Goal: Task Accomplishment & Management: Manage account settings

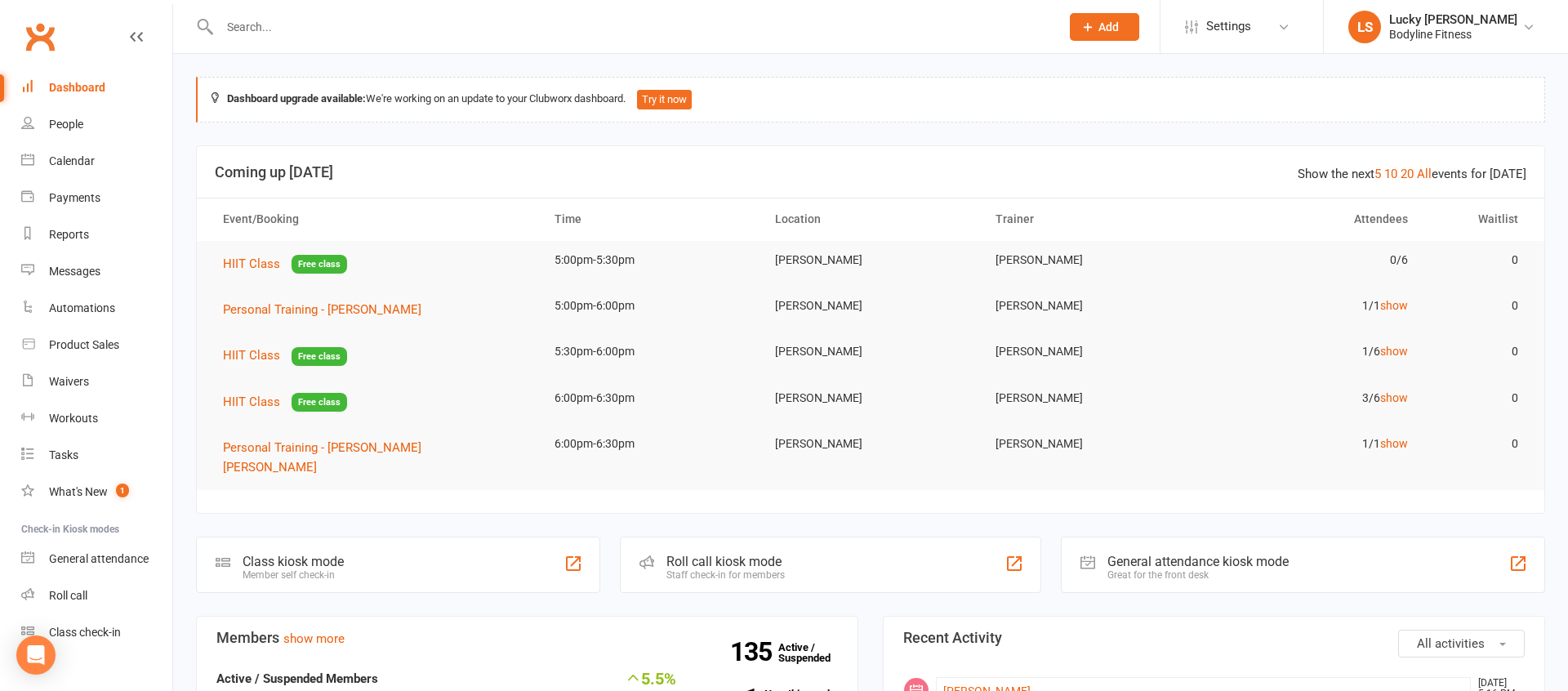
click at [312, 19] on input "text" at bounding box center [631, 26] width 833 height 23
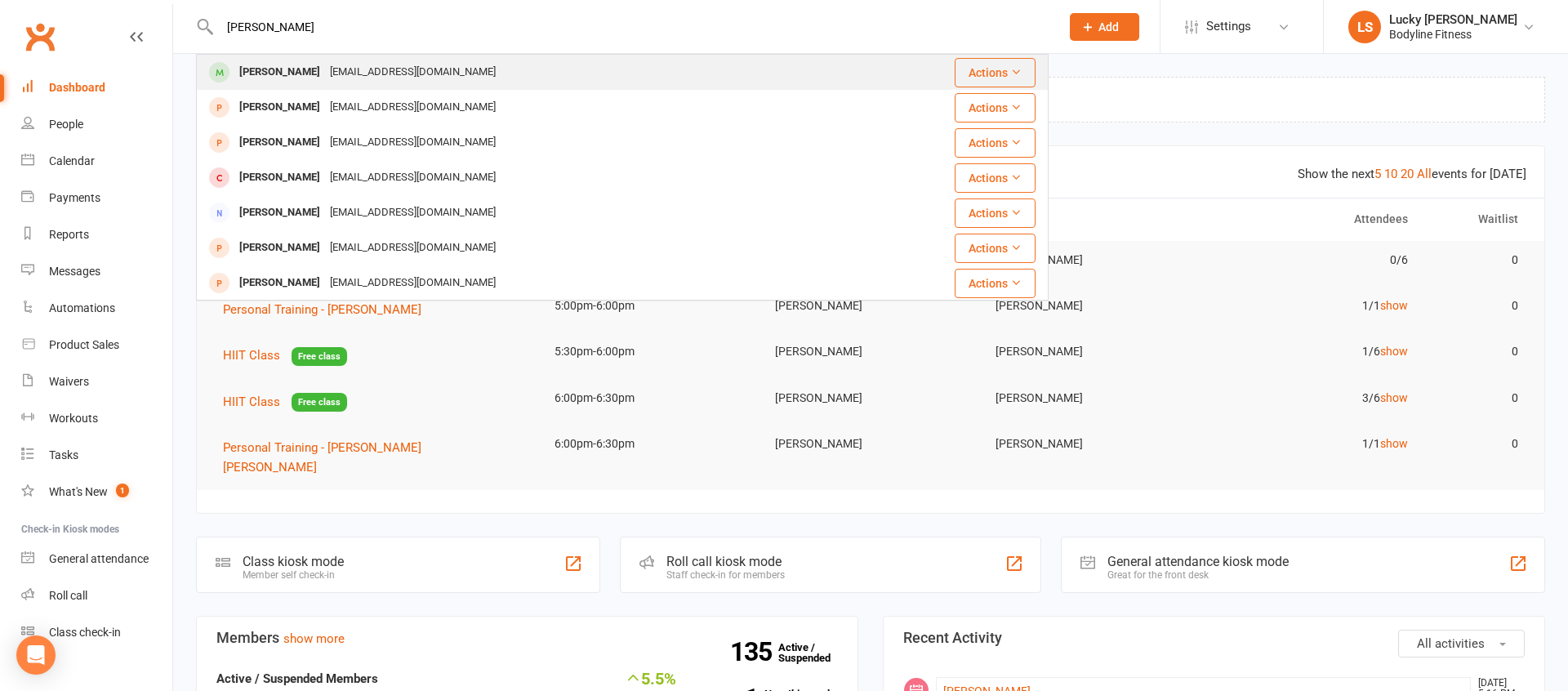
type input "[PERSON_NAME]"
click at [291, 68] on div "[PERSON_NAME]" at bounding box center [279, 73] width 90 height 24
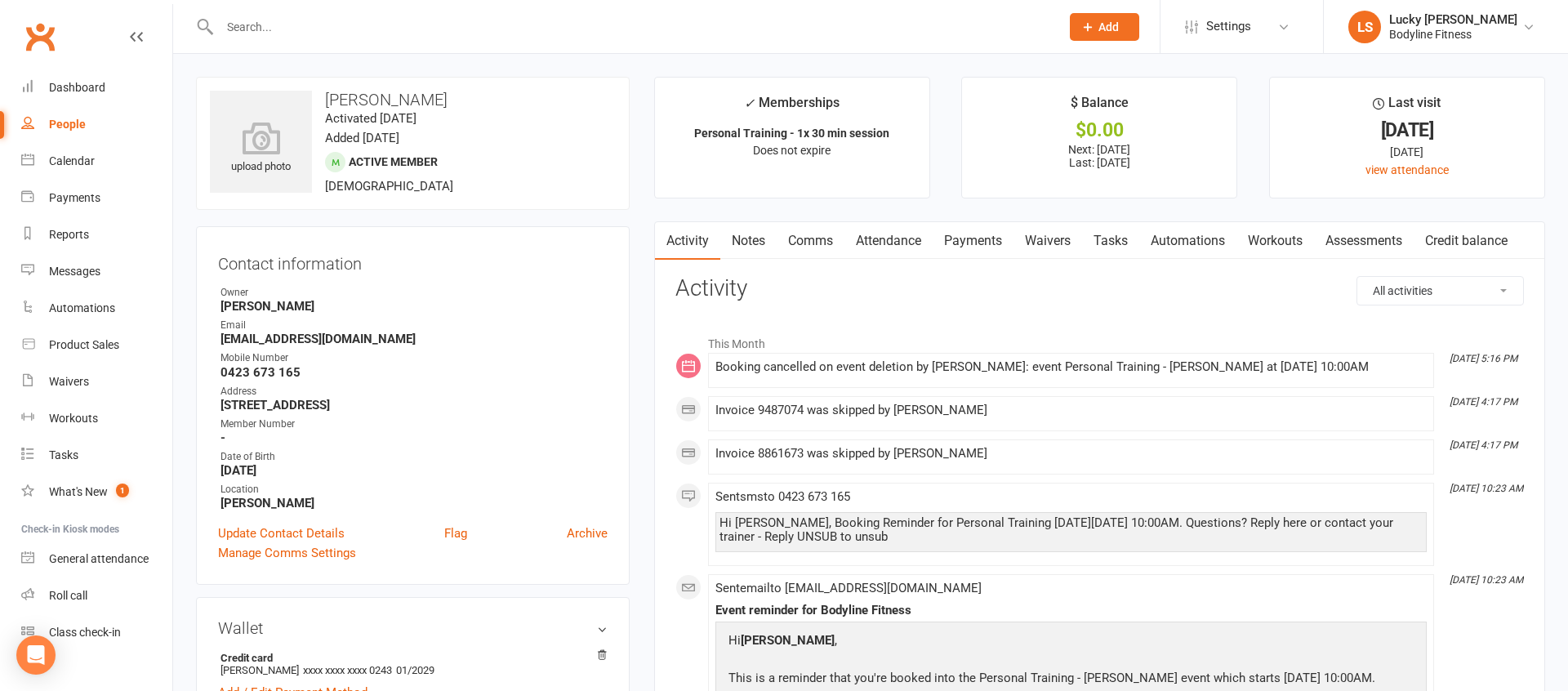
click at [970, 237] on link "Payments" at bounding box center [973, 241] width 81 height 37
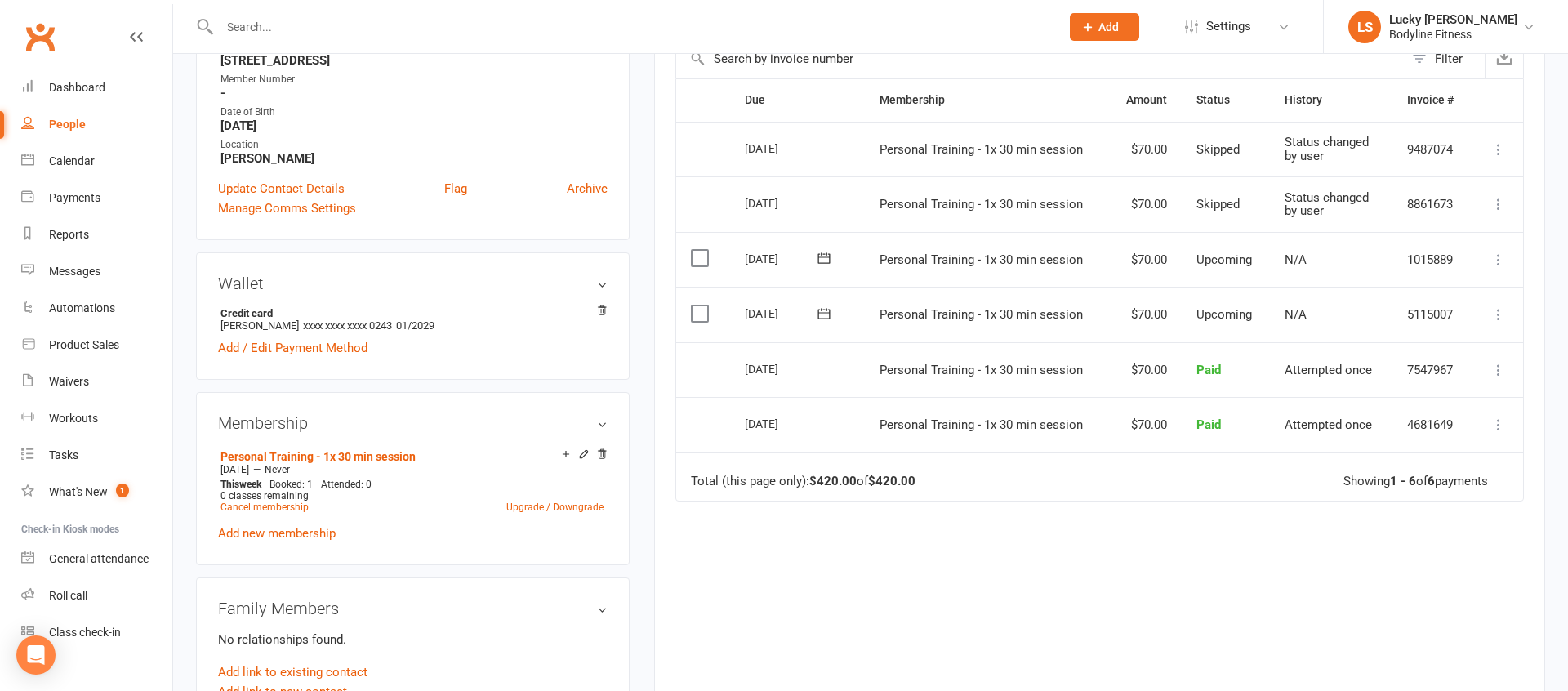
scroll to position [373, 0]
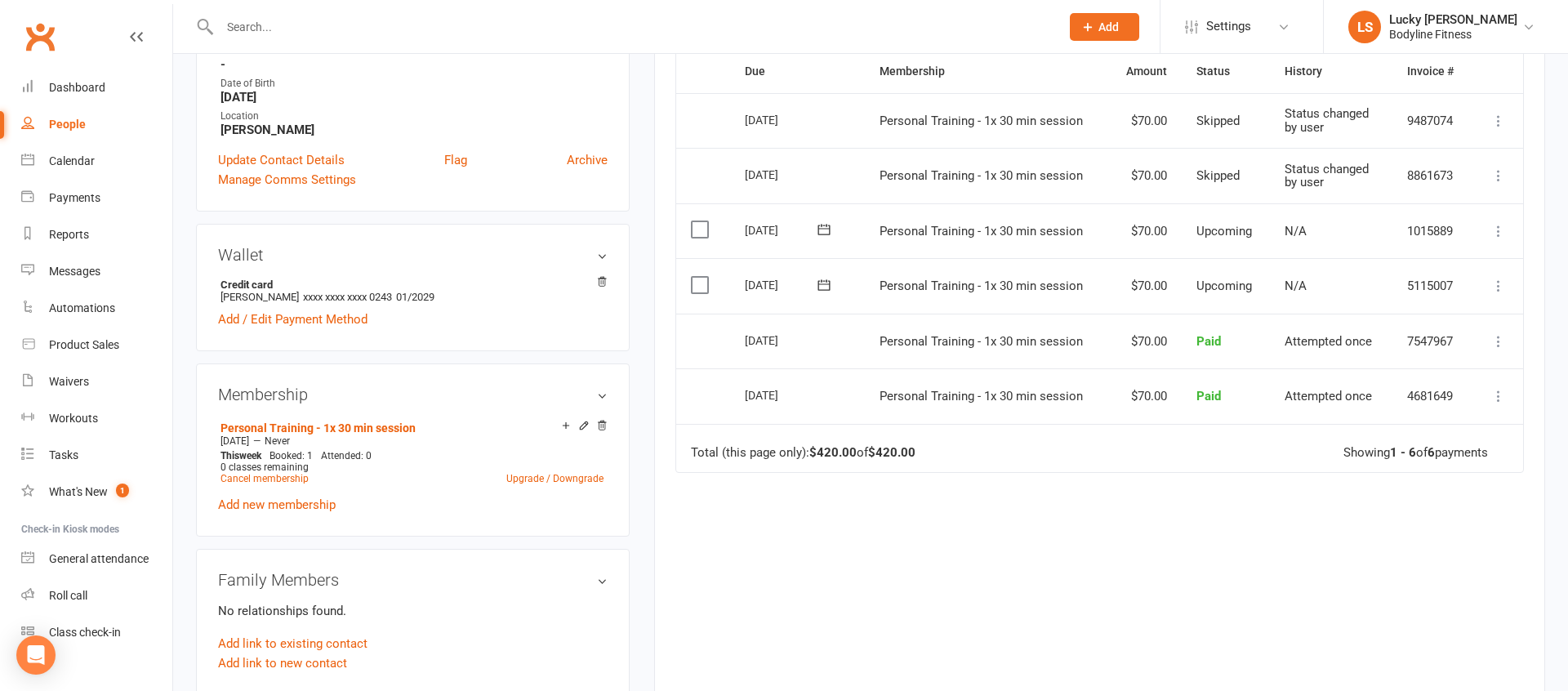
click at [1498, 290] on icon at bounding box center [1498, 286] width 16 height 16
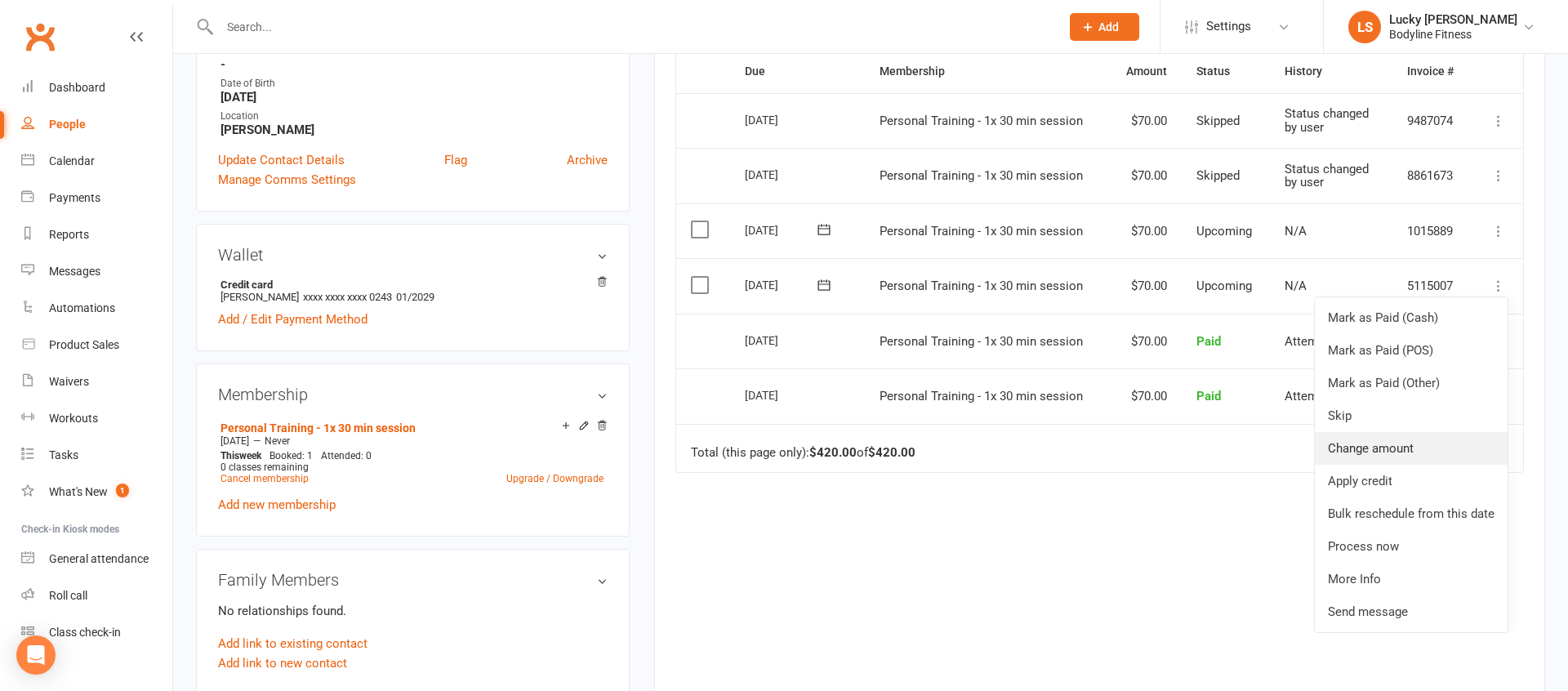
click at [1393, 454] on link "Change amount" at bounding box center [1411, 449] width 193 height 33
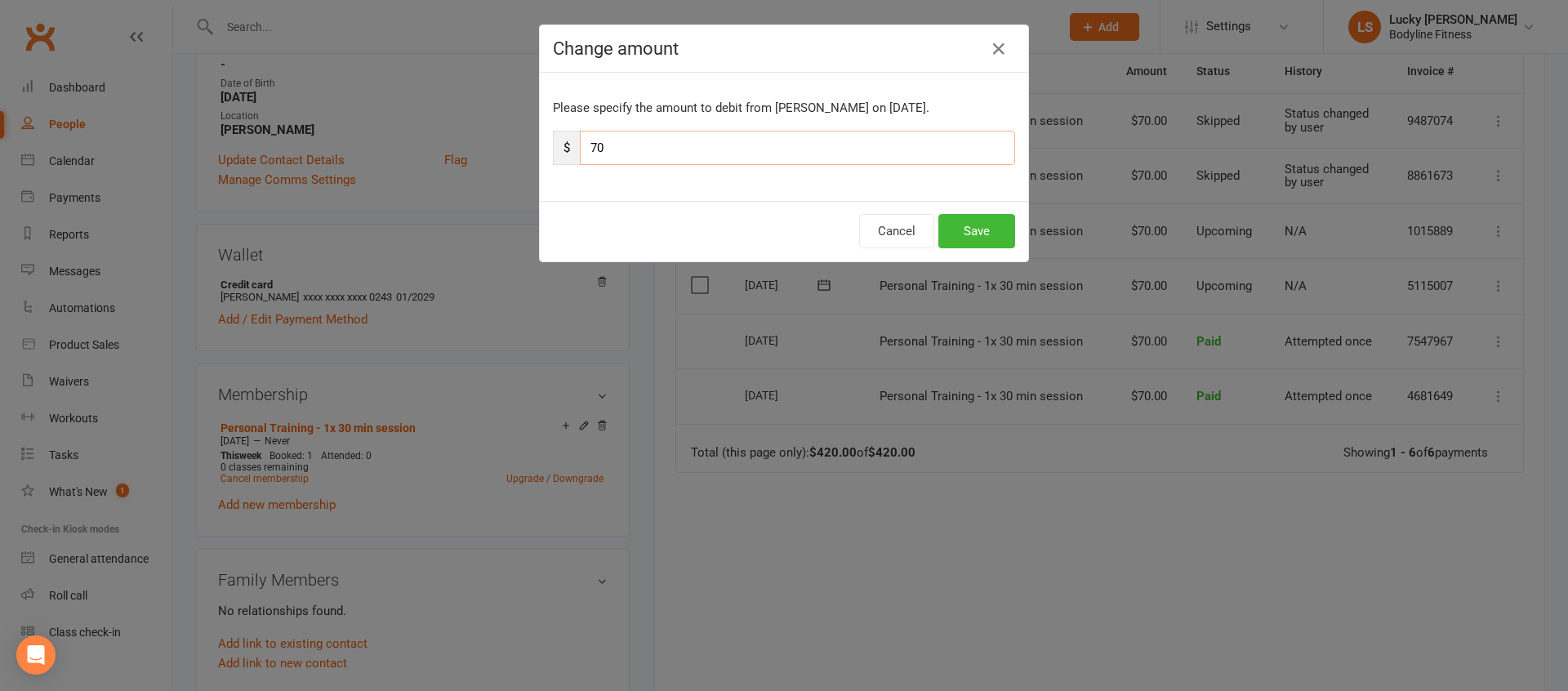
click at [760, 150] on input "70" at bounding box center [797, 148] width 435 height 35
type input "30"
click at [1000, 234] on button "Save" at bounding box center [976, 231] width 77 height 35
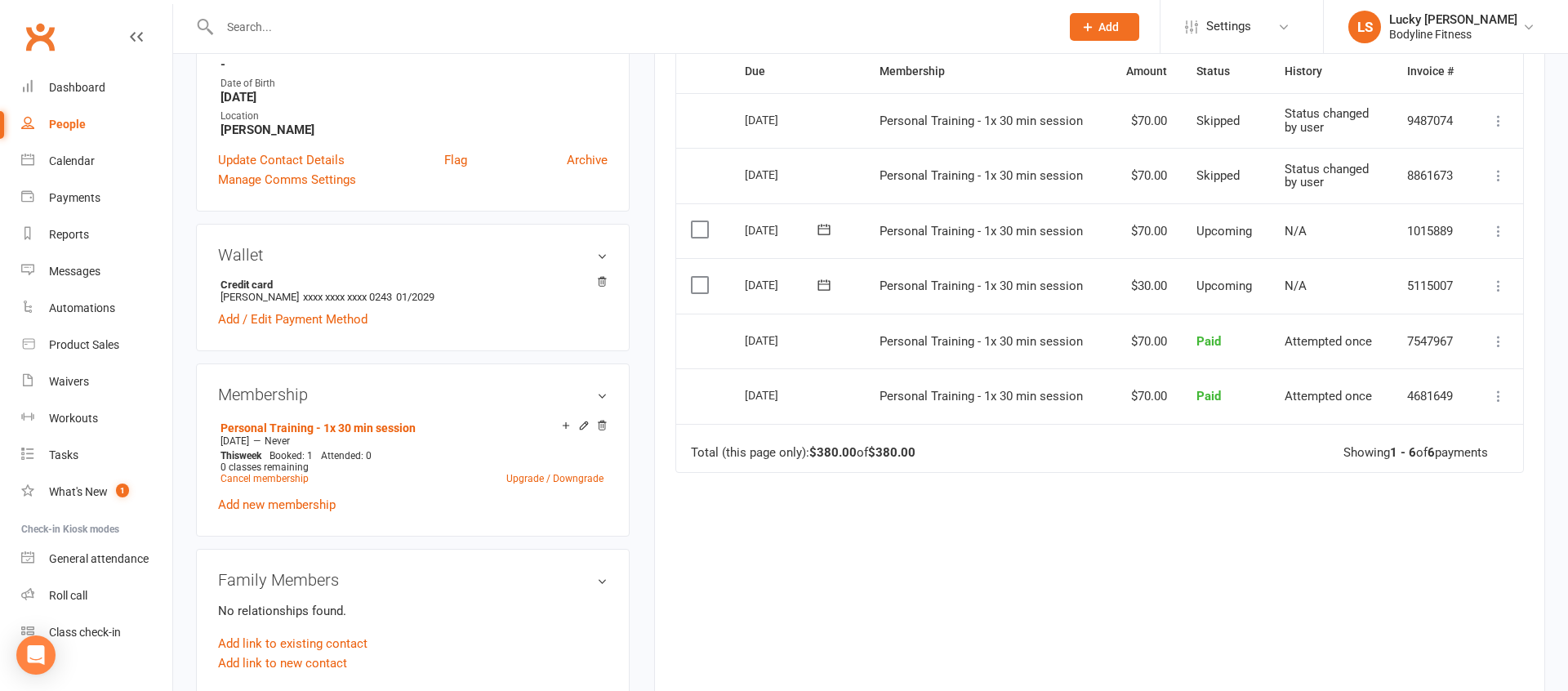
scroll to position [0, 0]
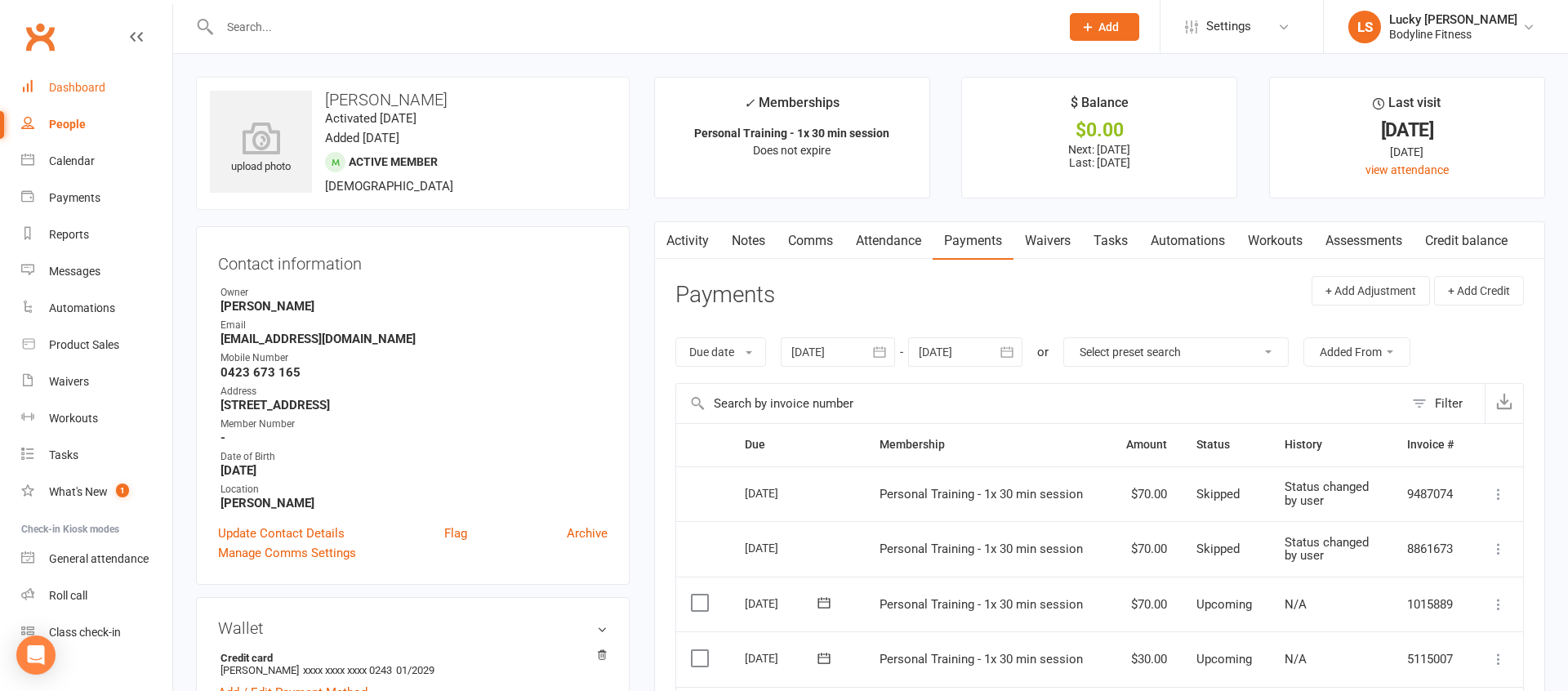
click at [81, 90] on div "Dashboard" at bounding box center [77, 87] width 57 height 13
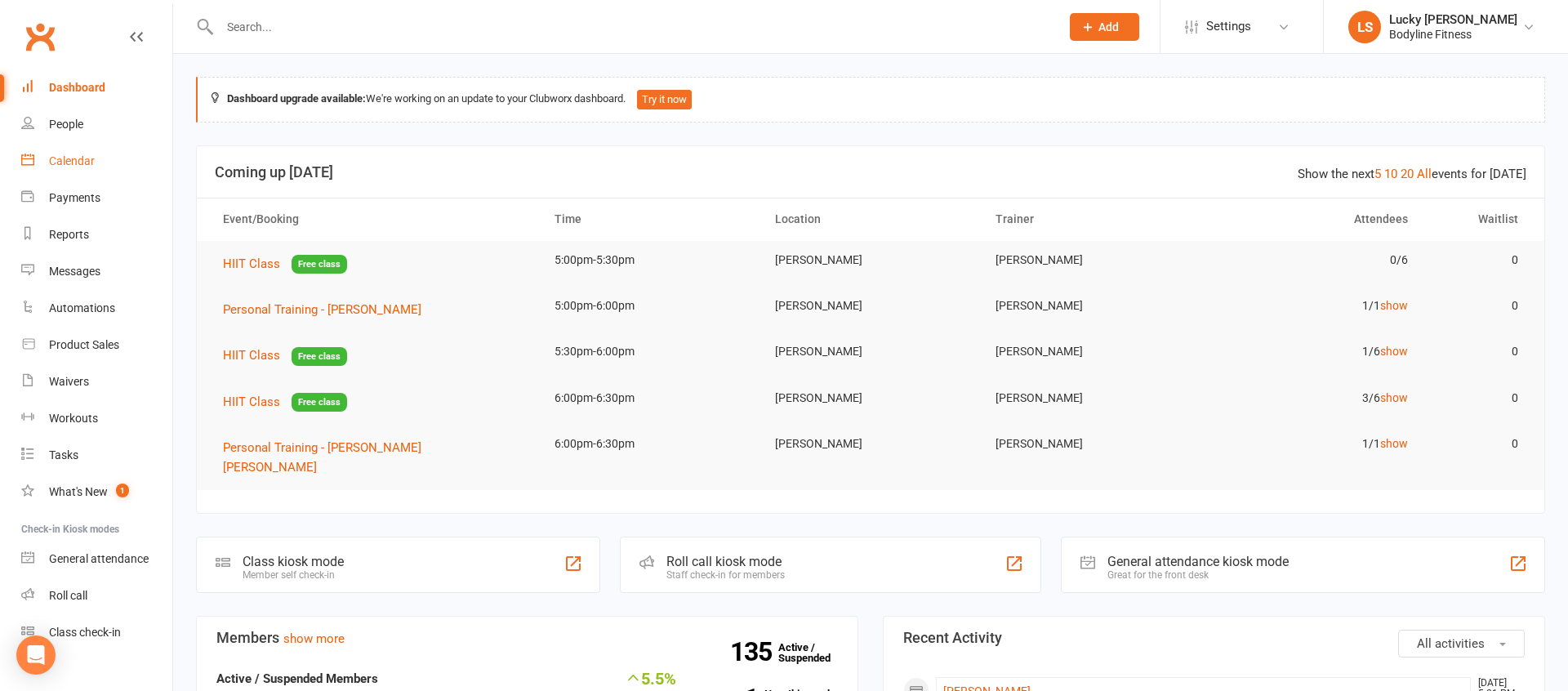
click at [80, 162] on div "Calendar" at bounding box center [72, 161] width 46 height 13
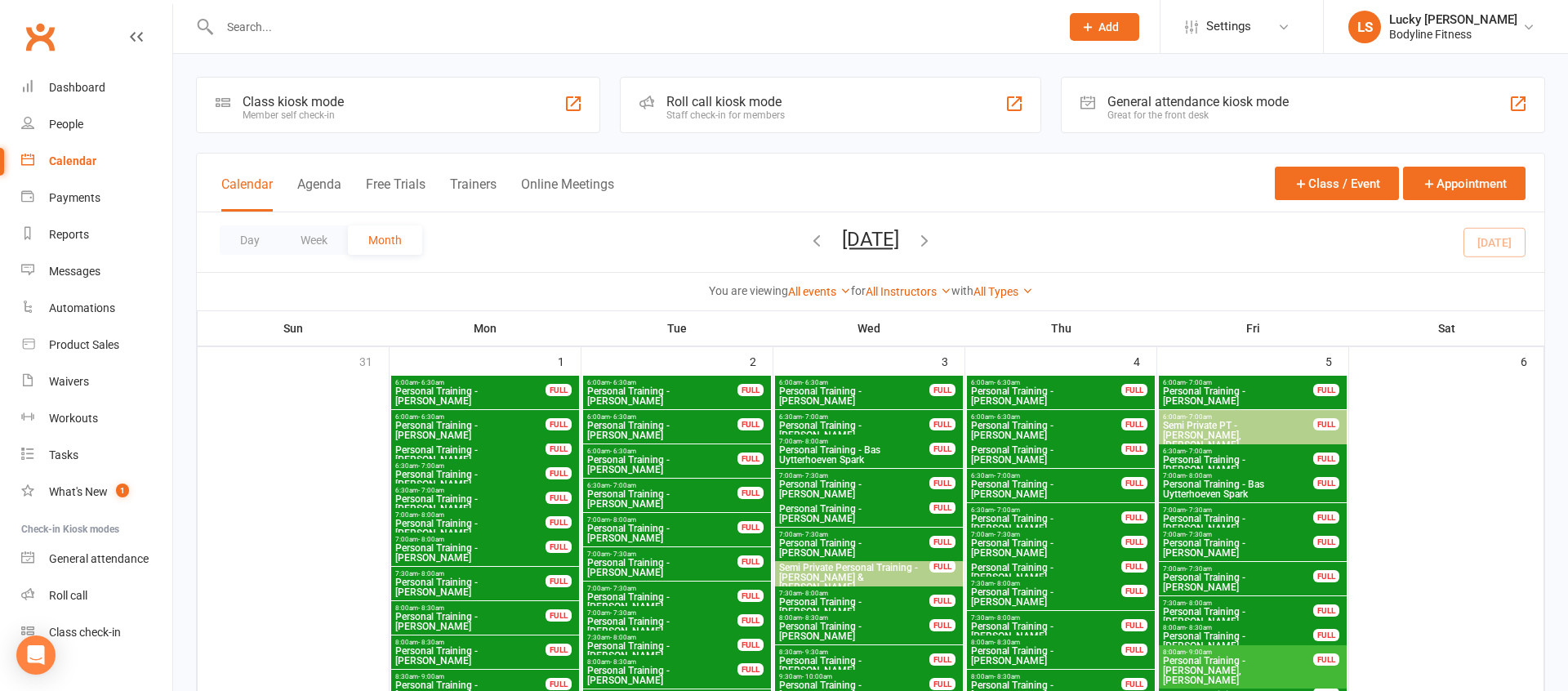
click at [482, 185] on button "Trainers" at bounding box center [473, 194] width 46 height 35
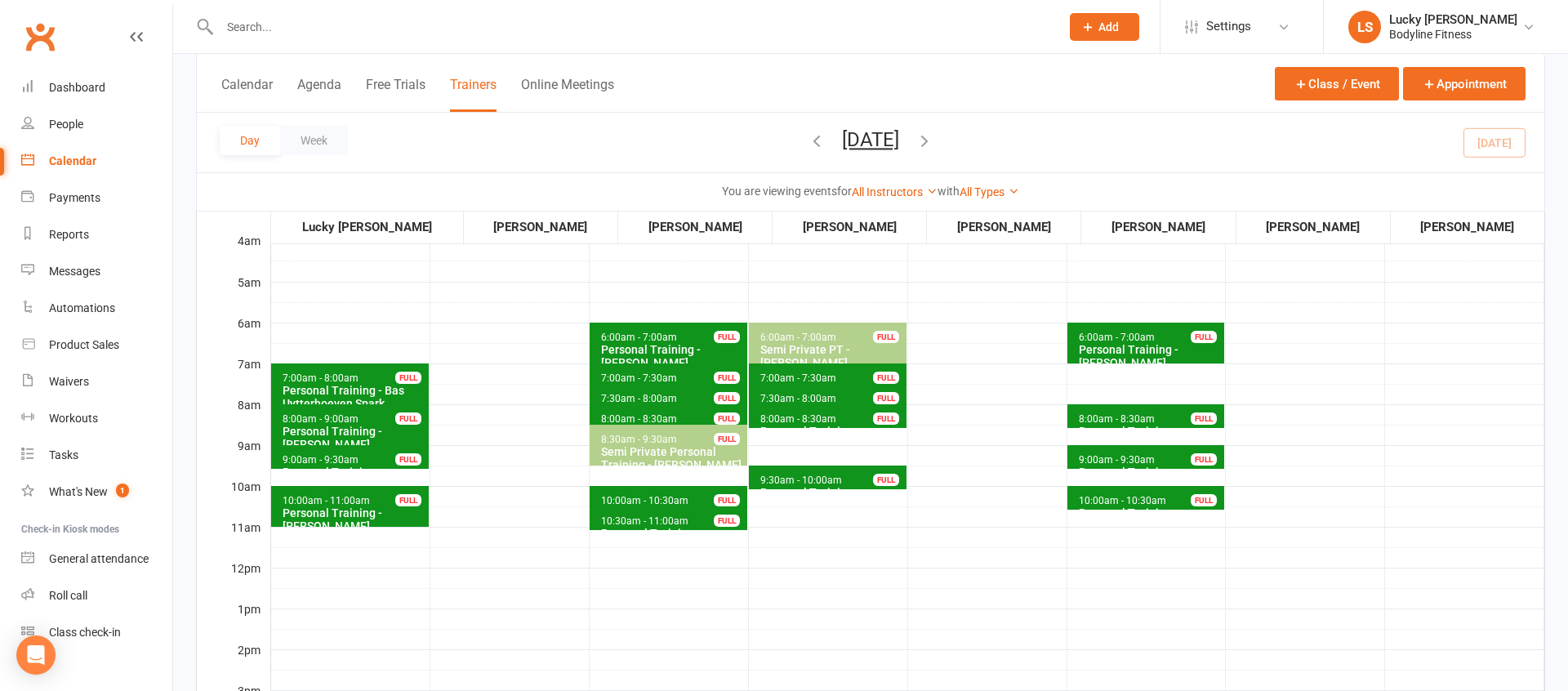
scroll to position [104, 0]
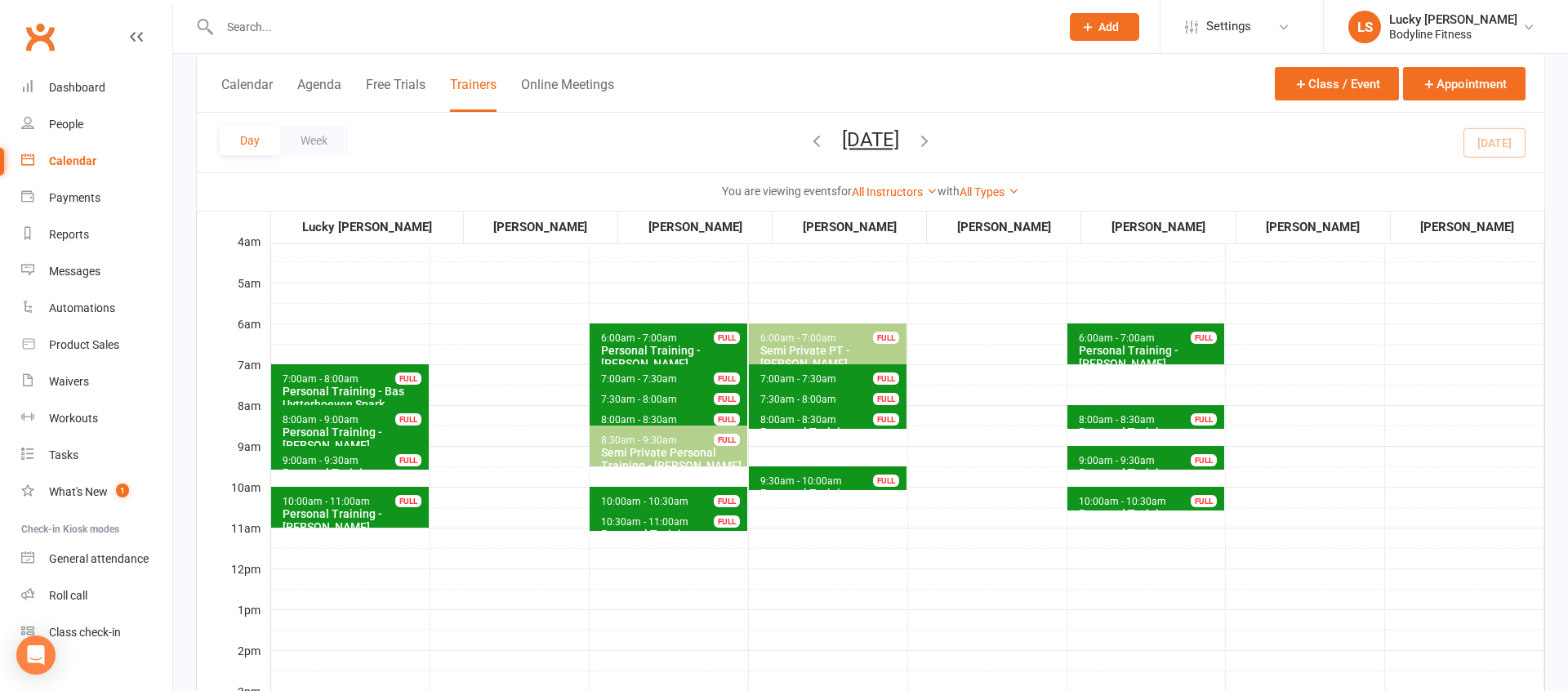
click at [873, 138] on button "[DATE]" at bounding box center [871, 139] width 57 height 23
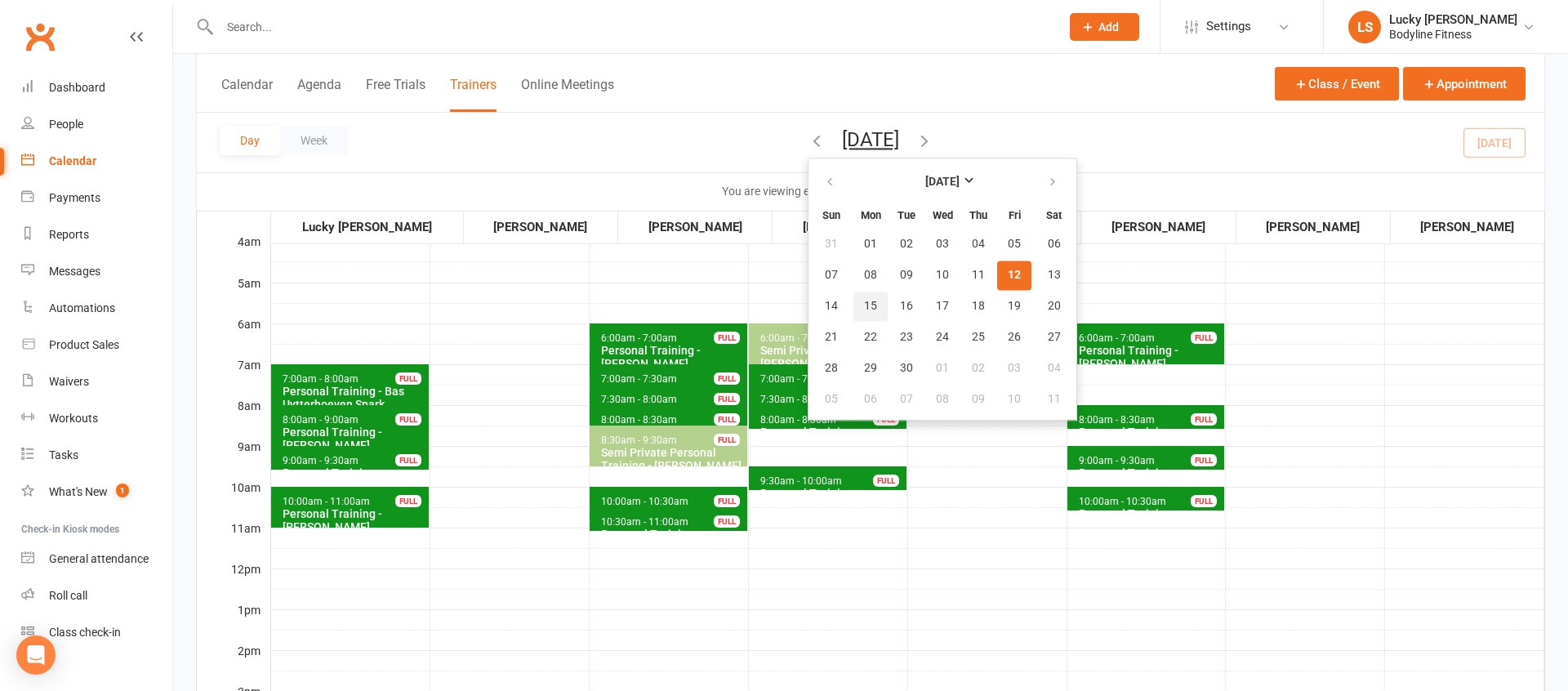
click at [864, 307] on span "15" at bounding box center [870, 306] width 13 height 13
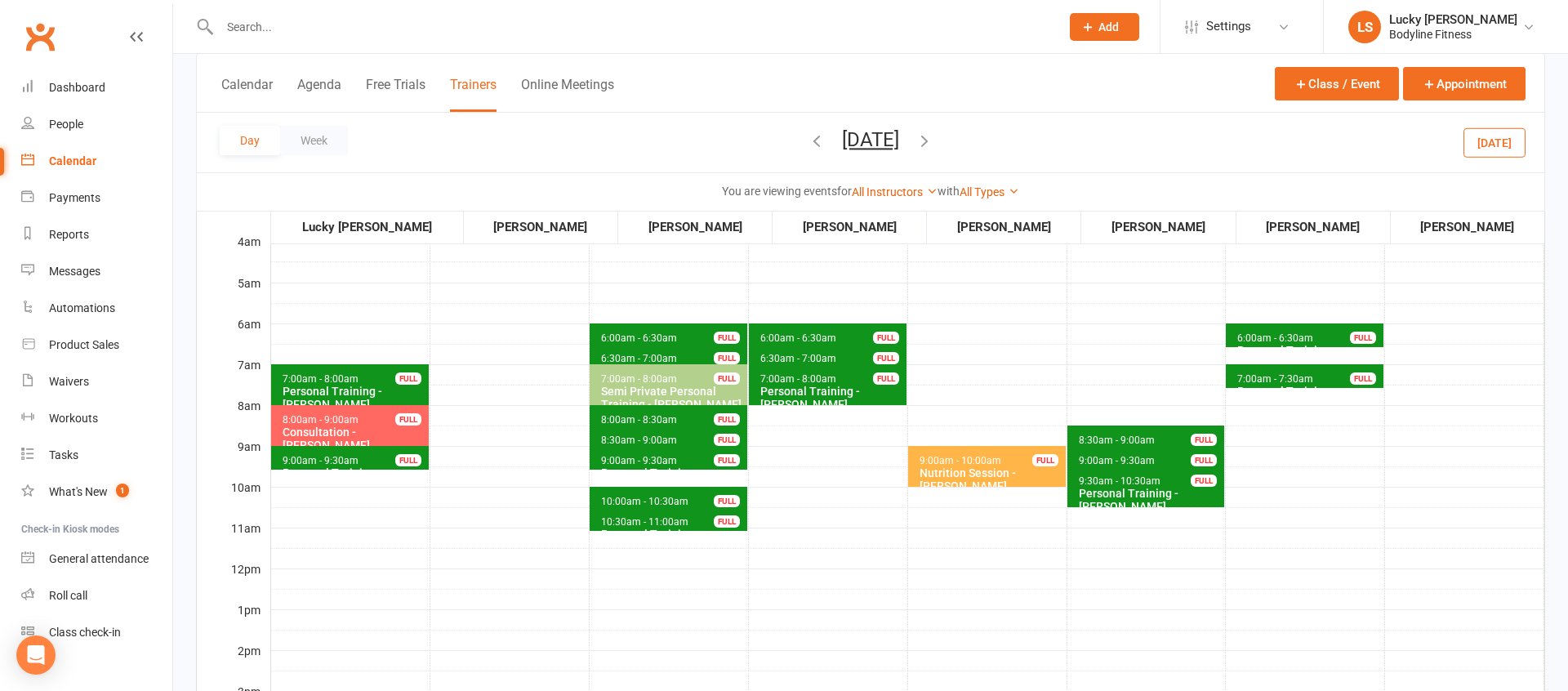
click at [371, 430] on div "Consultation - [PERSON_NAME]" at bounding box center [354, 438] width 144 height 26
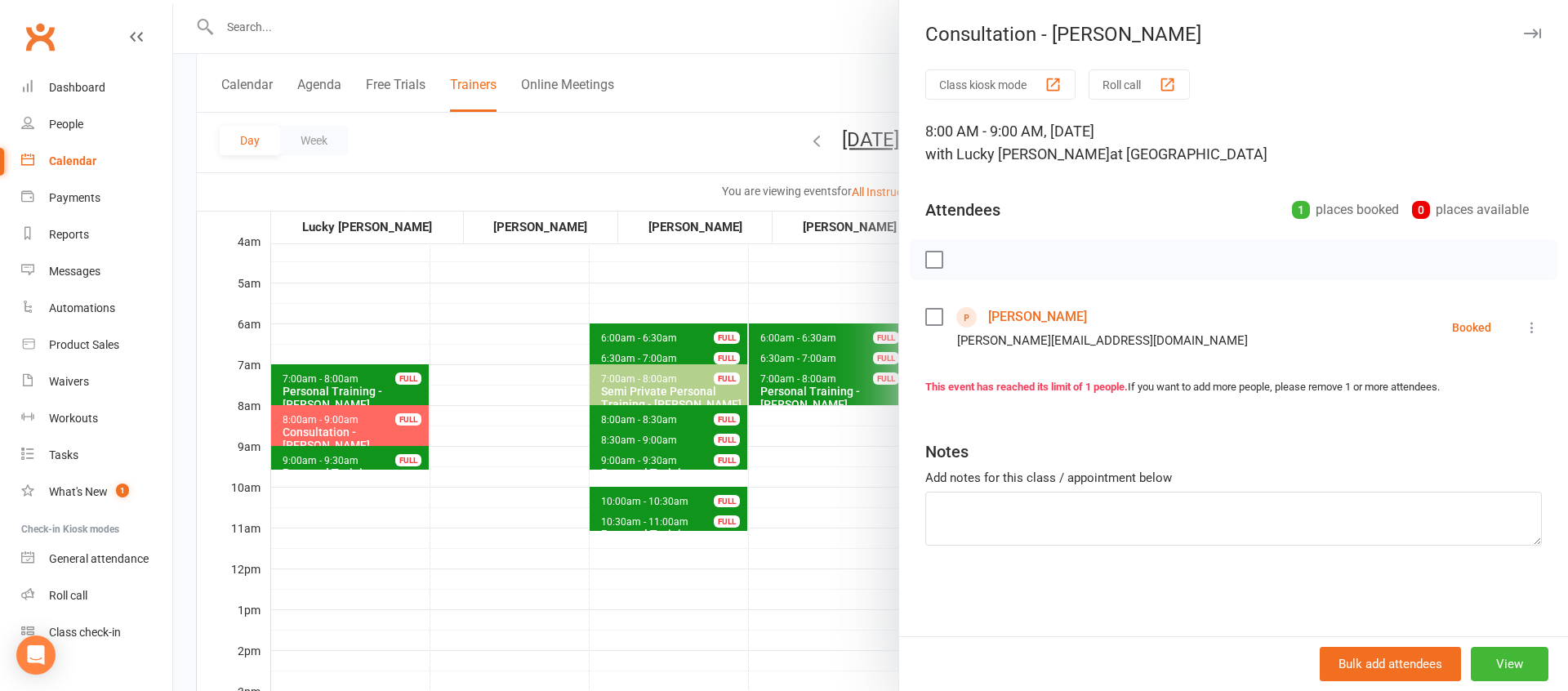
click at [478, 422] on div at bounding box center [871, 346] width 1395 height 691
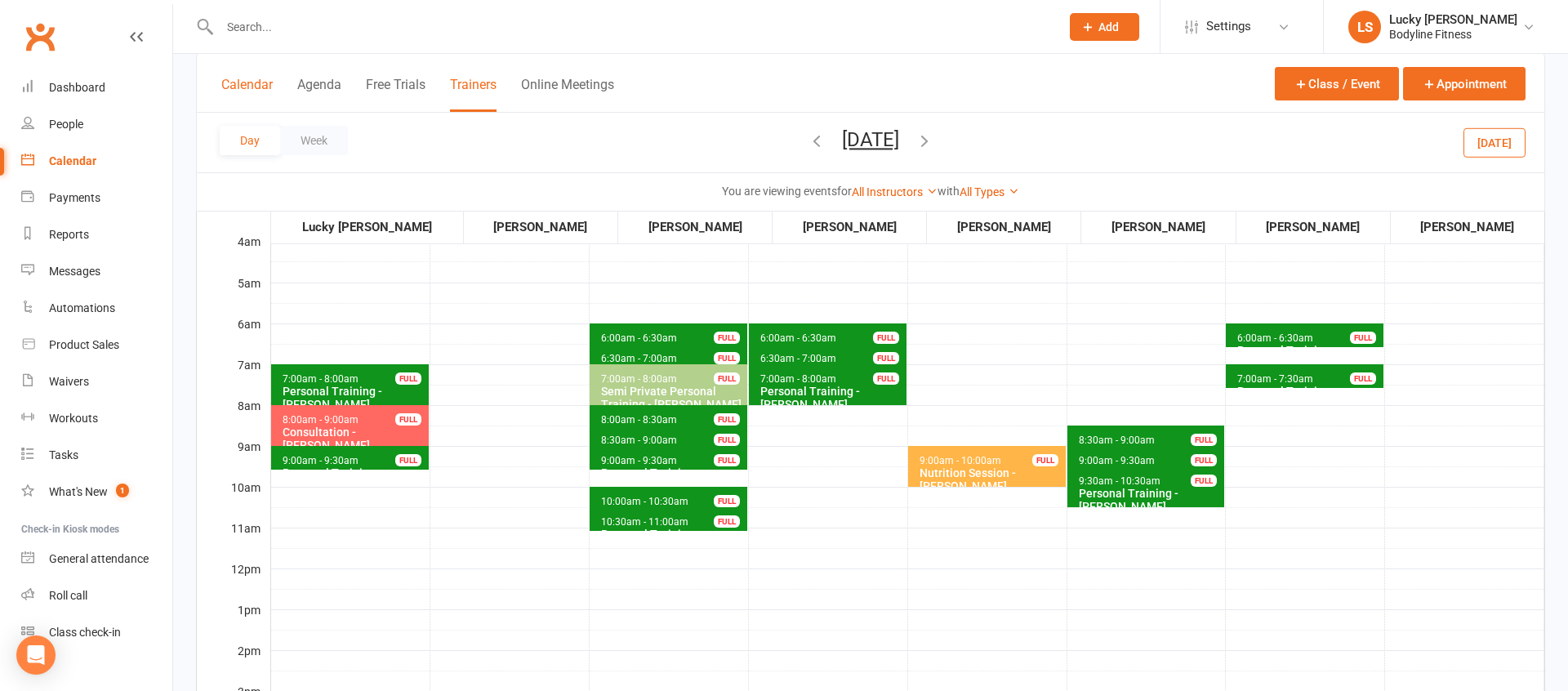
click at [235, 90] on button "Calendar" at bounding box center [247, 95] width 52 height 35
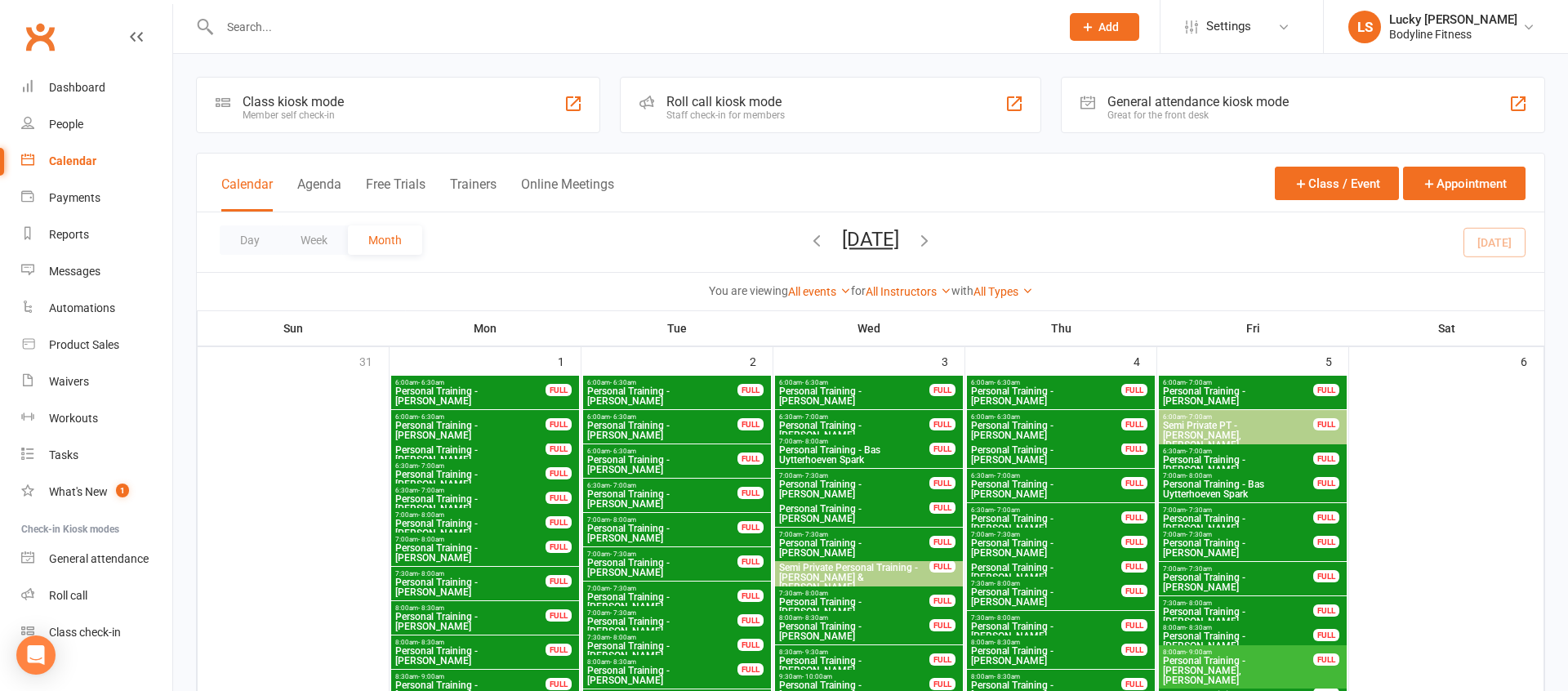
click at [314, 238] on button "Week" at bounding box center [314, 240] width 68 height 30
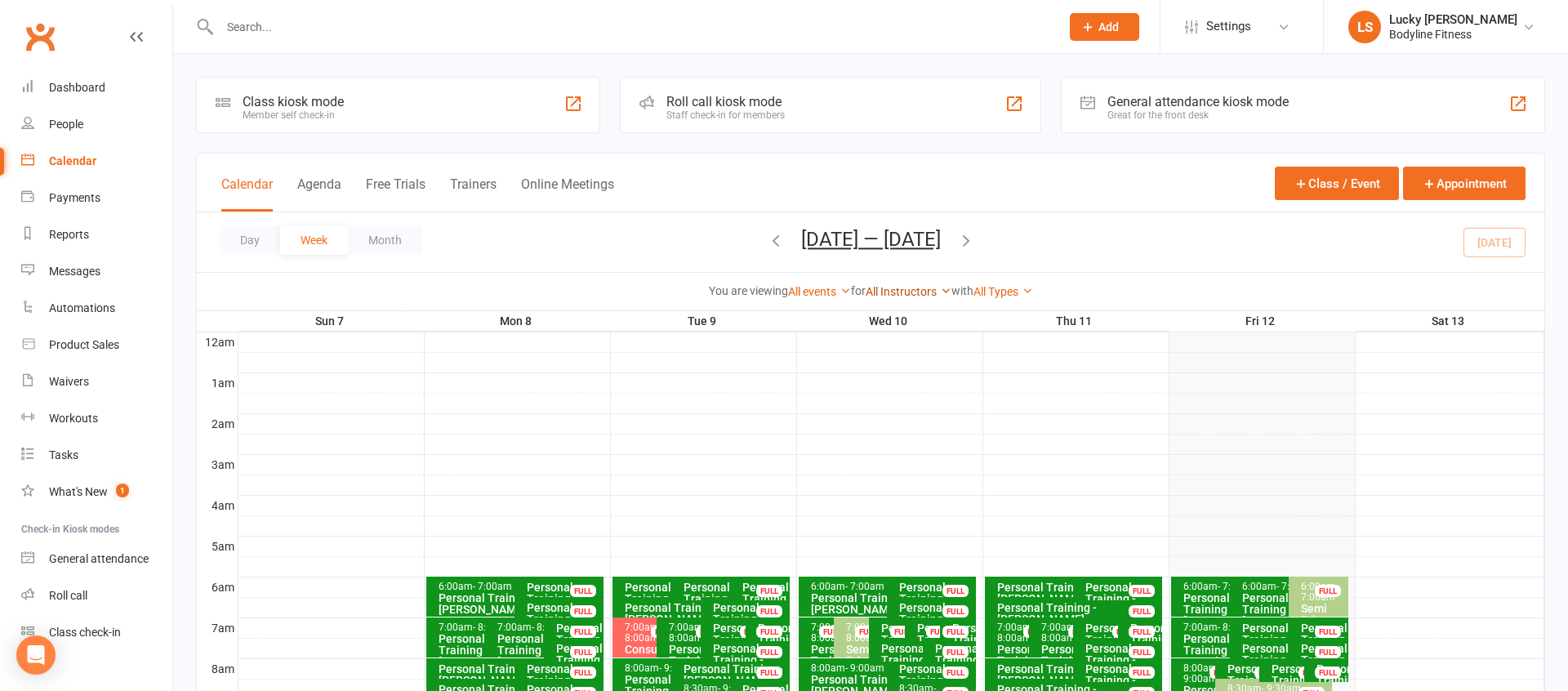
click at [926, 292] on link "All Instructors" at bounding box center [909, 291] width 86 height 13
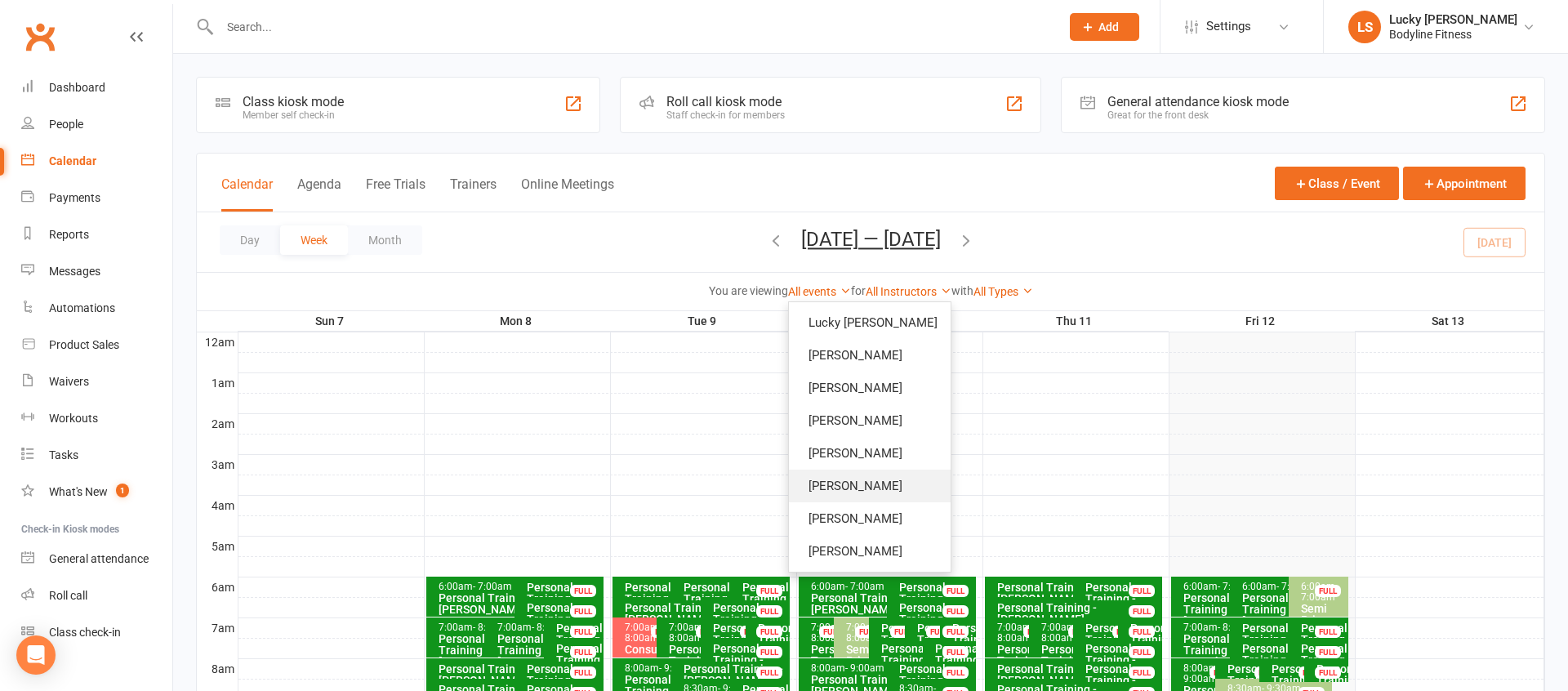
click at [910, 487] on link "[PERSON_NAME]" at bounding box center [869, 486] width 161 height 33
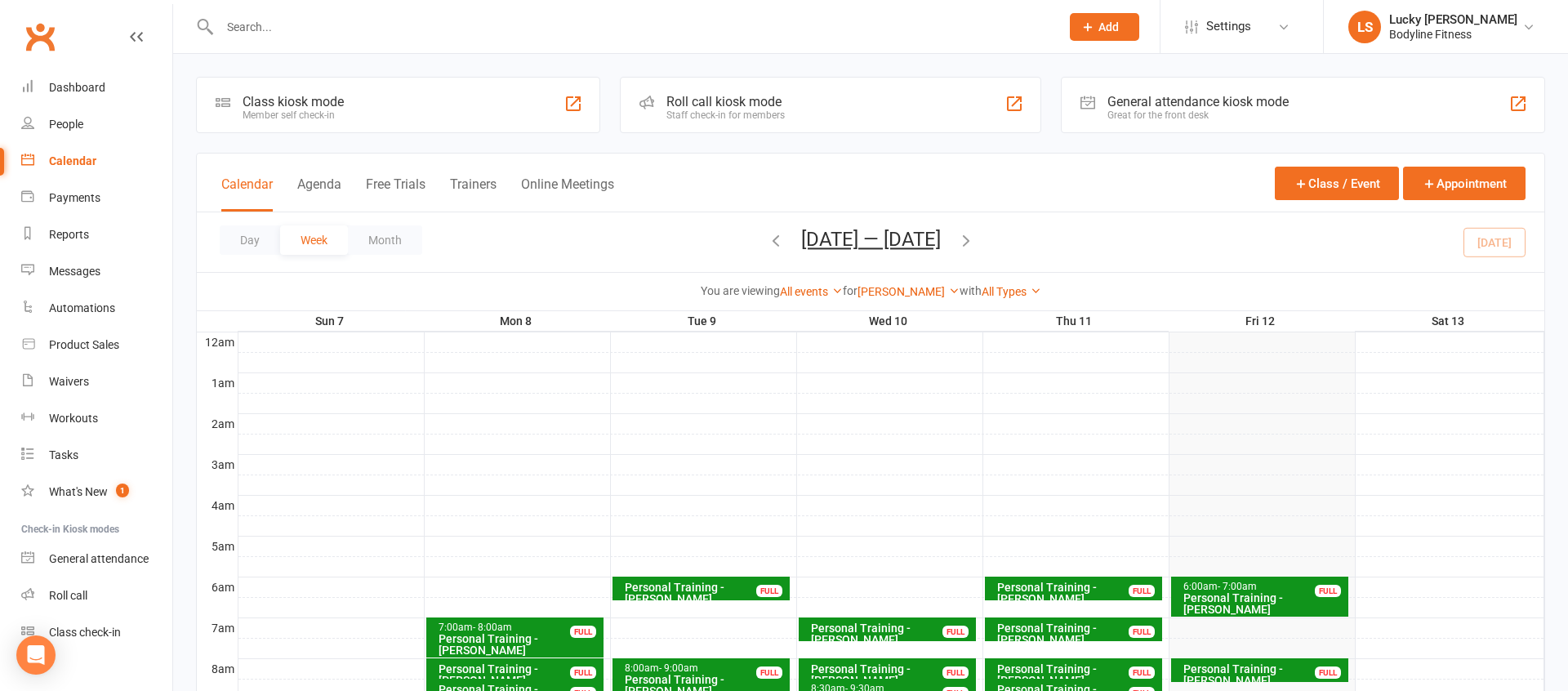
drag, startPoint x: 967, startPoint y: 241, endPoint x: 973, endPoint y: 255, distance: 15.2
click at [967, 241] on icon "button" at bounding box center [965, 240] width 18 height 18
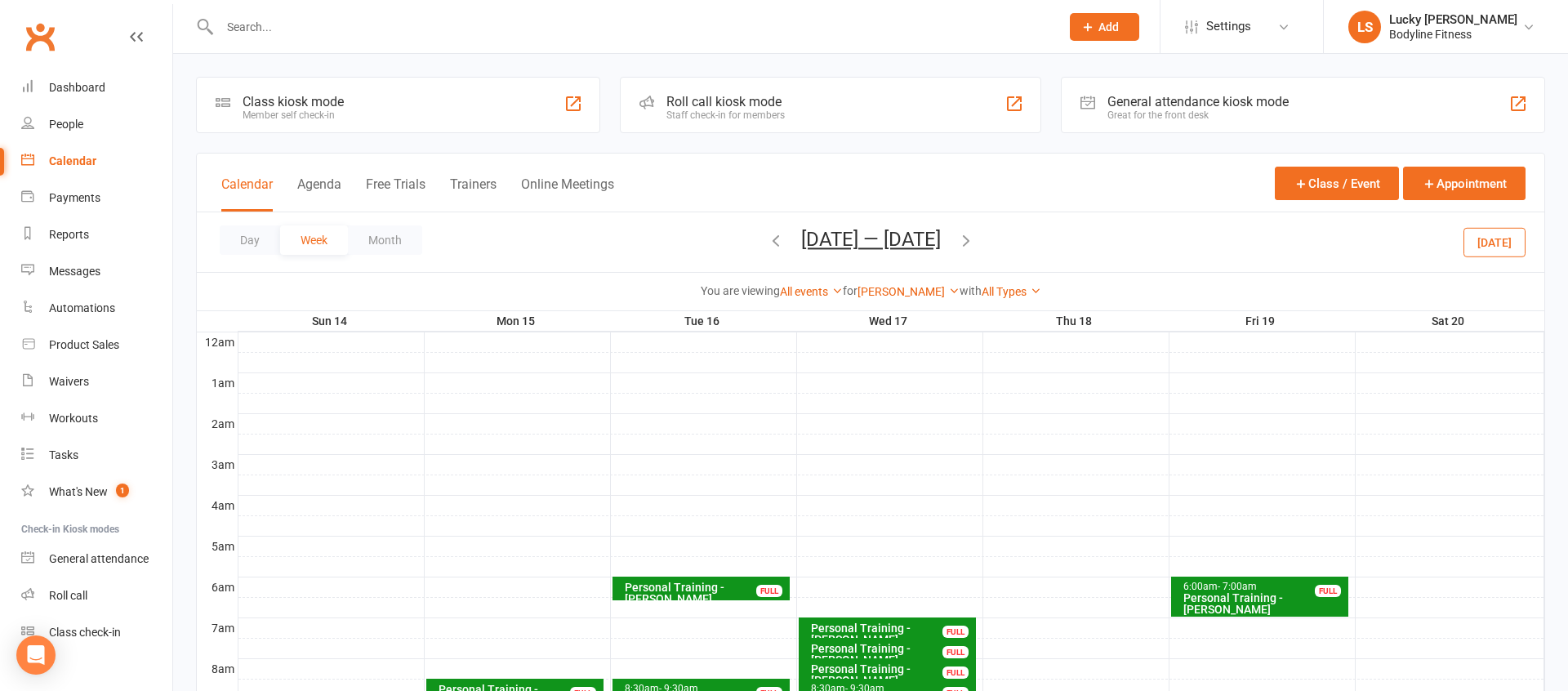
click at [974, 242] on icon "button" at bounding box center [965, 240] width 18 height 18
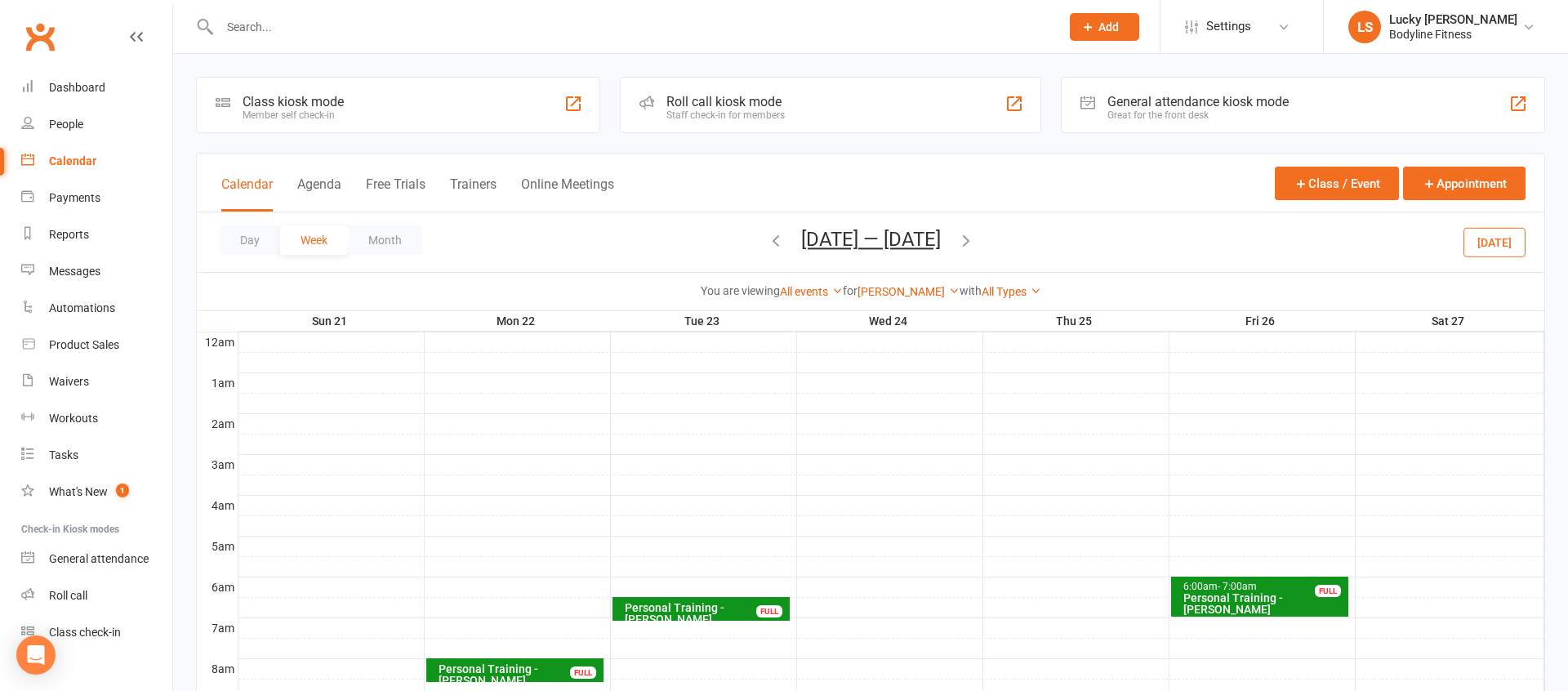
click at [971, 239] on icon "button" at bounding box center [965, 240] width 18 height 18
click at [975, 239] on icon "button" at bounding box center [965, 240] width 18 height 18
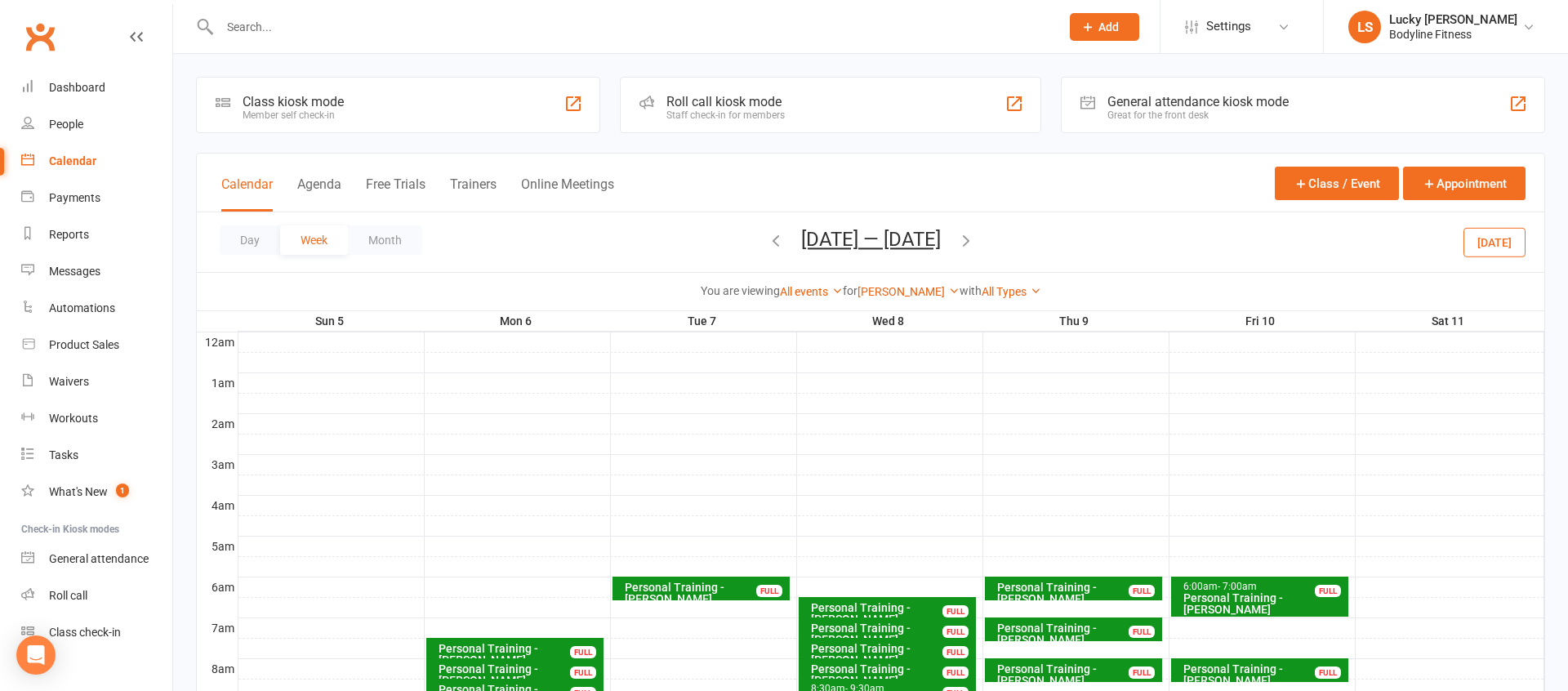
scroll to position [150, 0]
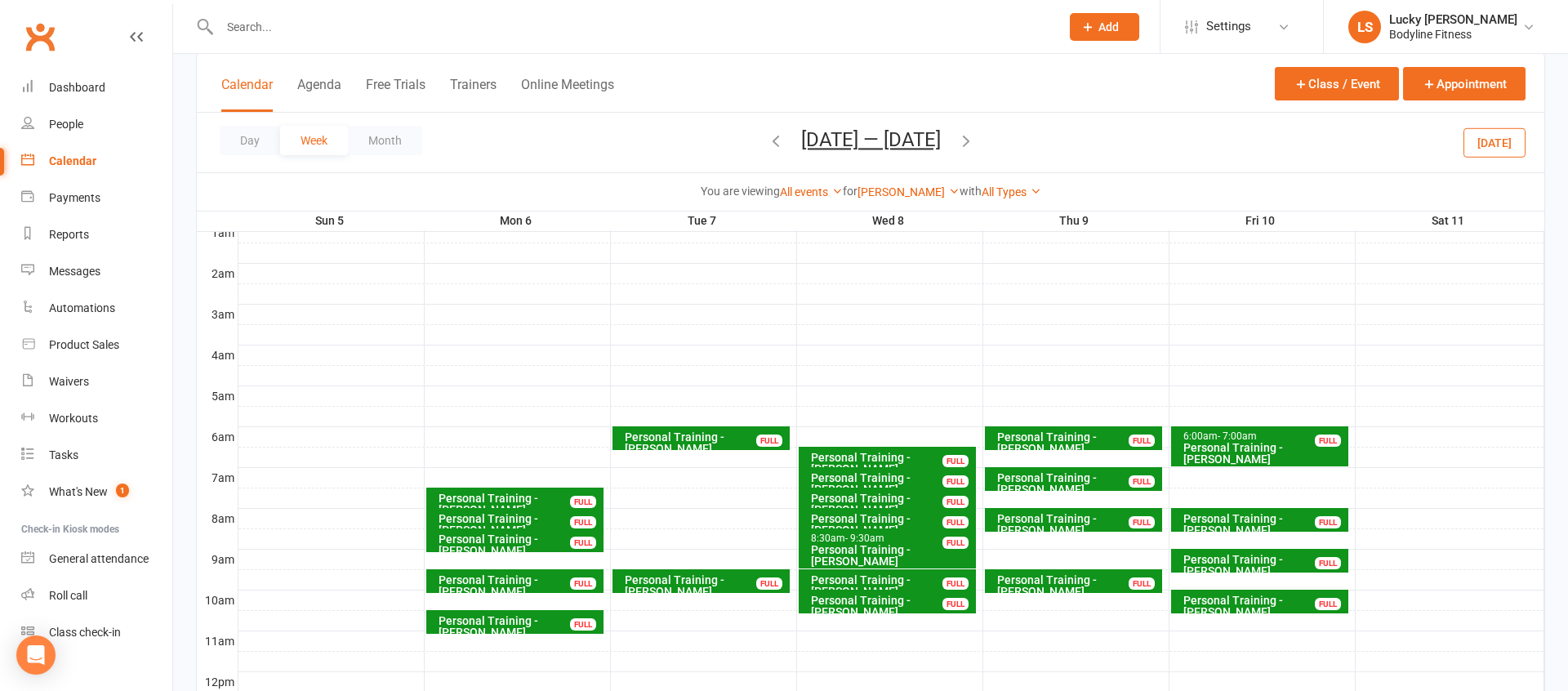
click at [966, 139] on icon "button" at bounding box center [965, 140] width 18 height 18
click at [767, 143] on icon "button" at bounding box center [775, 140] width 18 height 18
click at [773, 136] on icon "button" at bounding box center [775, 140] width 18 height 18
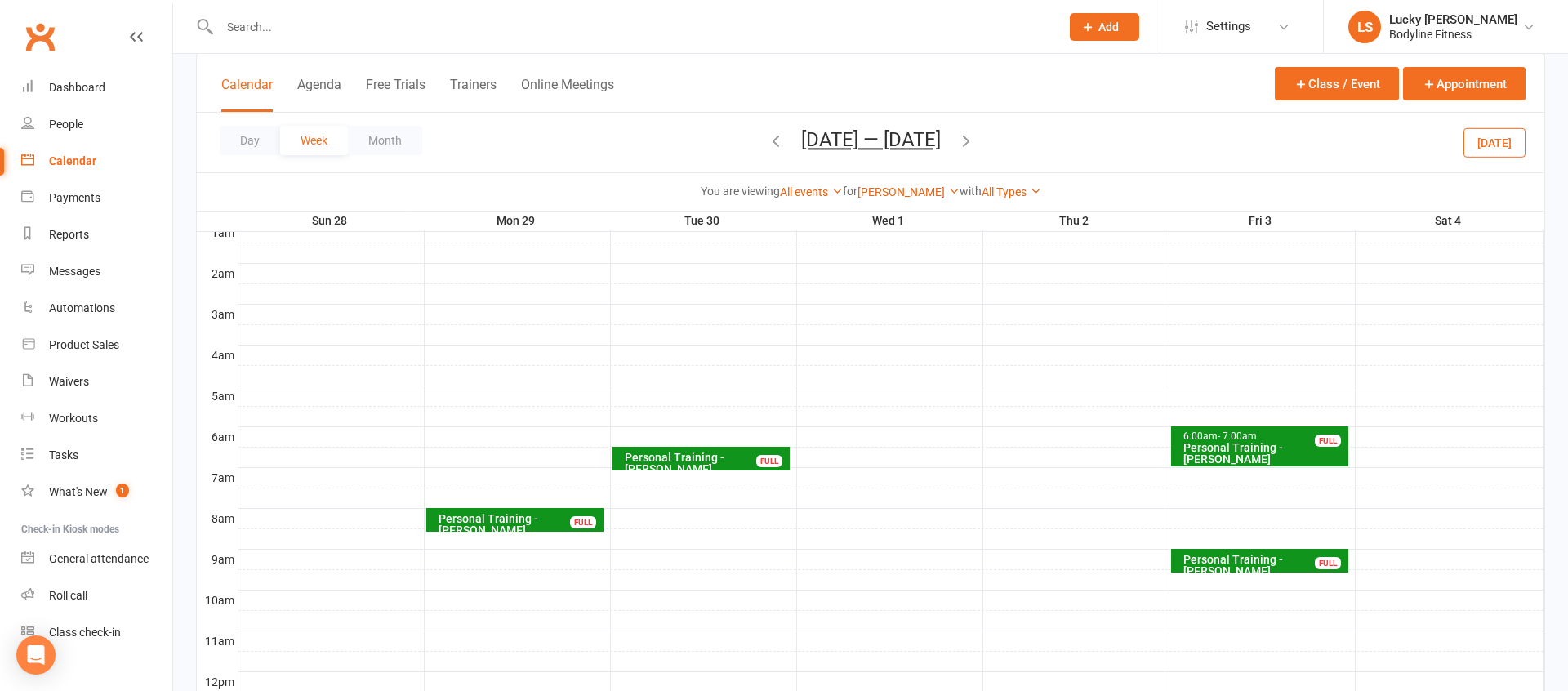
click at [767, 140] on icon "button" at bounding box center [775, 140] width 18 height 18
click at [757, 140] on div "Day Week Month [DATE] — [DATE] [DATE] Sun Mon Tue Wed Thu Fri Sat 31 01 02 03 0…" at bounding box center [871, 142] width 1348 height 60
click at [773, 143] on icon "button" at bounding box center [775, 140] width 18 height 18
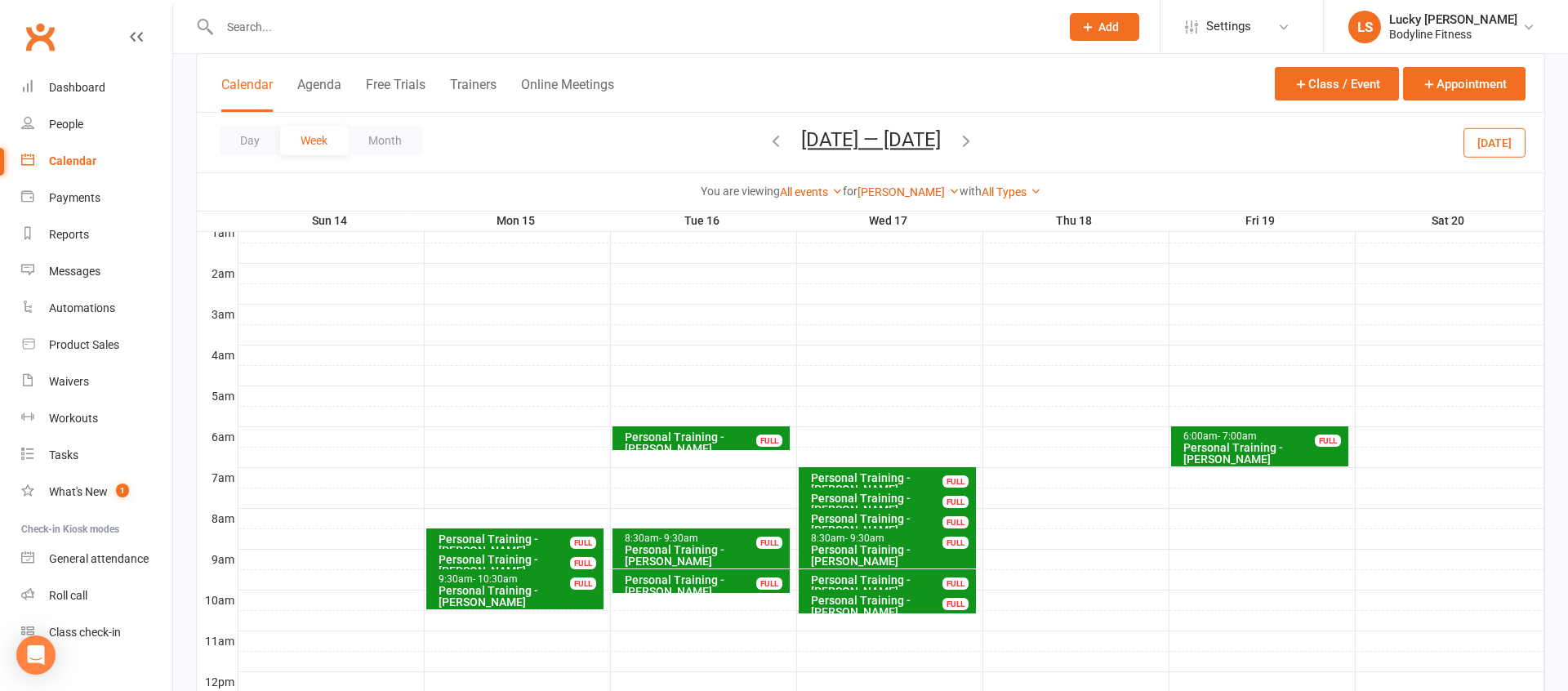
click at [971, 139] on icon "button" at bounding box center [965, 140] width 18 height 18
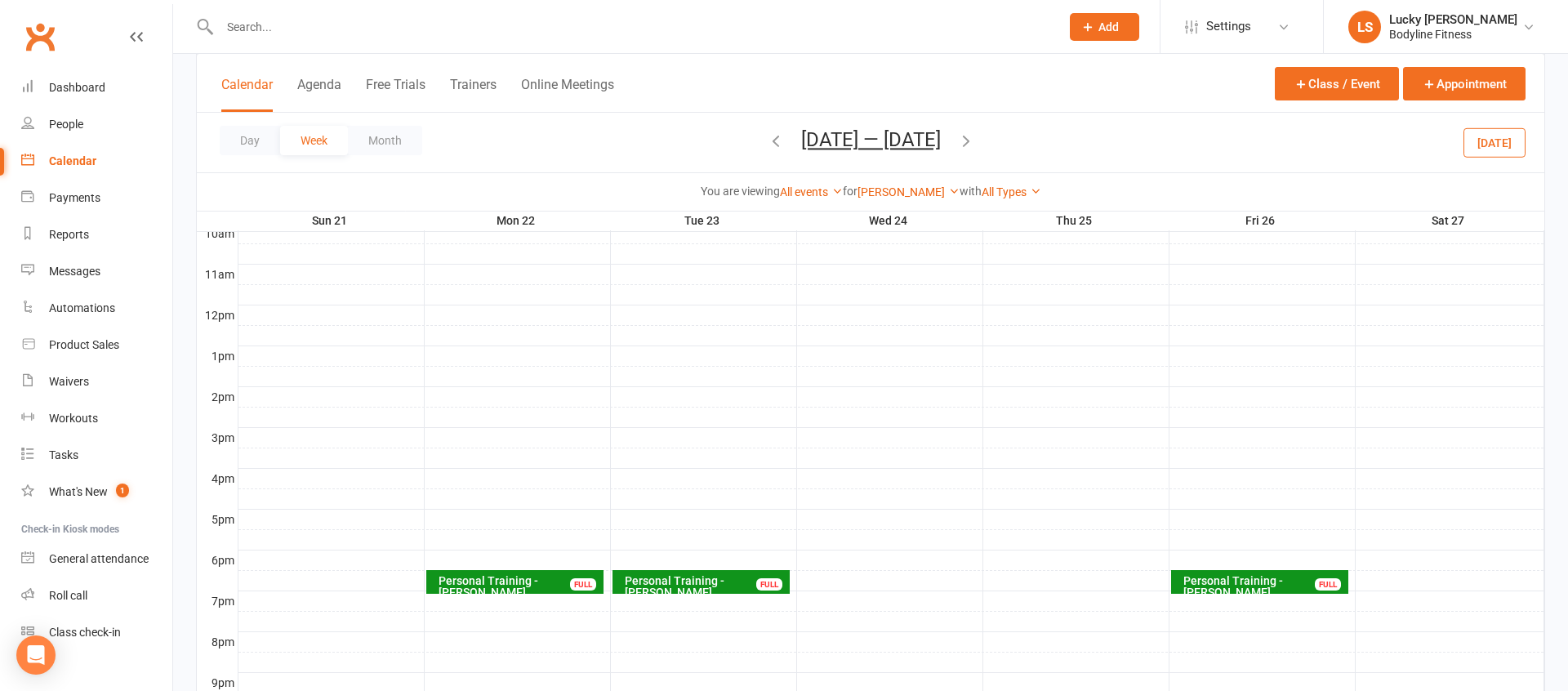
scroll to position [529, 0]
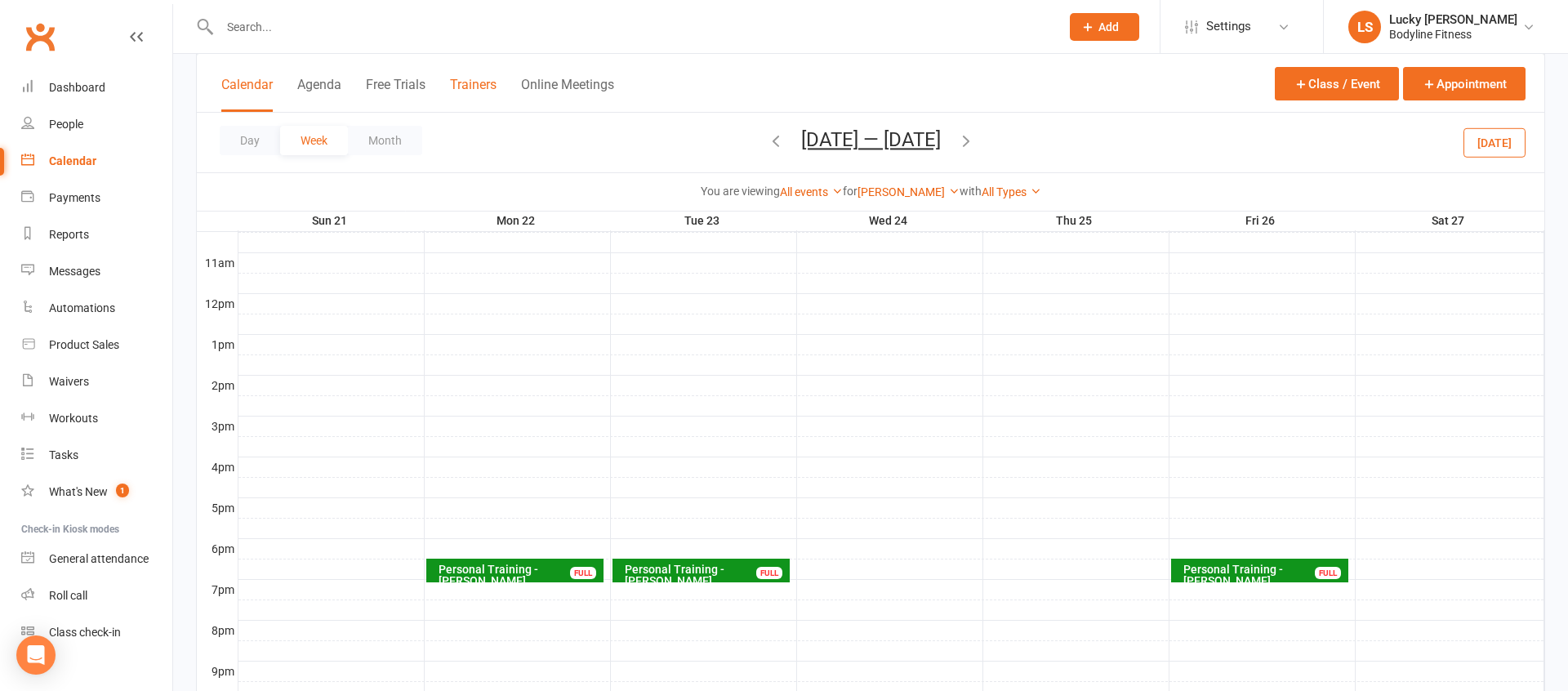
click at [468, 90] on button "Trainers" at bounding box center [473, 95] width 46 height 35
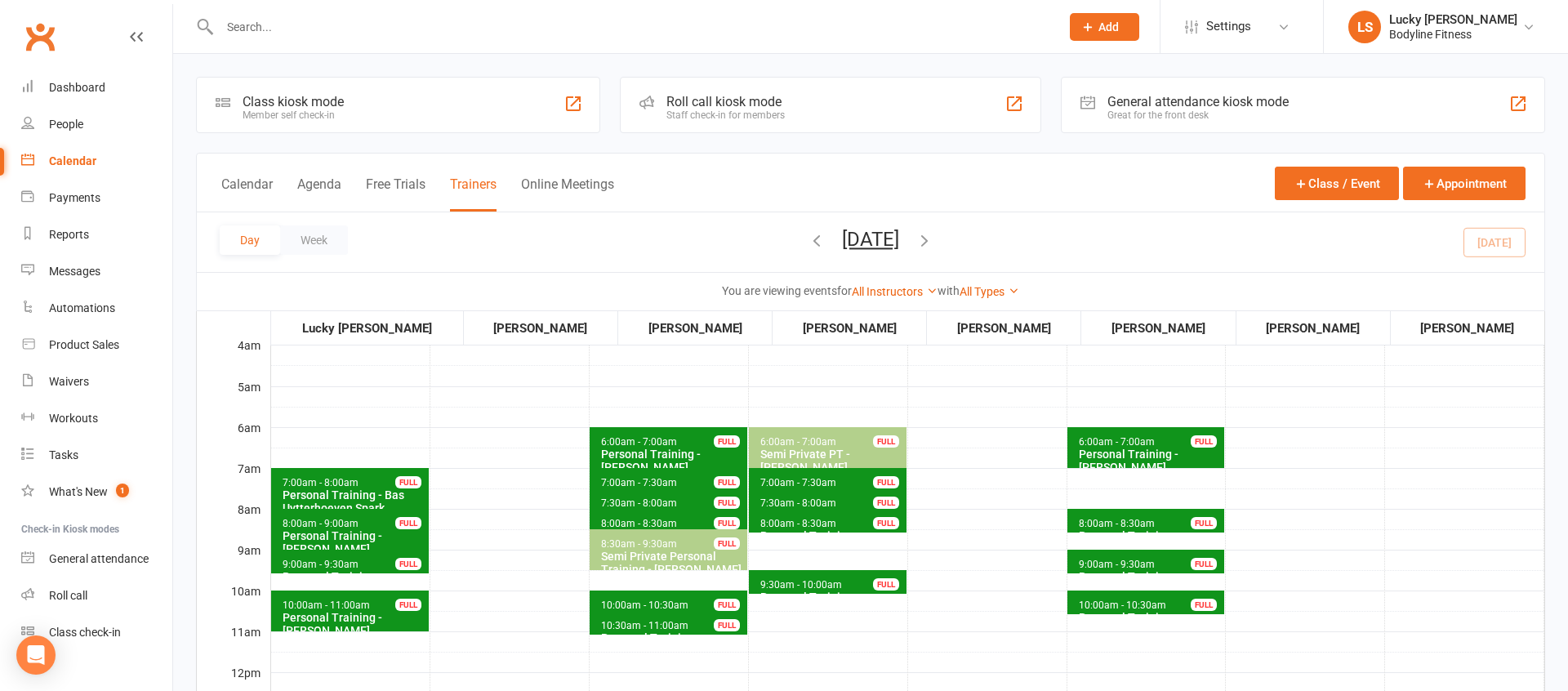
click at [891, 242] on button "[DATE]" at bounding box center [871, 239] width 57 height 23
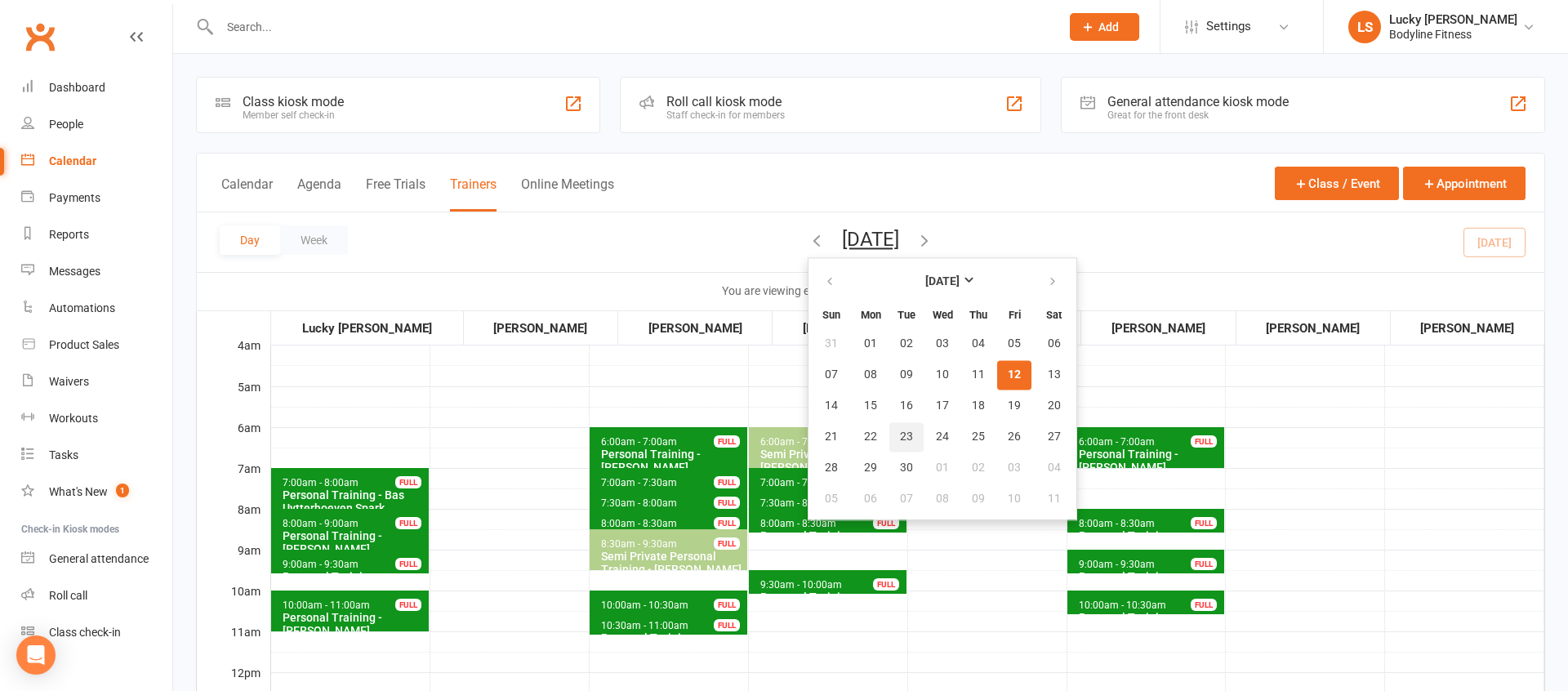
click at [900, 435] on span "23" at bounding box center [906, 437] width 13 height 13
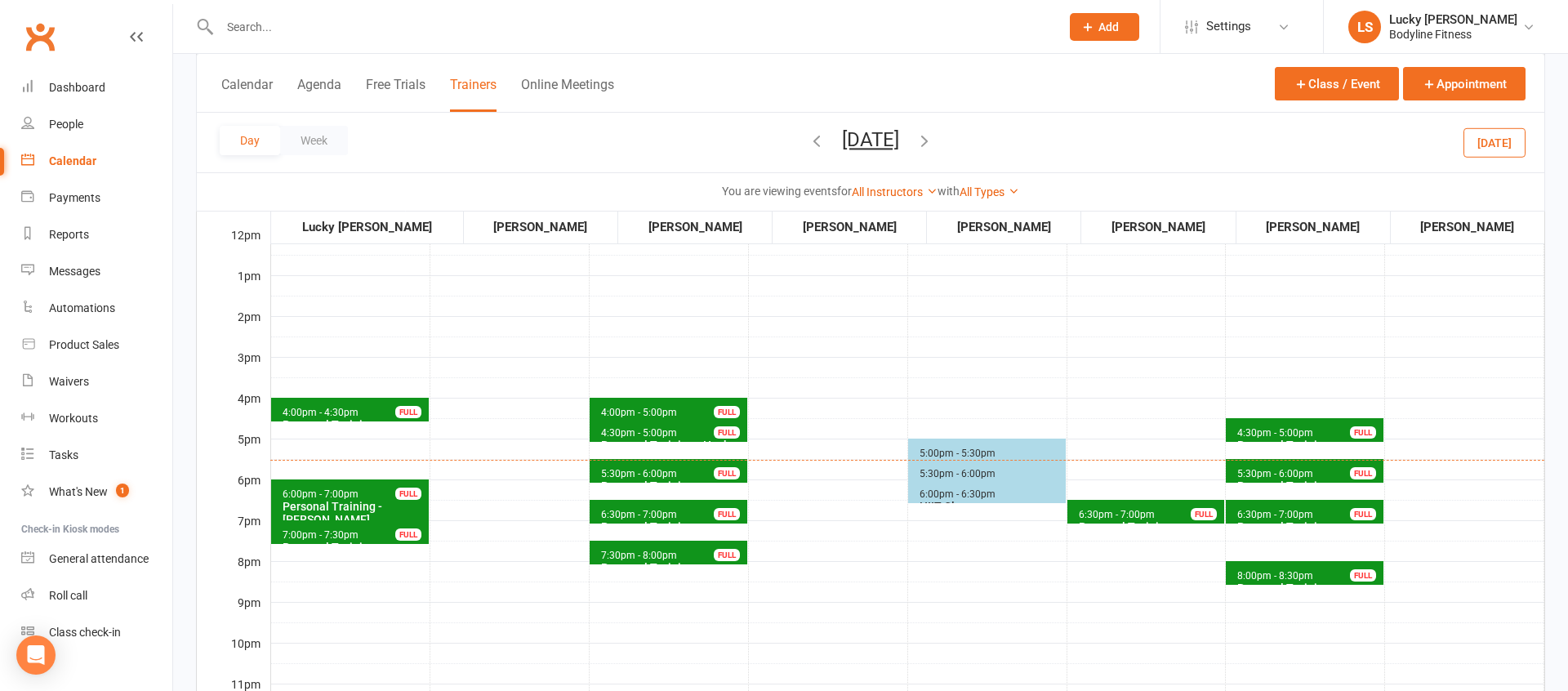
scroll to position [440, 0]
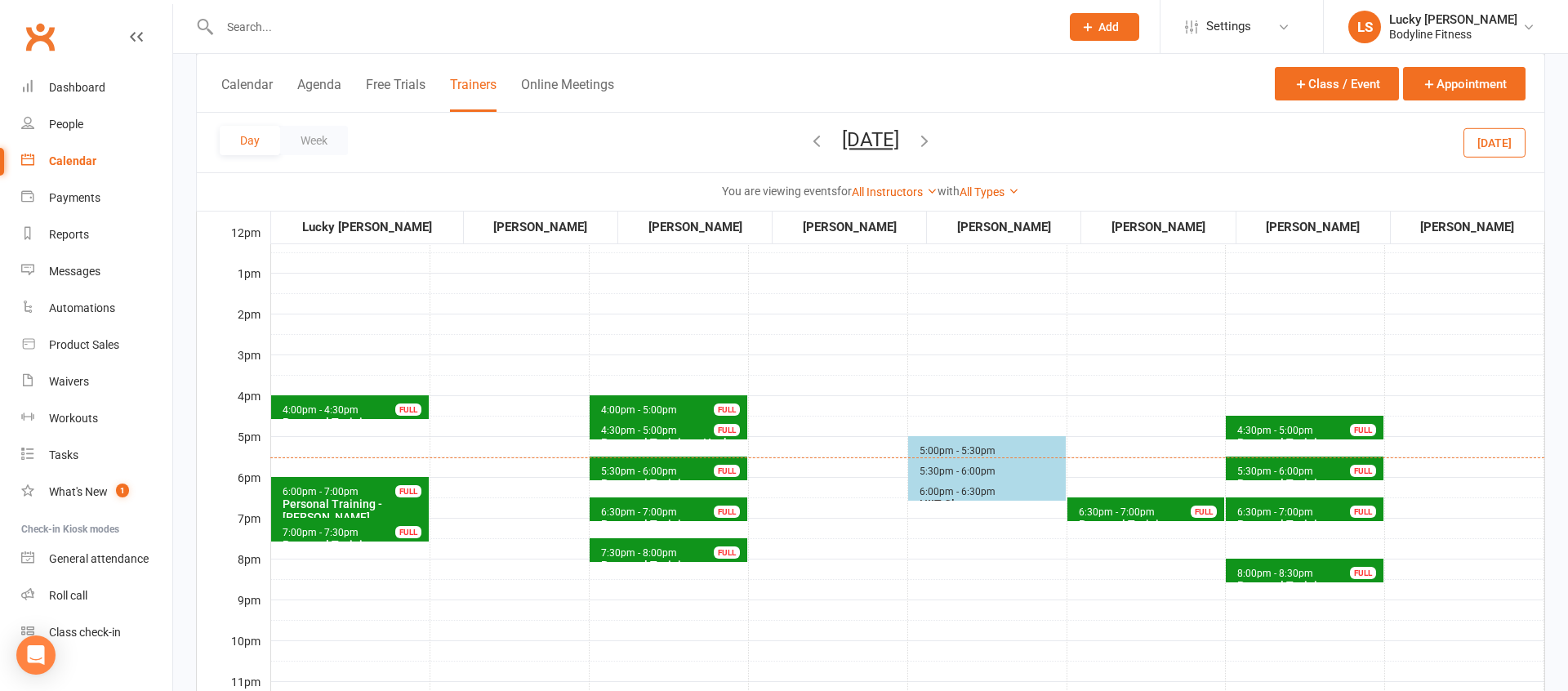
click at [1116, 509] on span "6:30pm - 7:00pm" at bounding box center [1116, 513] width 78 height 12
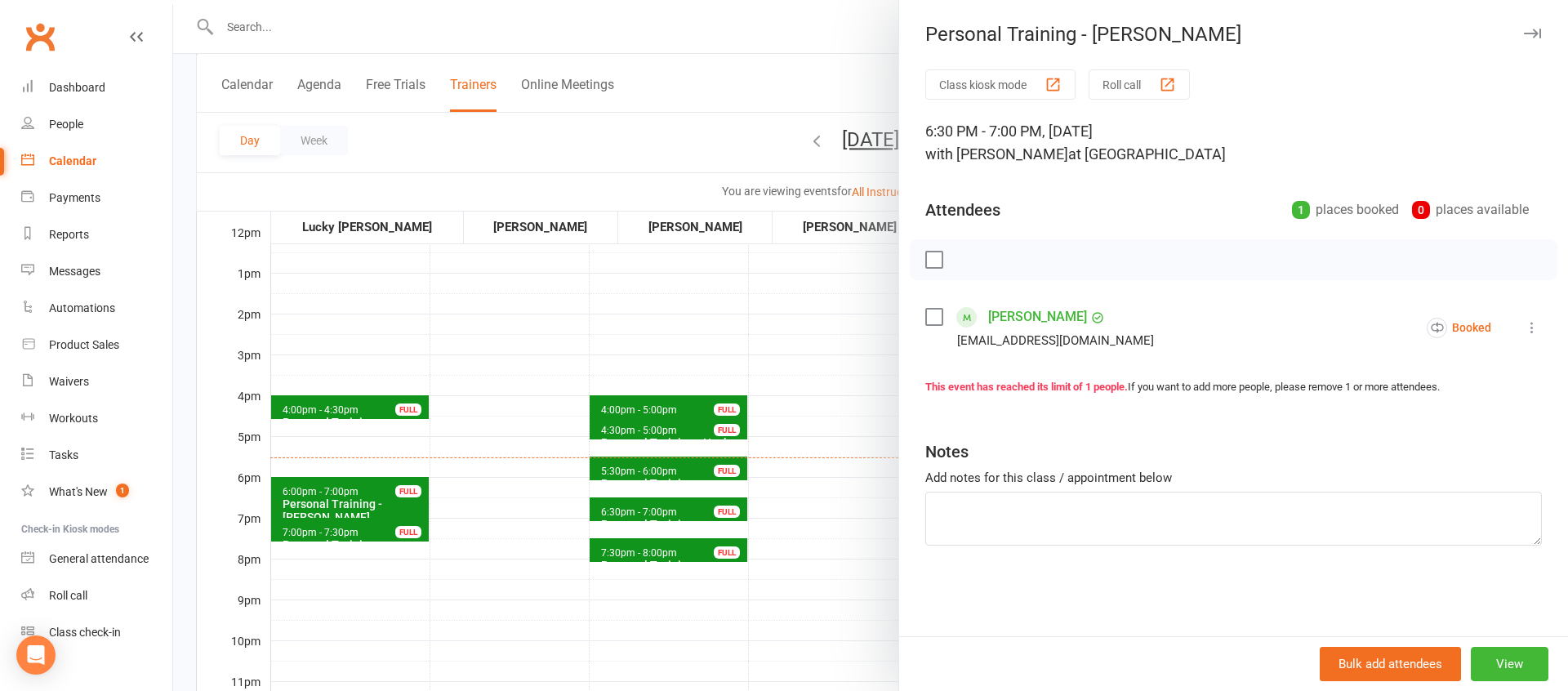
click at [804, 539] on div at bounding box center [871, 346] width 1395 height 691
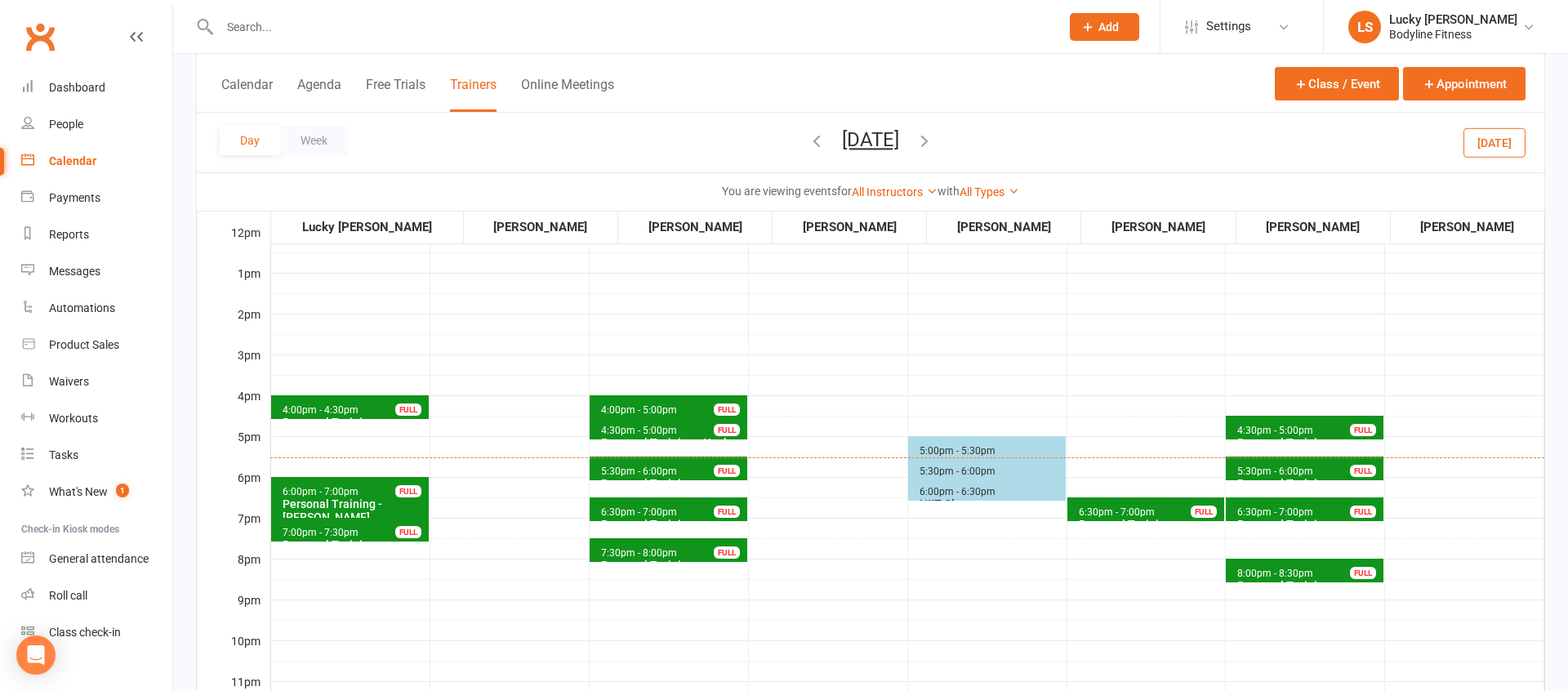
click at [1264, 510] on span "6:30pm - 7:00pm" at bounding box center [1275, 513] width 78 height 12
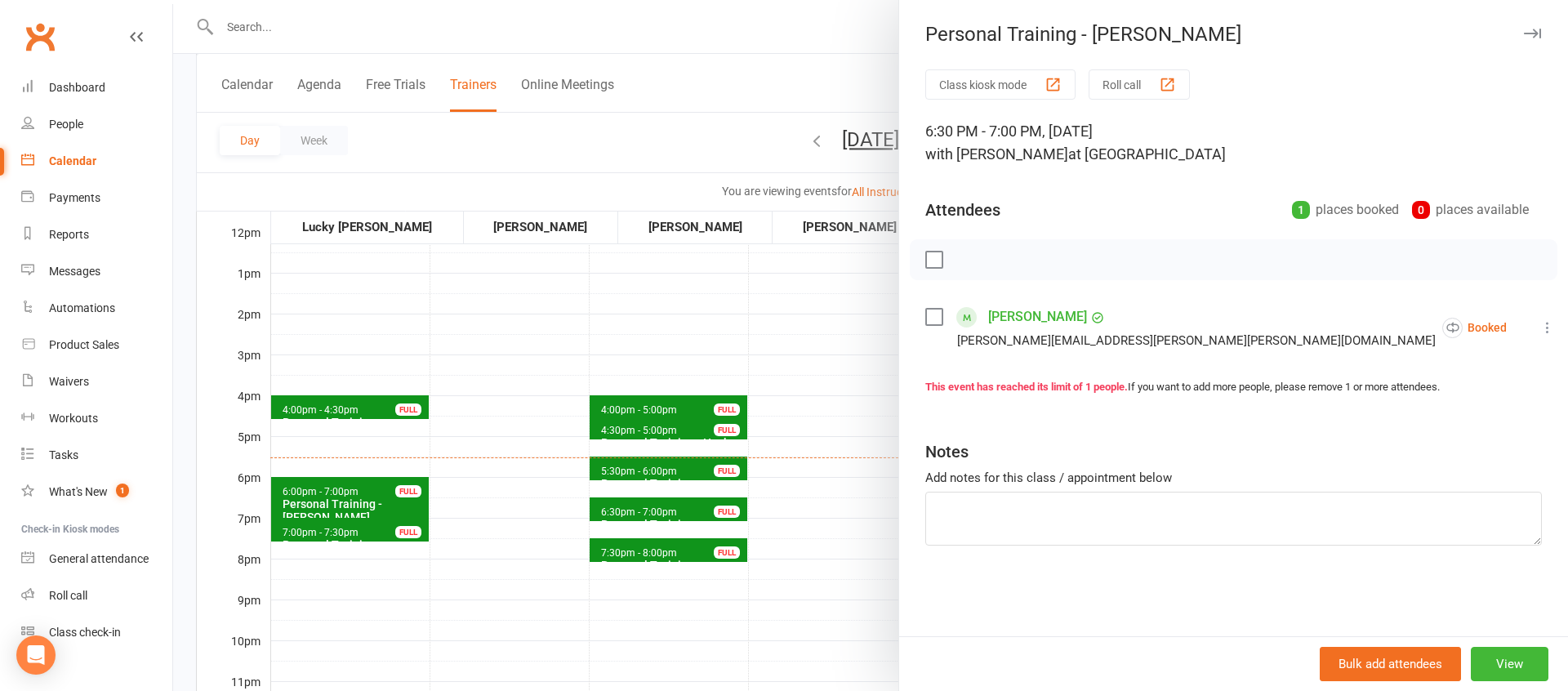
click at [850, 521] on div at bounding box center [871, 346] width 1395 height 691
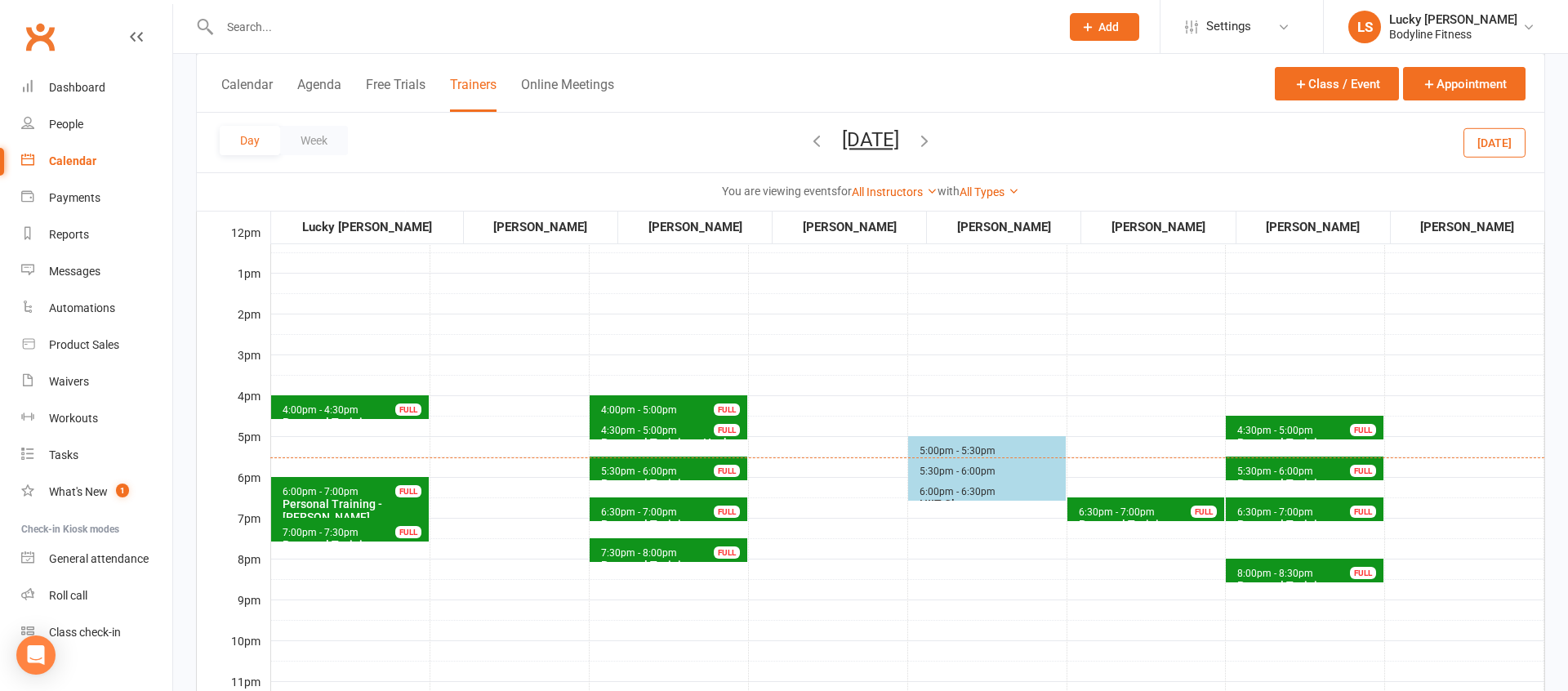
click at [1142, 509] on span "6:30pm - 7:00pm" at bounding box center [1116, 513] width 78 height 12
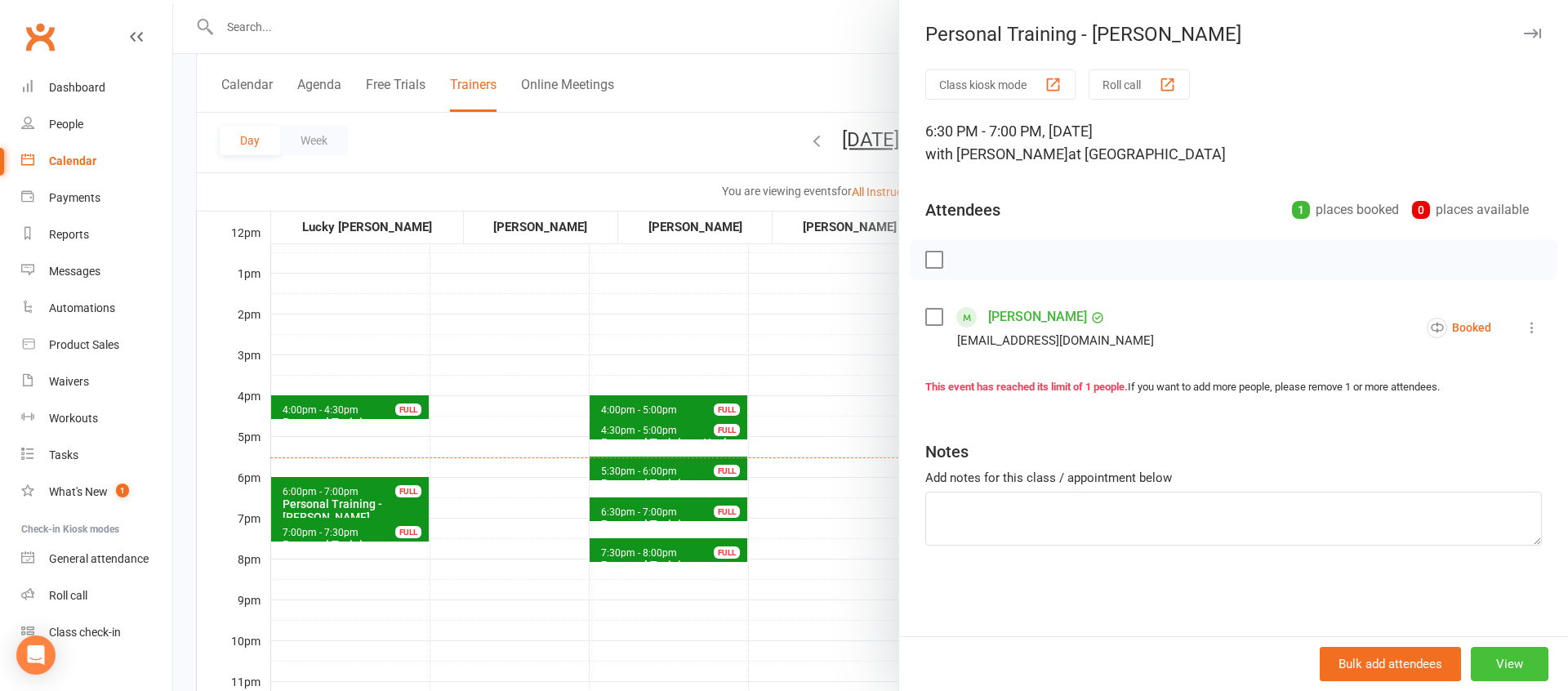
click at [1506, 662] on button "View" at bounding box center [1510, 664] width 78 height 35
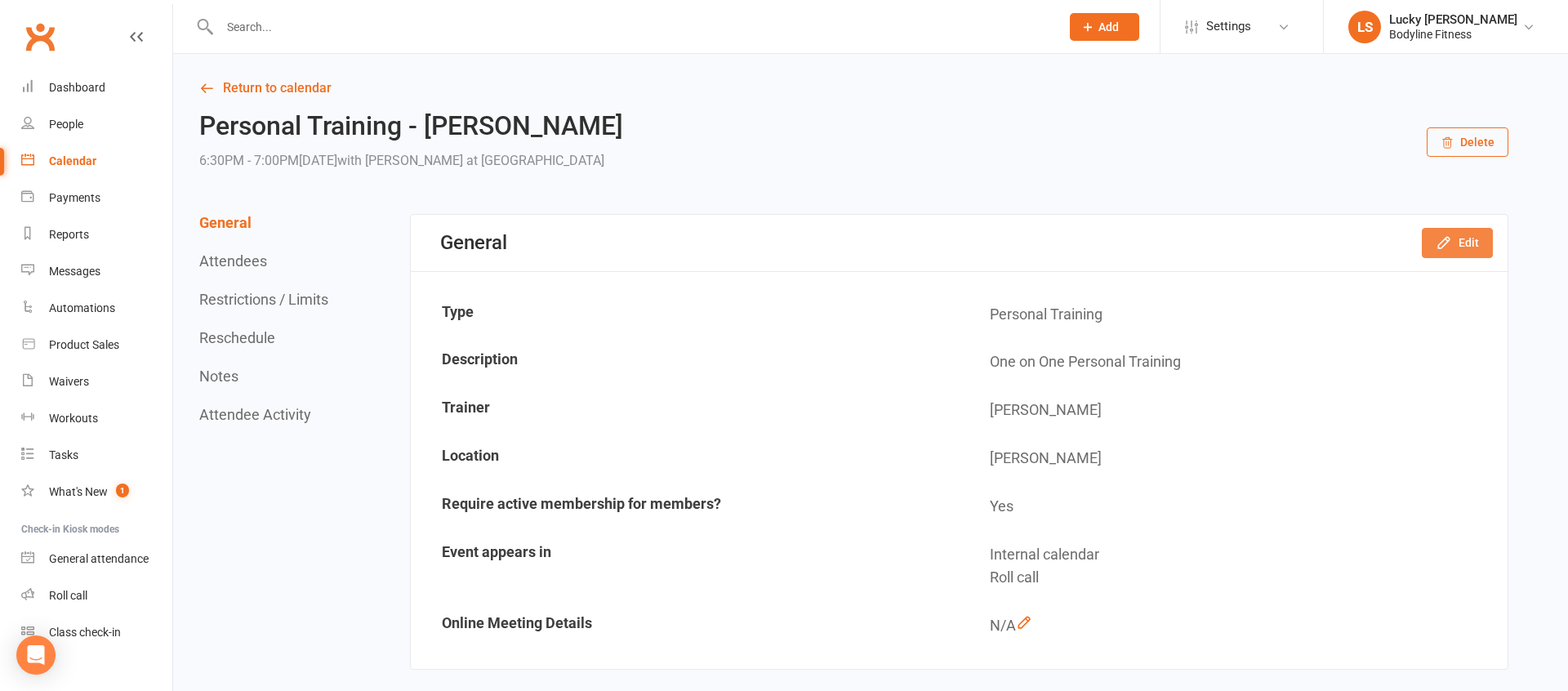
click at [1463, 247] on button "Edit" at bounding box center [1457, 242] width 71 height 30
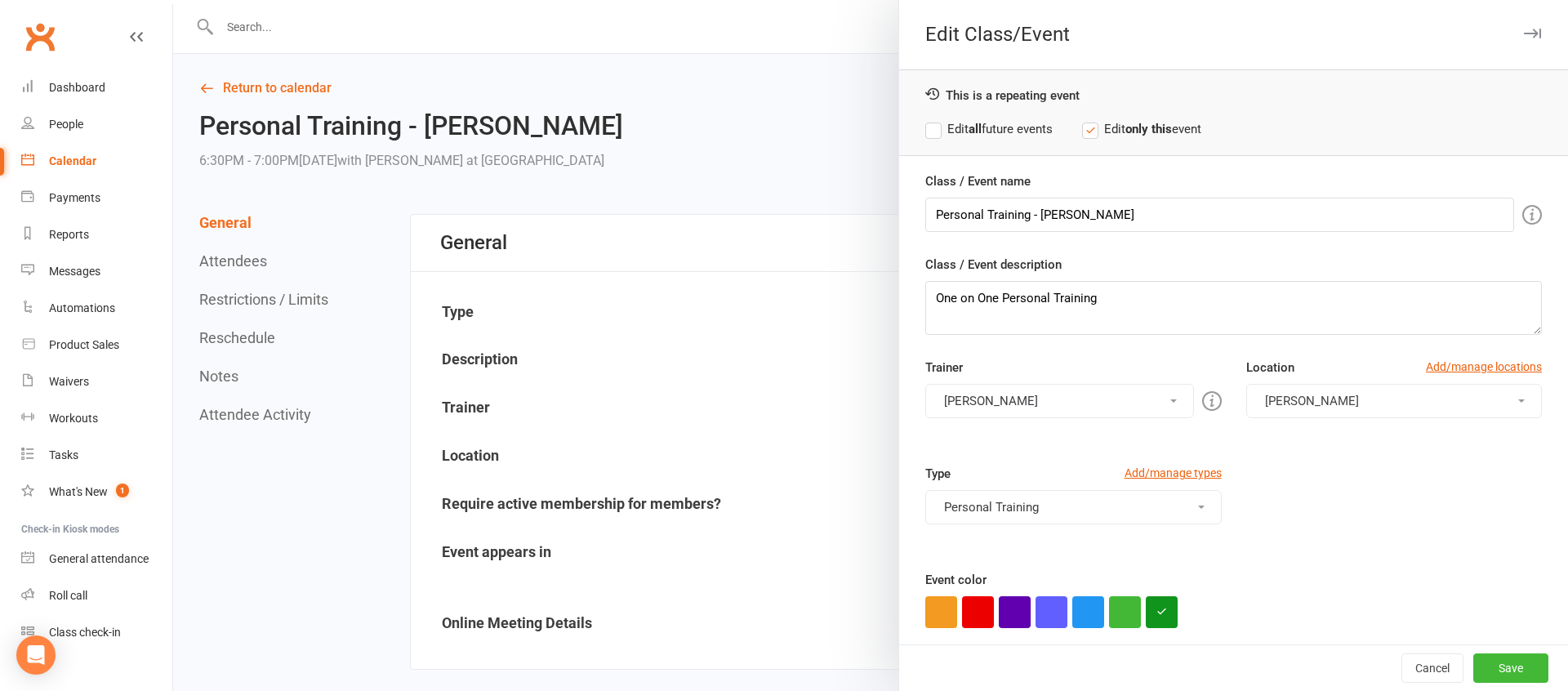
click at [1040, 394] on button "[PERSON_NAME]" at bounding box center [1059, 400] width 268 height 35
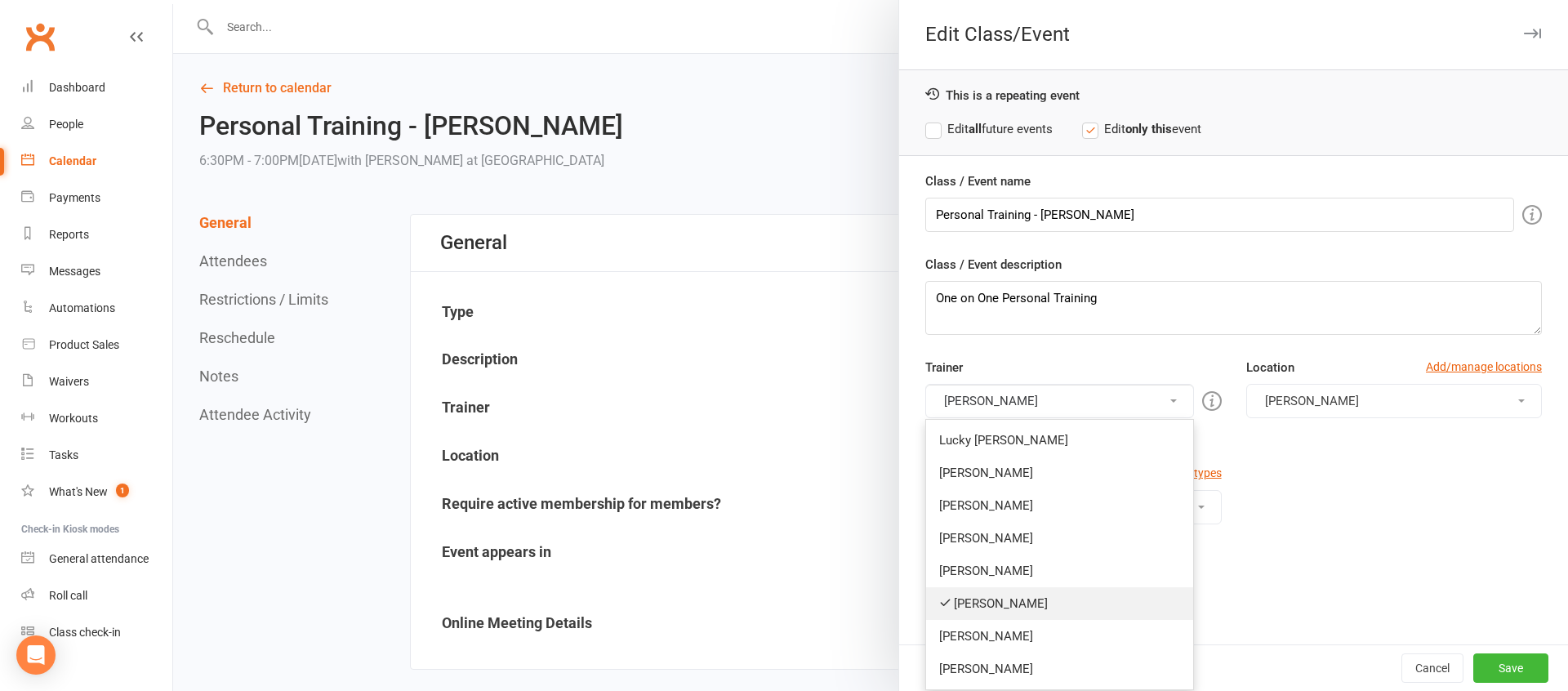
click at [983, 605] on link "[PERSON_NAME]" at bounding box center [1059, 603] width 266 height 33
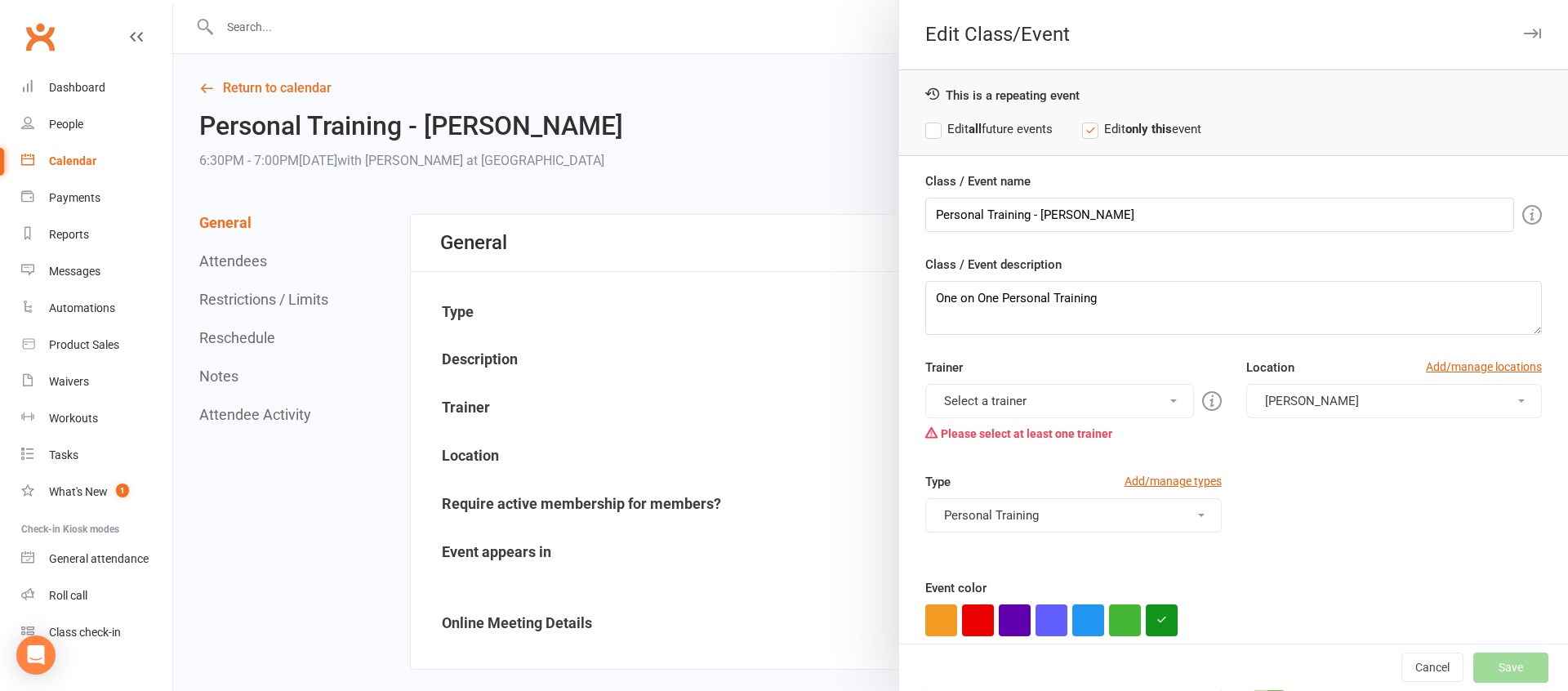
click at [976, 398] on button "Select a trainer" at bounding box center [1059, 400] width 268 height 35
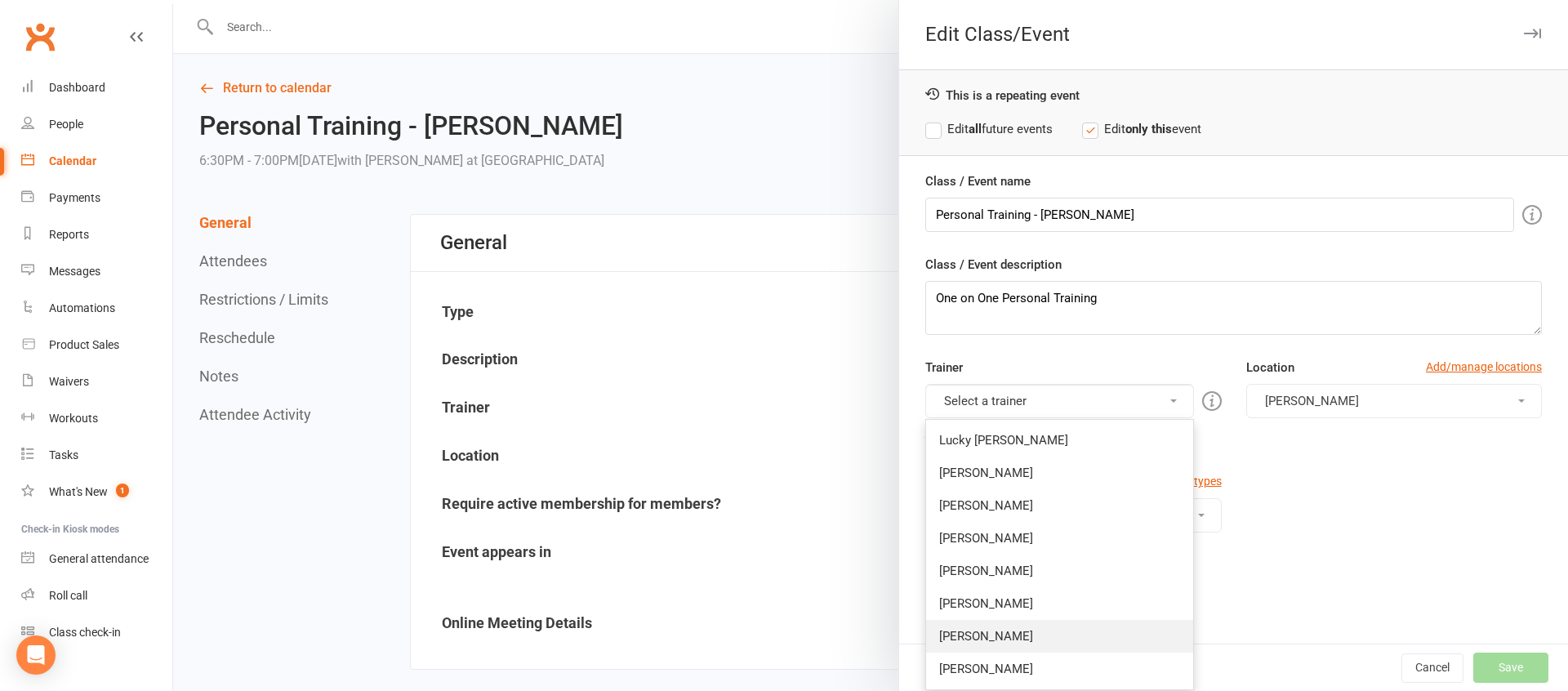
click at [968, 635] on link "[PERSON_NAME]" at bounding box center [1059, 636] width 266 height 33
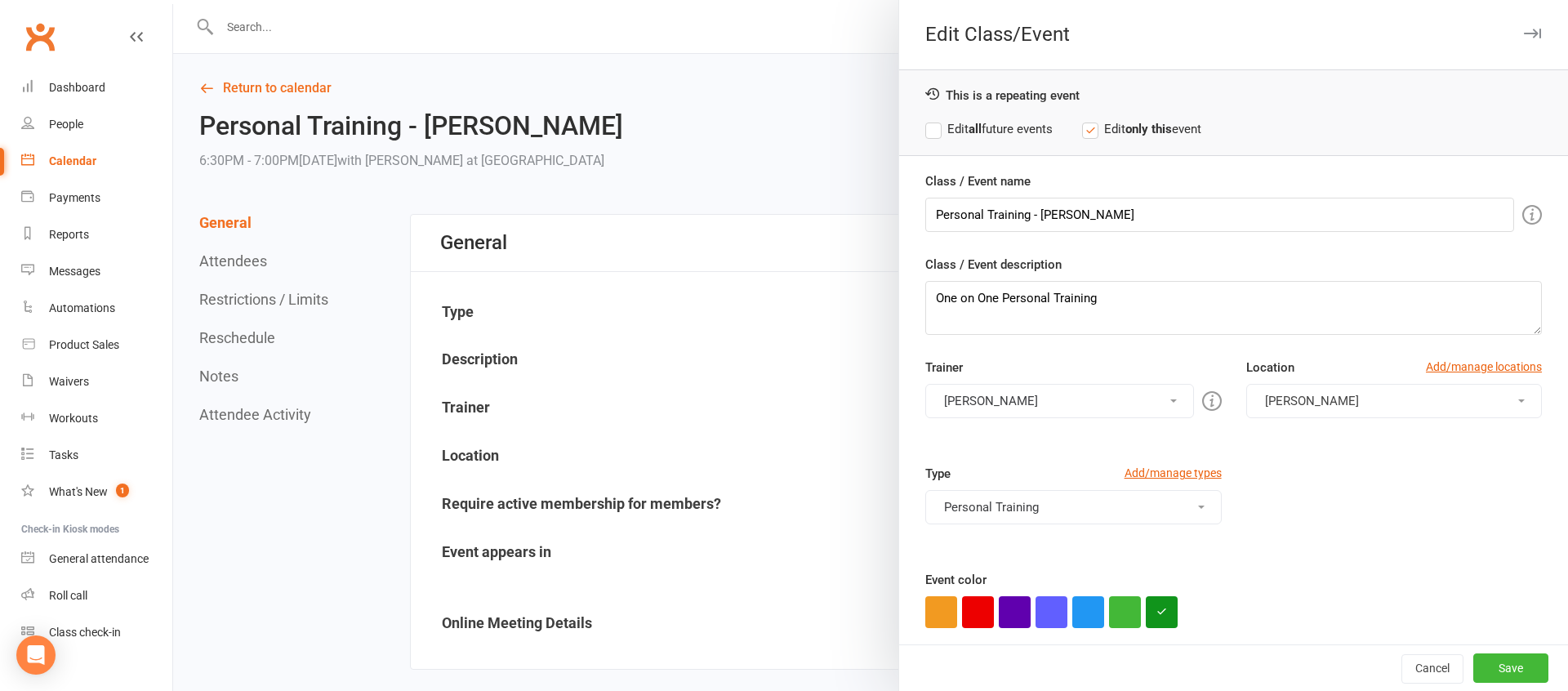
scroll to position [7, 0]
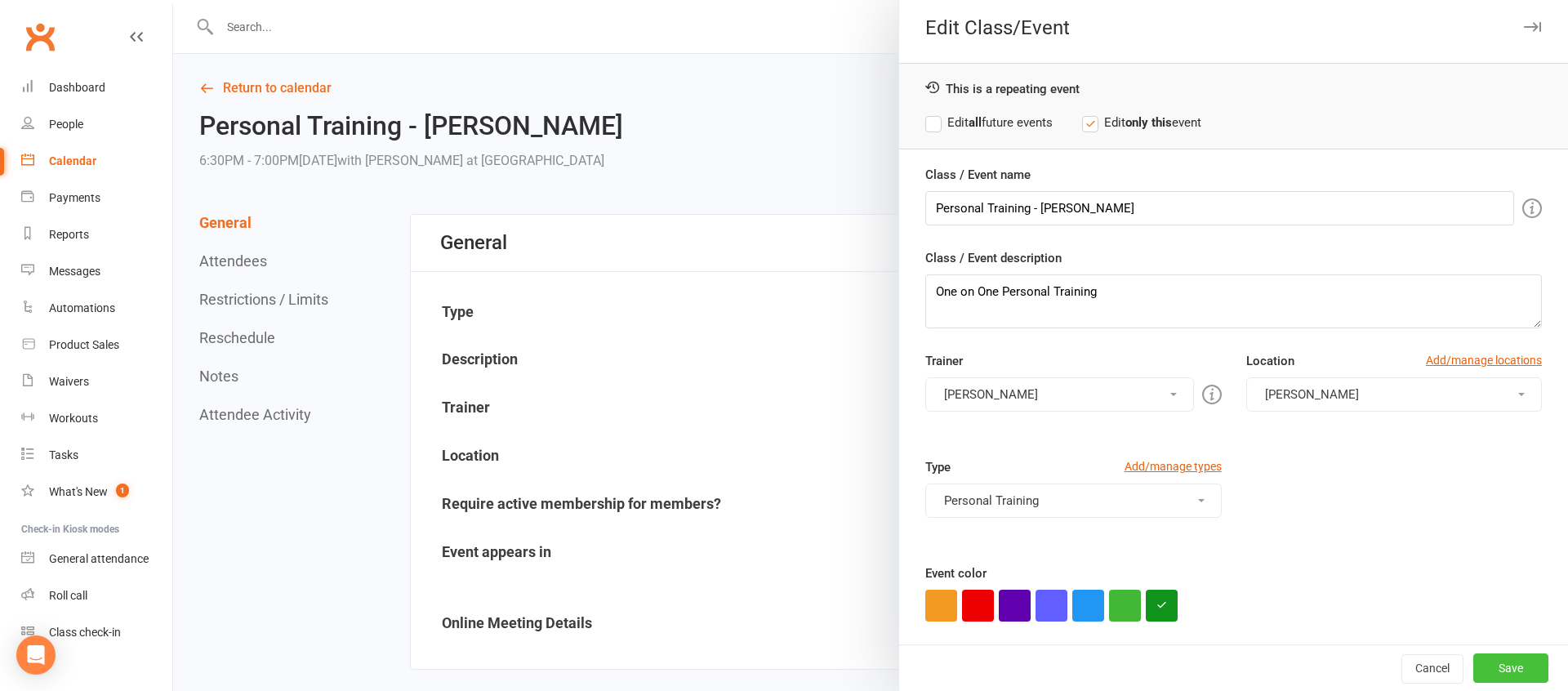
click at [1513, 659] on button "Save" at bounding box center [1510, 668] width 75 height 30
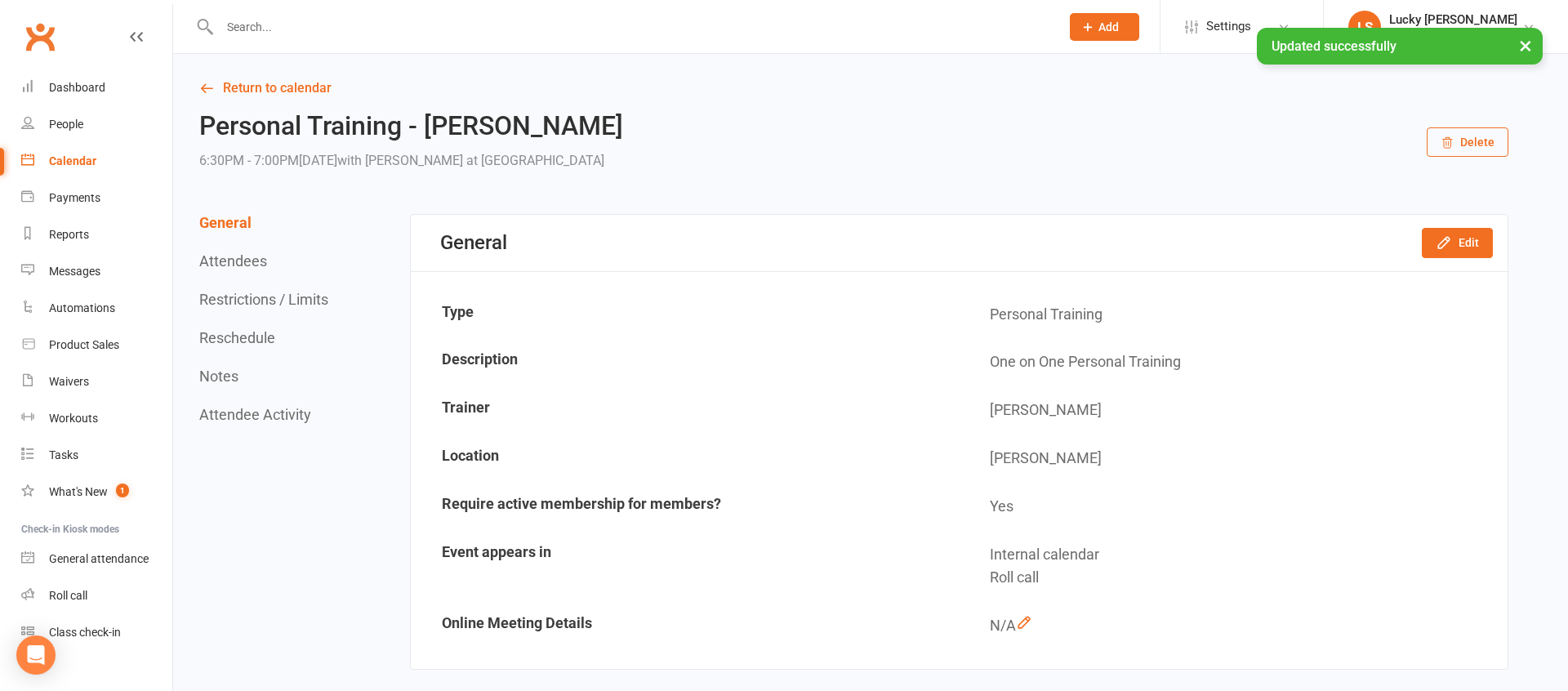
click at [243, 346] on button "Reschedule" at bounding box center [237, 338] width 76 height 17
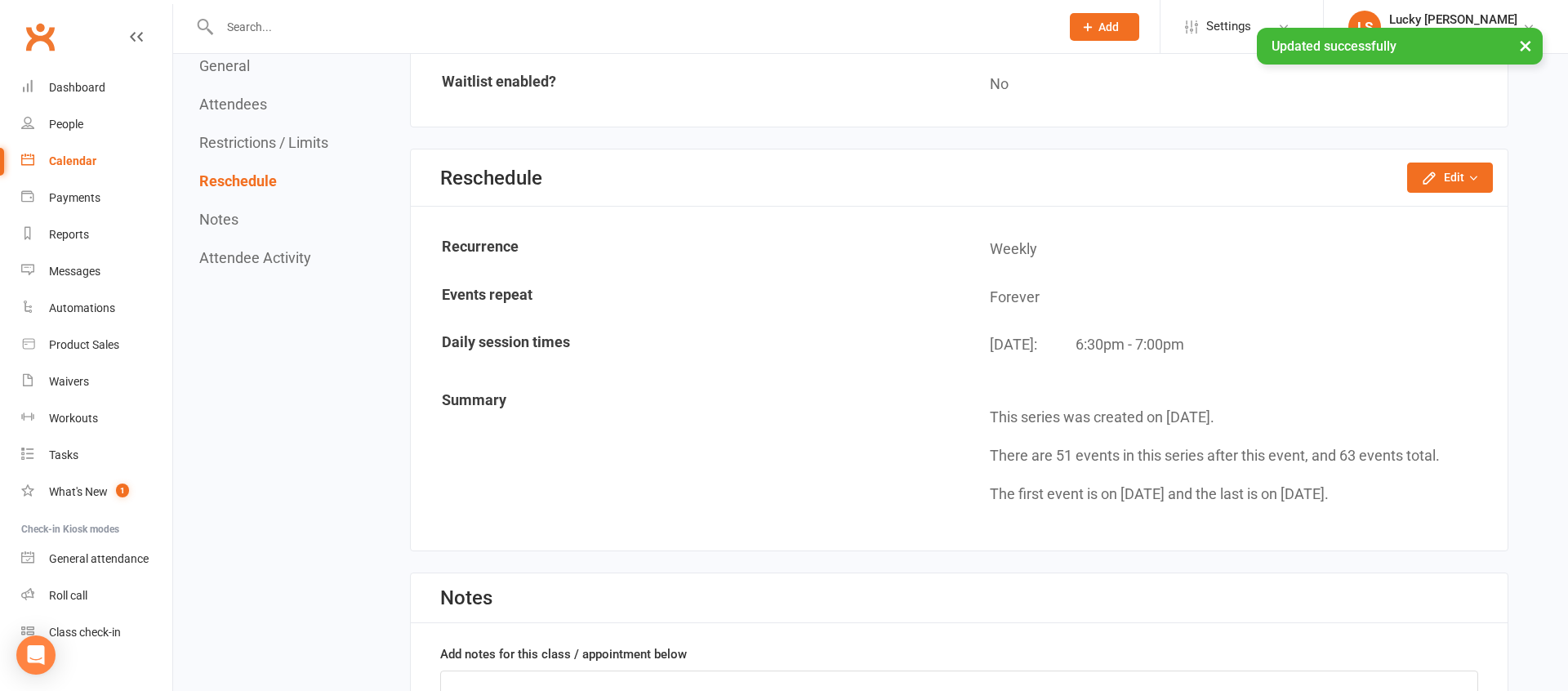
scroll to position [1221, 0]
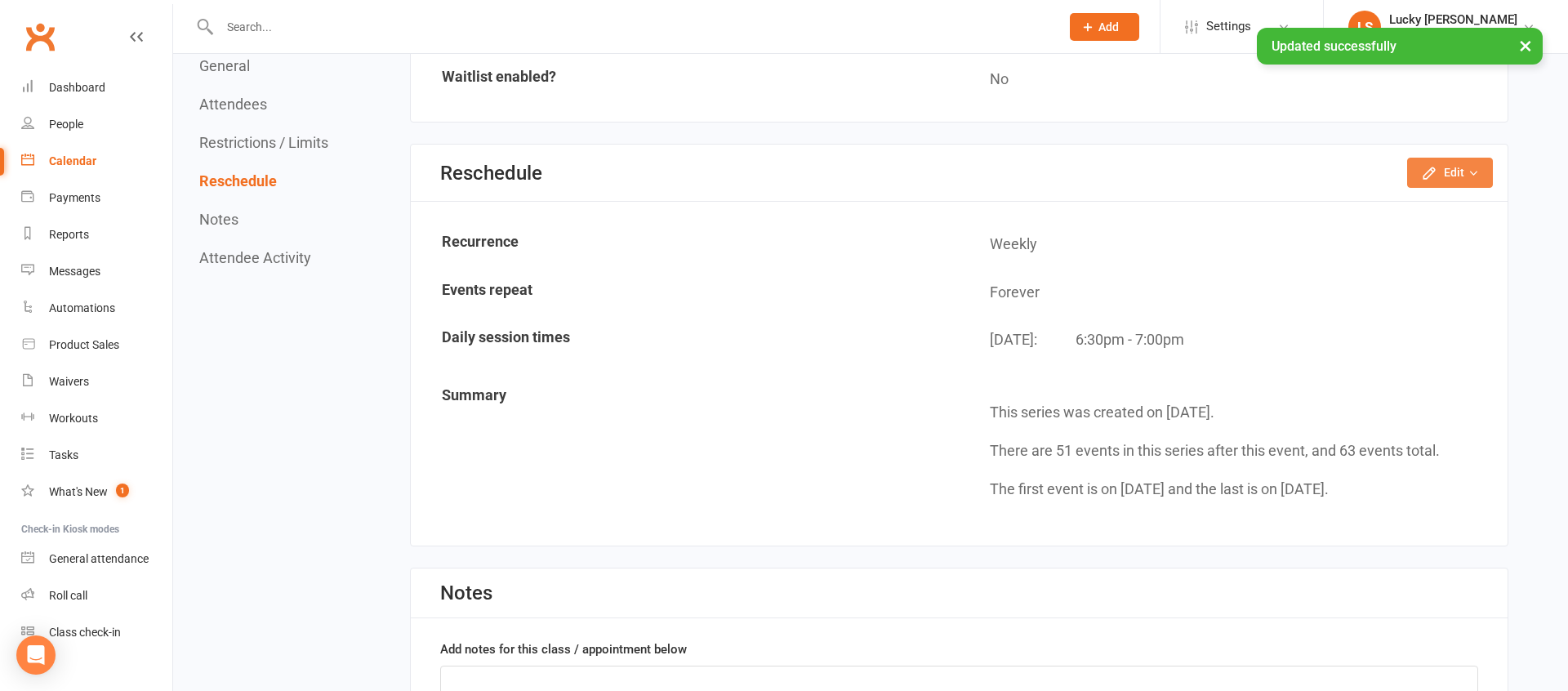
click at [1419, 183] on button "Edit" at bounding box center [1450, 172] width 86 height 30
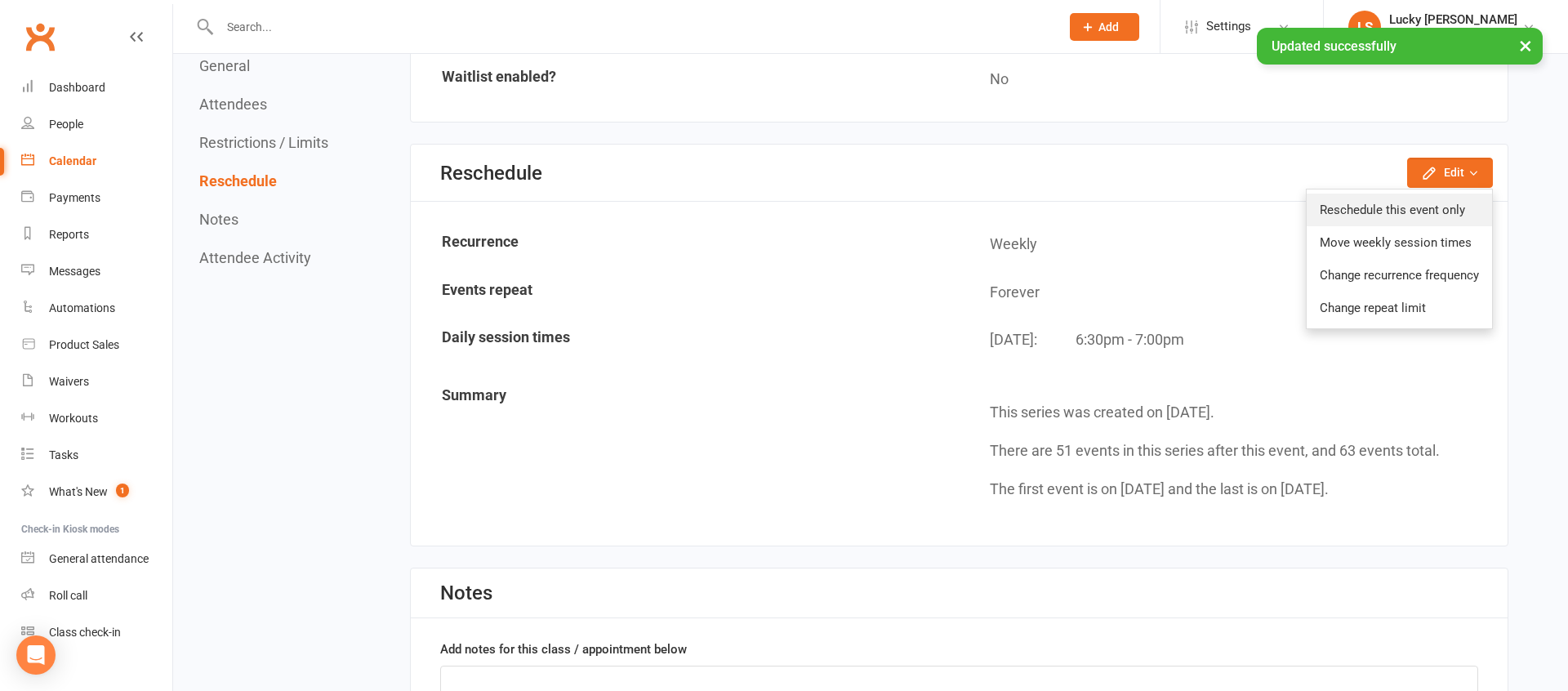
click at [1416, 213] on link "Reschedule this event only" at bounding box center [1399, 209] width 186 height 33
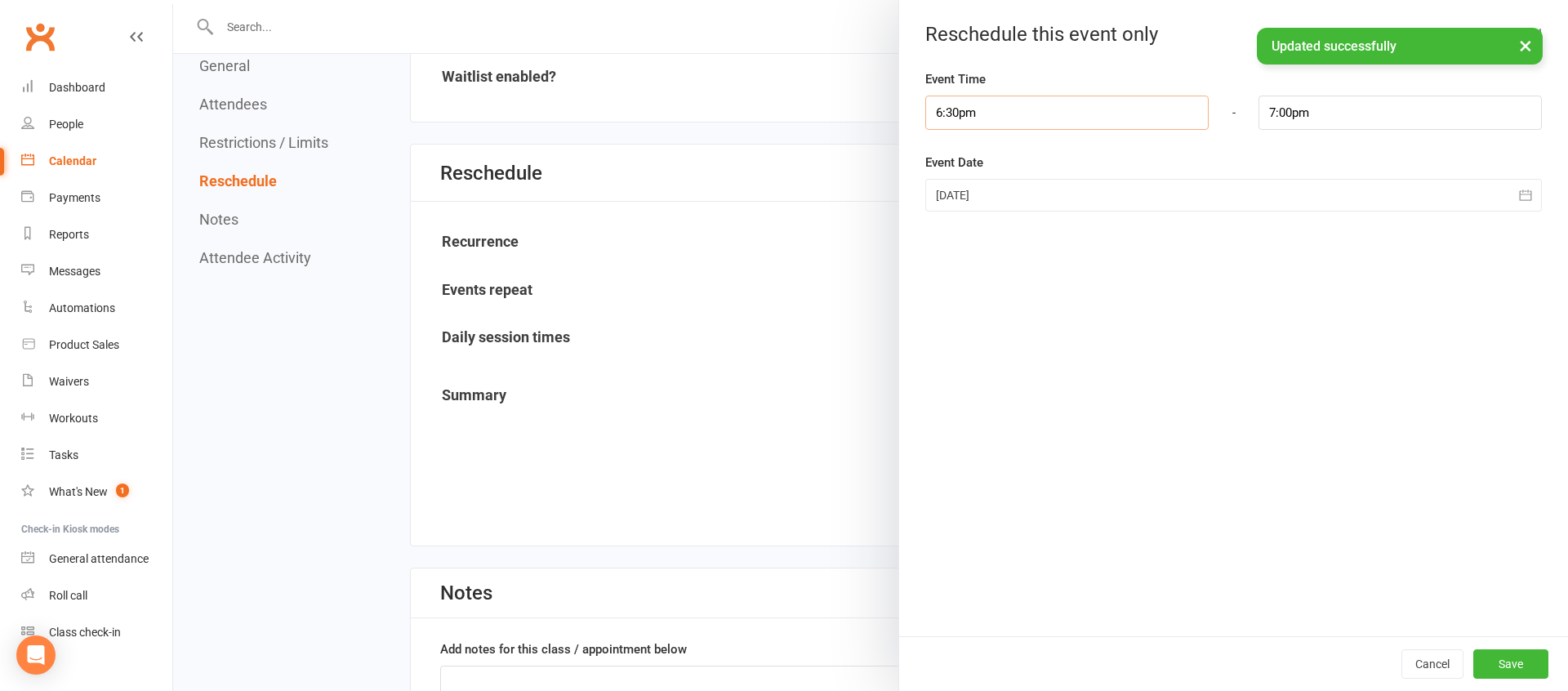
click at [985, 111] on input "6:30pm" at bounding box center [1067, 112] width 284 height 35
type input "7:00pm"
type input "7:30pm"
click at [954, 210] on li "7:00pm" at bounding box center [965, 216] width 79 height 24
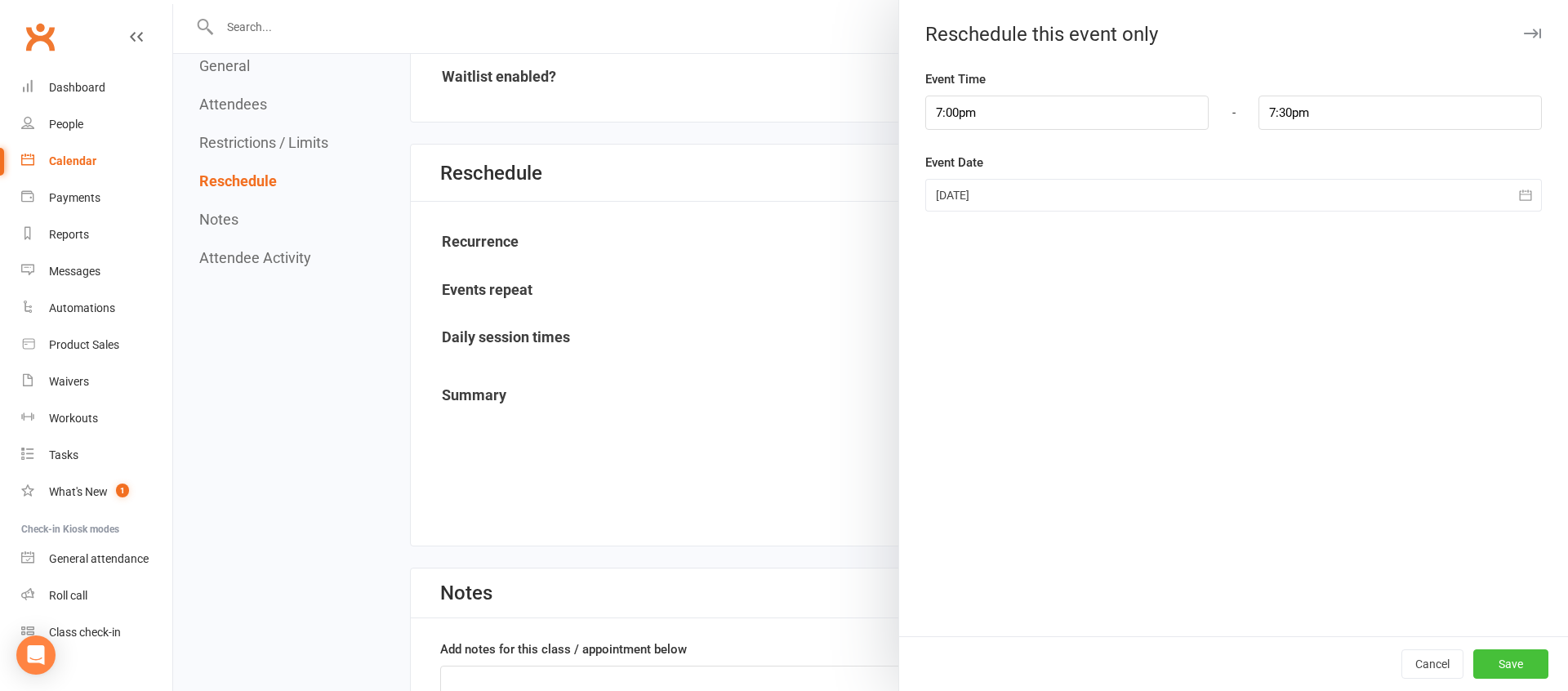
click at [1514, 669] on button "Save" at bounding box center [1510, 664] width 75 height 30
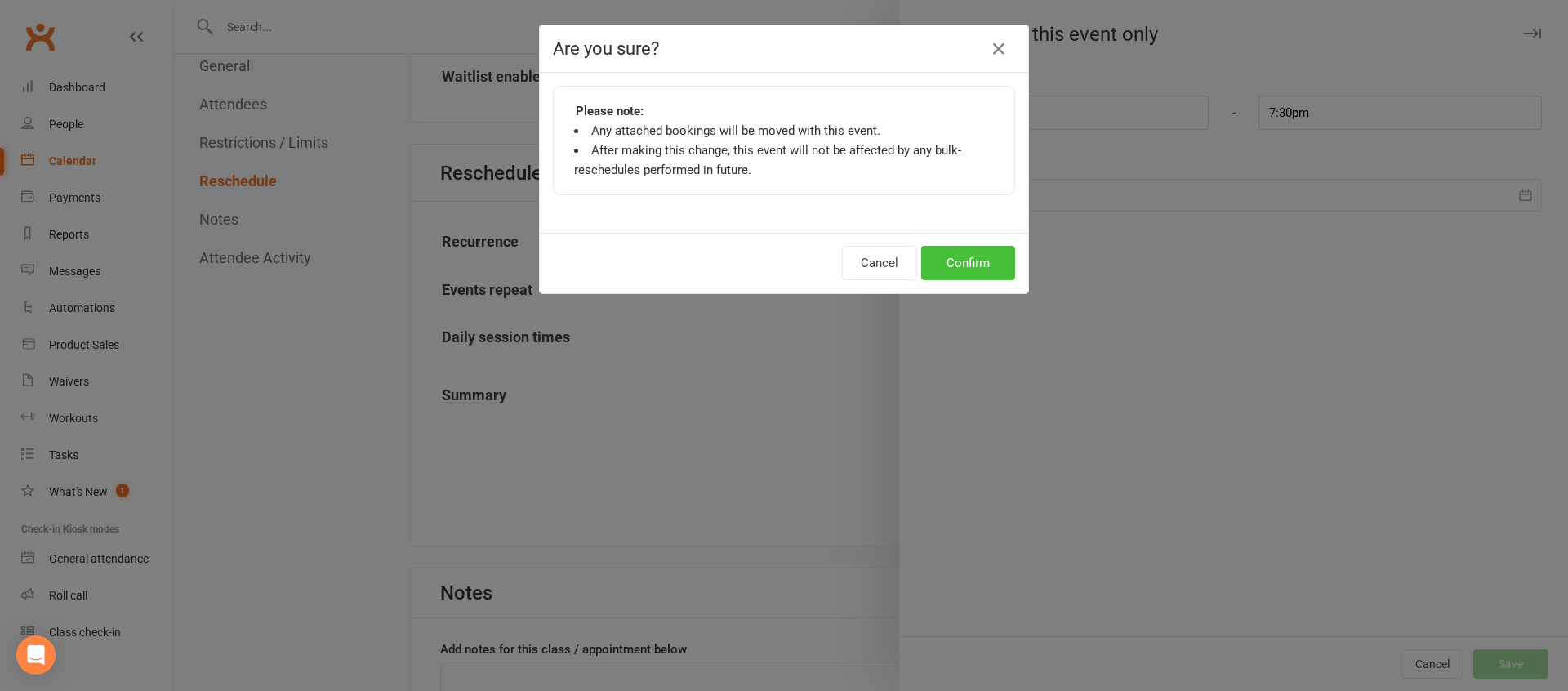
click at [985, 276] on button "Confirm" at bounding box center [968, 263] width 94 height 35
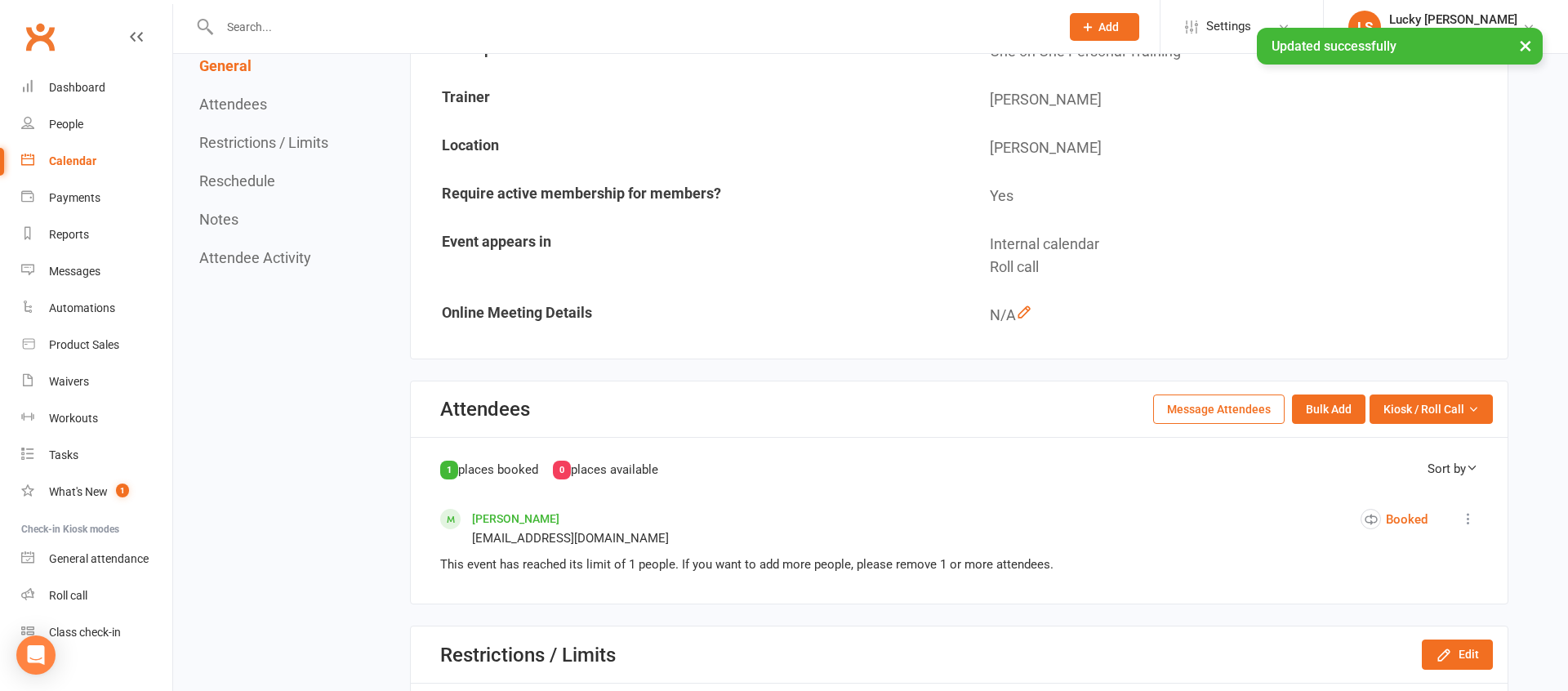
scroll to position [0, 0]
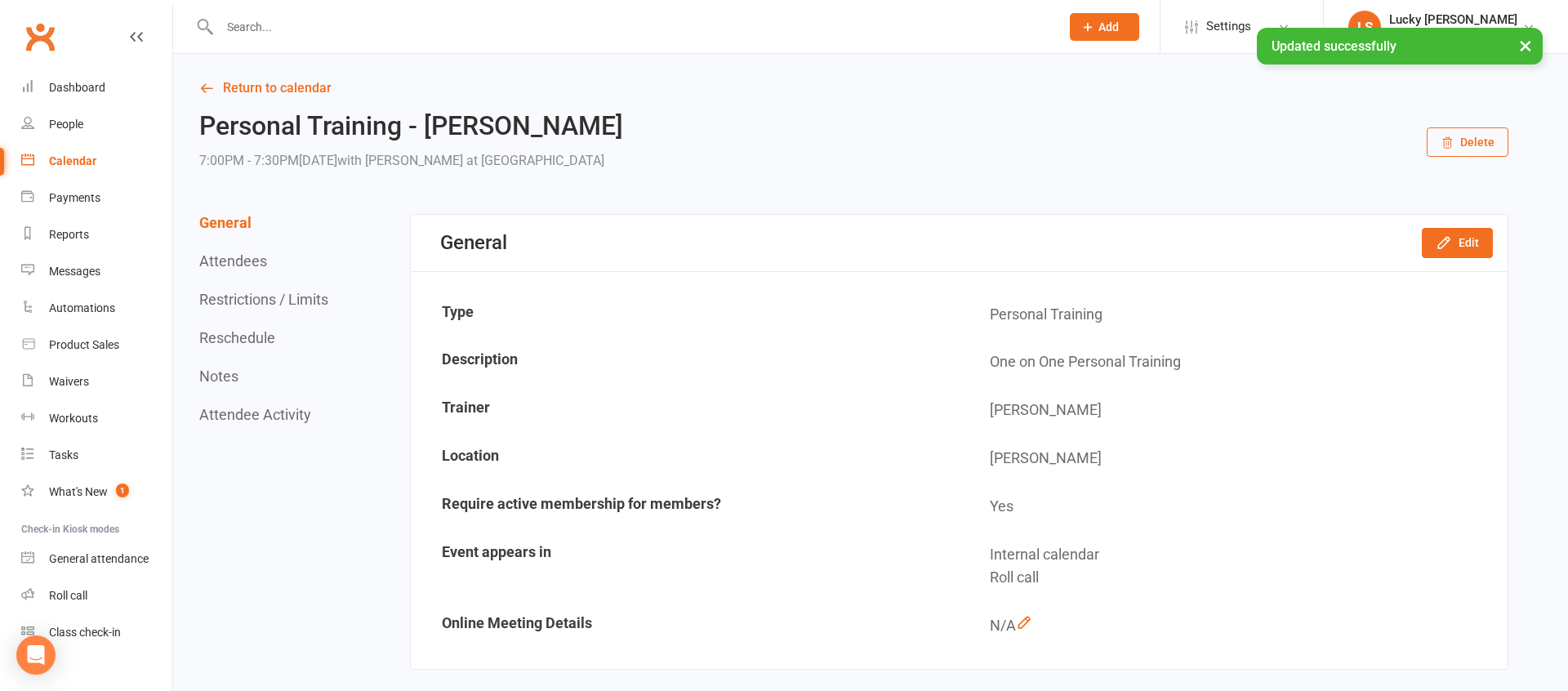
click at [285, 84] on link "Return to calendar" at bounding box center [854, 88] width 1309 height 23
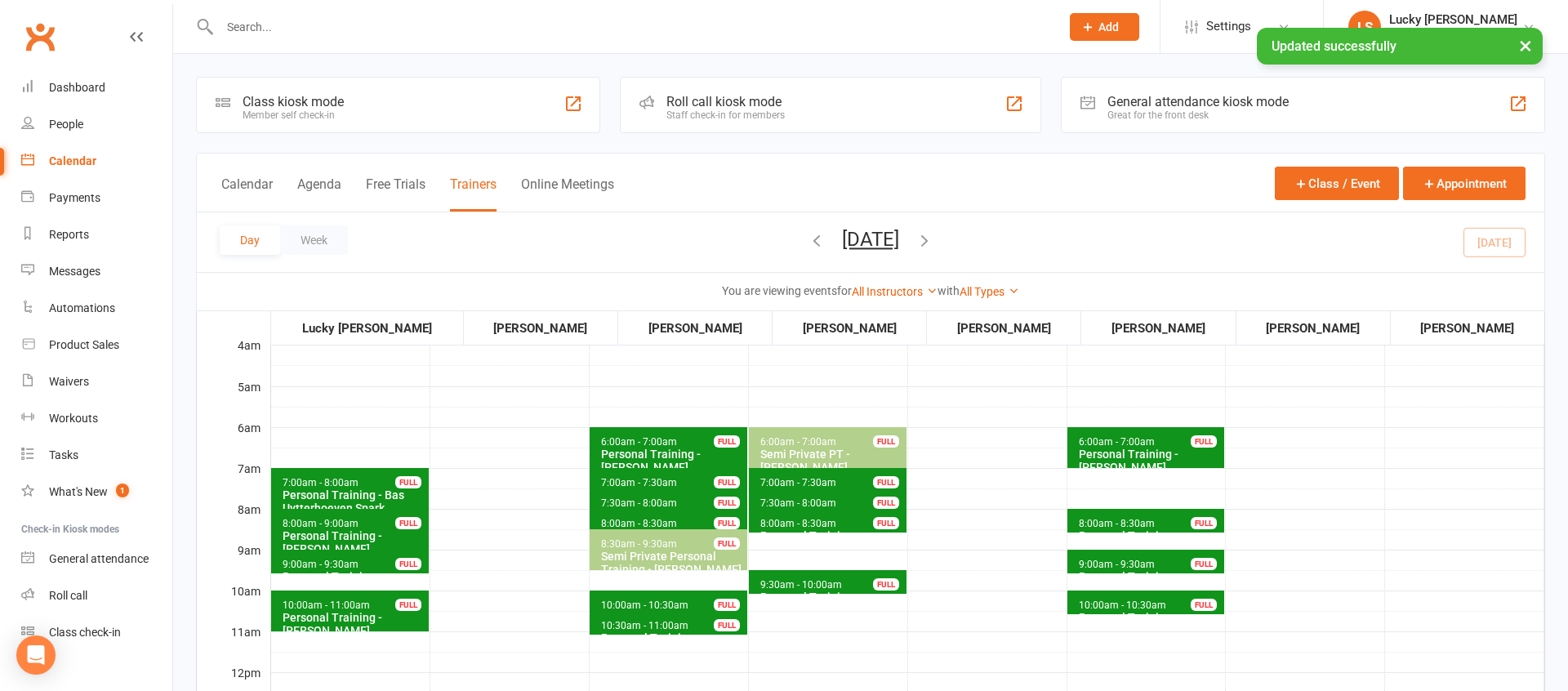
click at [877, 238] on button "[DATE]" at bounding box center [871, 239] width 57 height 23
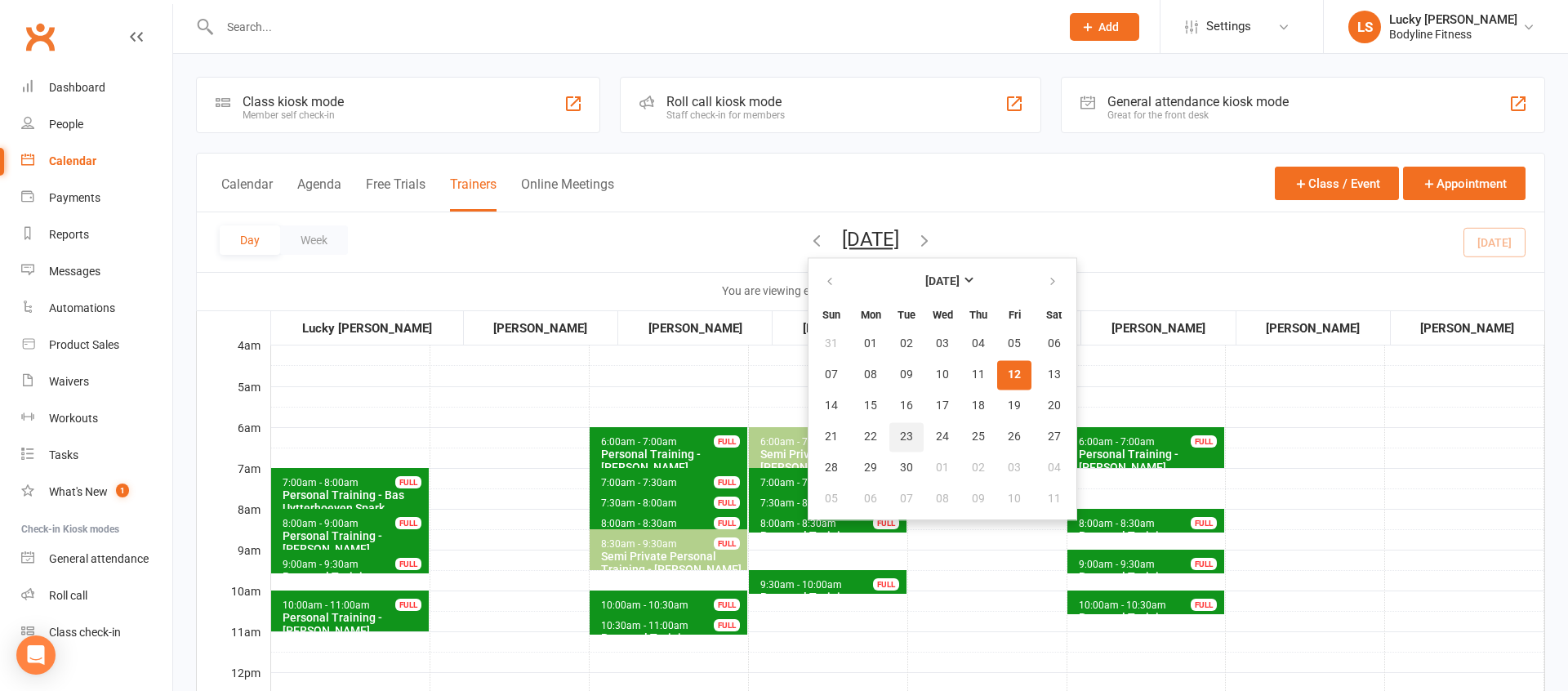
click at [900, 434] on span "23" at bounding box center [906, 437] width 13 height 13
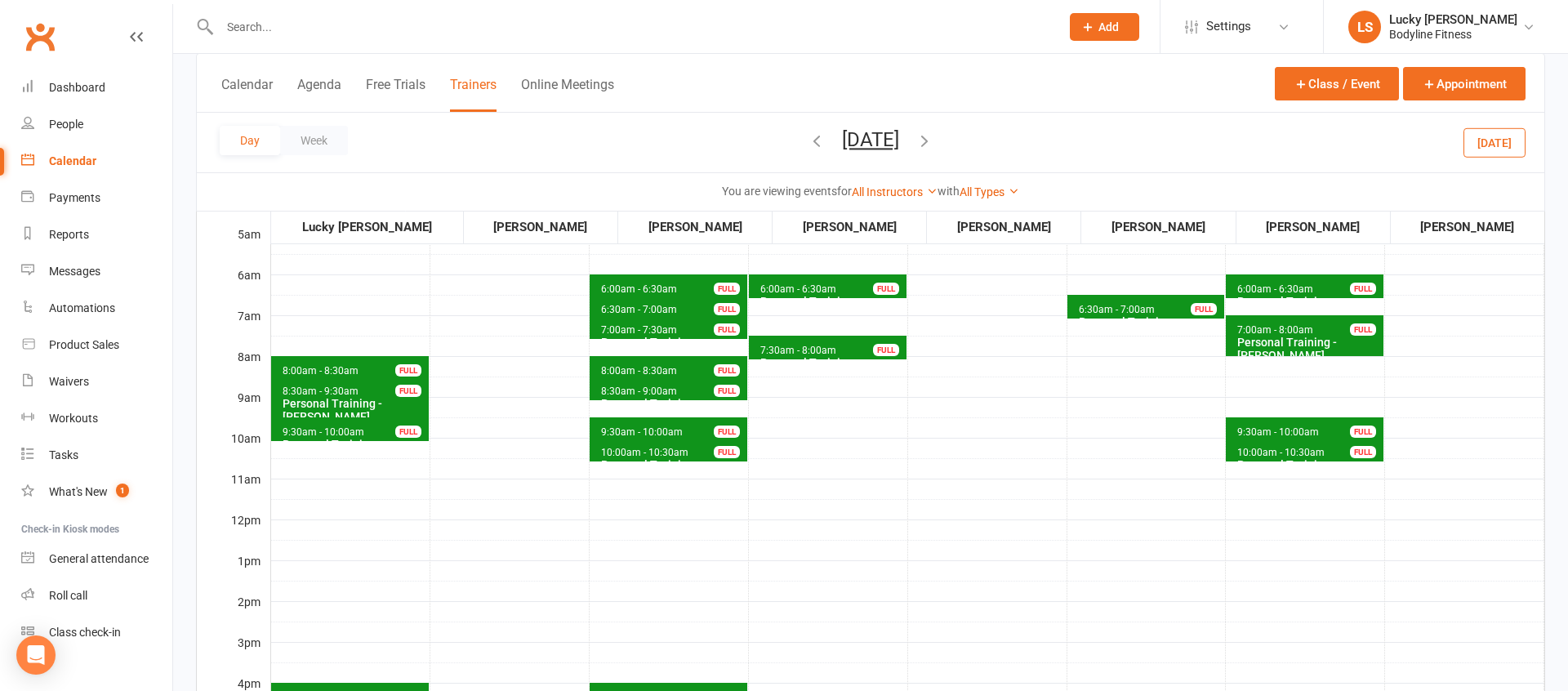
scroll to position [496, 0]
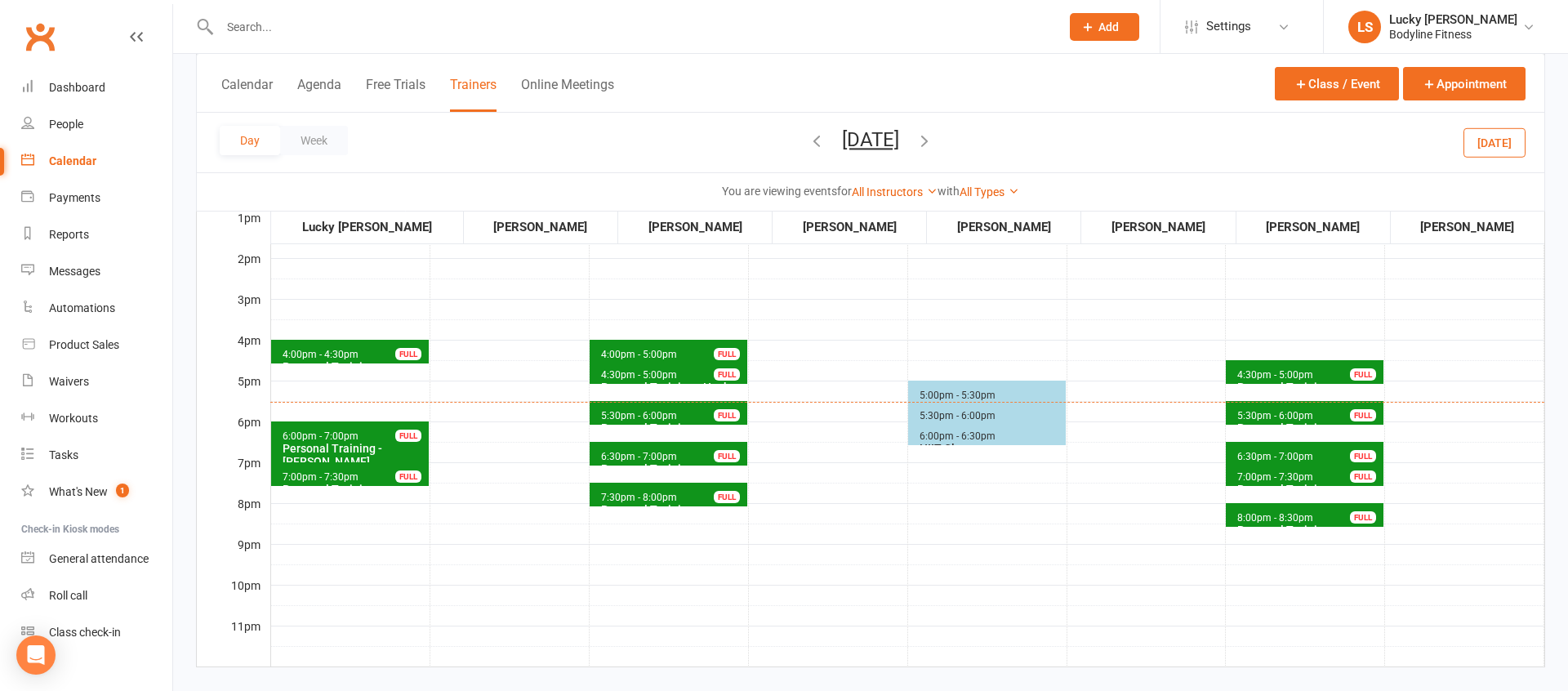
click at [899, 150] on button "[DATE]" at bounding box center [871, 139] width 57 height 23
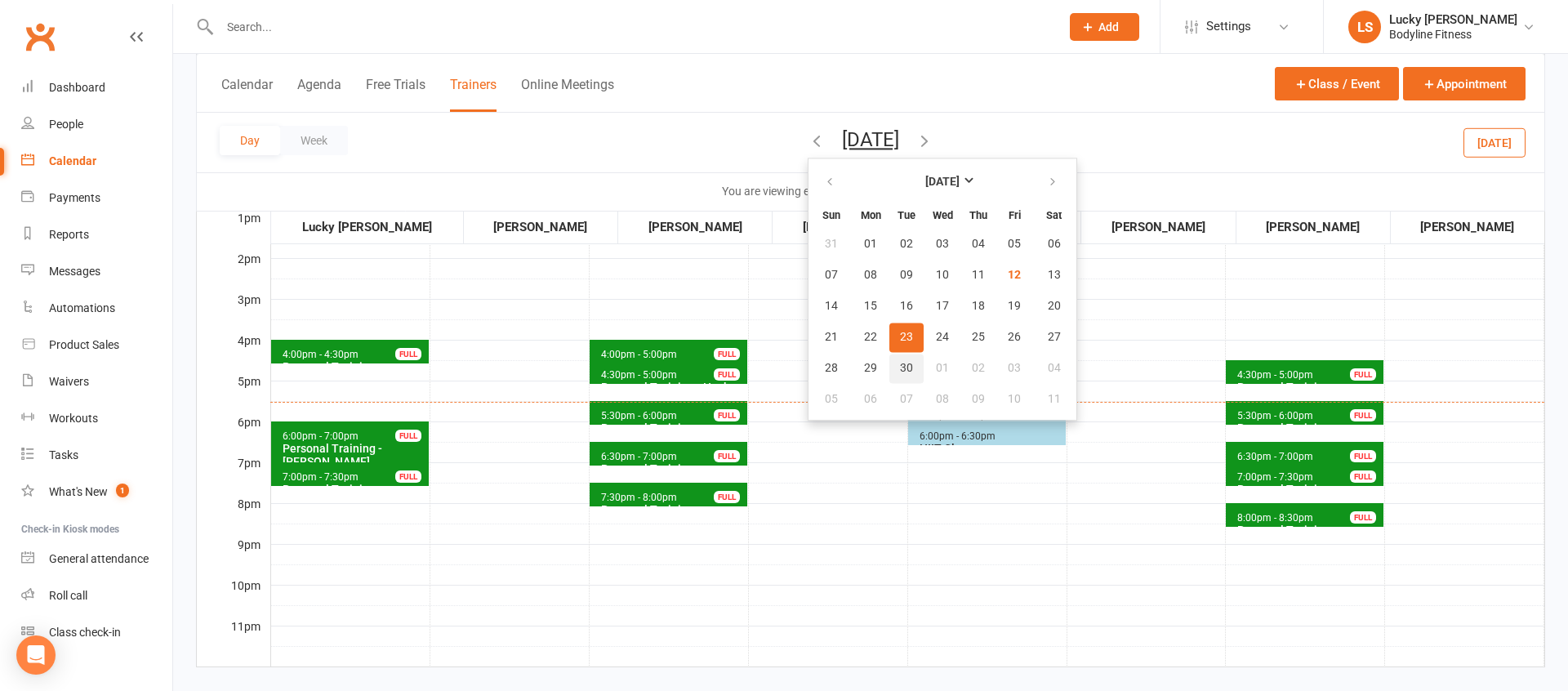
click at [900, 368] on span "30" at bounding box center [906, 367] width 13 height 13
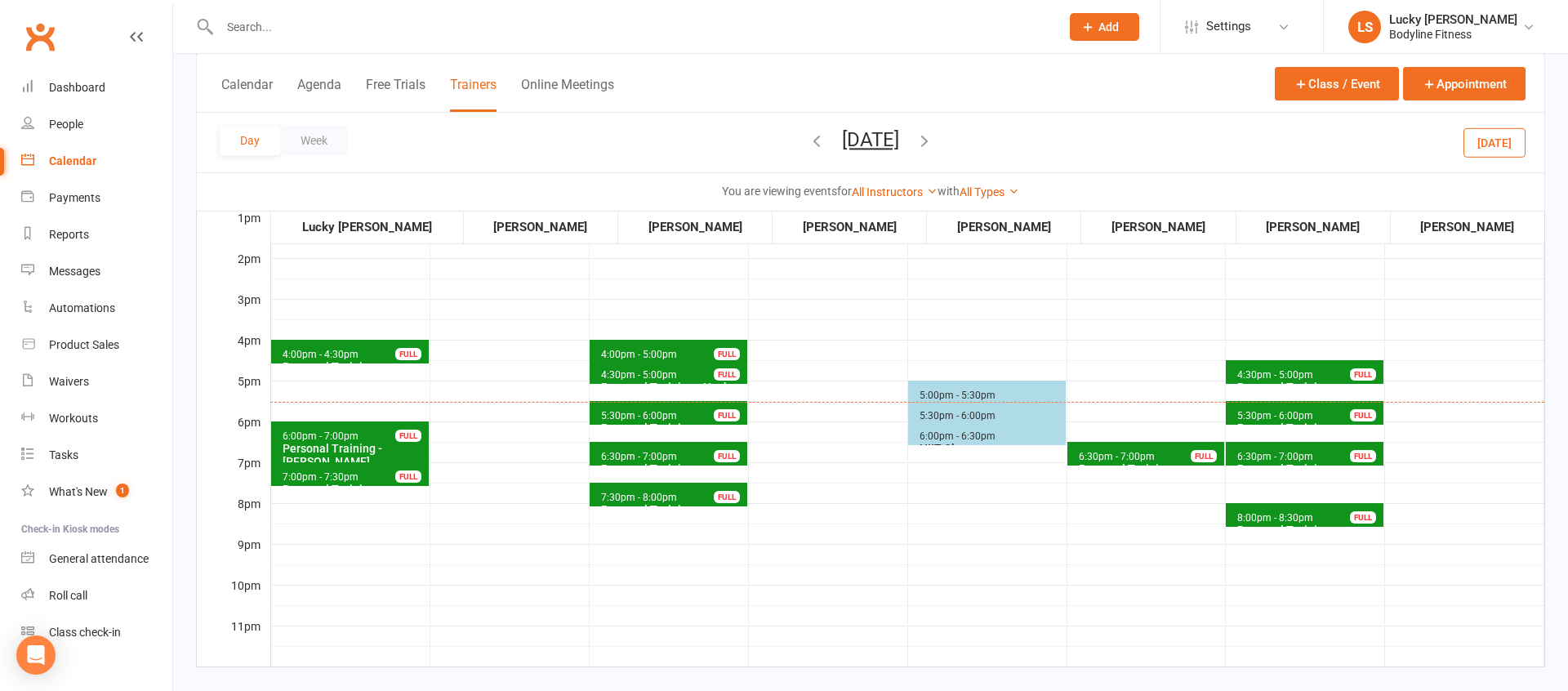
click at [1156, 454] on span "6:30pm - 7:00pm Personal Training - [PERSON_NAME] FULL" at bounding box center [1146, 454] width 158 height 24
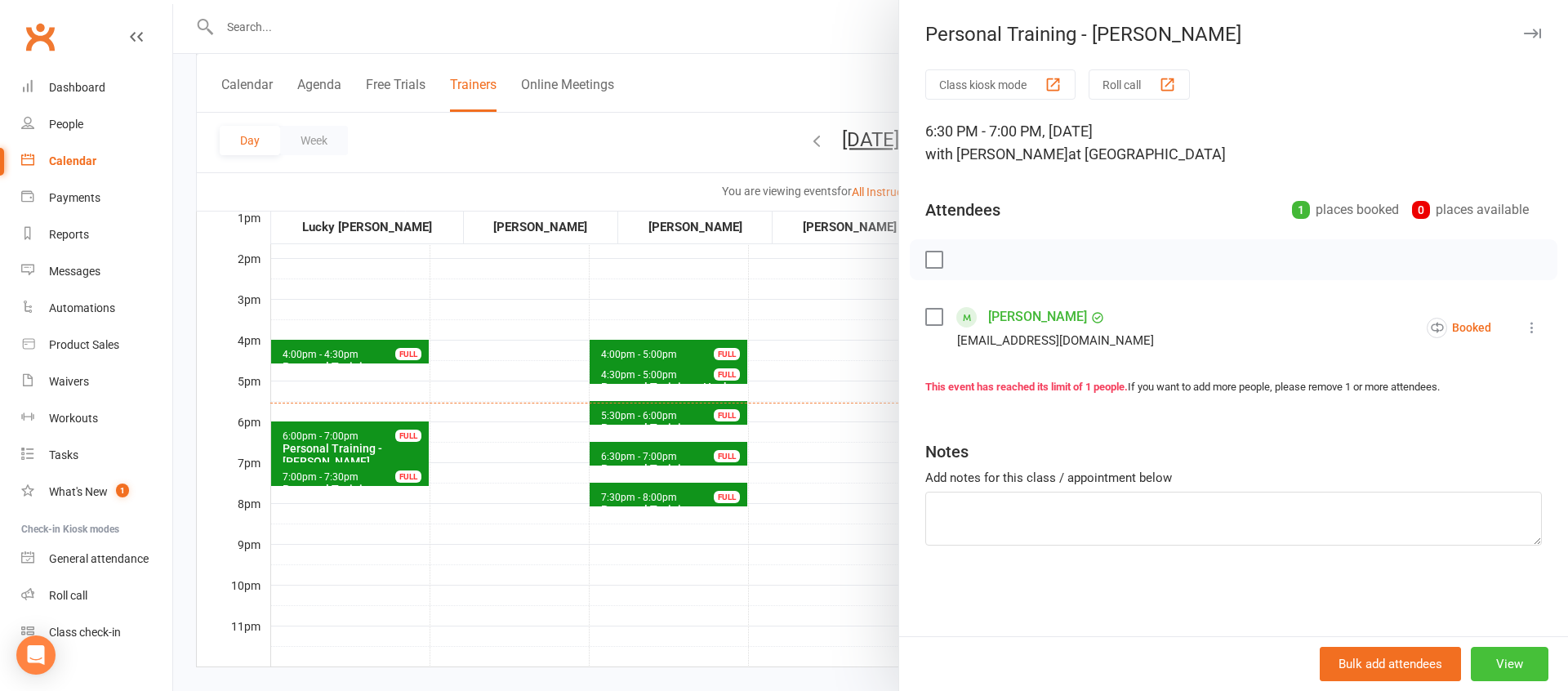
click at [1503, 659] on button "View" at bounding box center [1510, 664] width 78 height 35
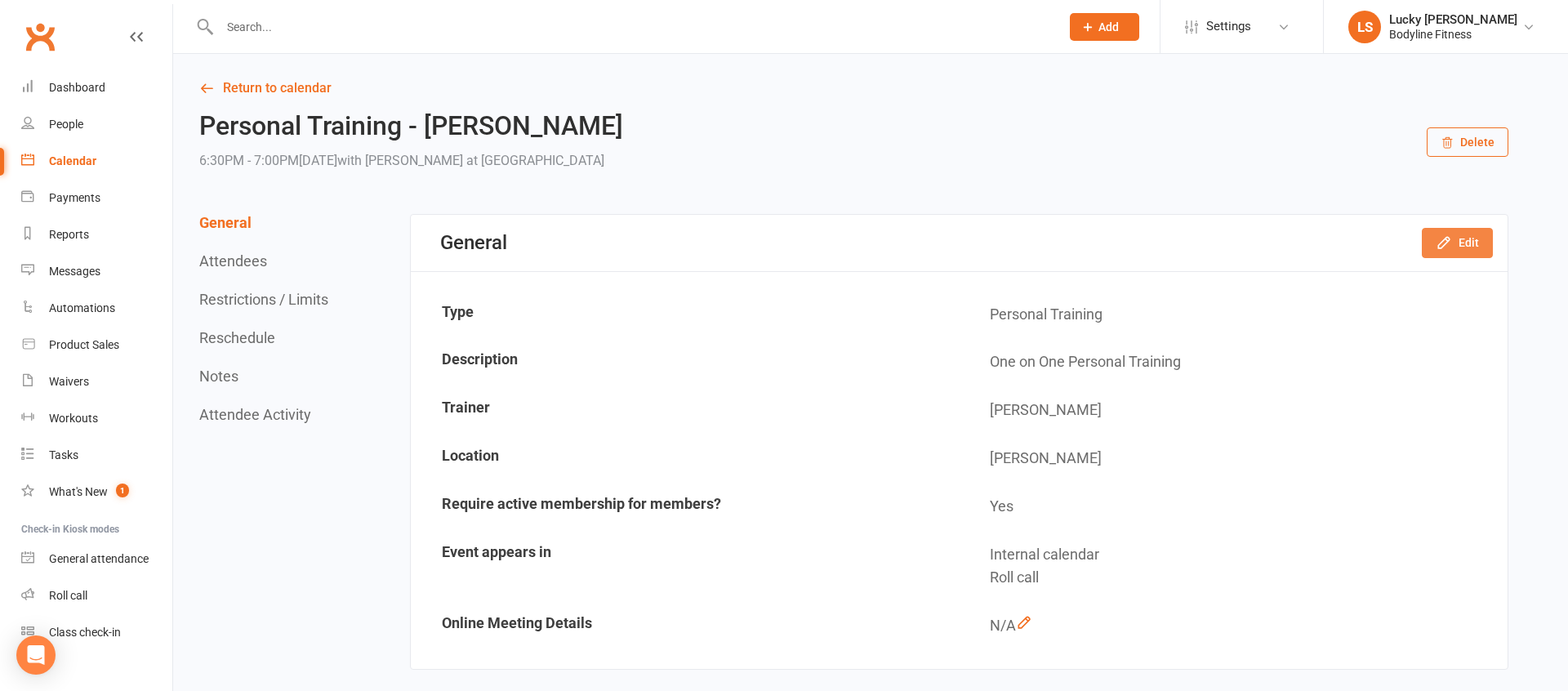
click at [1450, 246] on icon "button" at bounding box center [1443, 242] width 16 height 16
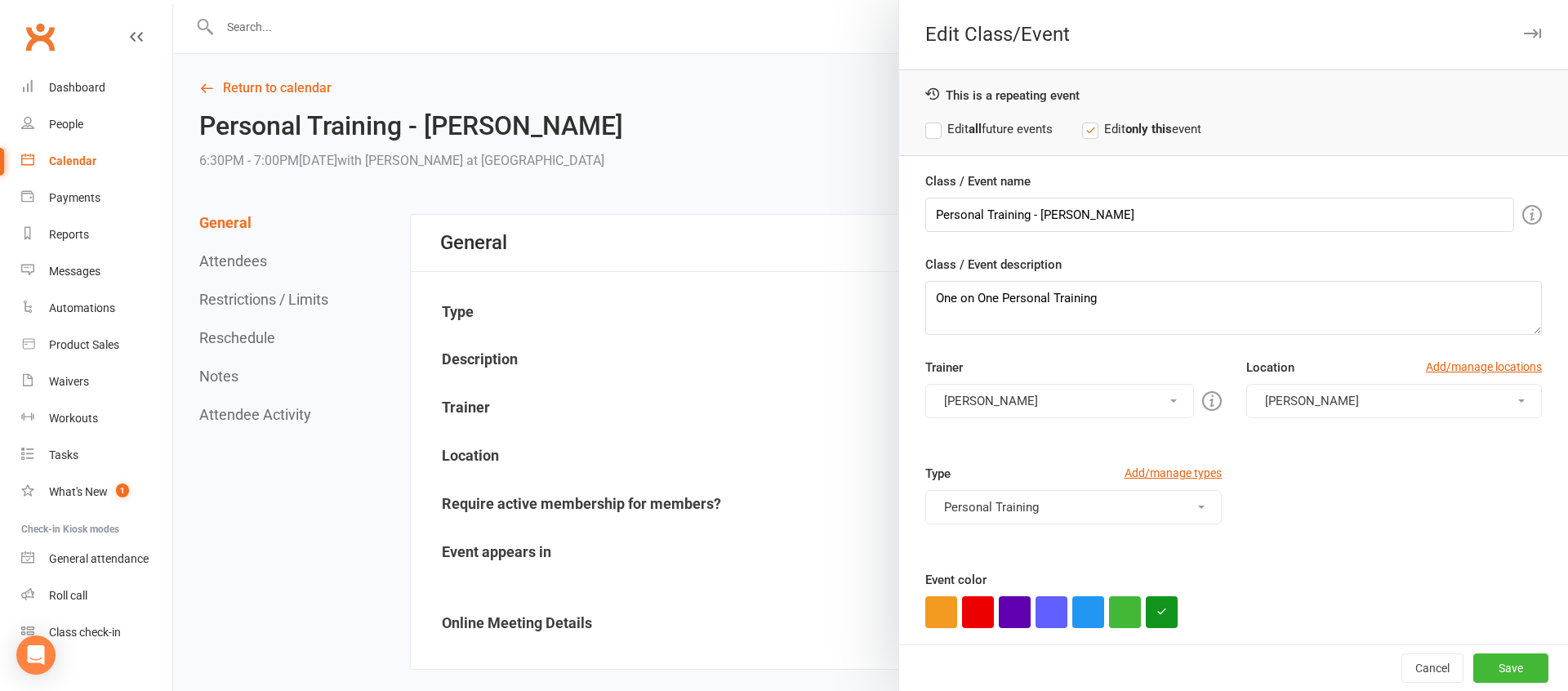
click at [1006, 394] on button "[PERSON_NAME]" at bounding box center [1059, 400] width 268 height 35
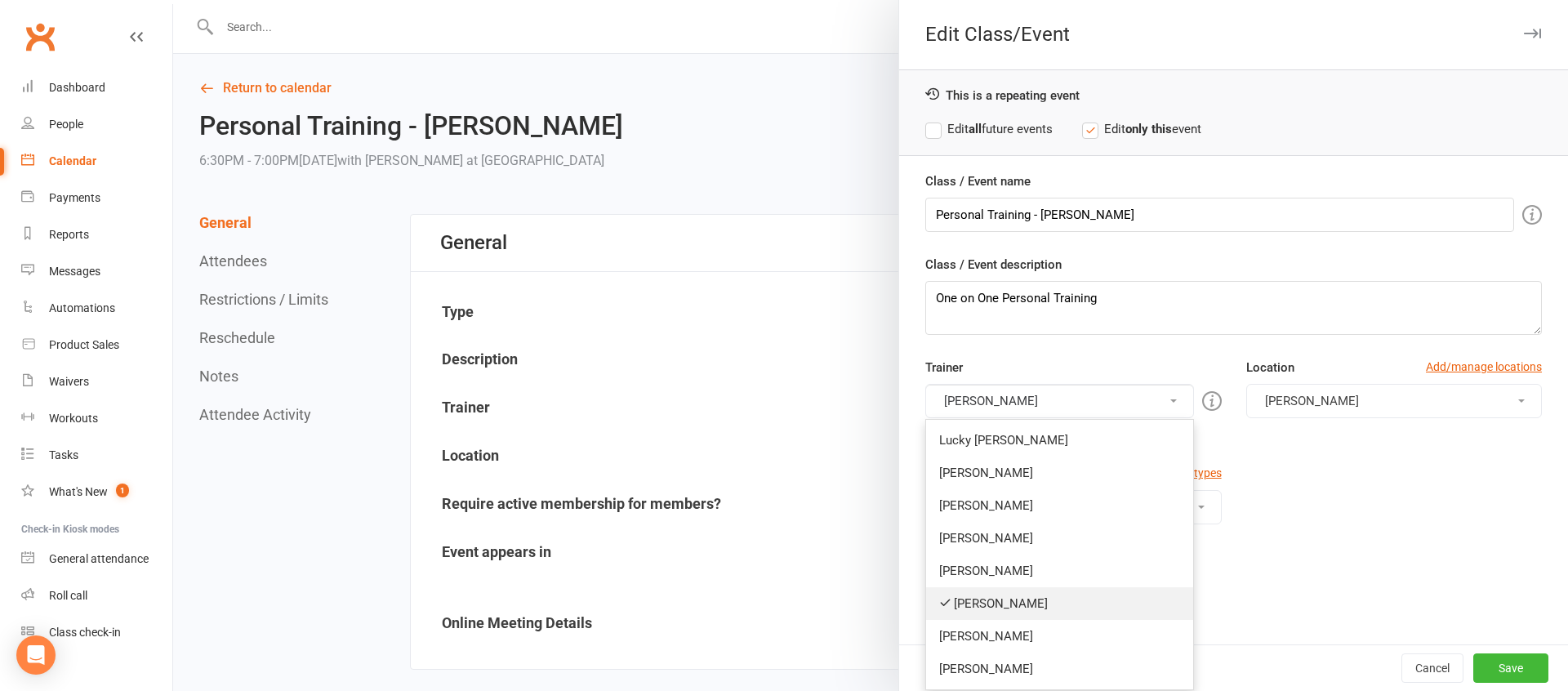
click at [976, 598] on link "[PERSON_NAME]" at bounding box center [1059, 603] width 266 height 33
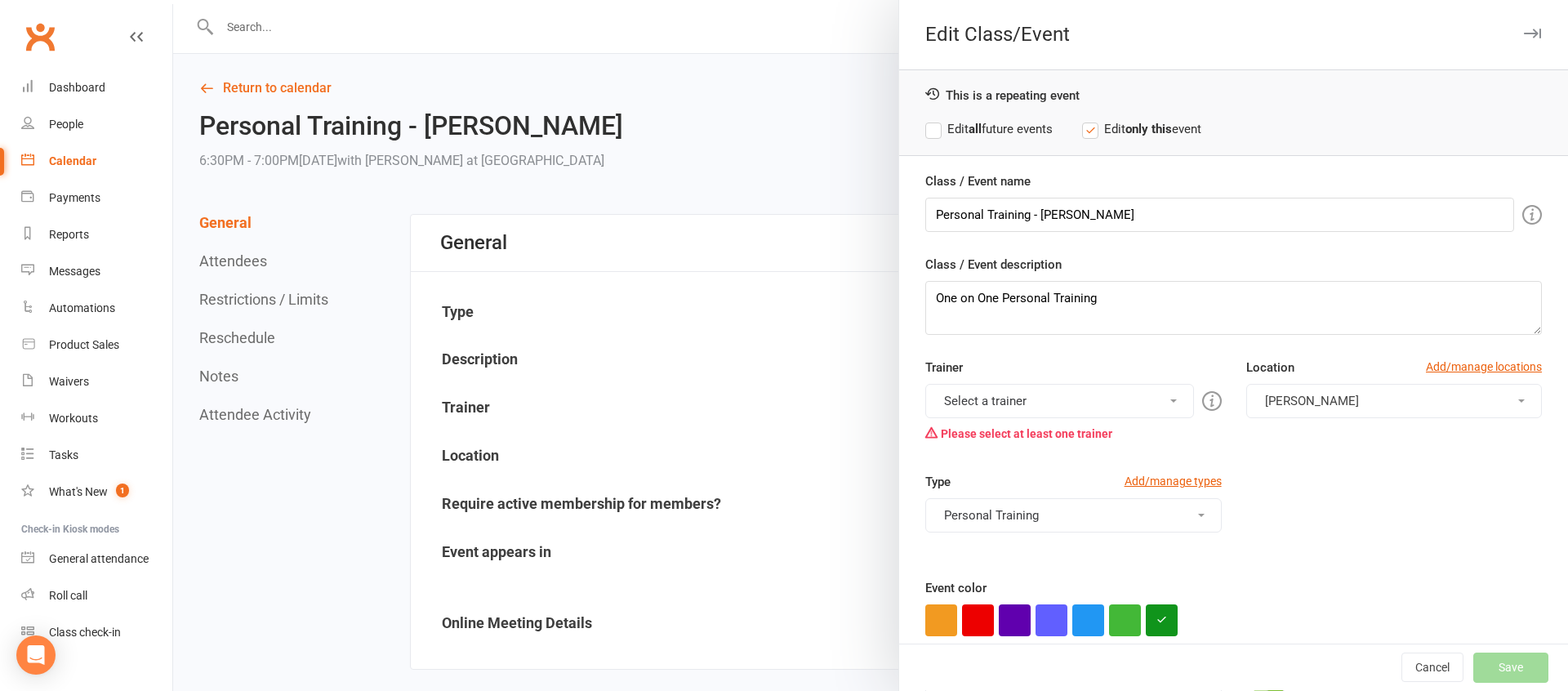
click at [979, 405] on button "Select a trainer" at bounding box center [1059, 400] width 268 height 35
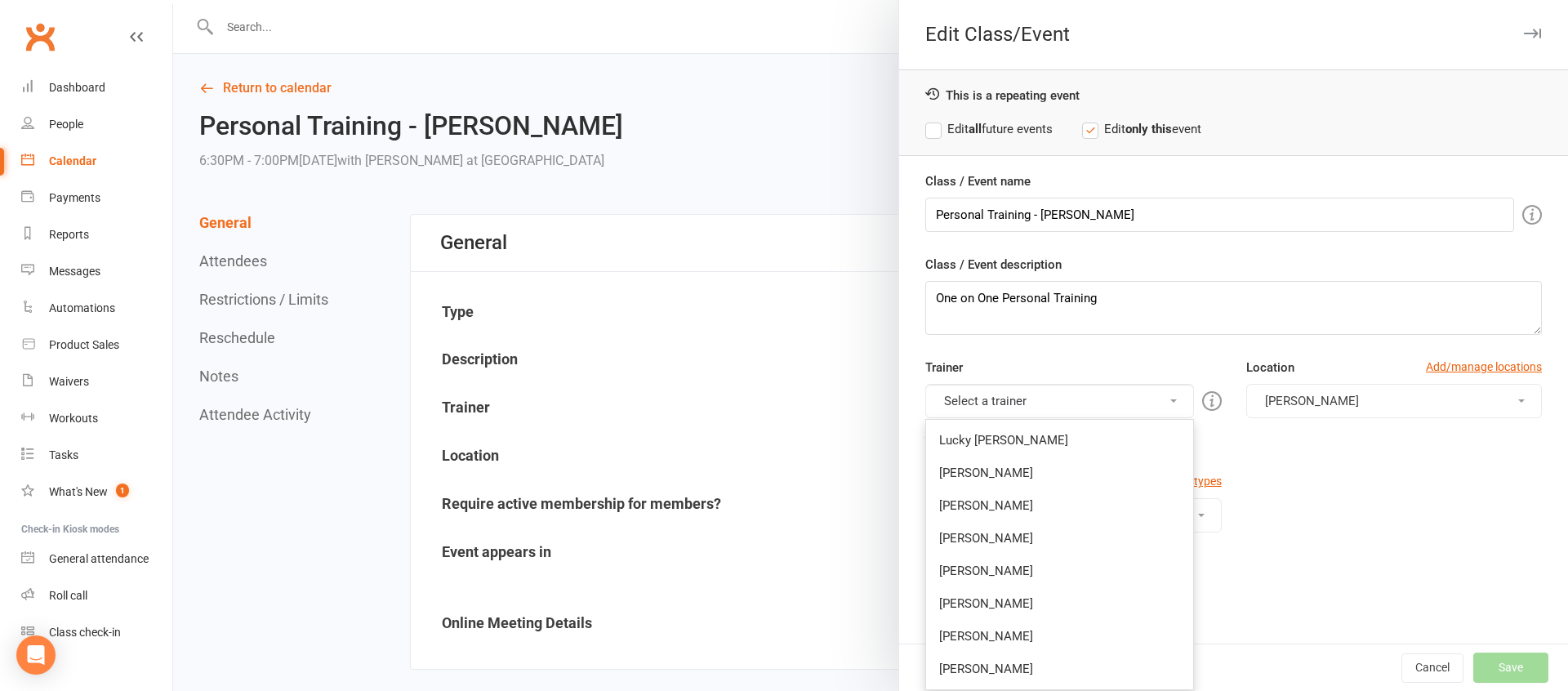
click at [988, 631] on link "[PERSON_NAME]" at bounding box center [1059, 636] width 266 height 33
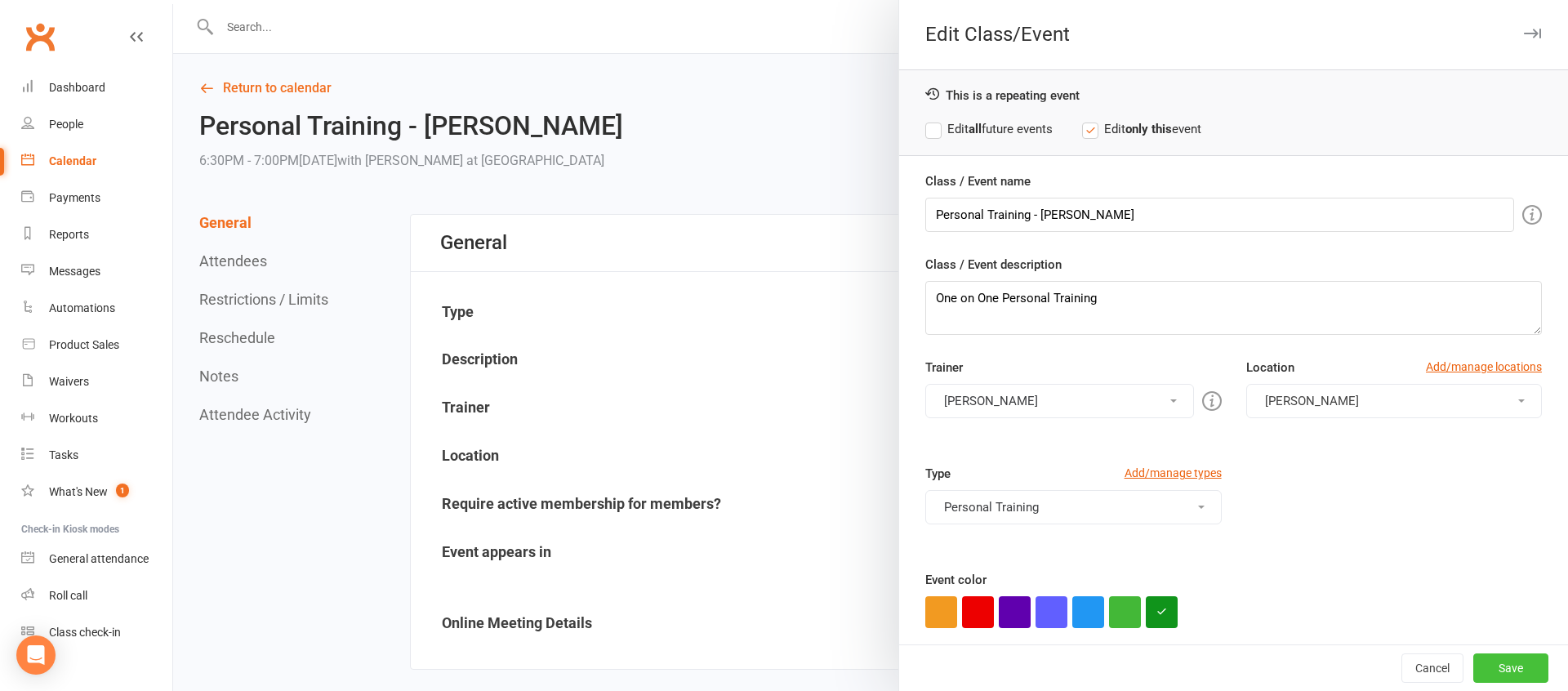
click at [1510, 667] on button "Save" at bounding box center [1510, 668] width 75 height 30
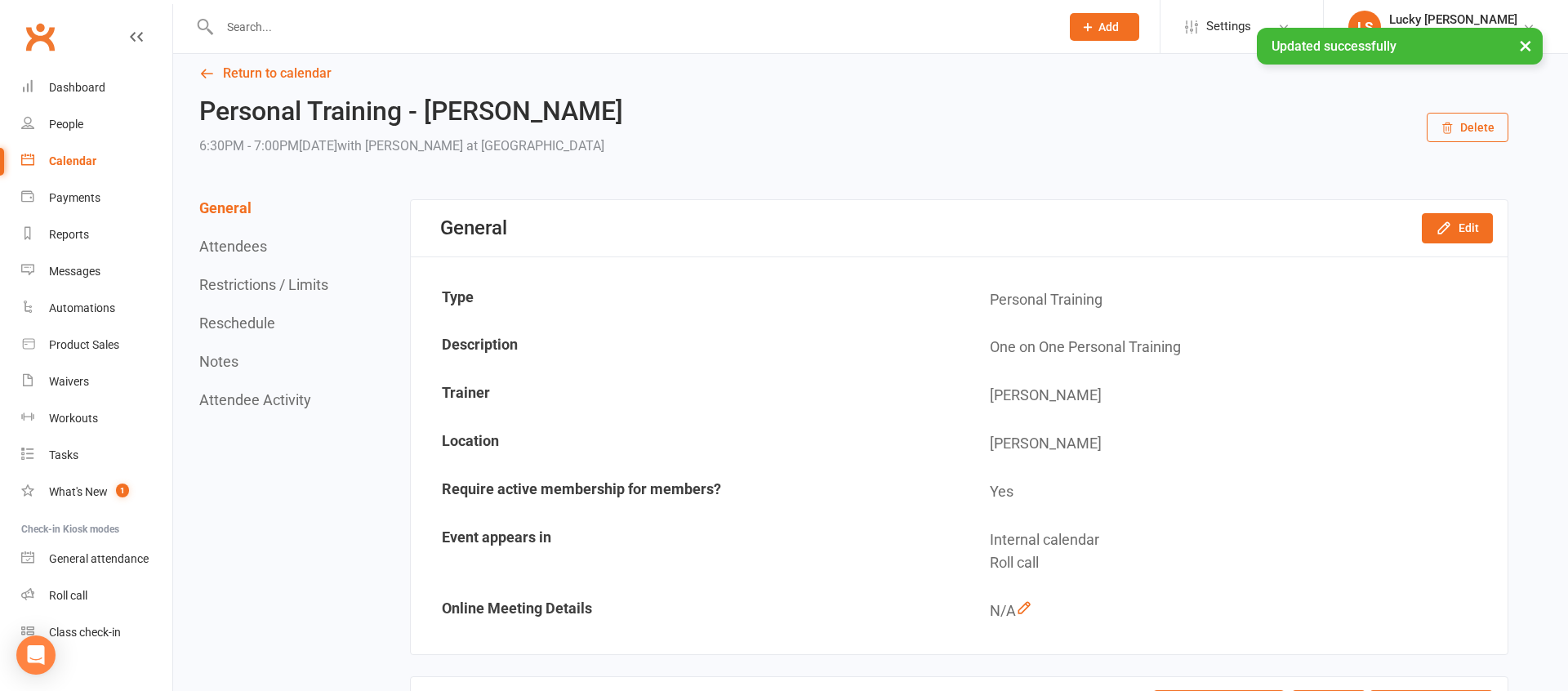
click at [237, 330] on button "Reschedule" at bounding box center [237, 323] width 76 height 17
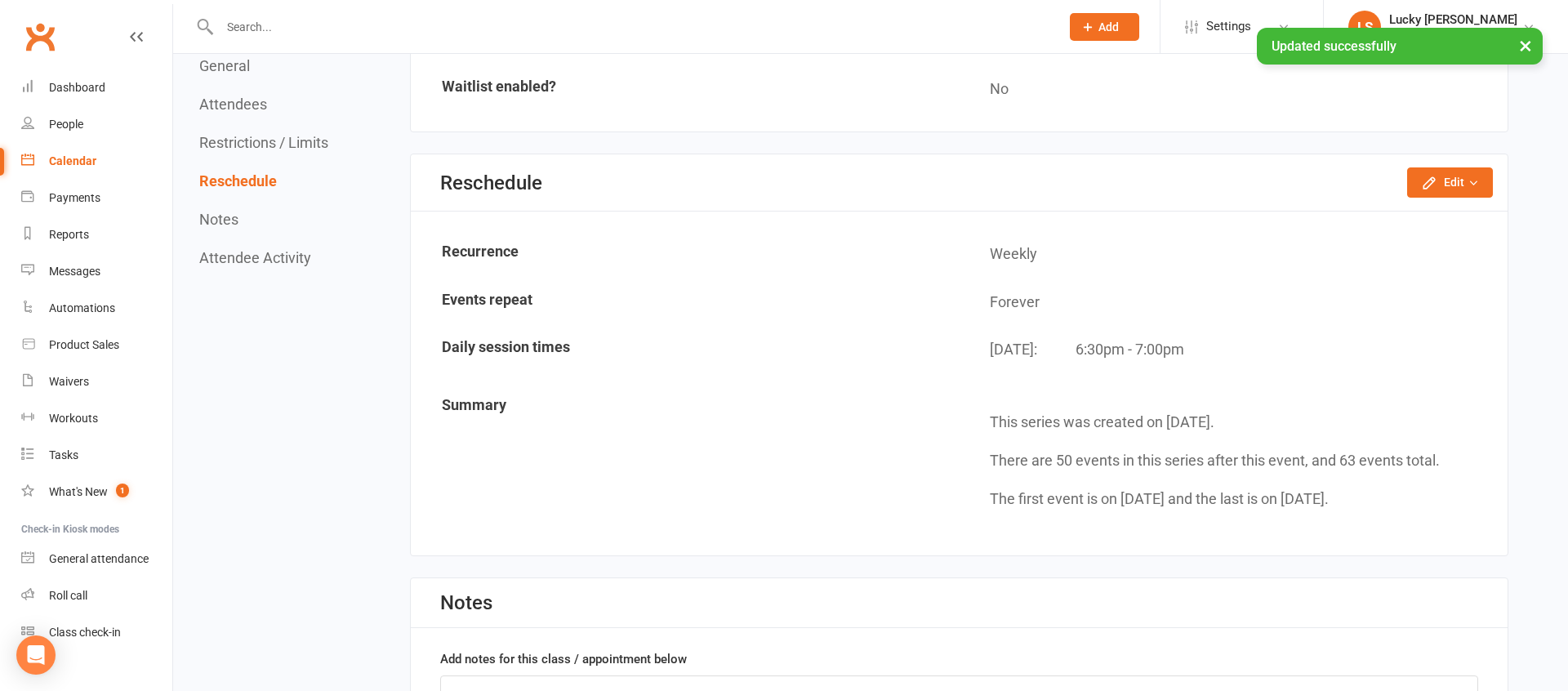
scroll to position [1221, 0]
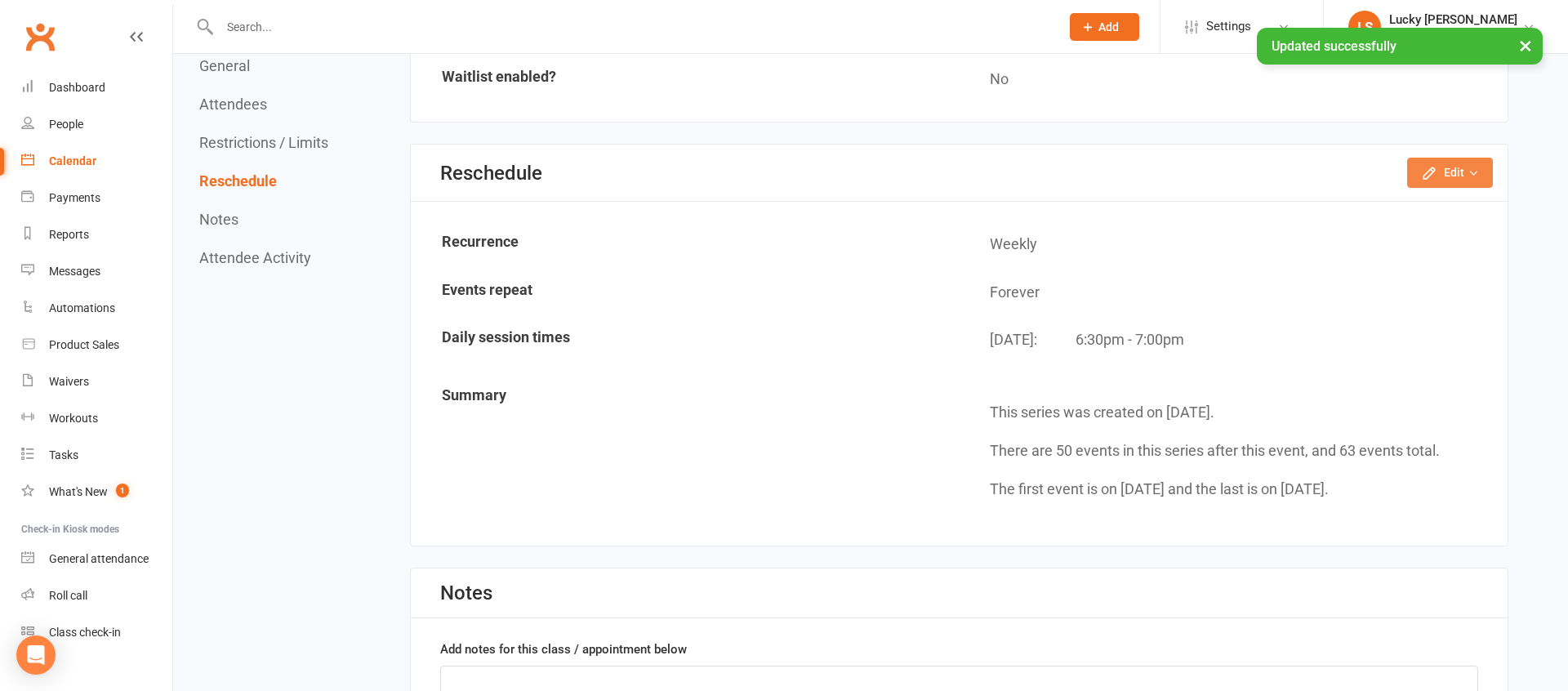
click at [1446, 178] on button "Edit" at bounding box center [1450, 172] width 86 height 30
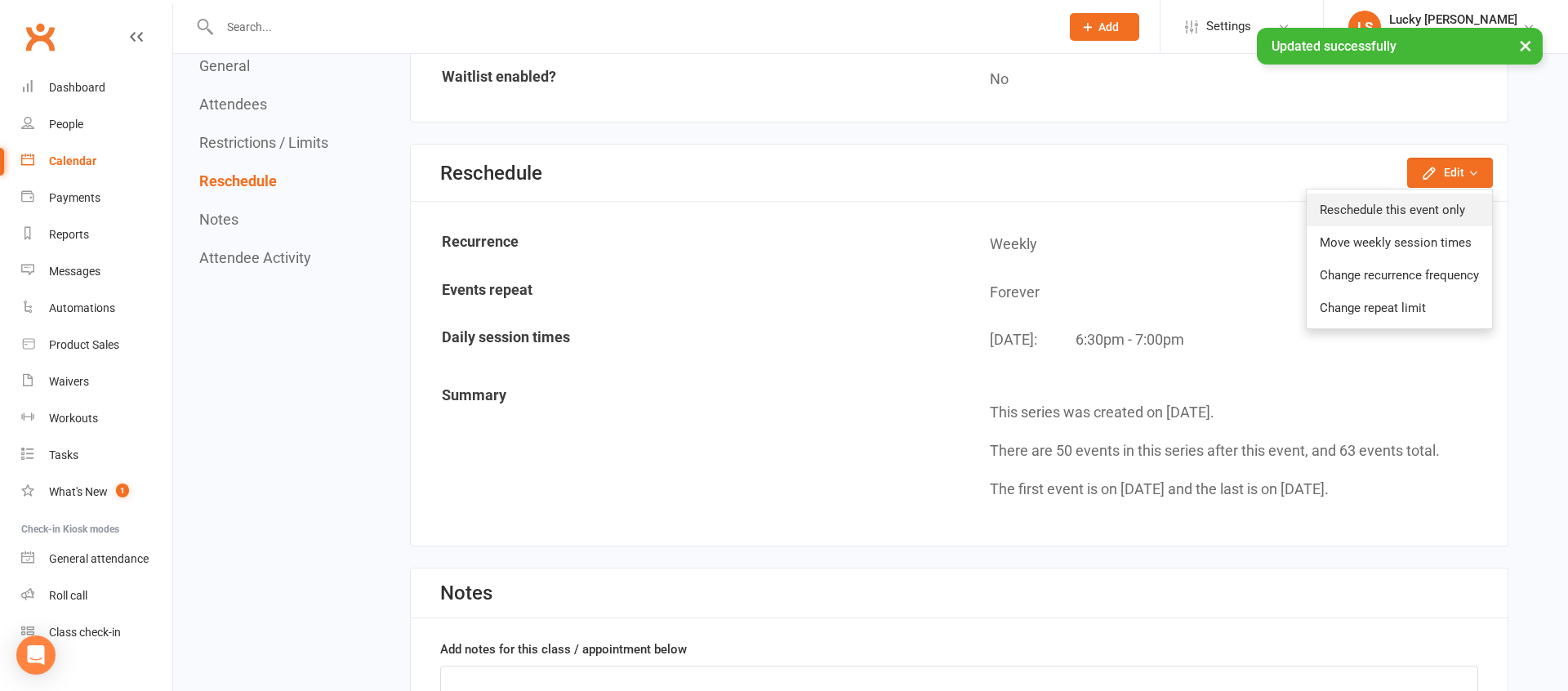
click at [1419, 193] on link "Reschedule this event only" at bounding box center [1399, 209] width 186 height 33
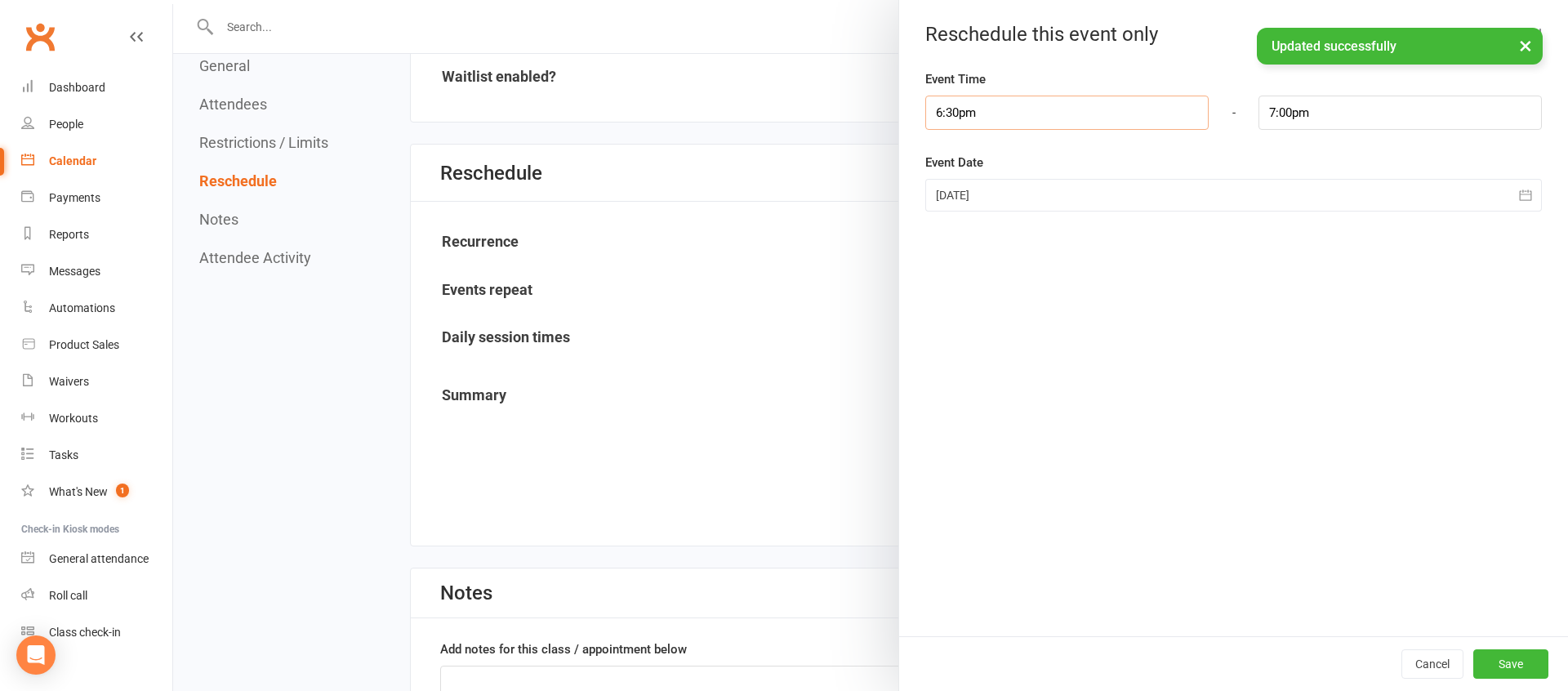
click at [988, 124] on input "6:30pm" at bounding box center [1067, 112] width 284 height 35
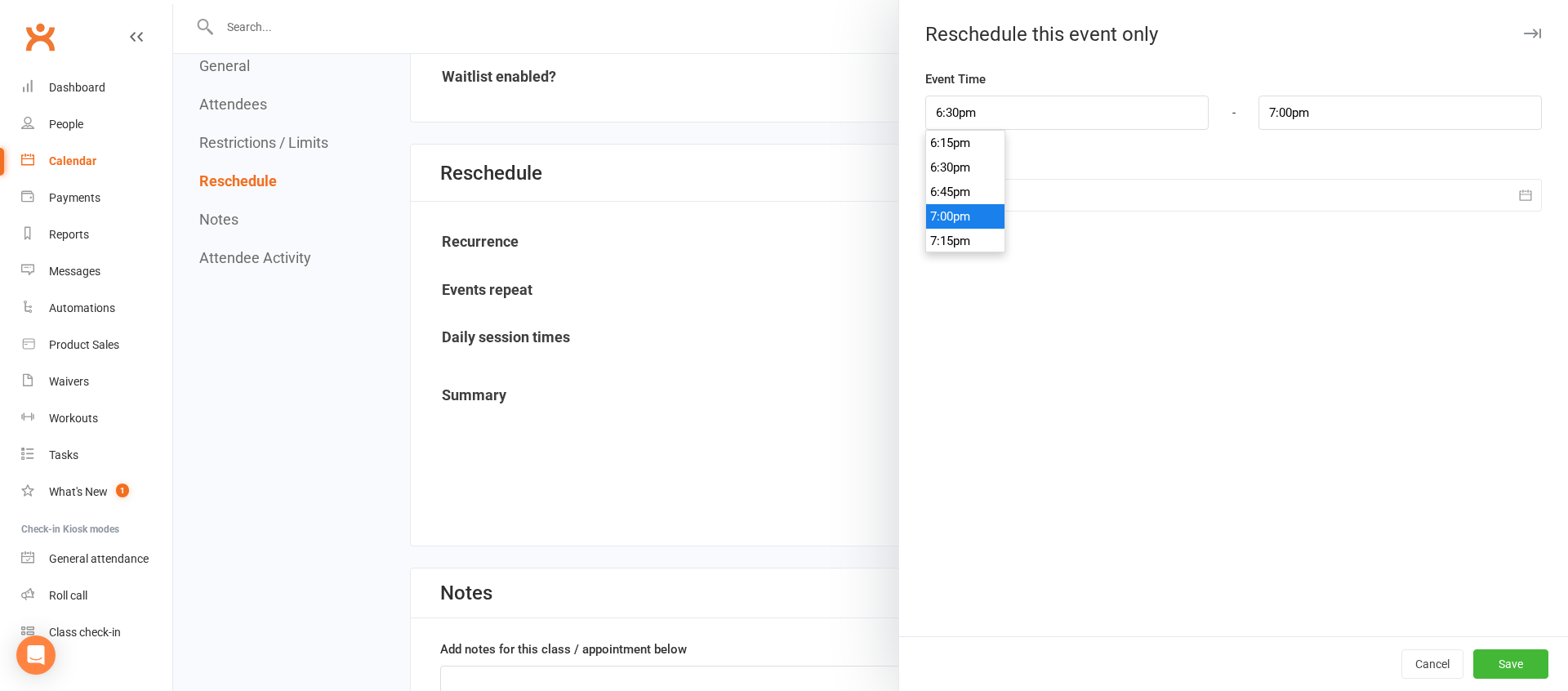
type input "7:00pm"
type input "7:30pm"
click at [952, 213] on li "7:00pm" at bounding box center [965, 216] width 79 height 24
click at [1503, 658] on button "Save" at bounding box center [1510, 664] width 75 height 30
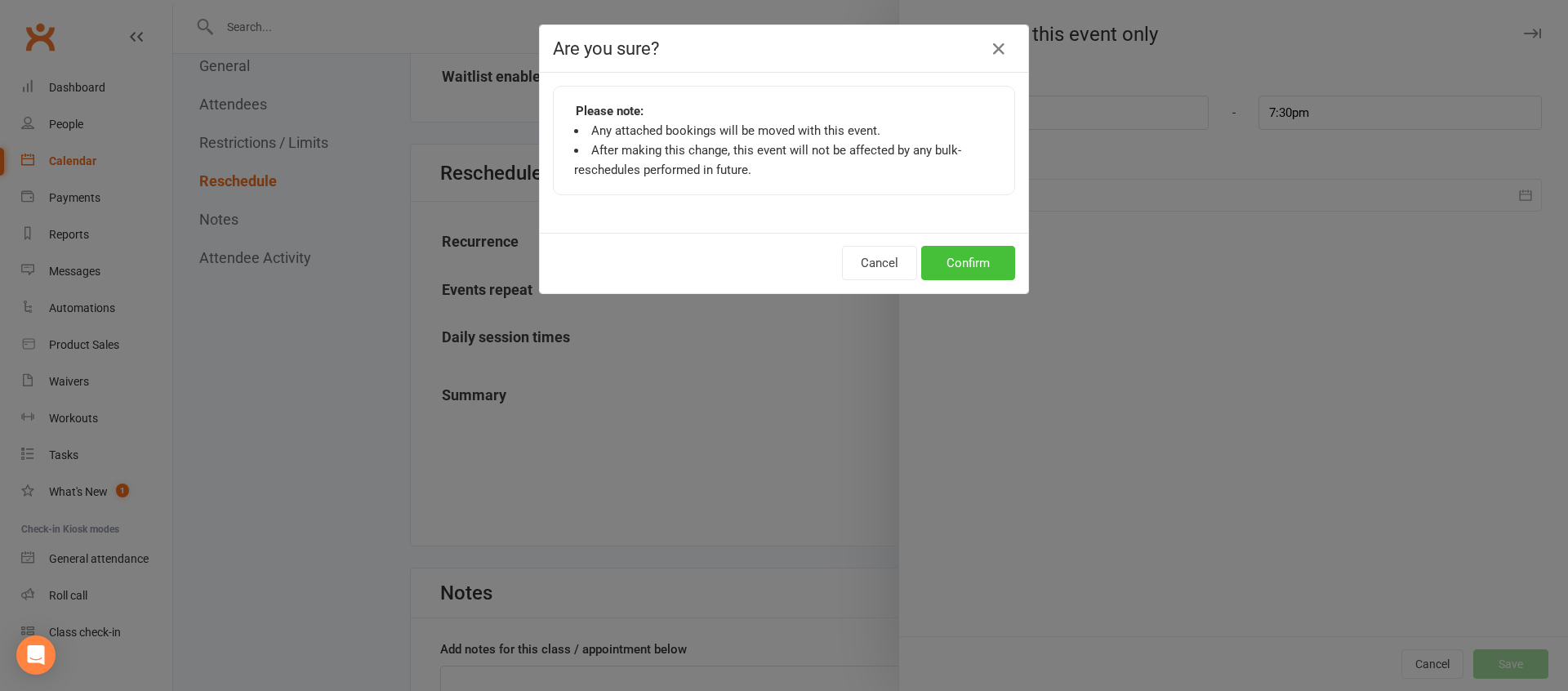
click at [979, 258] on button "Confirm" at bounding box center [968, 263] width 94 height 35
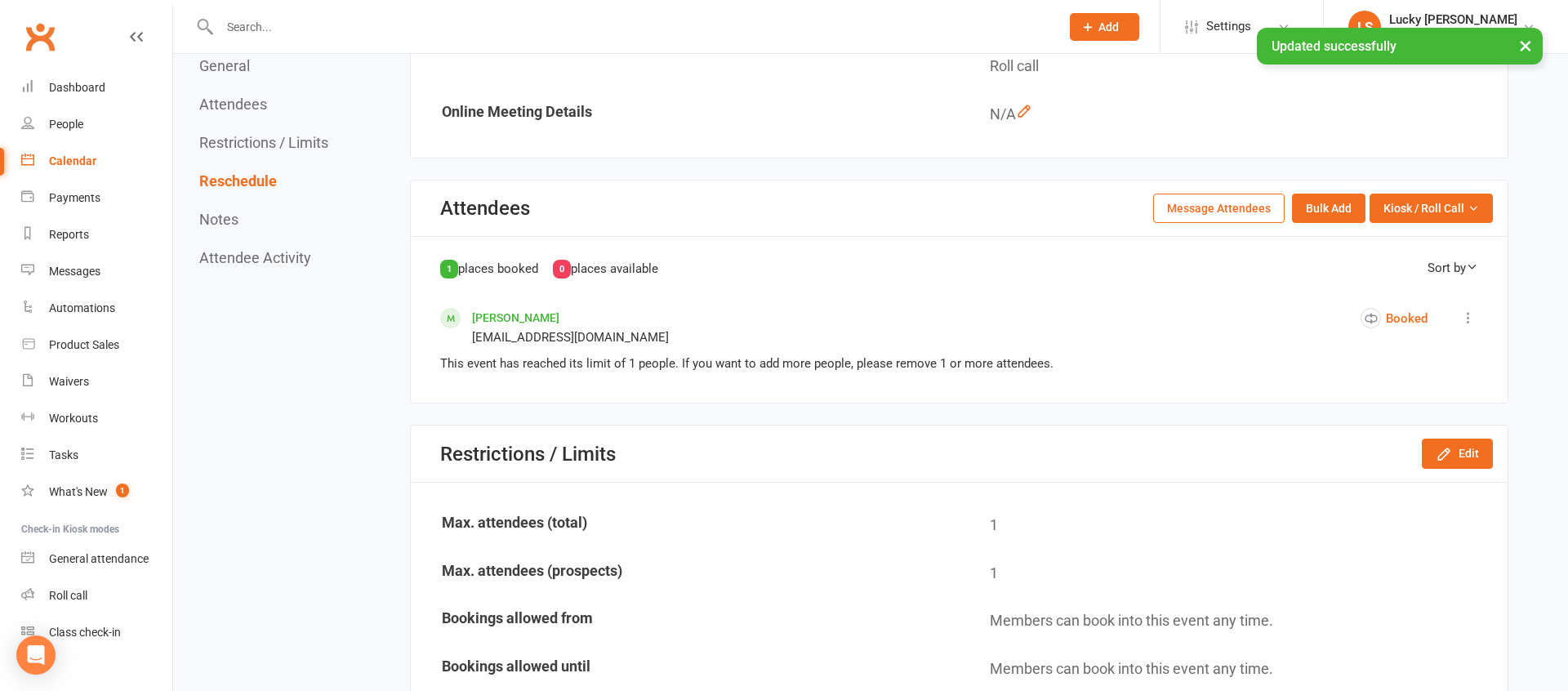
scroll to position [0, 0]
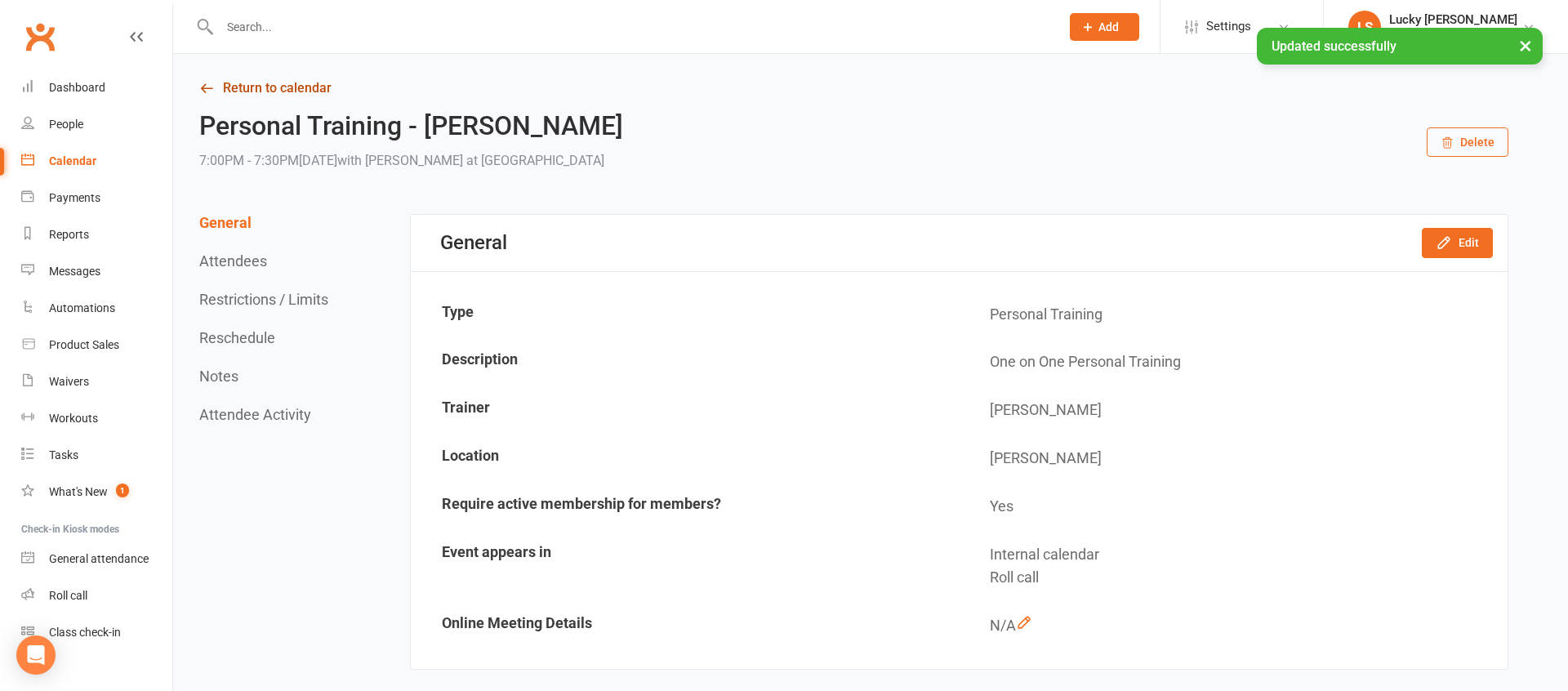
click at [281, 85] on link "Return to calendar" at bounding box center [854, 88] width 1309 height 23
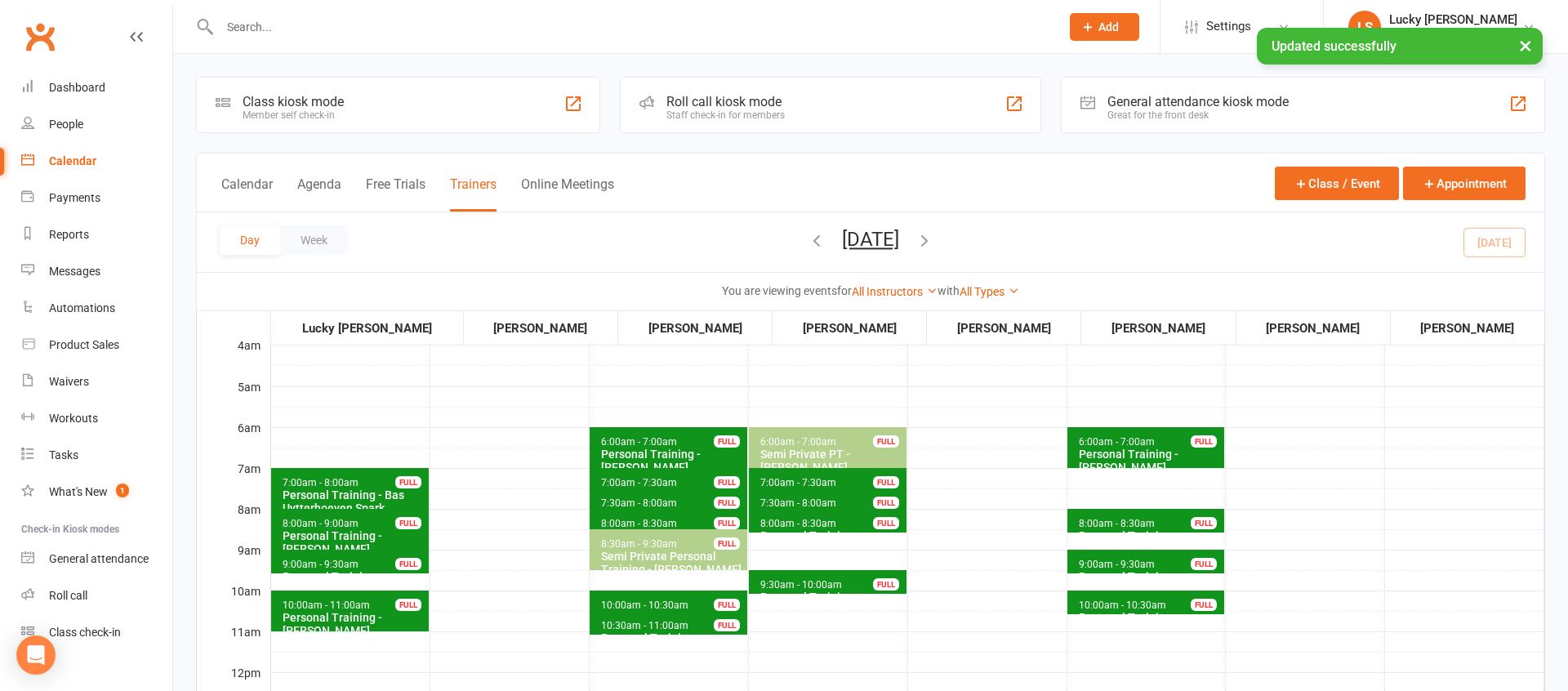
click at [899, 238] on button "[DATE]" at bounding box center [871, 239] width 57 height 23
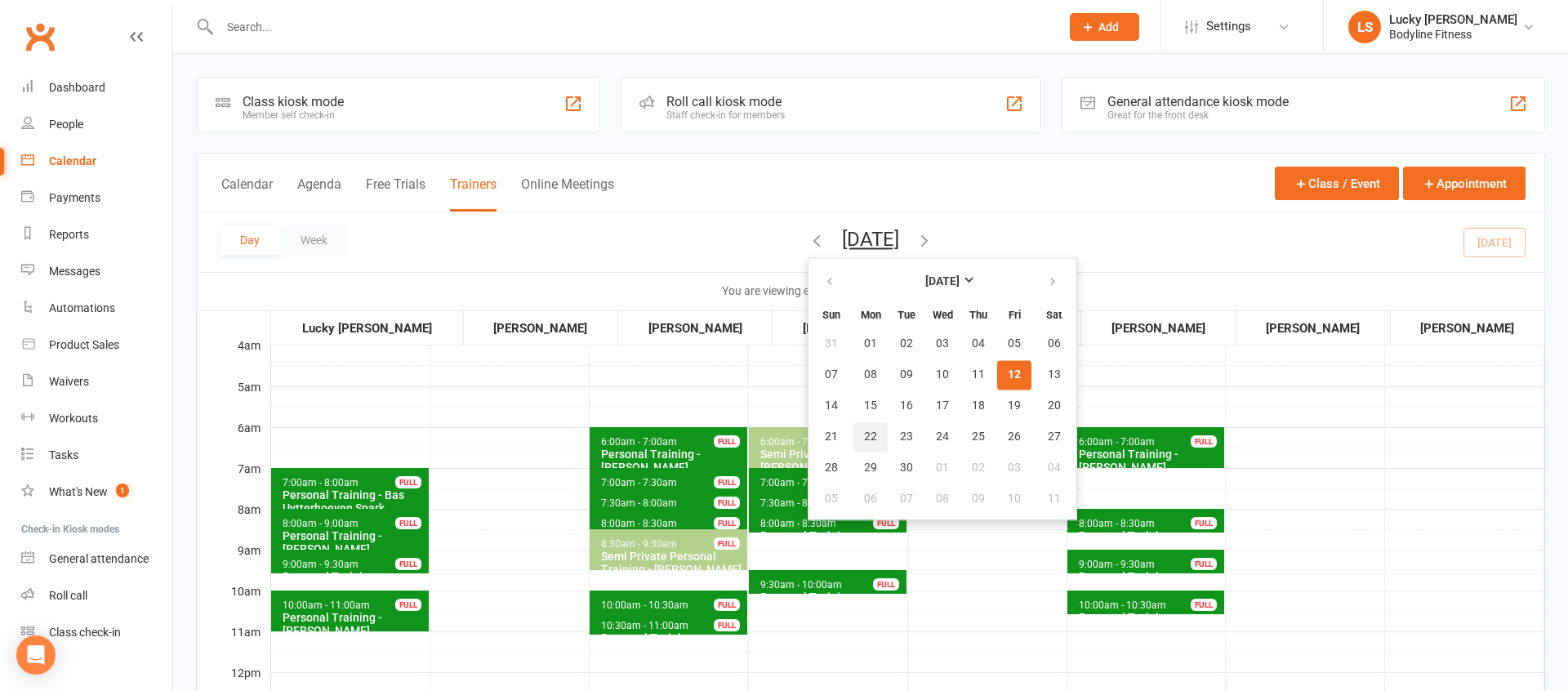
click at [864, 437] on span "22" at bounding box center [870, 437] width 13 height 13
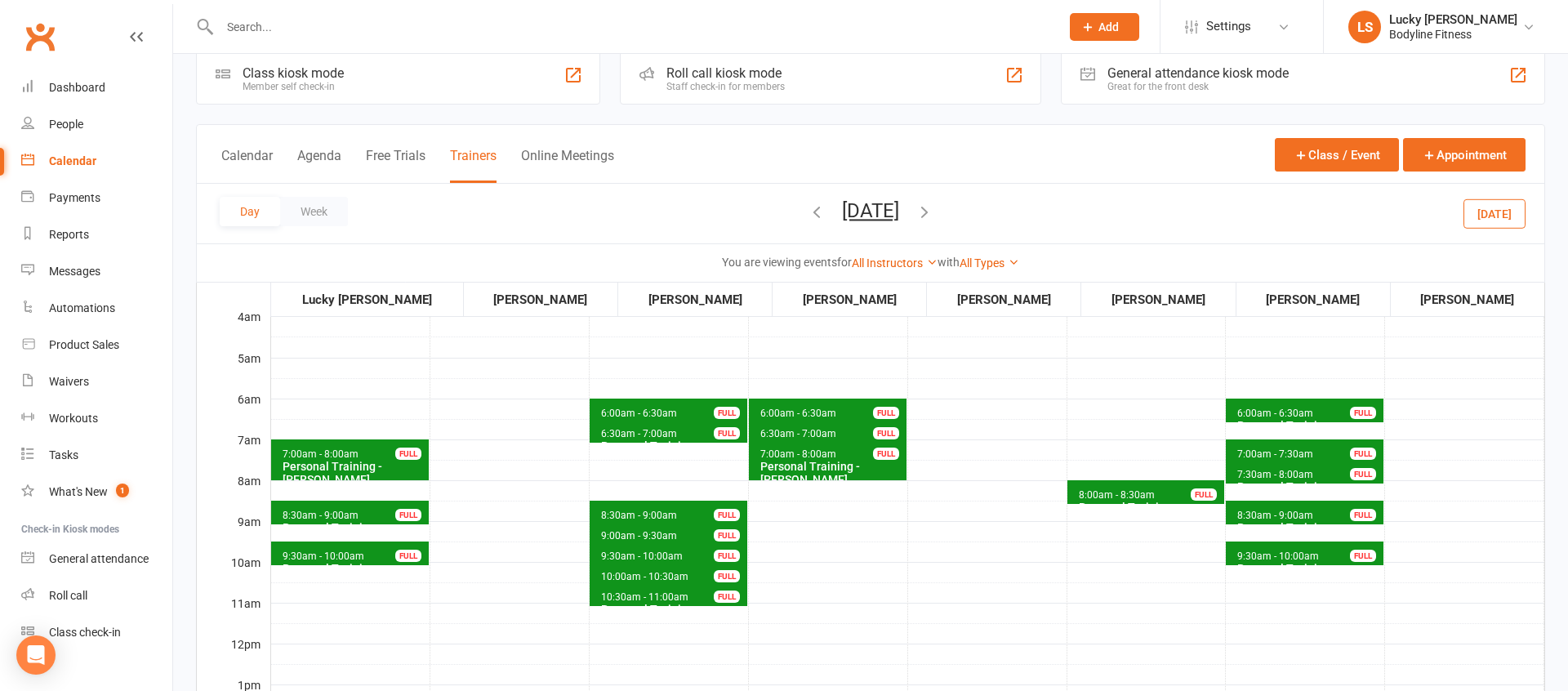
scroll to position [30, 0]
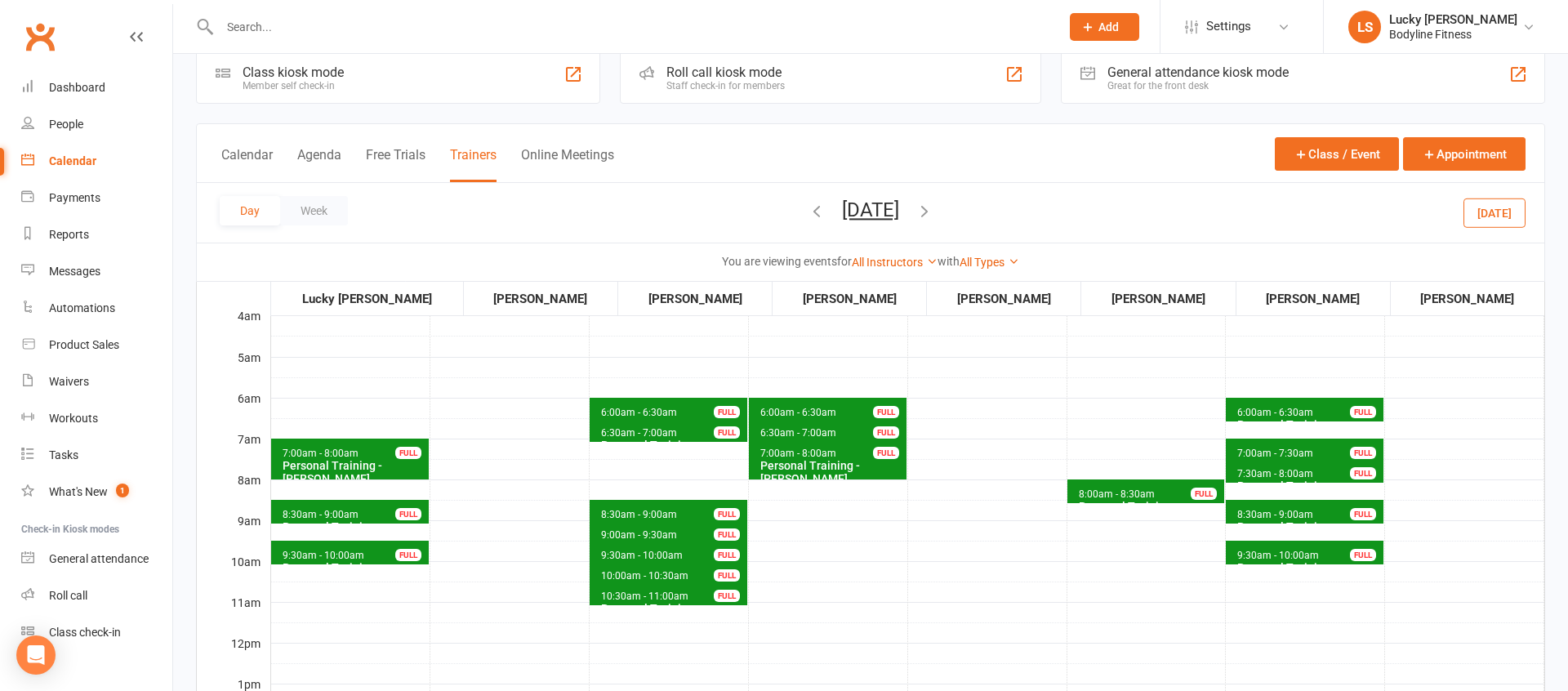
click at [1118, 491] on span "8:00am - 8:30am" at bounding box center [1116, 494] width 78 height 12
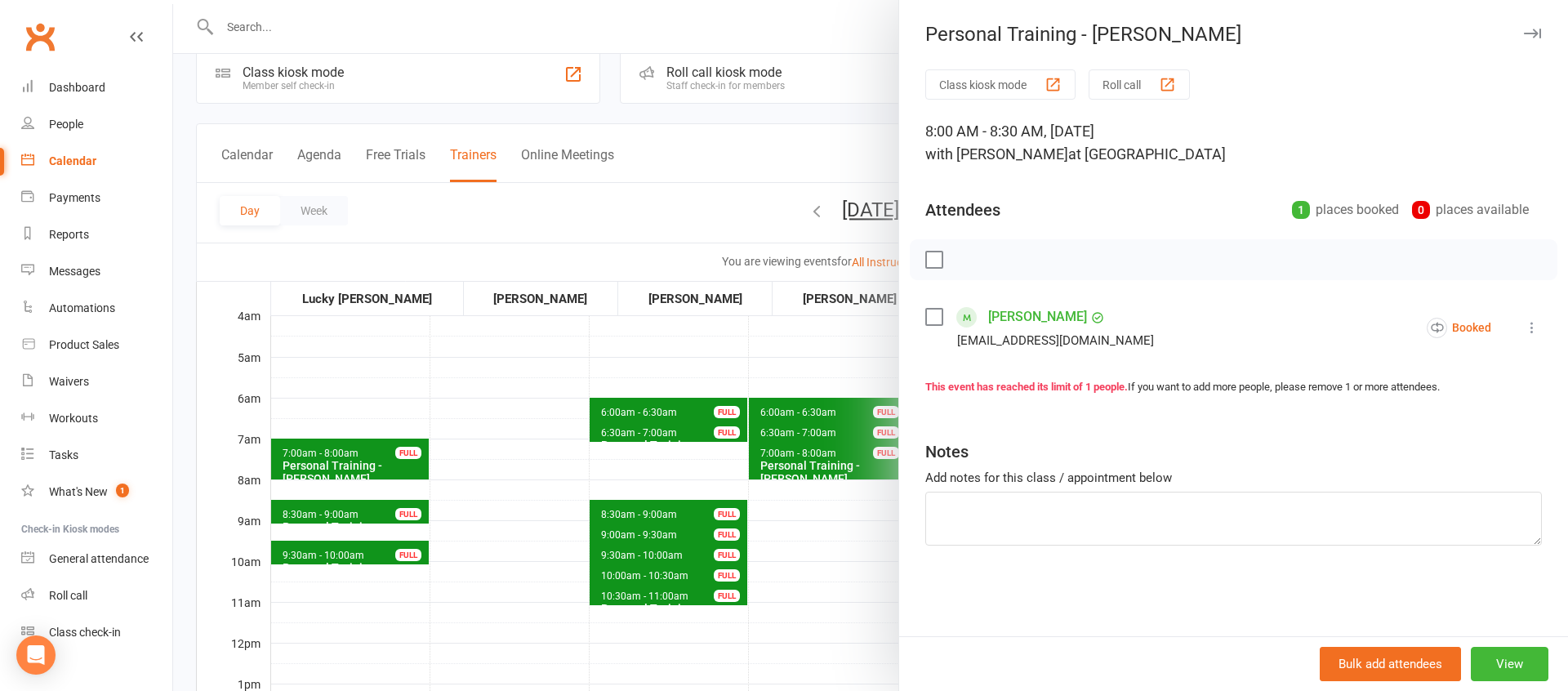
click at [813, 557] on div at bounding box center [871, 346] width 1395 height 691
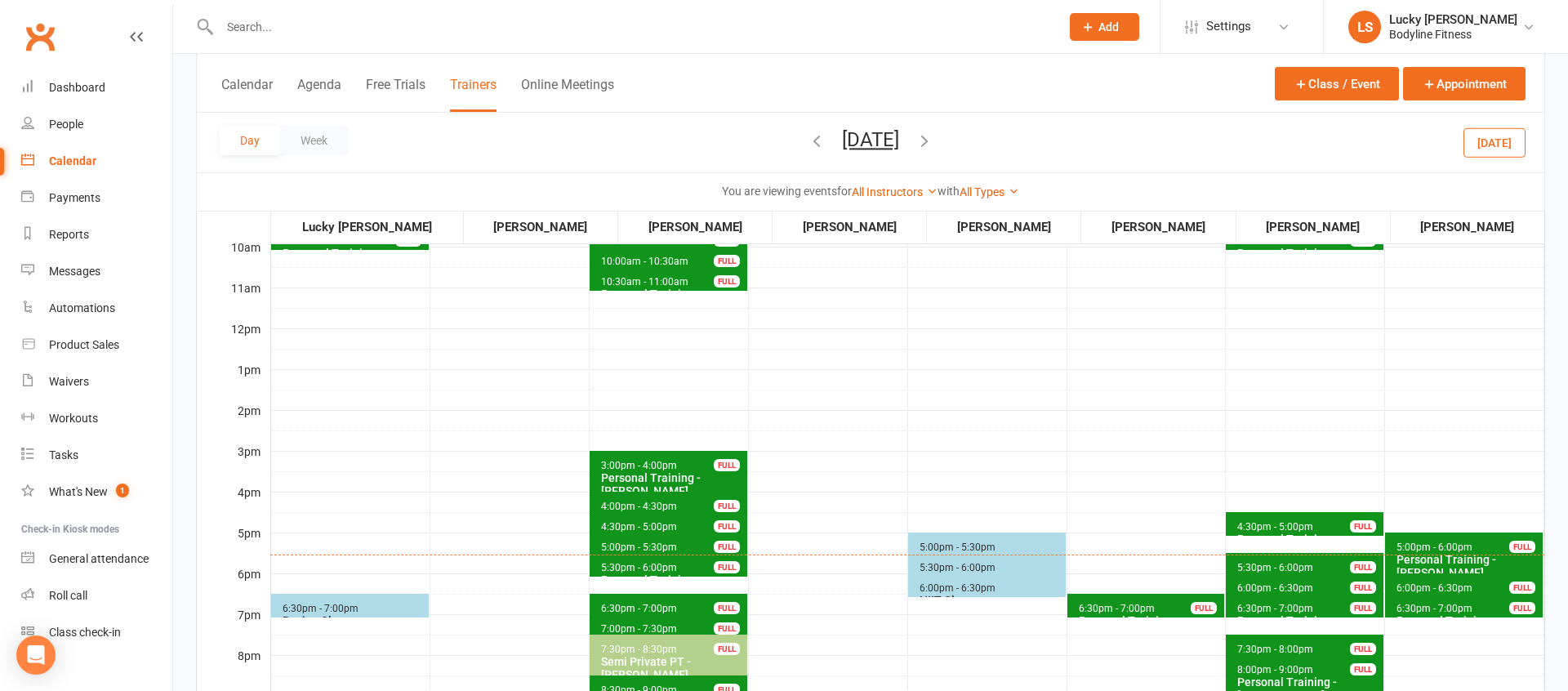
scroll to position [461, 0]
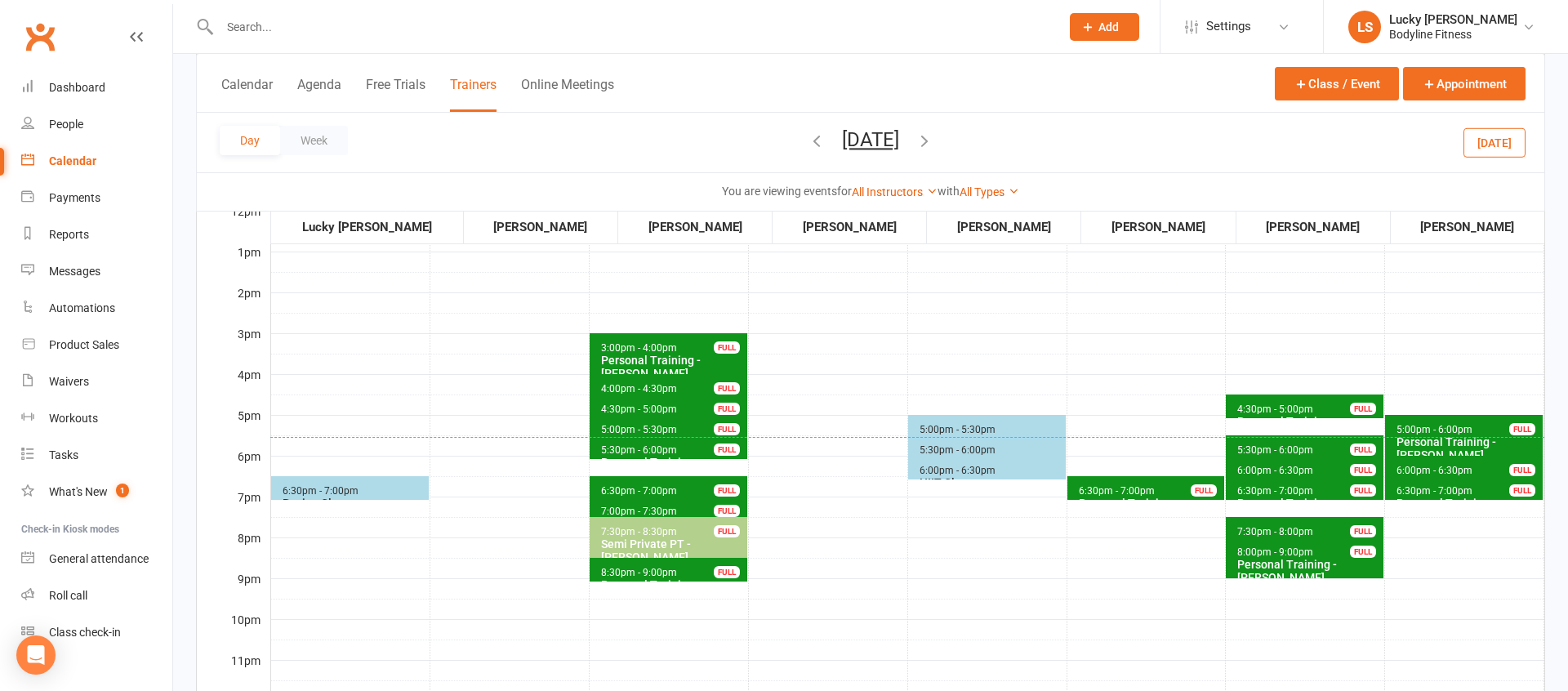
click at [1100, 488] on span "6:30pm - 7:00pm" at bounding box center [1116, 491] width 78 height 12
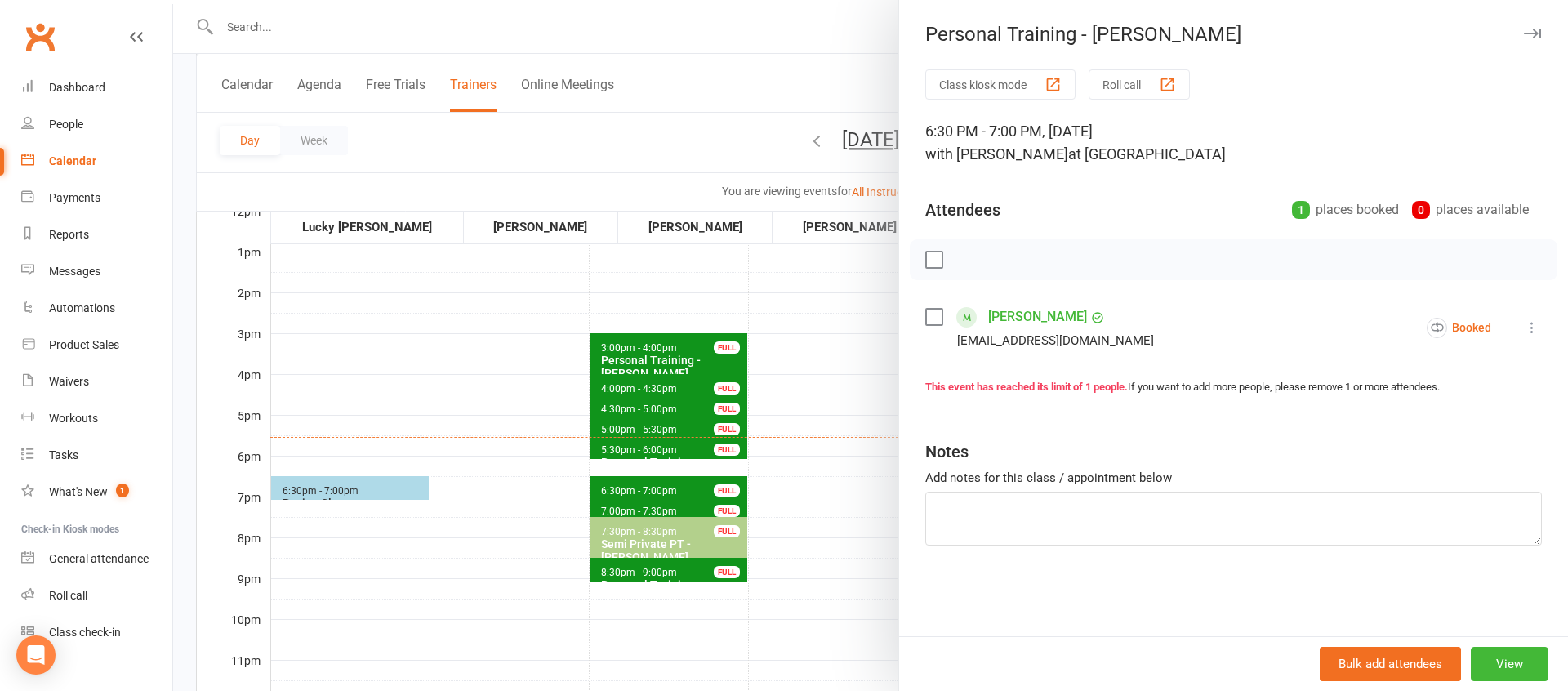
click at [813, 504] on div at bounding box center [871, 346] width 1395 height 691
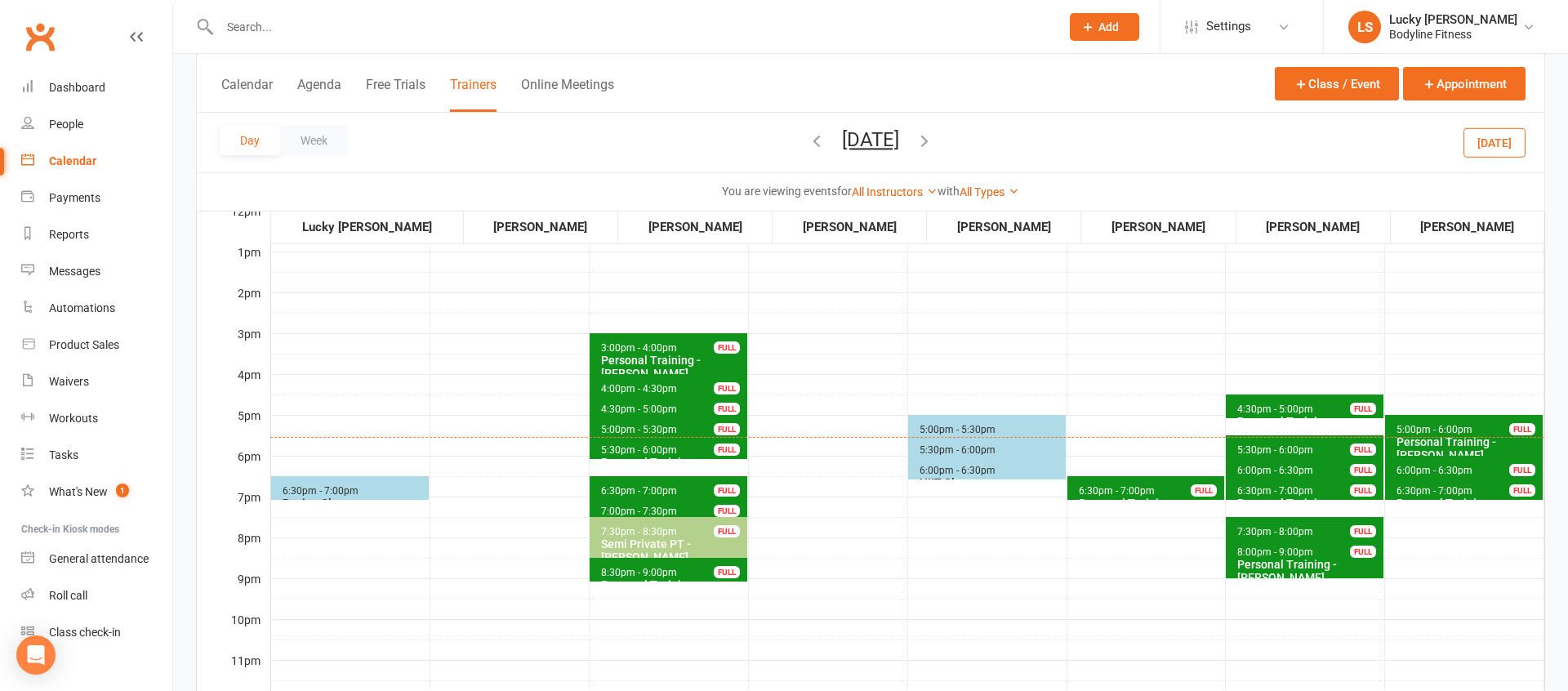
click at [933, 141] on icon "button" at bounding box center [924, 140] width 18 height 18
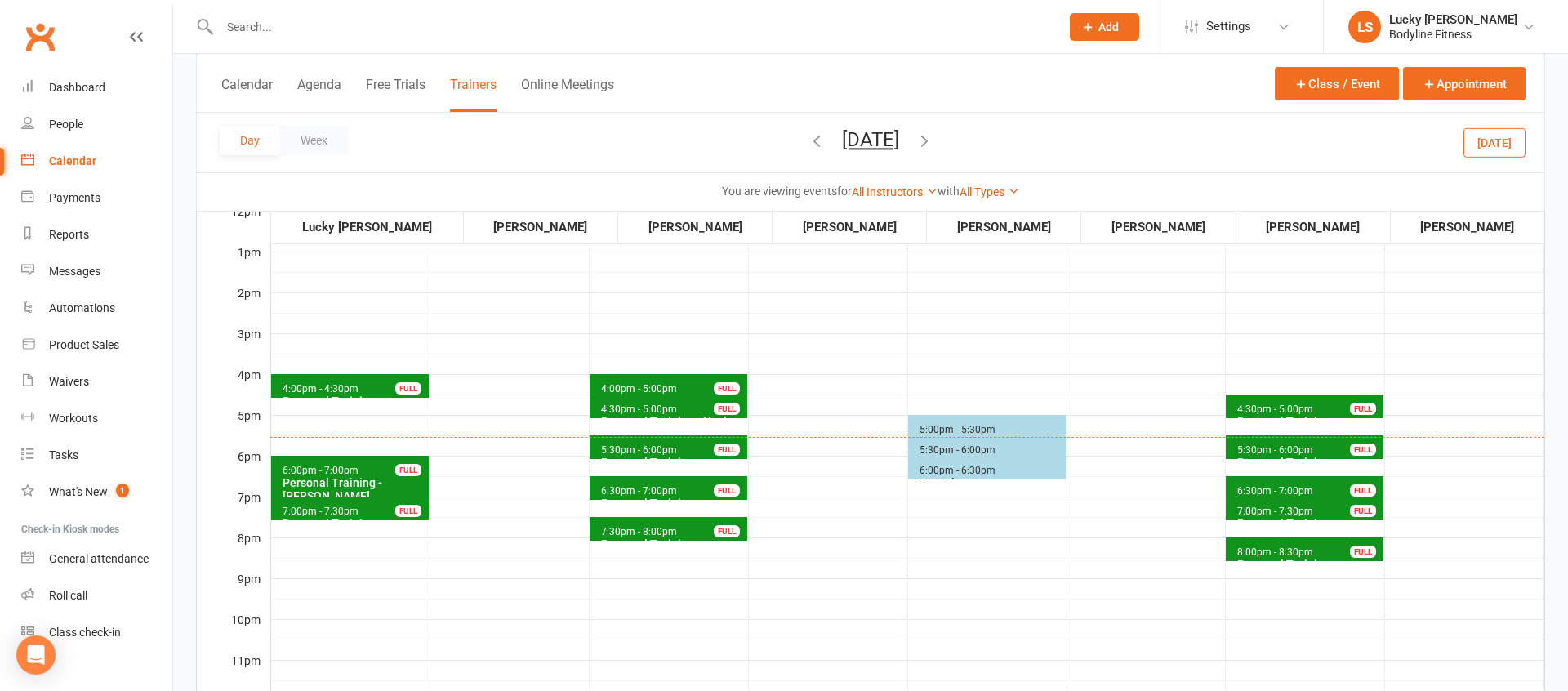
scroll to position [47, 0]
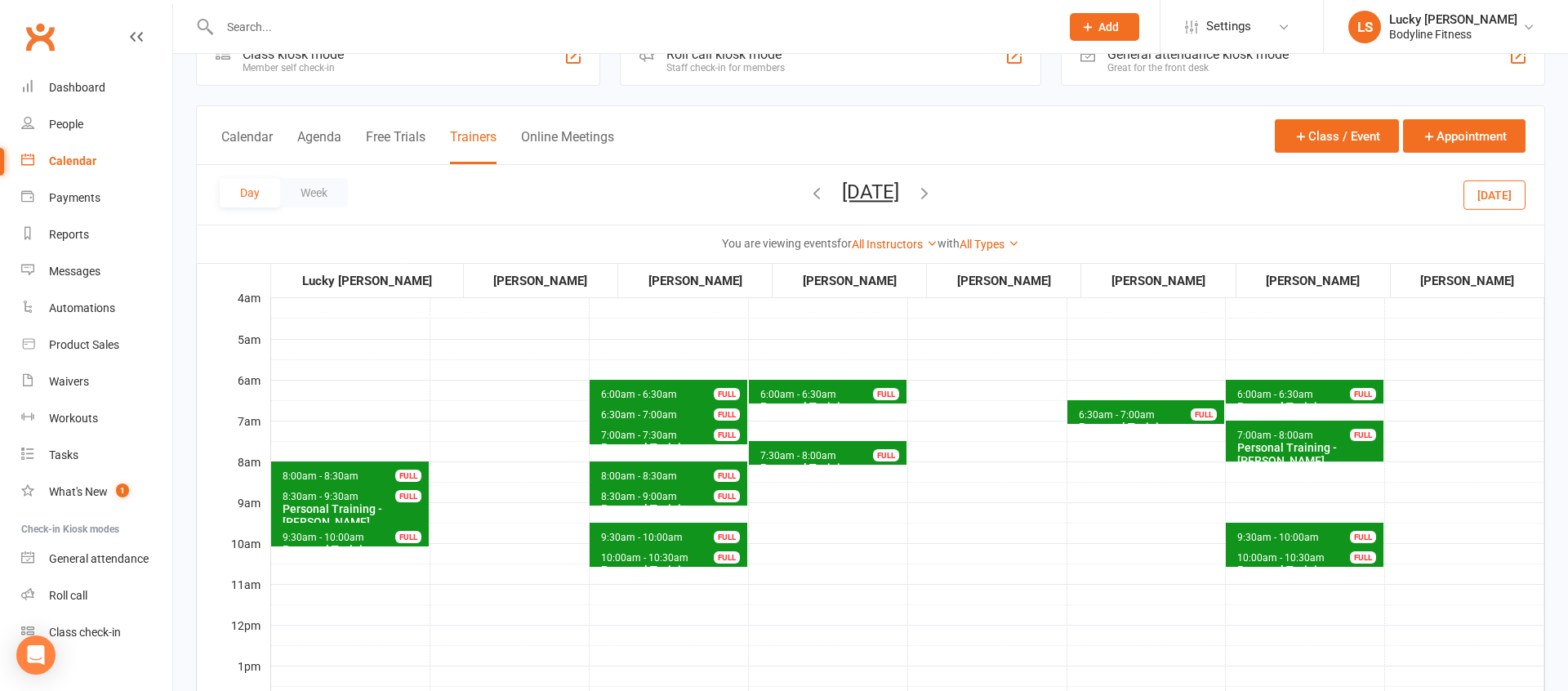
click at [1148, 402] on span "6:30am - 7:00am Personal Training - [PERSON_NAME] FULL" at bounding box center [1146, 412] width 158 height 24
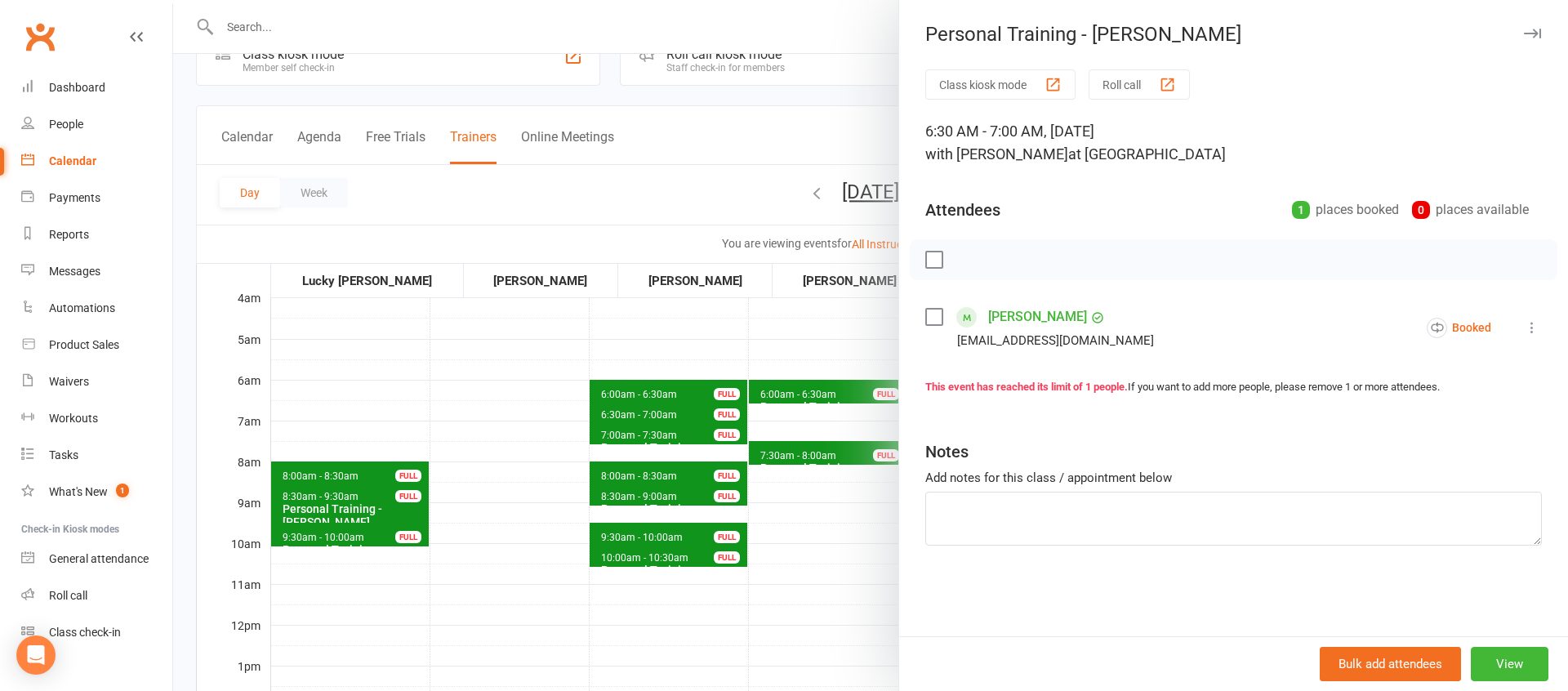
click at [815, 559] on div at bounding box center [871, 346] width 1395 height 691
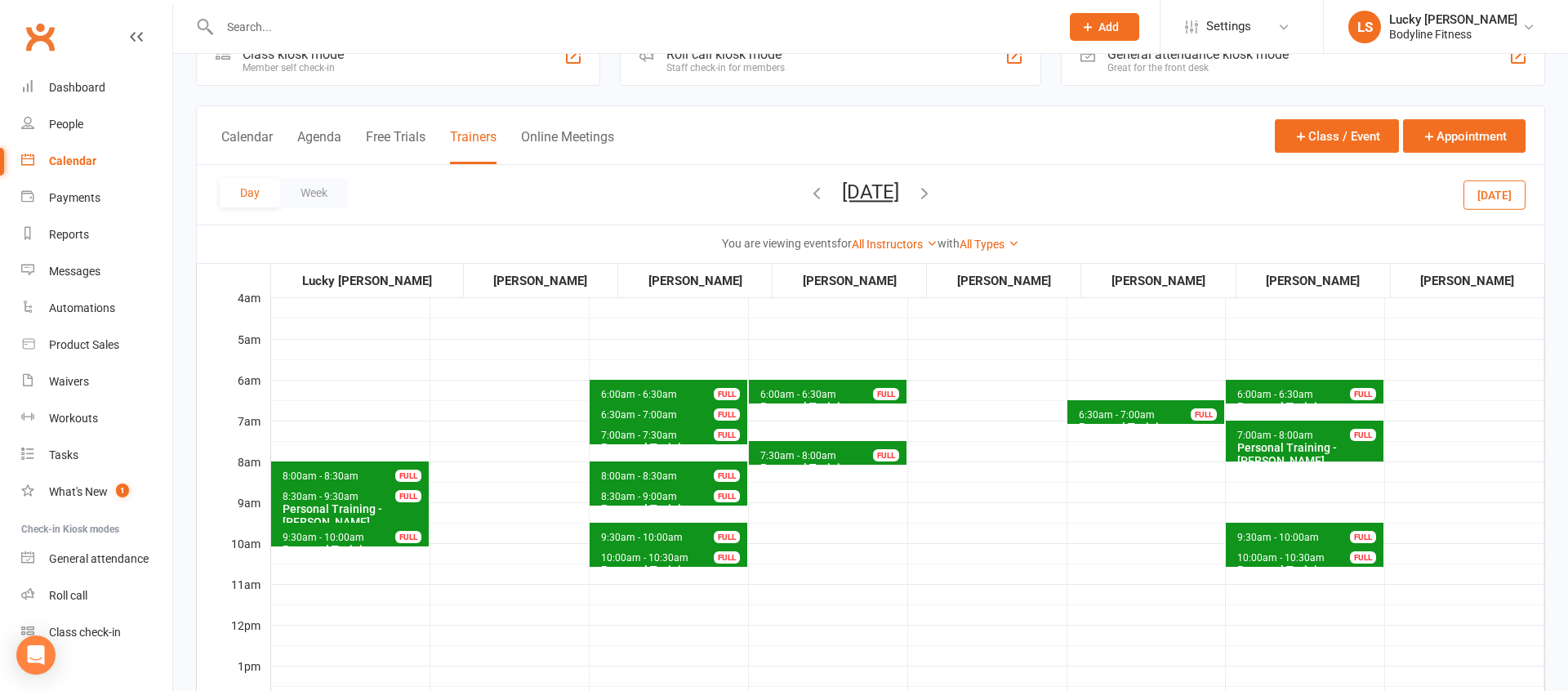
click at [833, 457] on span "7:30am - 8:00am" at bounding box center [798, 456] width 78 height 12
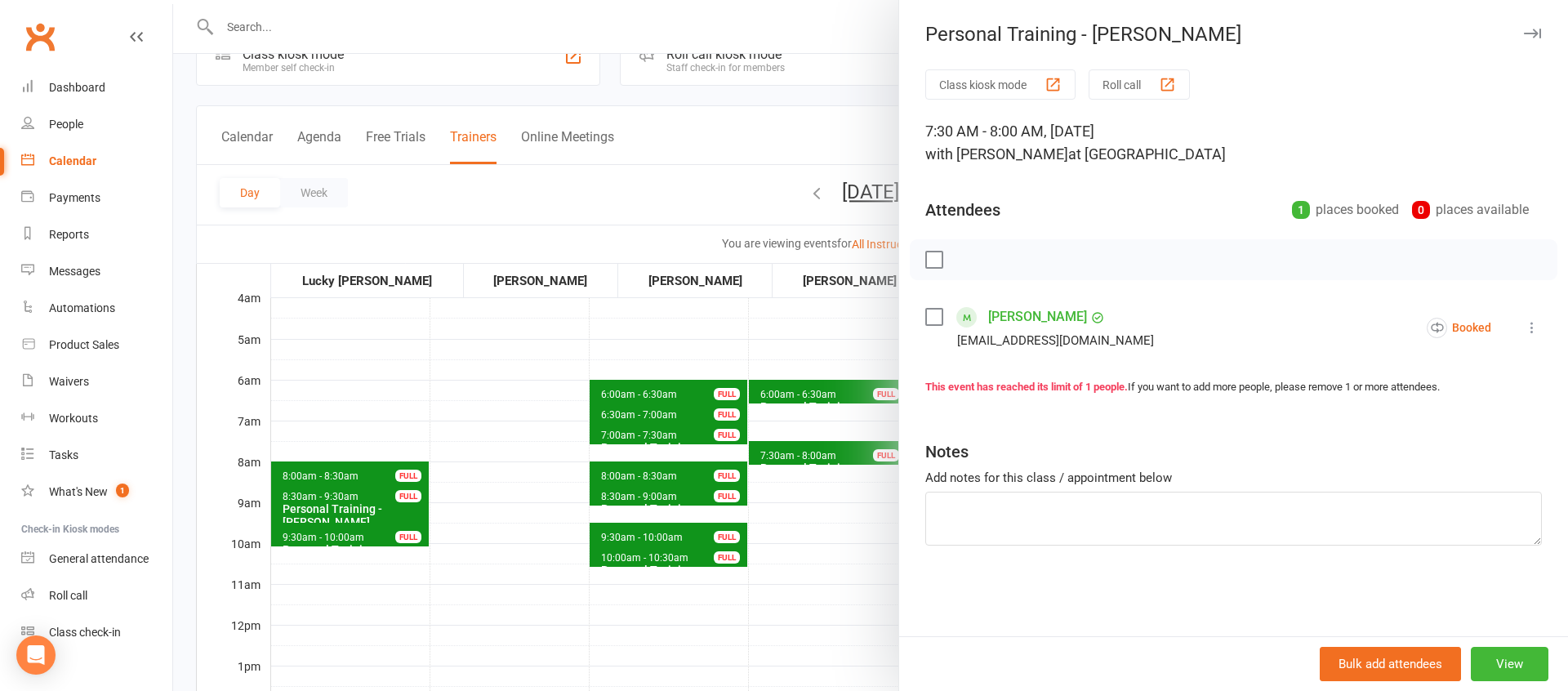
drag, startPoint x: 835, startPoint y: 567, endPoint x: 934, endPoint y: 525, distance: 107.5
click at [835, 567] on div at bounding box center [871, 346] width 1395 height 691
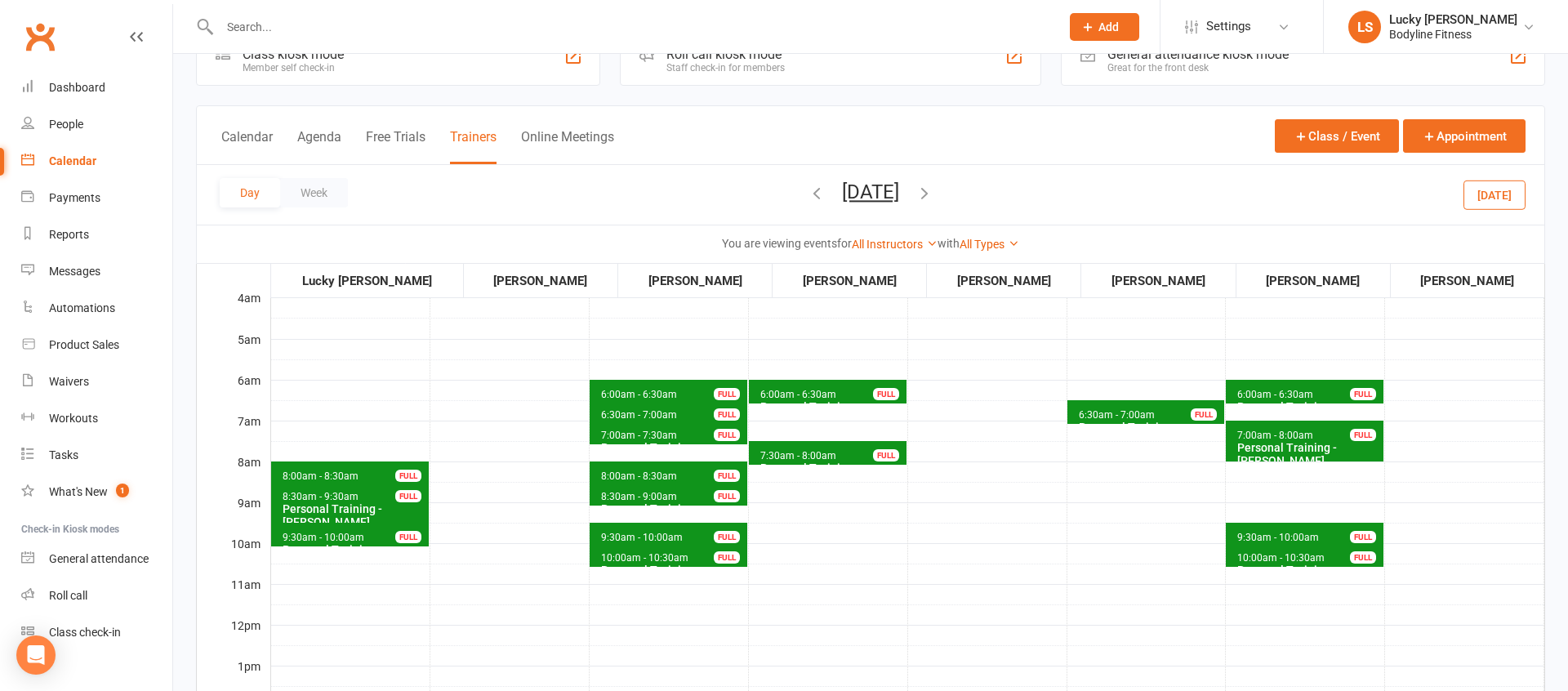
click at [1139, 411] on span "6:30am - 7:00am" at bounding box center [1116, 415] width 78 height 12
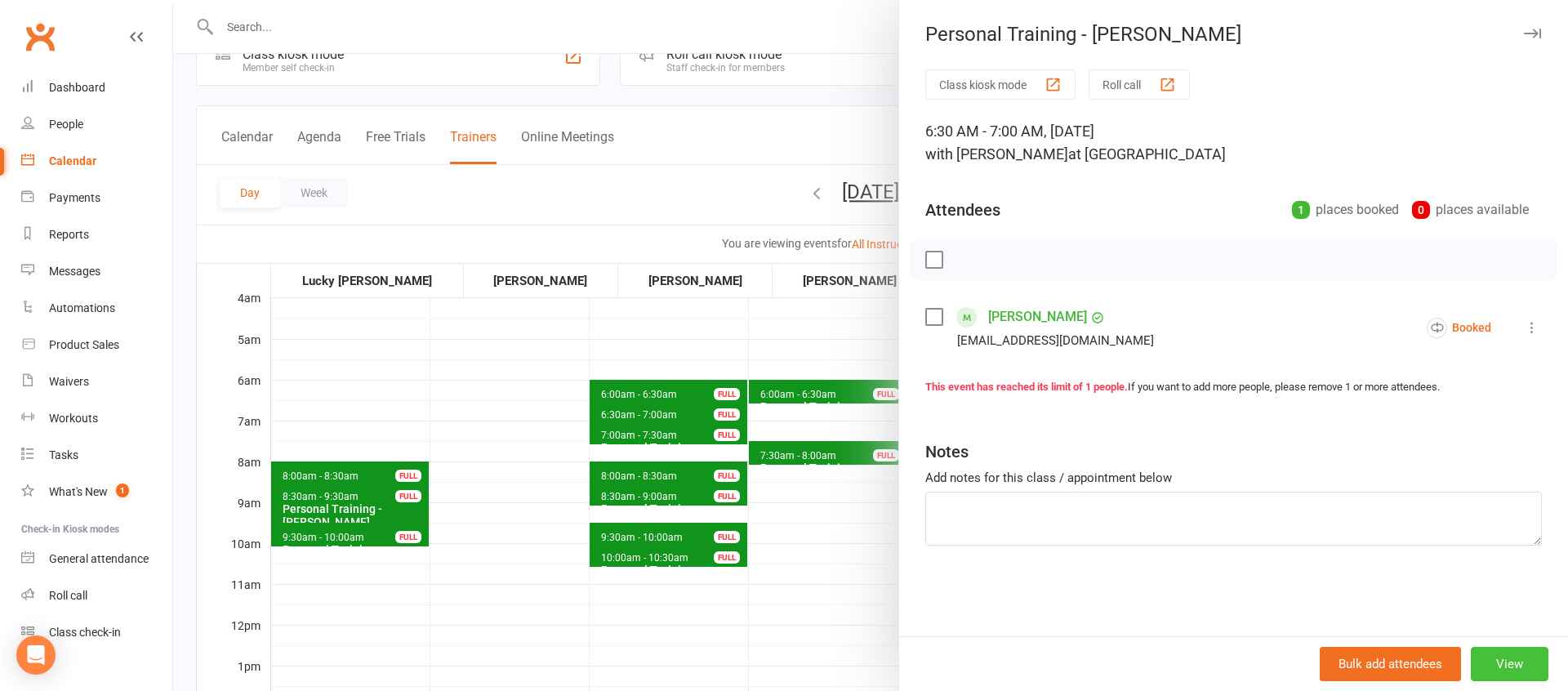
click at [1509, 664] on button "View" at bounding box center [1510, 664] width 78 height 35
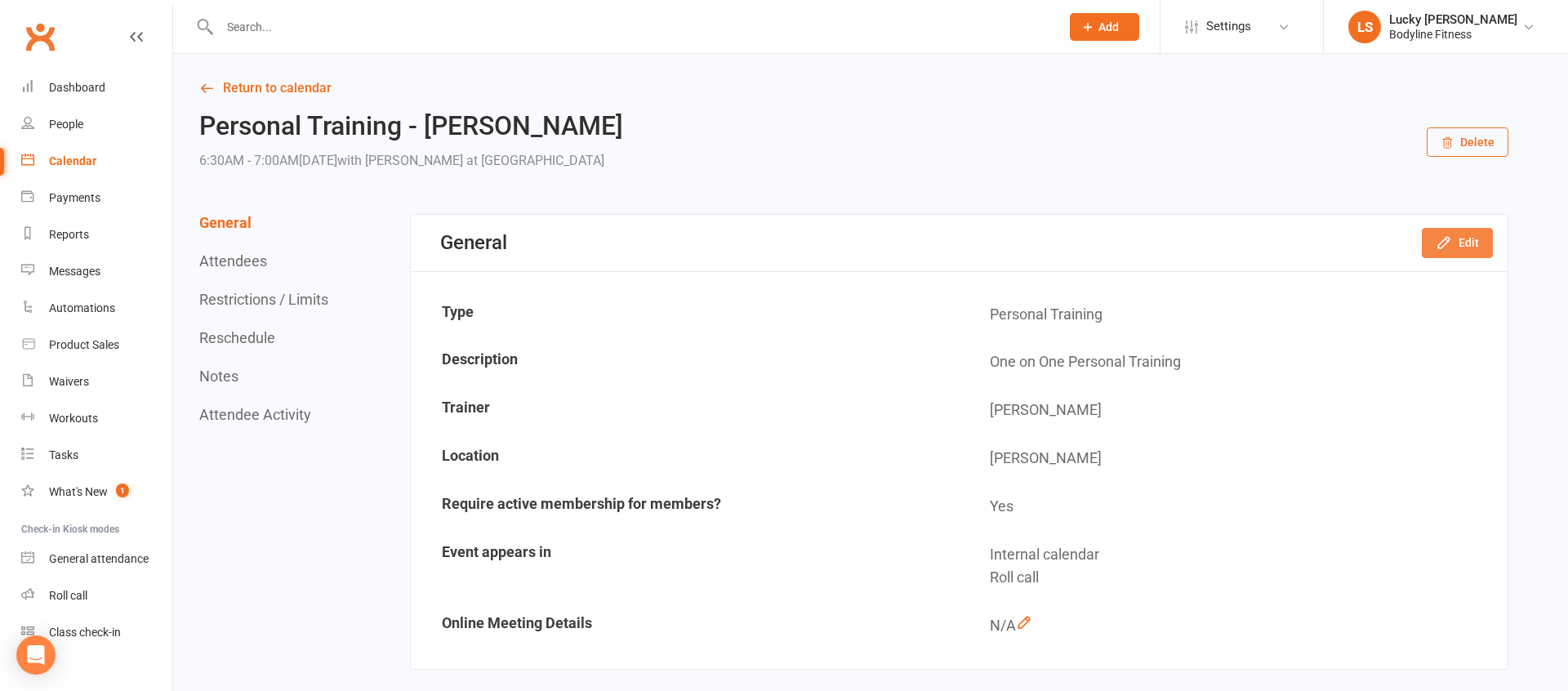
click at [1462, 244] on button "Edit" at bounding box center [1457, 242] width 71 height 30
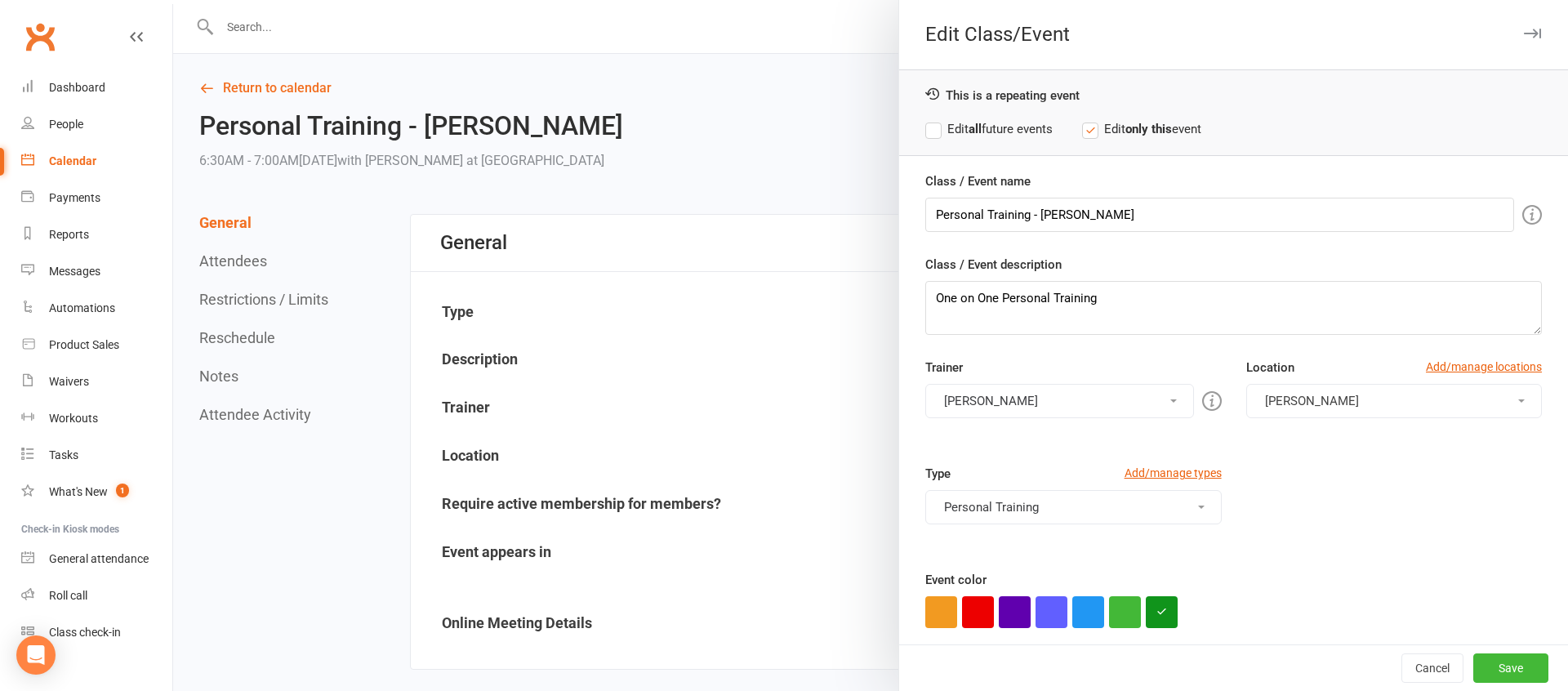
click at [1028, 405] on button "[PERSON_NAME]" at bounding box center [1059, 400] width 268 height 35
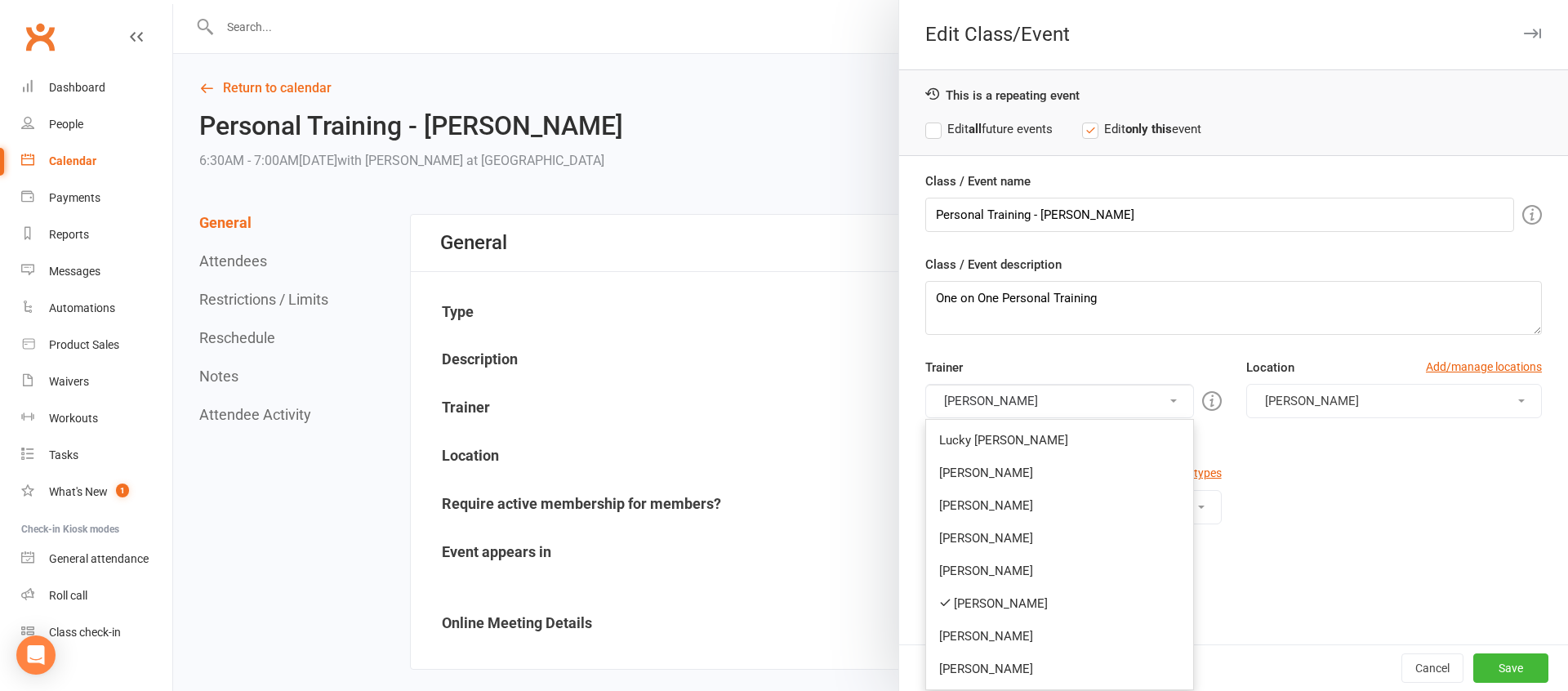
click at [975, 601] on link "[PERSON_NAME]" at bounding box center [1059, 603] width 266 height 33
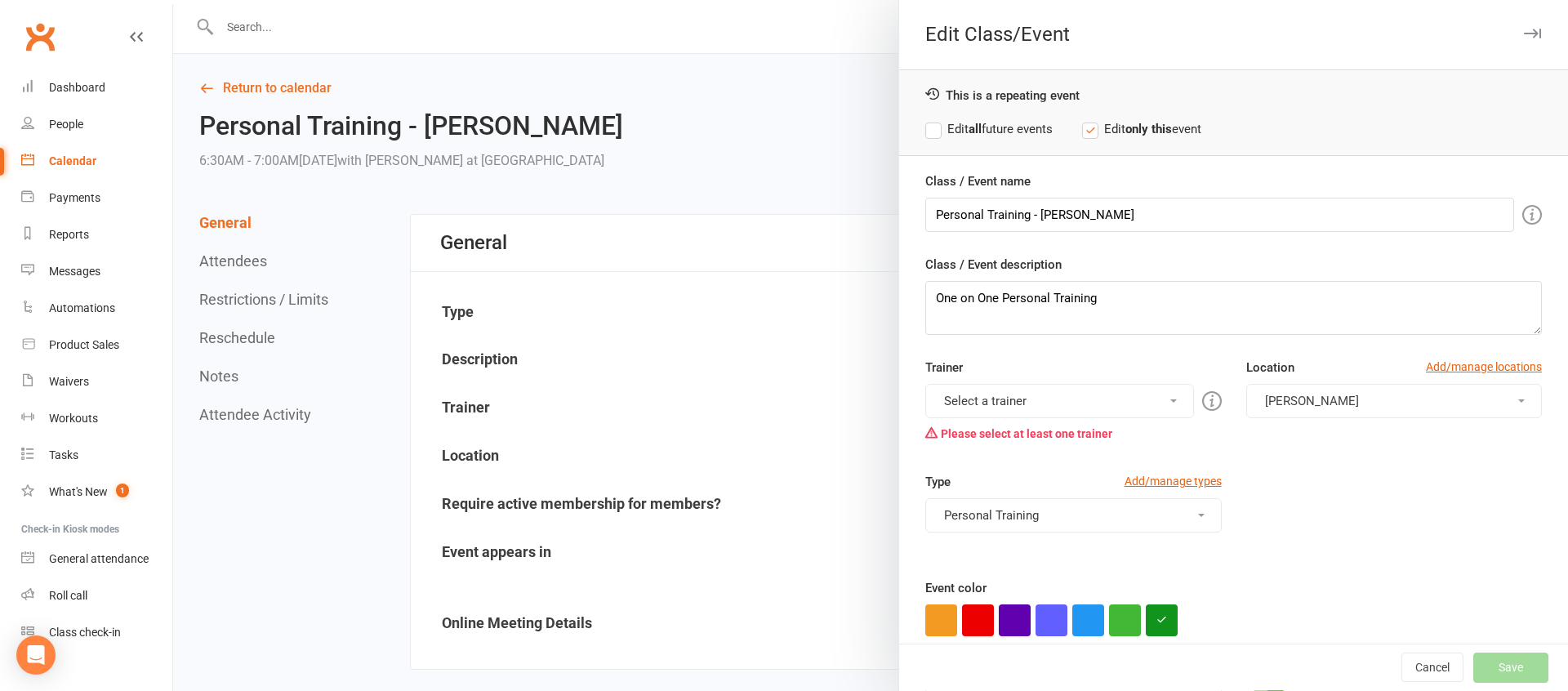
click at [989, 399] on button "Select a trainer" at bounding box center [1059, 400] width 268 height 35
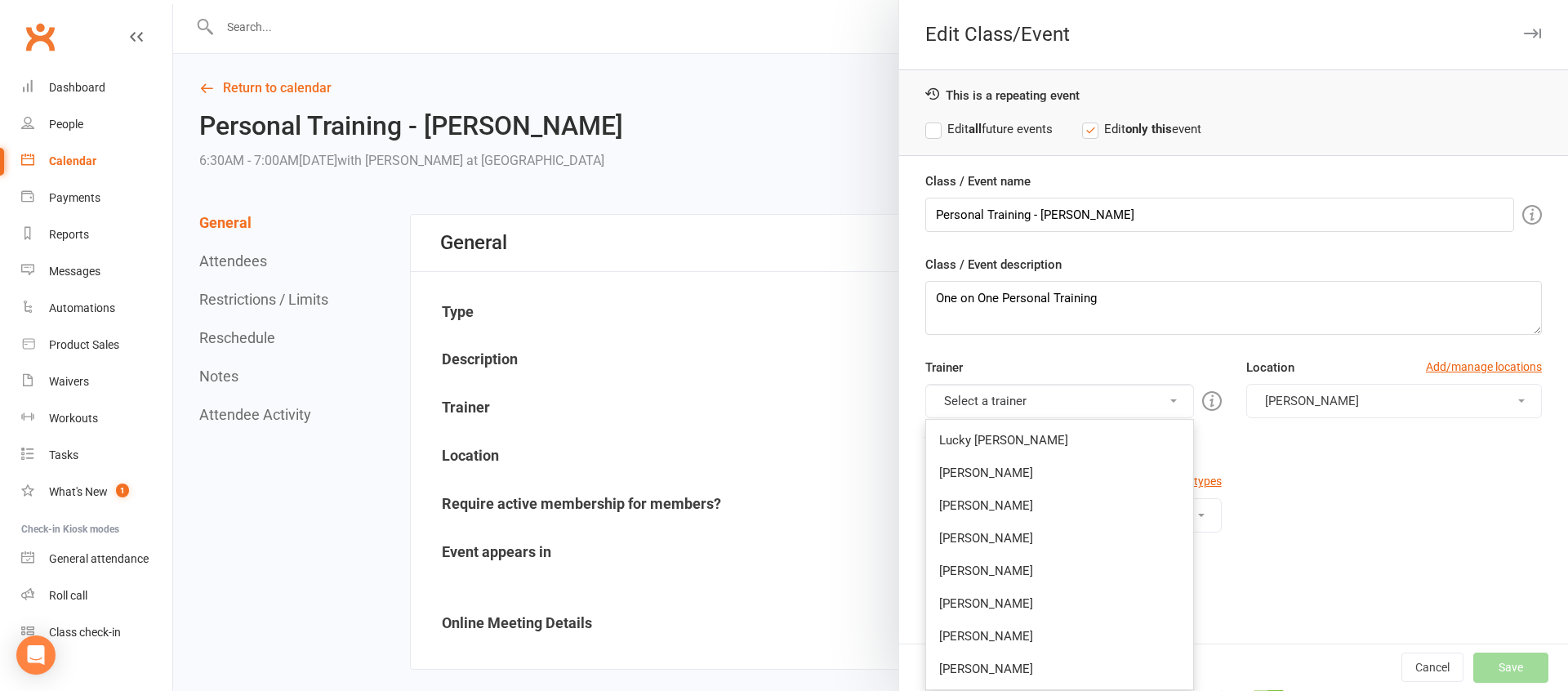
click at [985, 529] on link "[PERSON_NAME]" at bounding box center [1059, 538] width 266 height 33
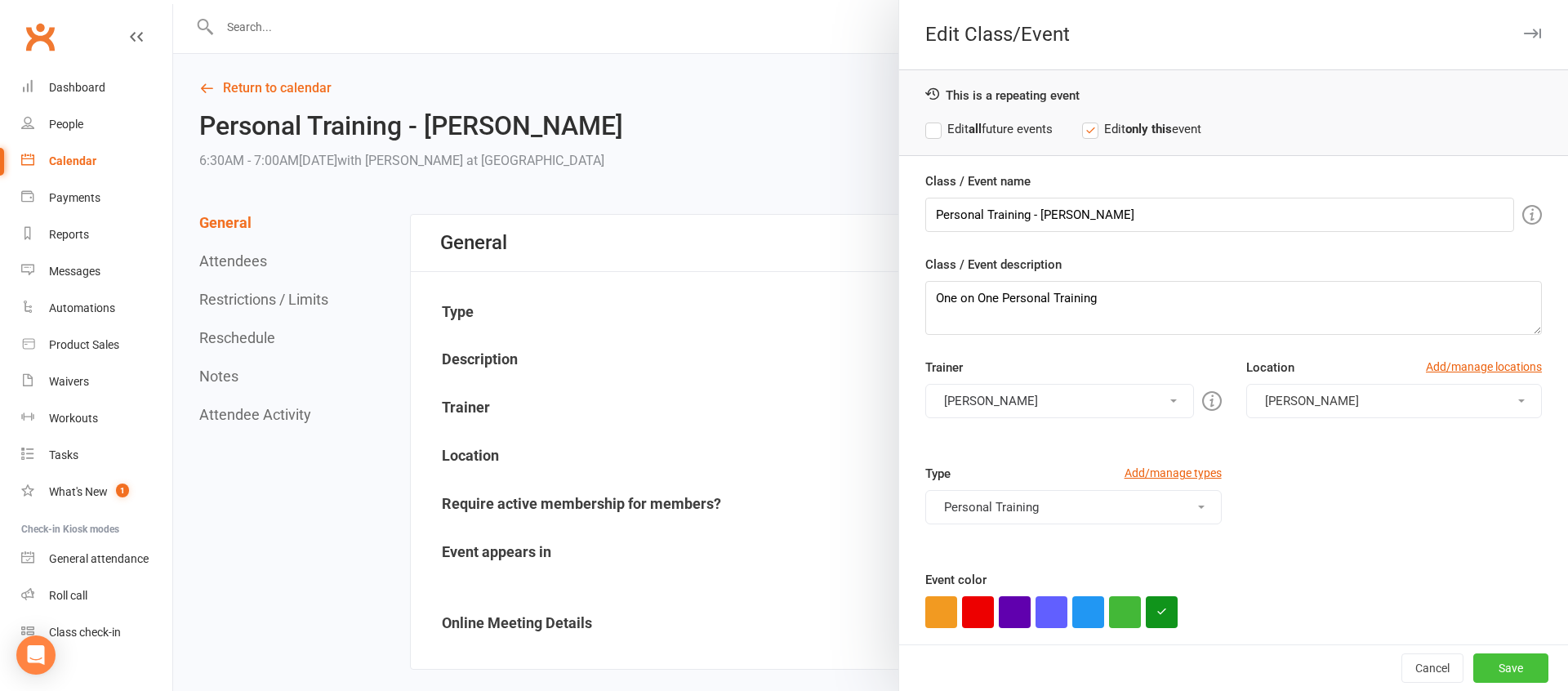
click at [1529, 673] on button "Save" at bounding box center [1510, 668] width 75 height 30
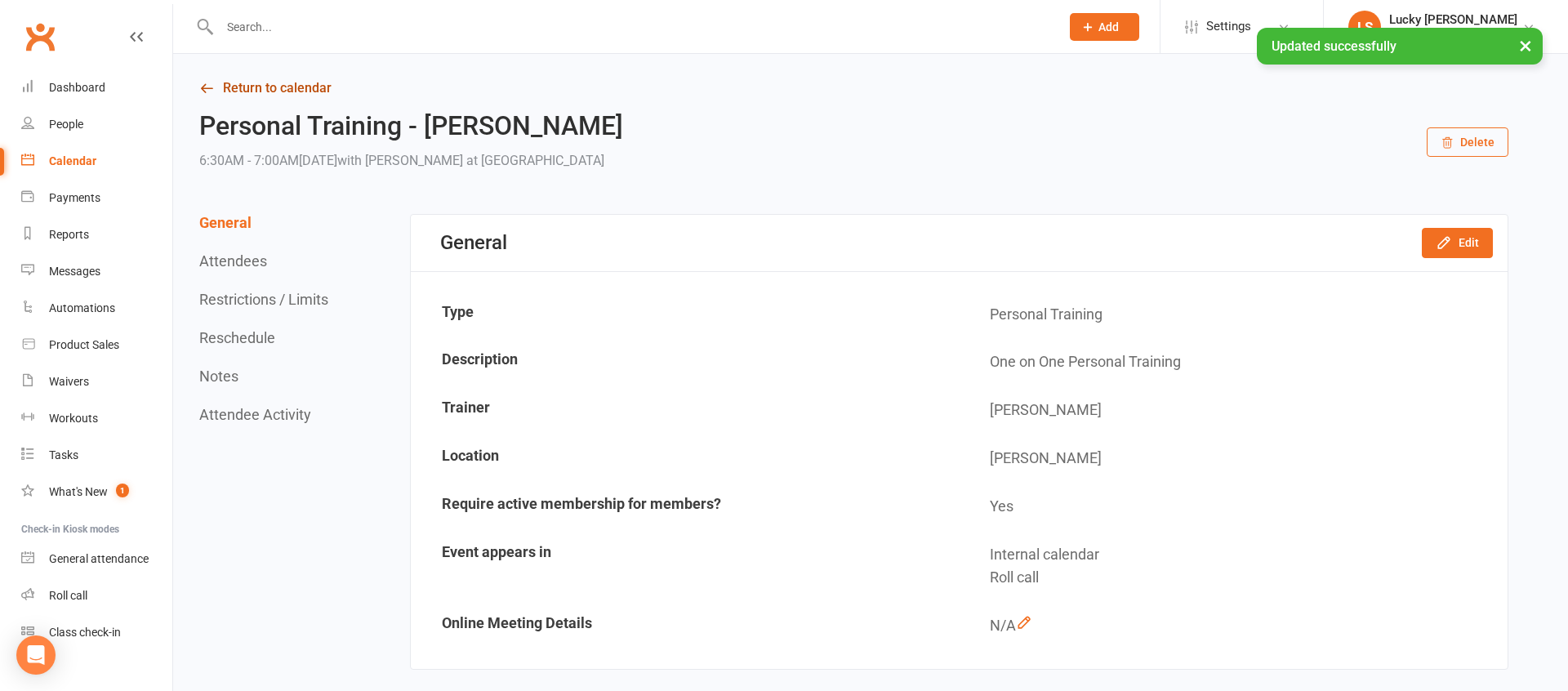
click at [302, 84] on link "Return to calendar" at bounding box center [854, 88] width 1309 height 23
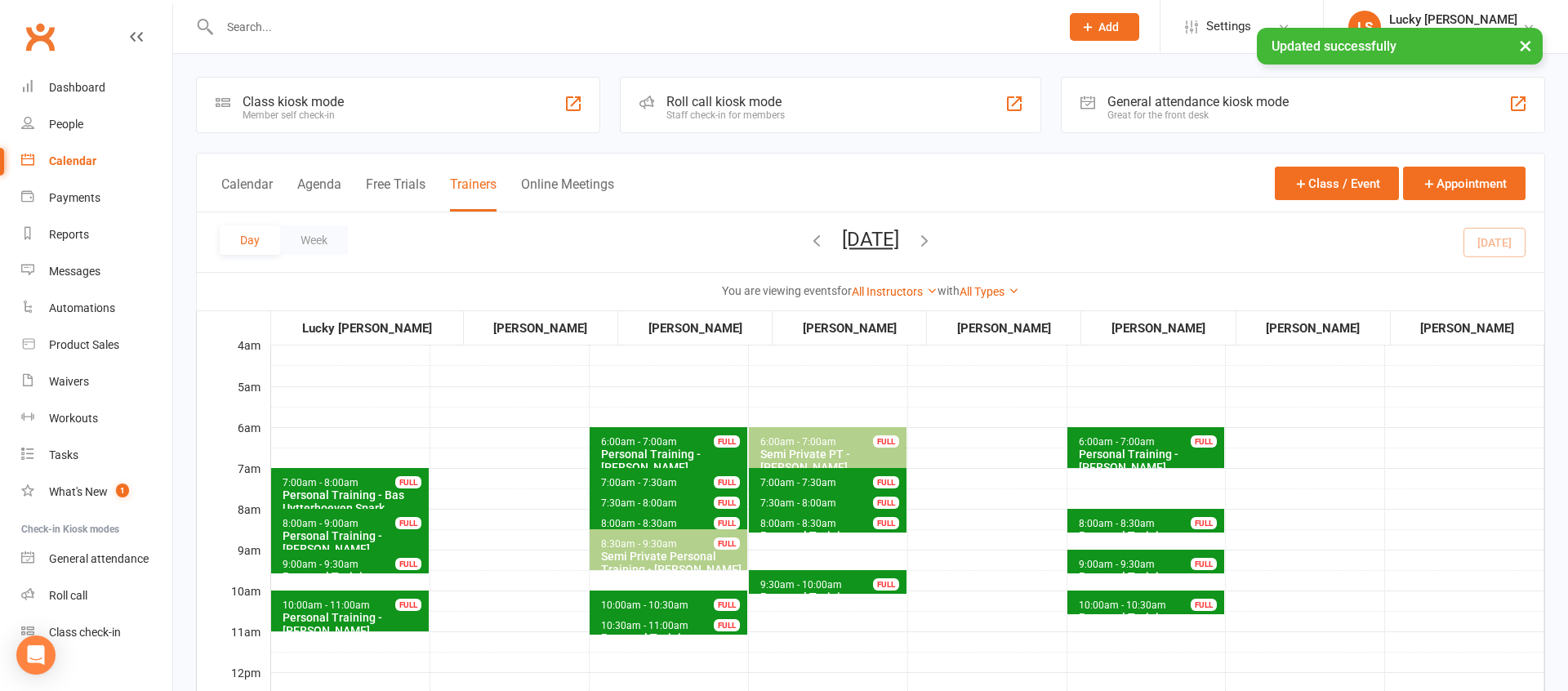
click at [859, 243] on button "[DATE]" at bounding box center [871, 239] width 57 height 23
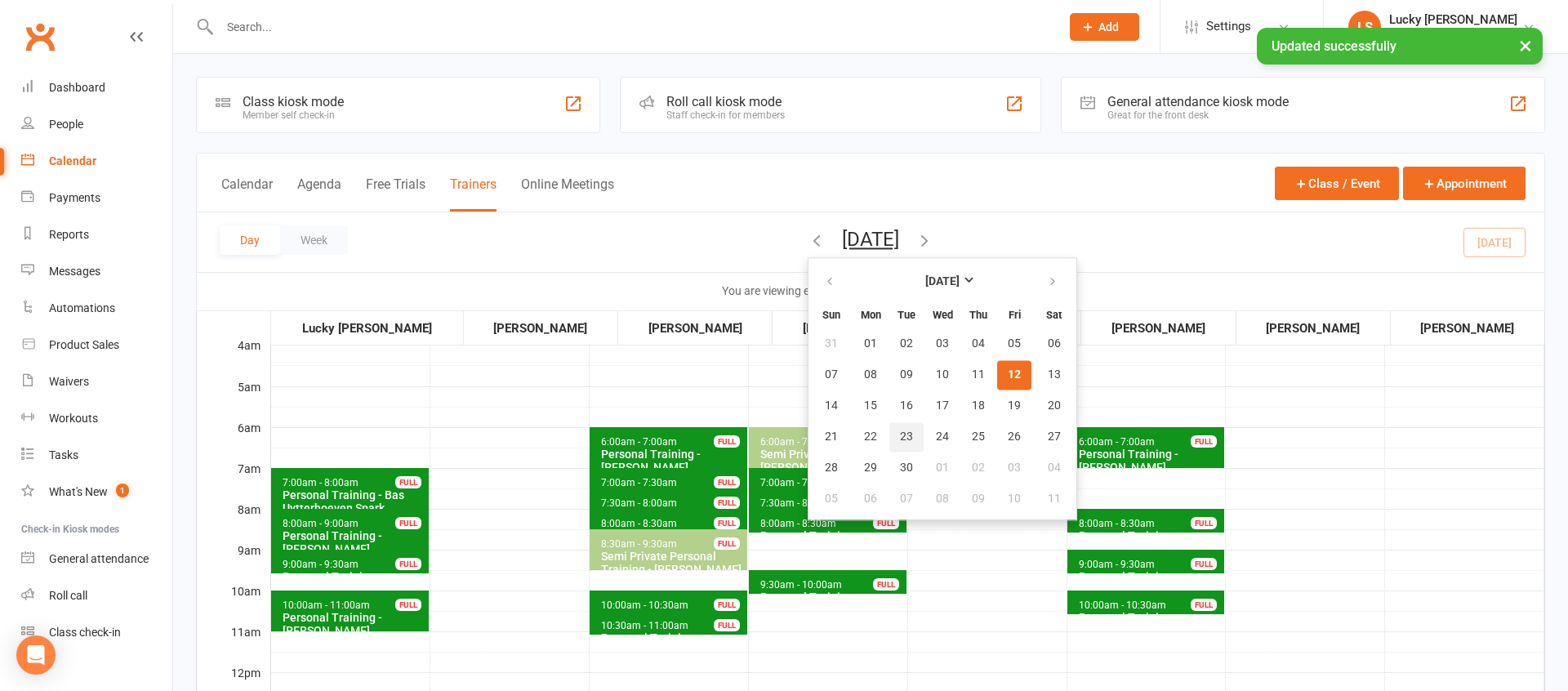
click at [900, 440] on span "23" at bounding box center [906, 437] width 13 height 13
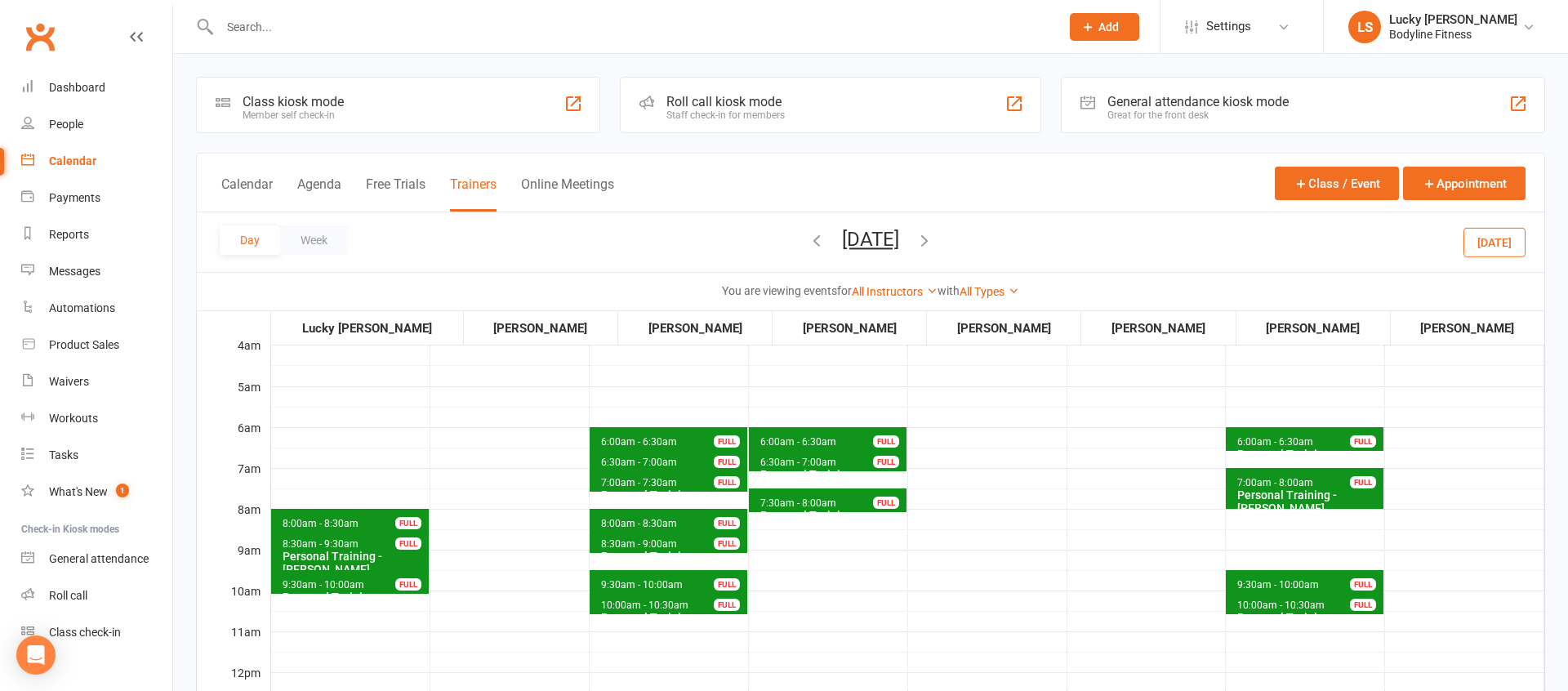
click at [829, 459] on span "6:30am - 7:00am" at bounding box center [798, 463] width 78 height 12
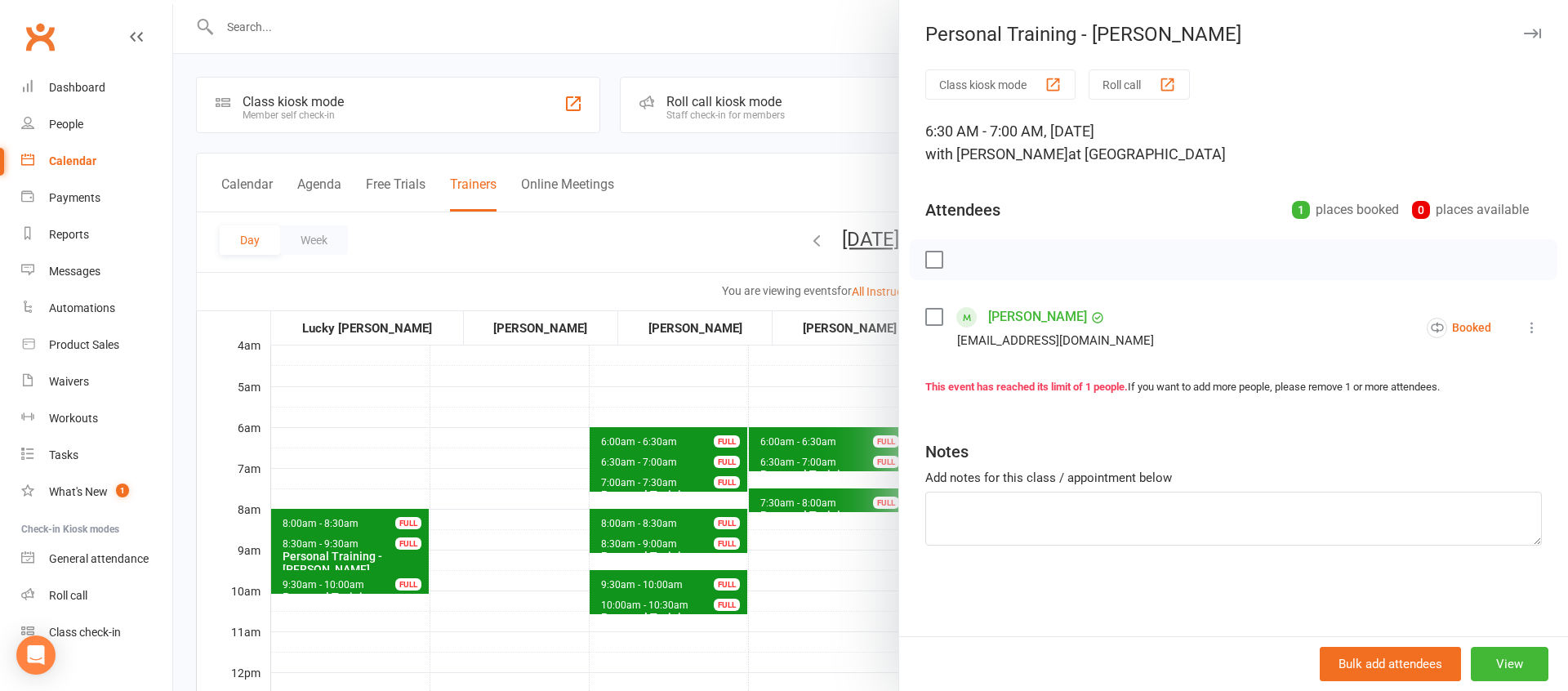
click at [762, 392] on div at bounding box center [871, 346] width 1395 height 691
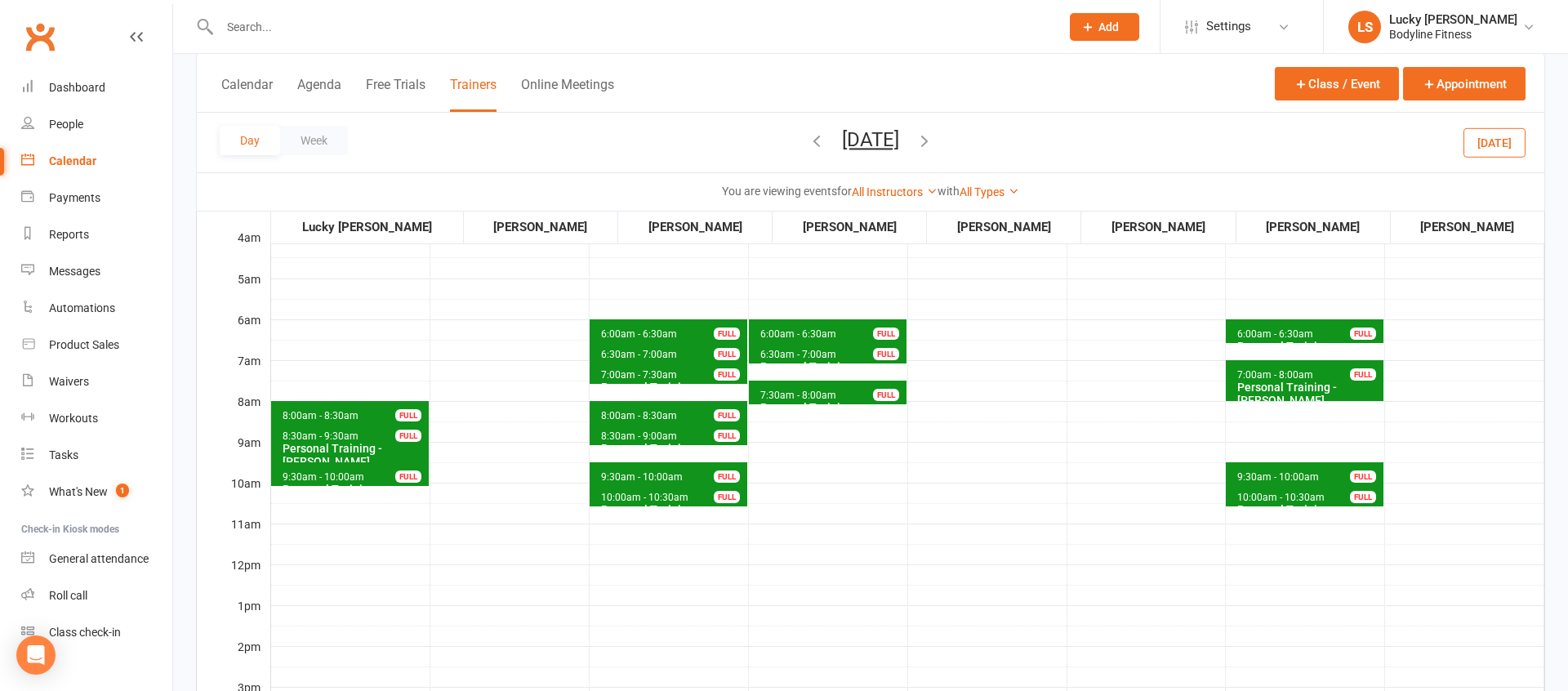
scroll to position [83, 0]
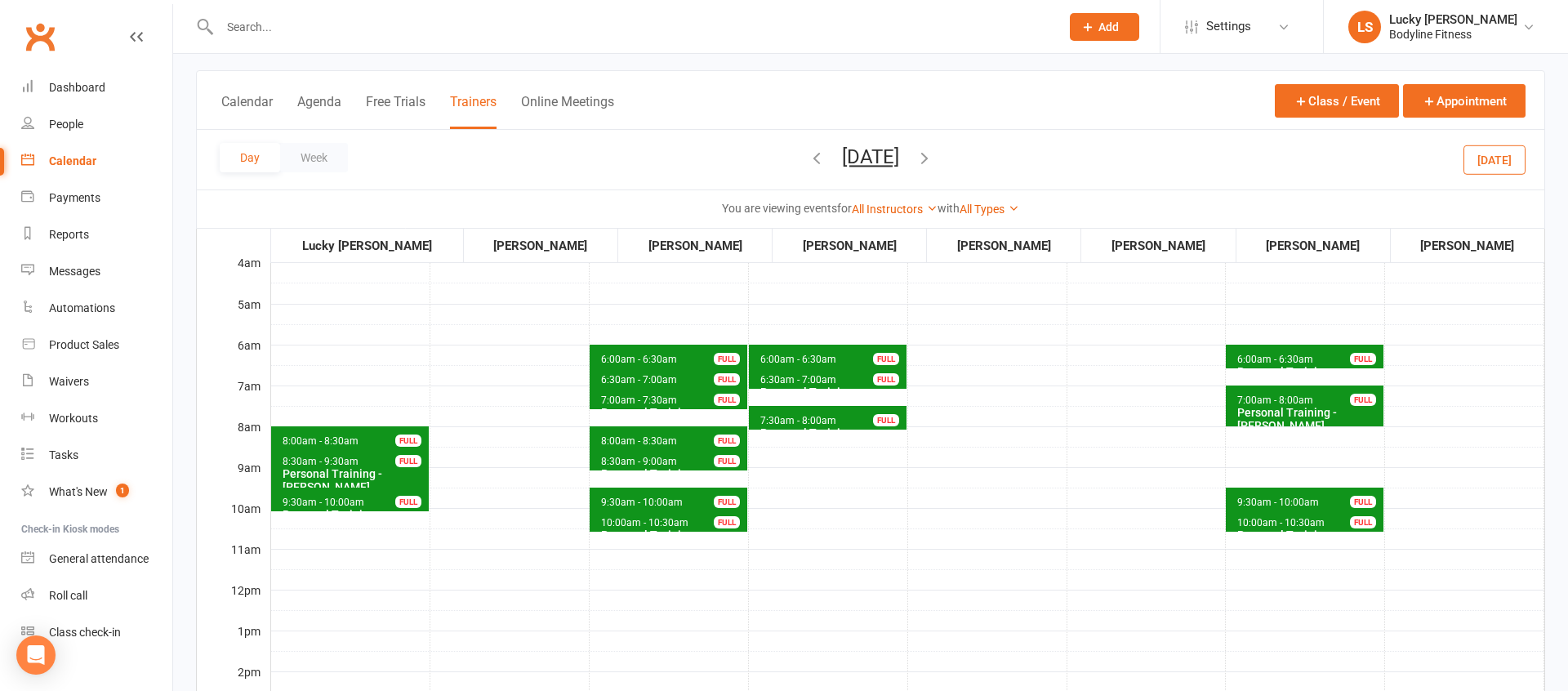
click at [933, 160] on icon "button" at bounding box center [924, 157] width 18 height 18
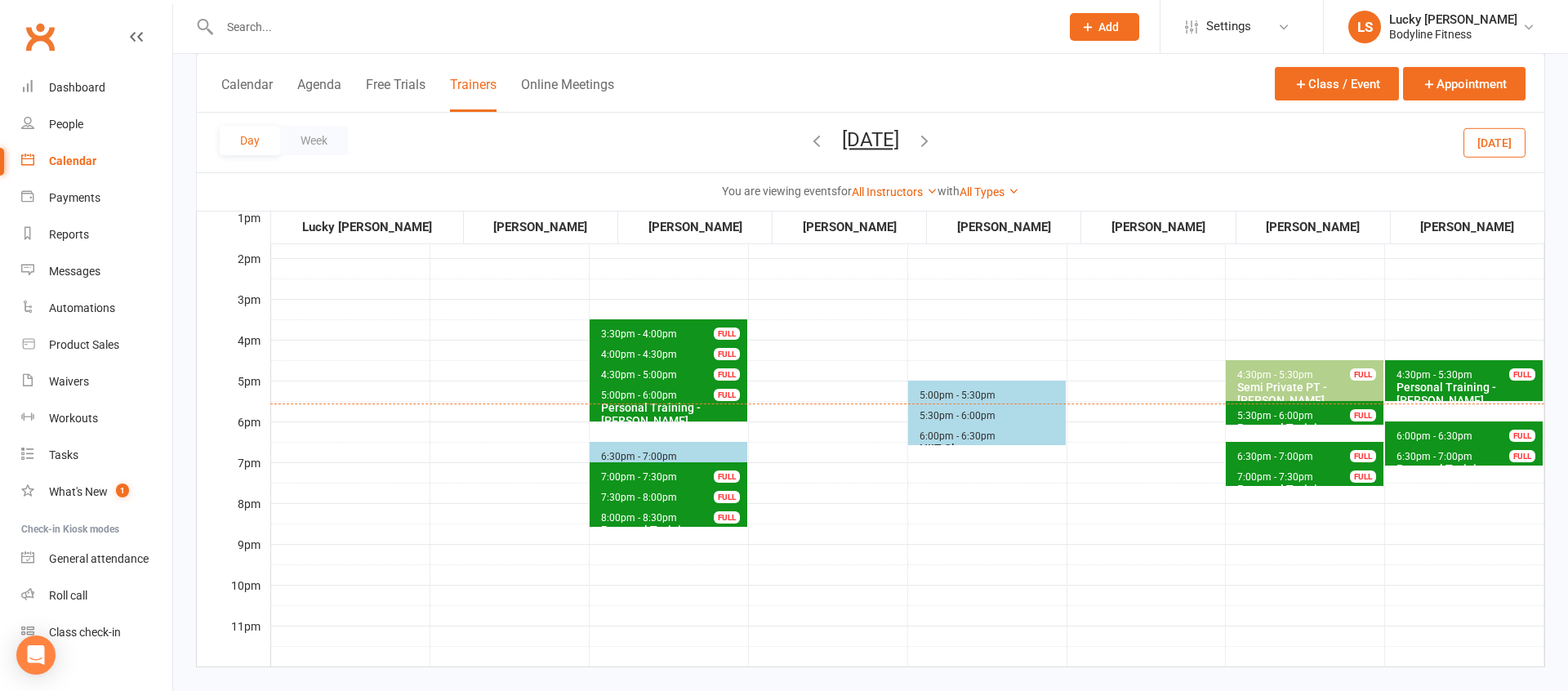
scroll to position [254, 0]
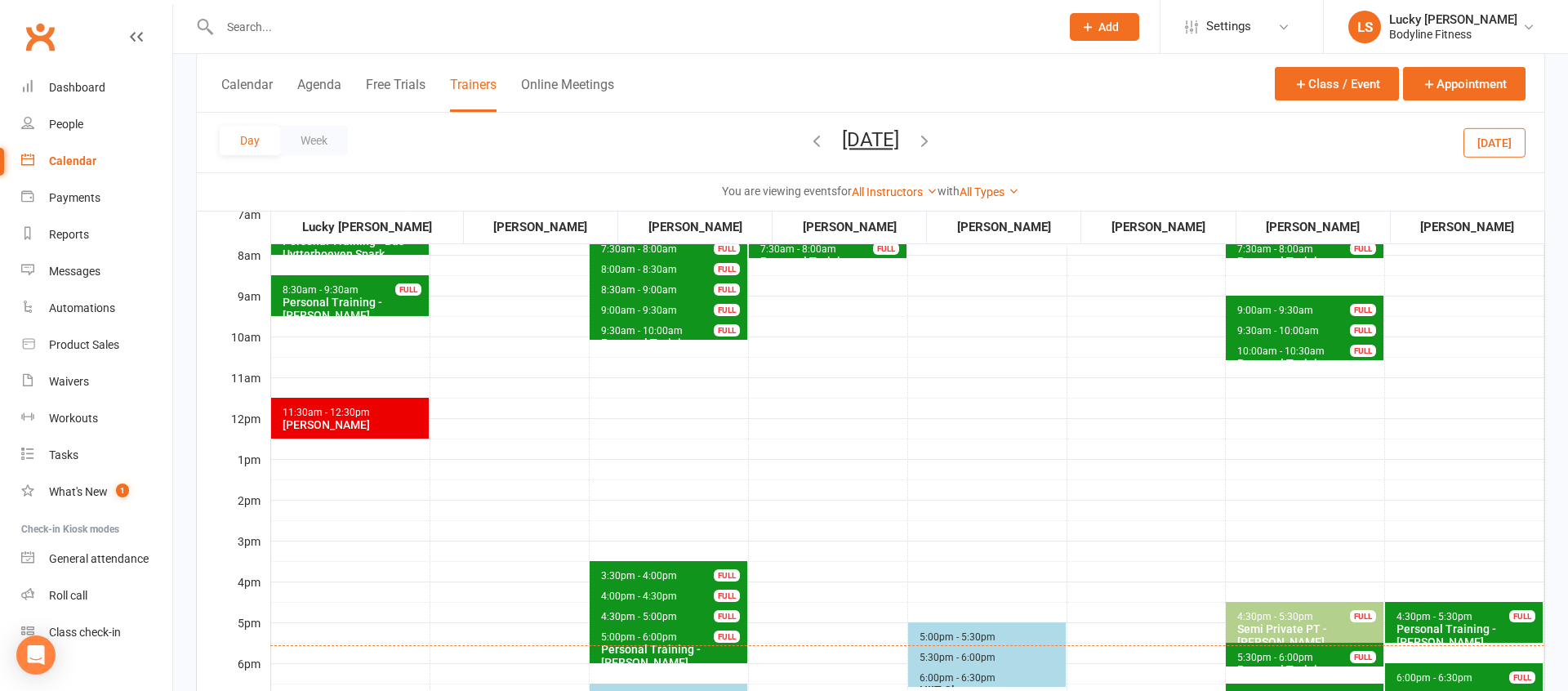
click at [933, 138] on icon "button" at bounding box center [924, 140] width 18 height 18
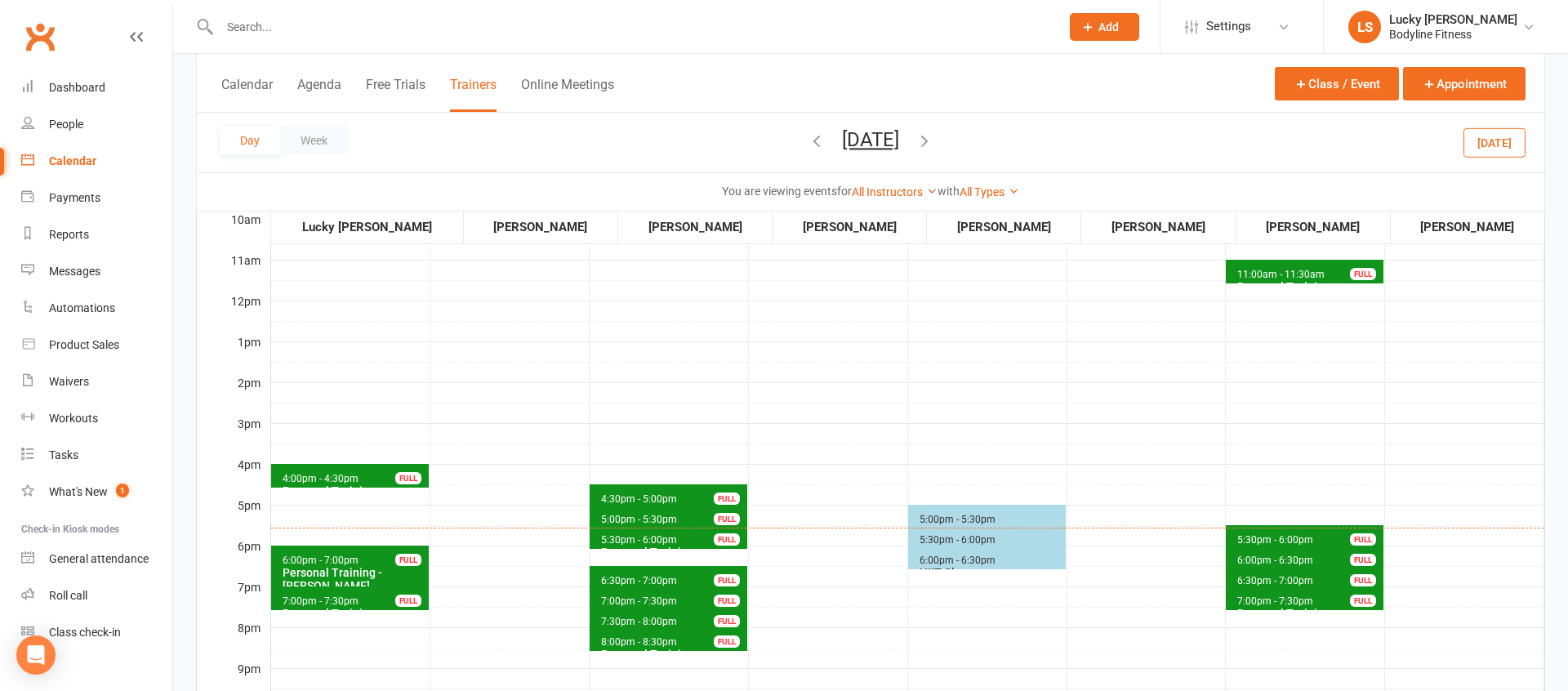
scroll to position [496, 0]
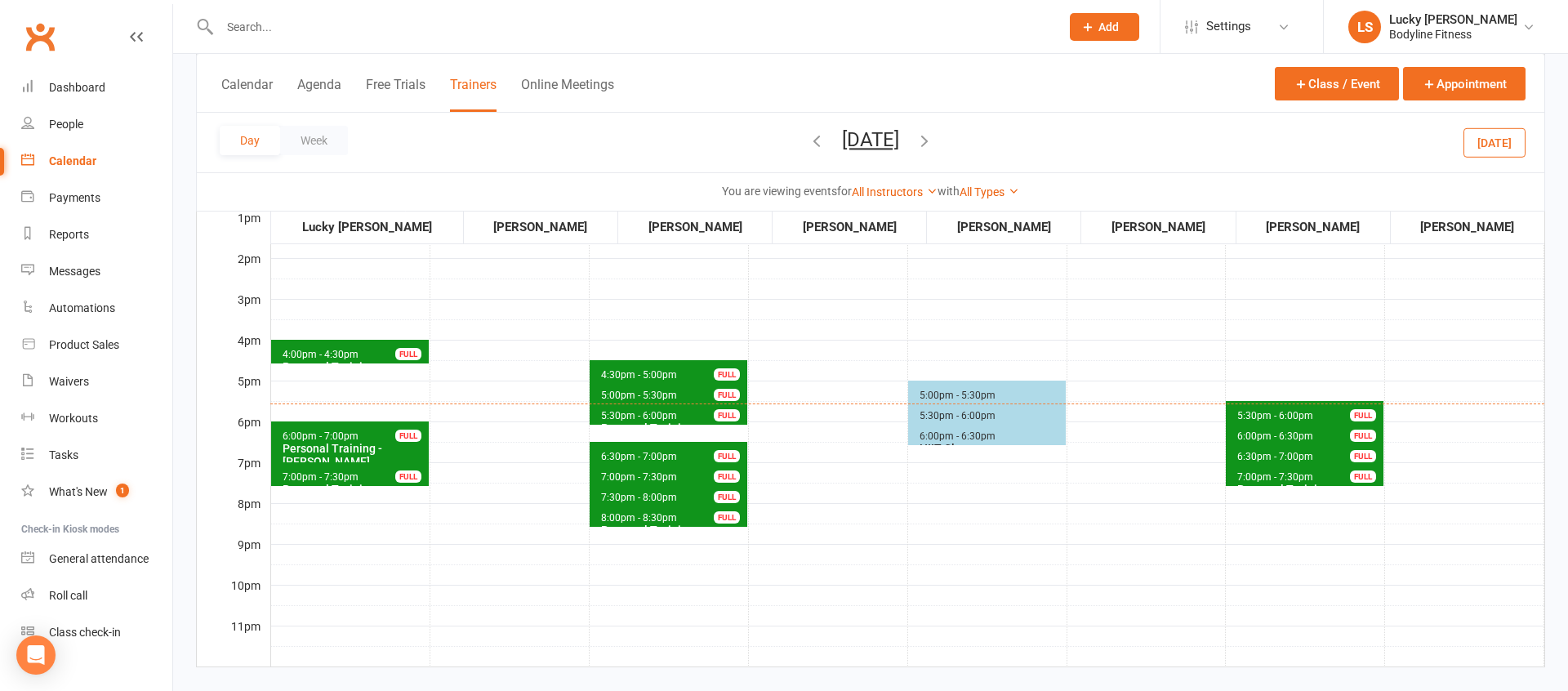
click at [933, 136] on icon "button" at bounding box center [924, 140] width 18 height 18
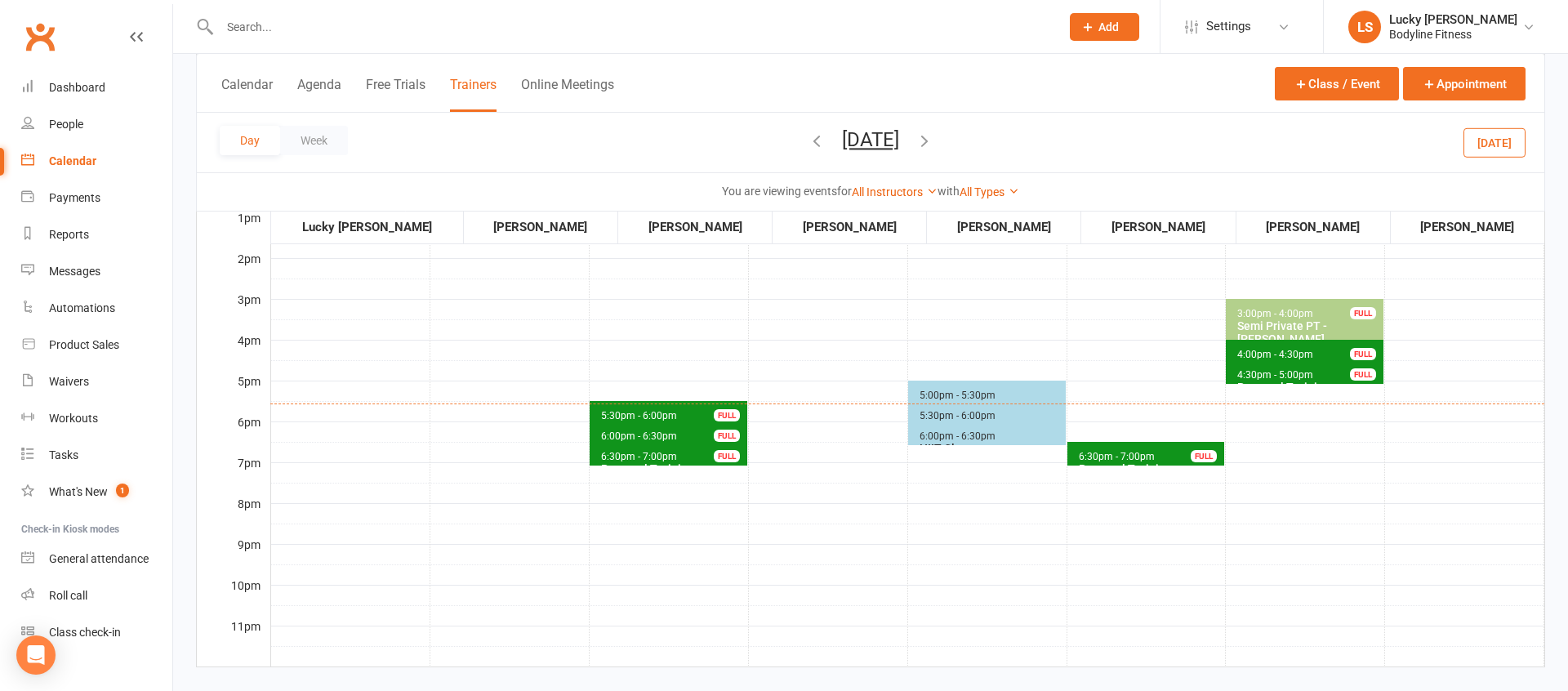
click at [1126, 454] on span "6:30pm - 7:00pm" at bounding box center [1116, 457] width 78 height 12
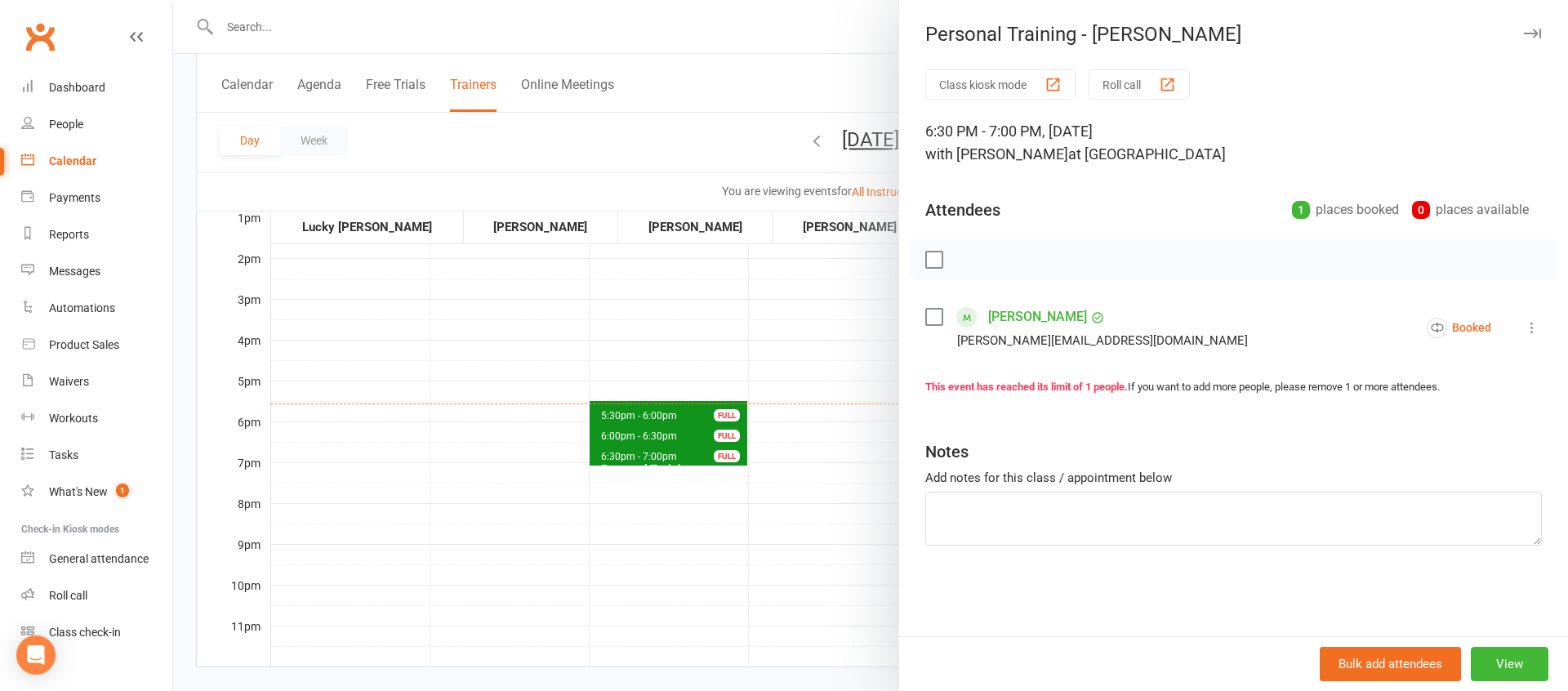
click at [796, 324] on div at bounding box center [871, 346] width 1395 height 691
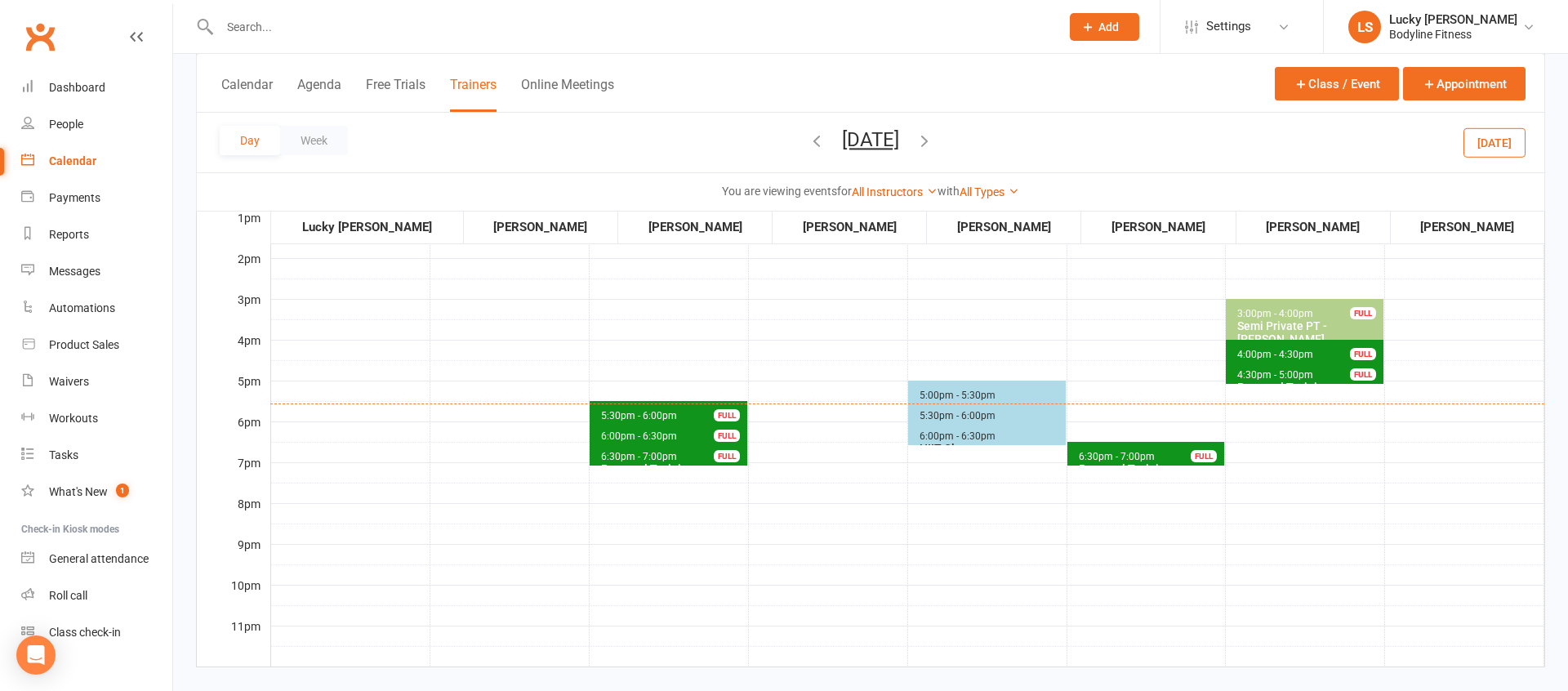
click at [664, 458] on span "6:30pm - 7:00pm" at bounding box center [639, 457] width 78 height 12
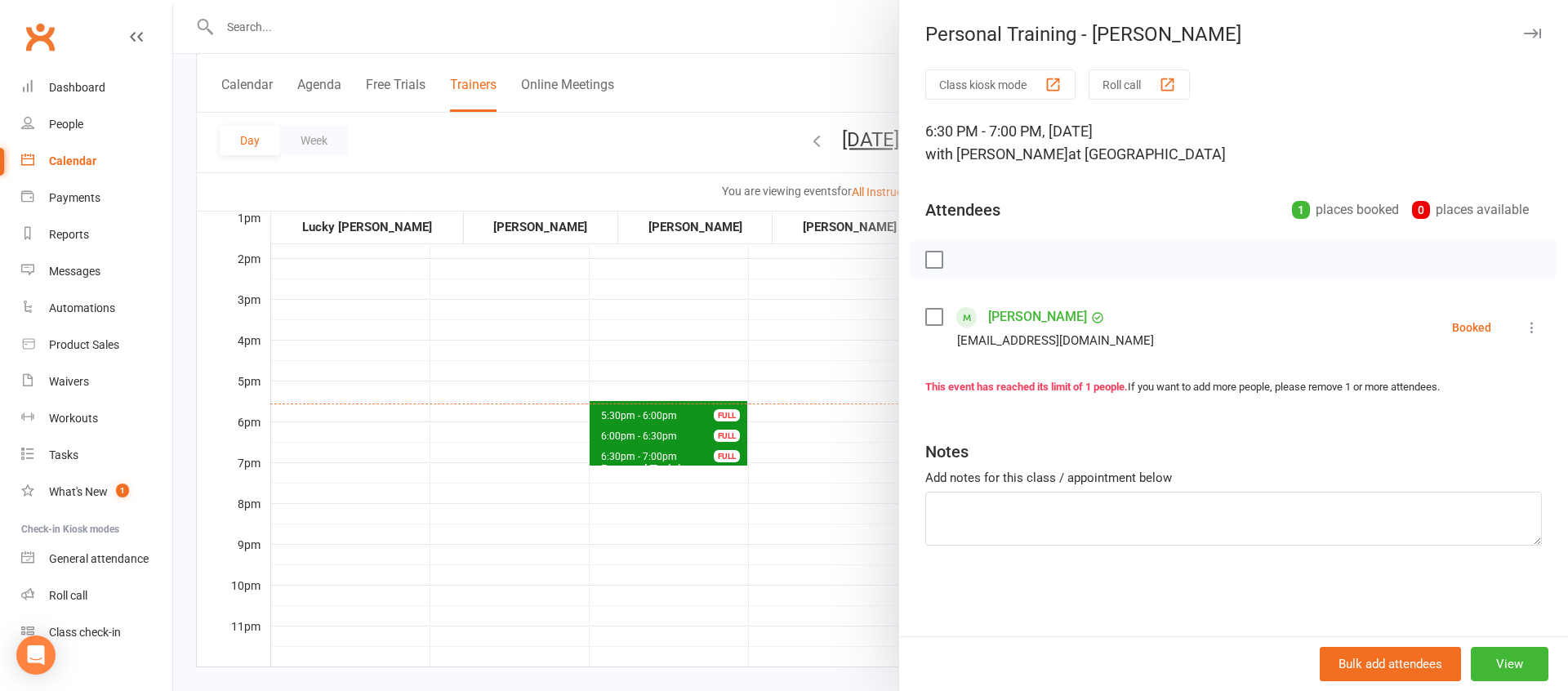
click at [809, 413] on div at bounding box center [871, 346] width 1395 height 691
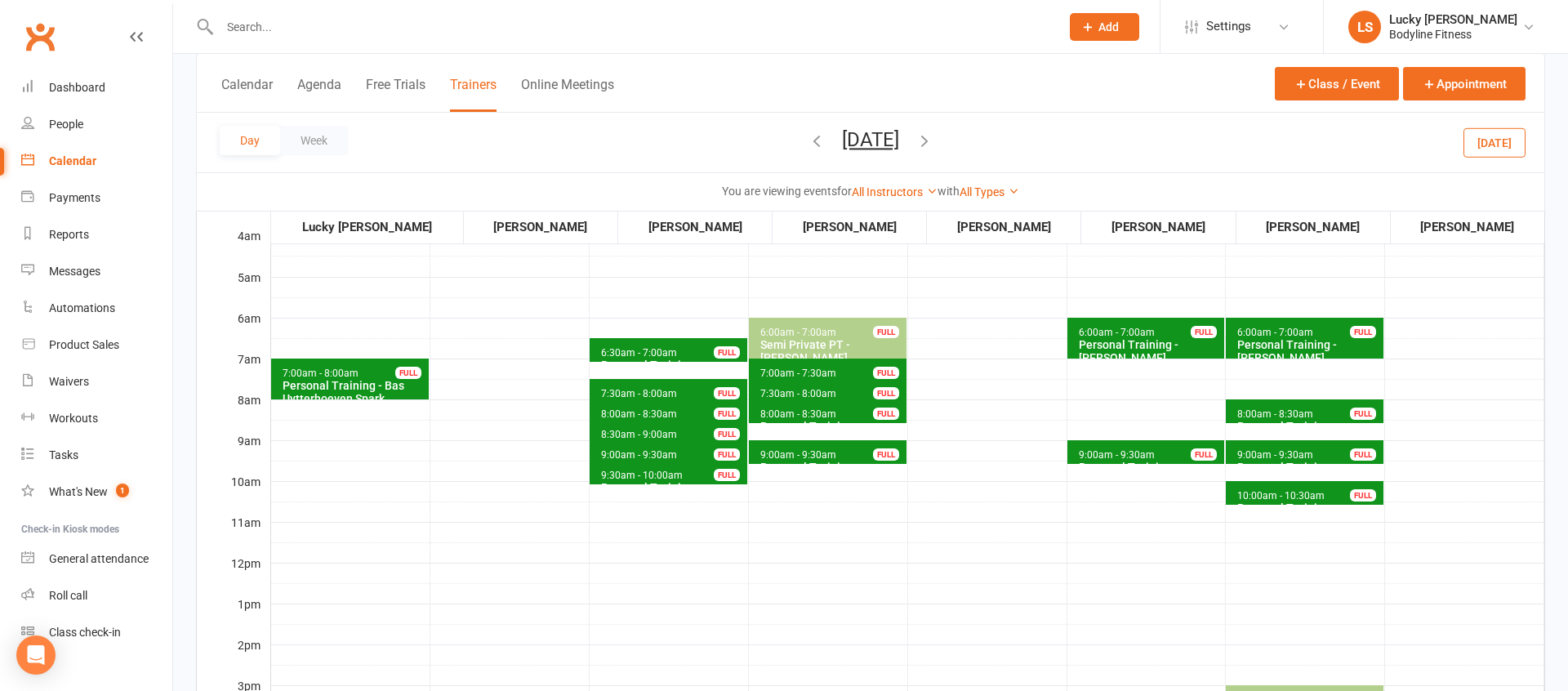
scroll to position [111, 0]
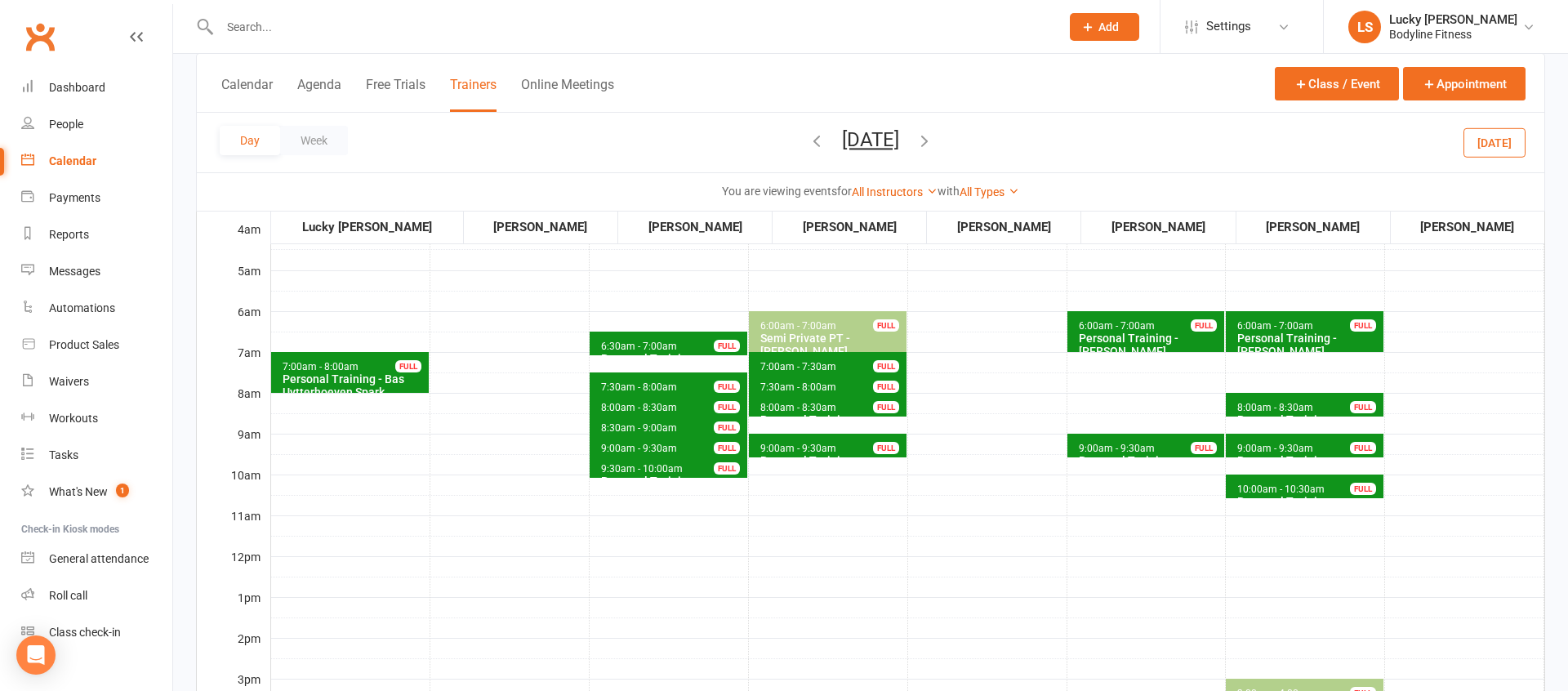
click at [640, 348] on span "6:30am - 7:00am" at bounding box center [639, 346] width 78 height 12
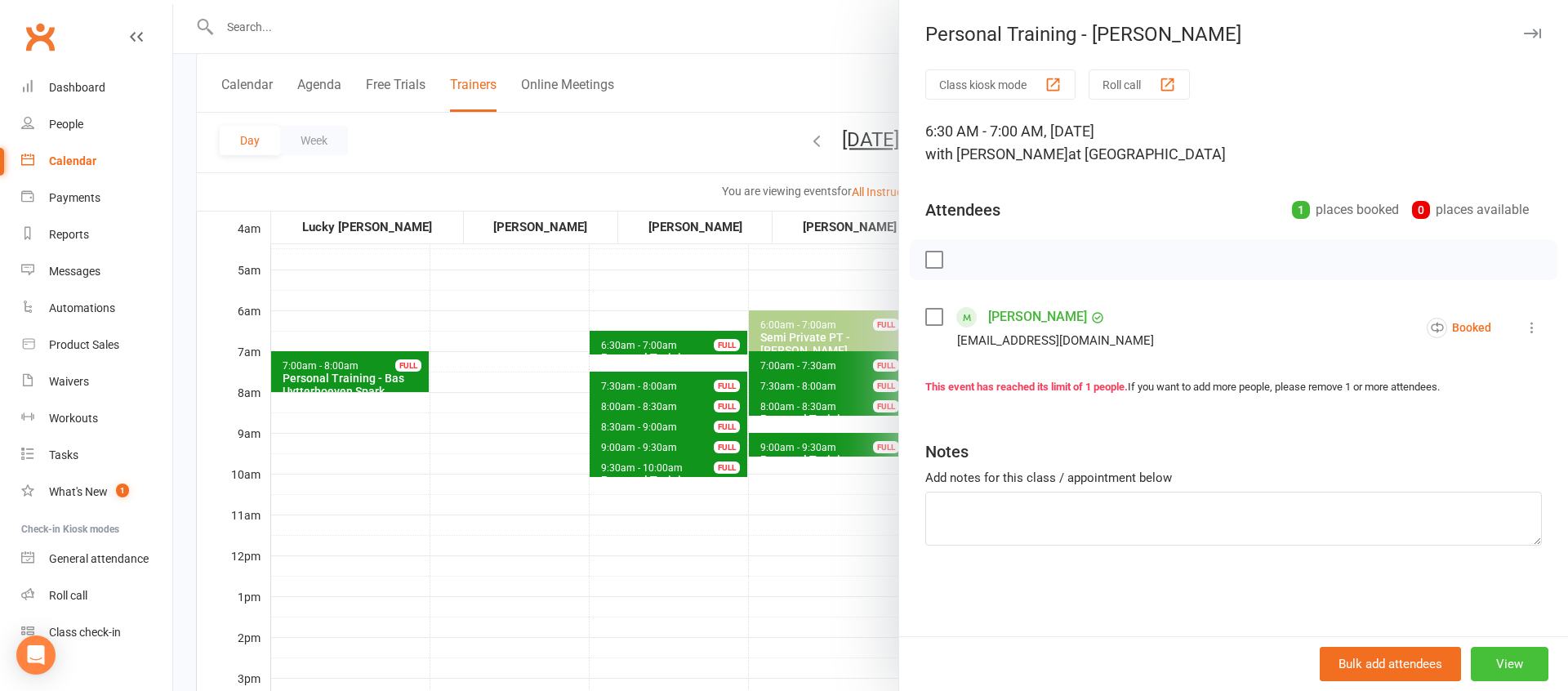
click at [1509, 664] on button "View" at bounding box center [1510, 664] width 78 height 35
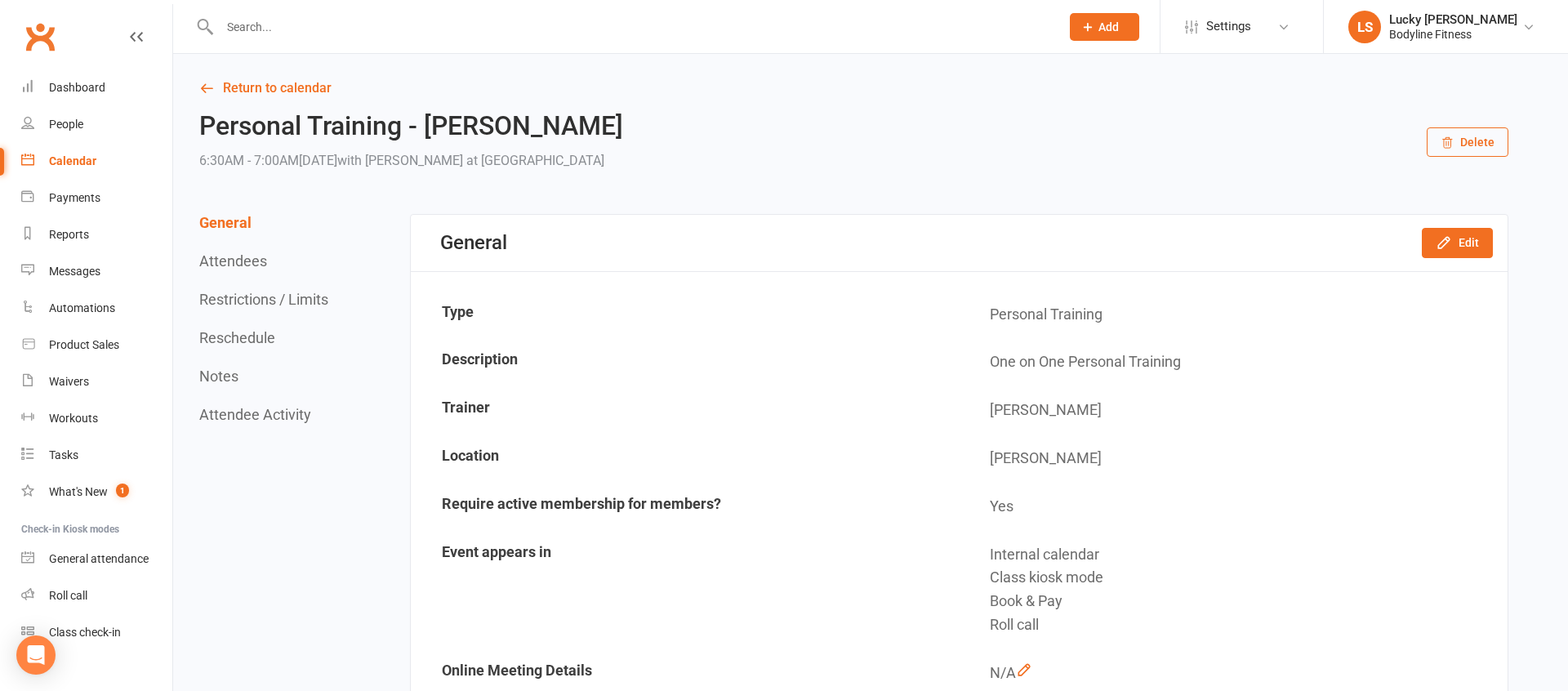
click at [232, 340] on button "Reschedule" at bounding box center [237, 338] width 76 height 17
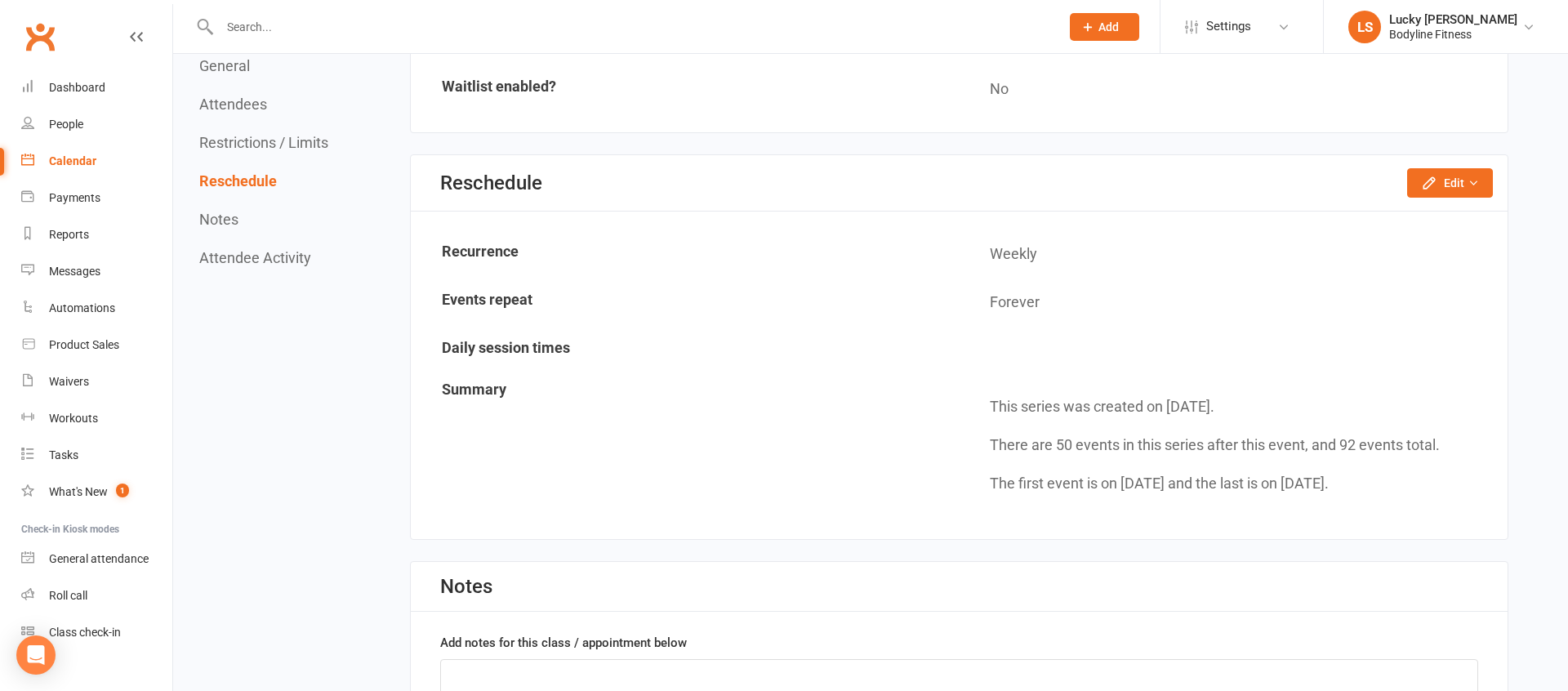
scroll to position [1260, 0]
click at [1436, 183] on icon "button" at bounding box center [1429, 180] width 16 height 16
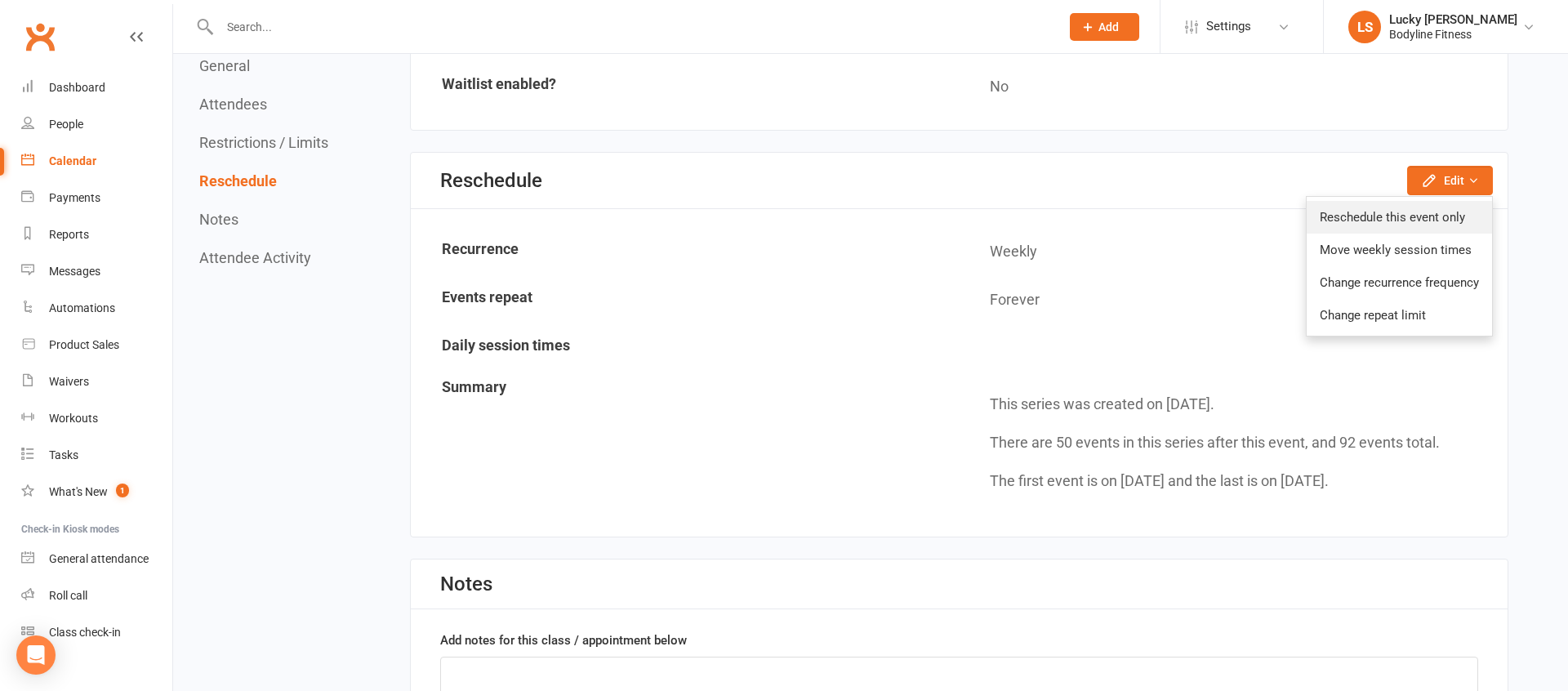
click at [1419, 213] on link "Reschedule this event only" at bounding box center [1399, 217] width 186 height 33
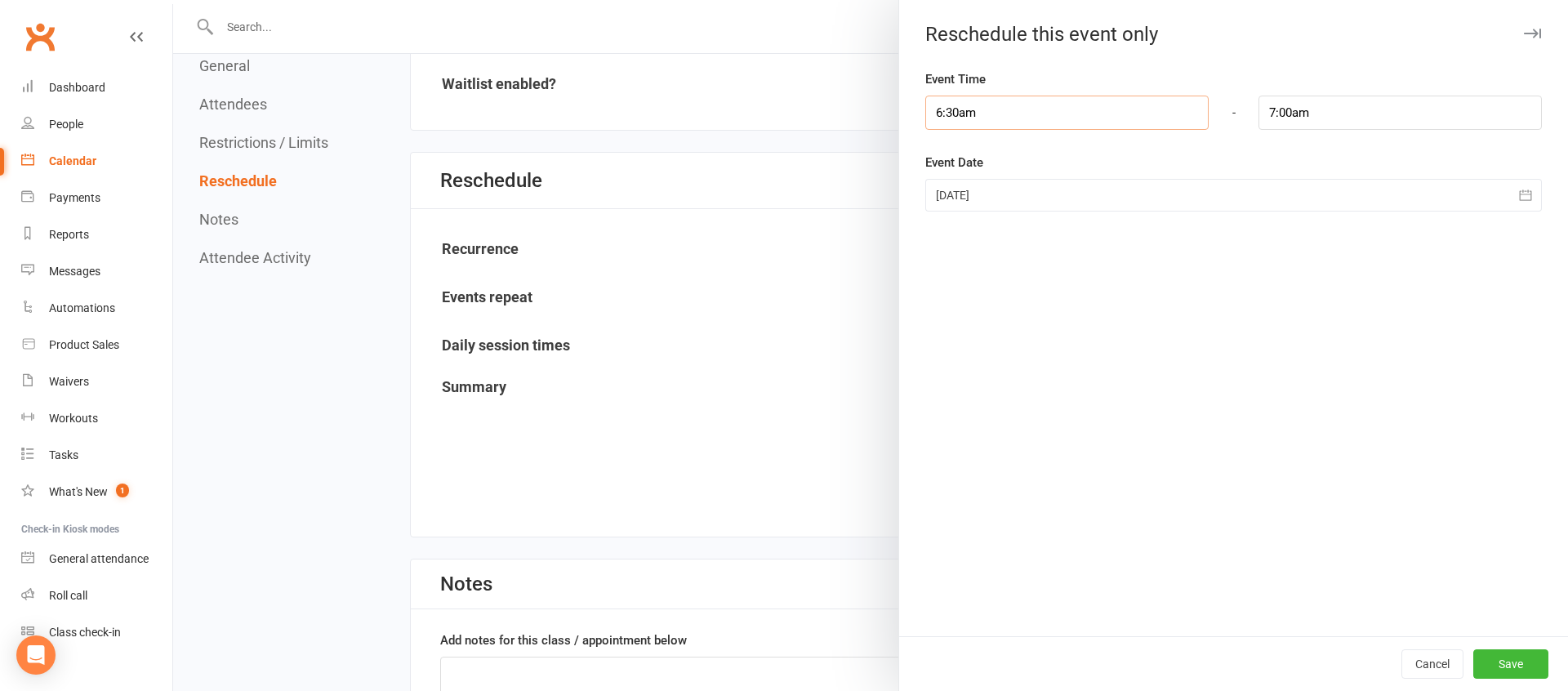
click at [990, 117] on input "6:30am" at bounding box center [1067, 112] width 284 height 35
type input "6:00am"
type input "6:30am"
click at [950, 152] on li "6:00am" at bounding box center [965, 150] width 79 height 24
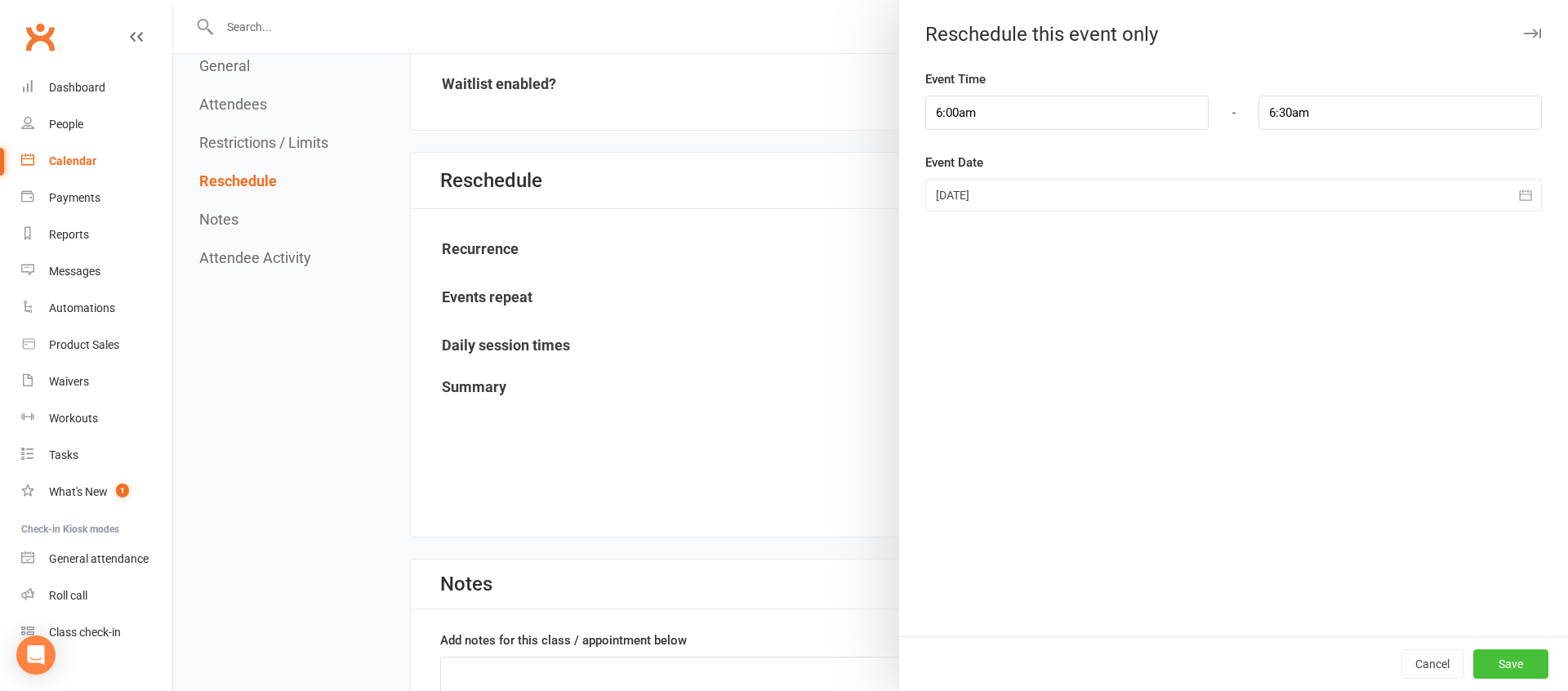
click at [1522, 668] on button "Save" at bounding box center [1510, 664] width 75 height 30
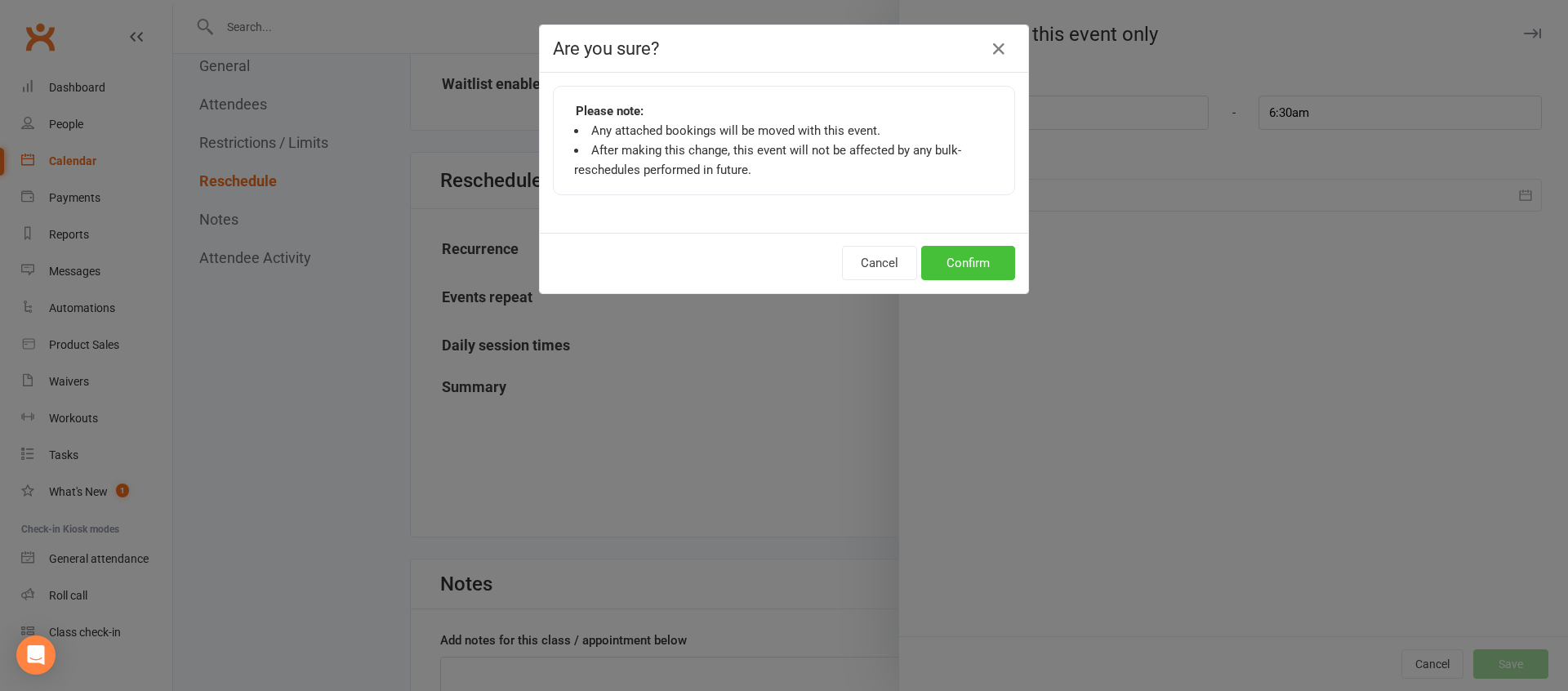
click at [977, 264] on button "Confirm" at bounding box center [968, 263] width 94 height 35
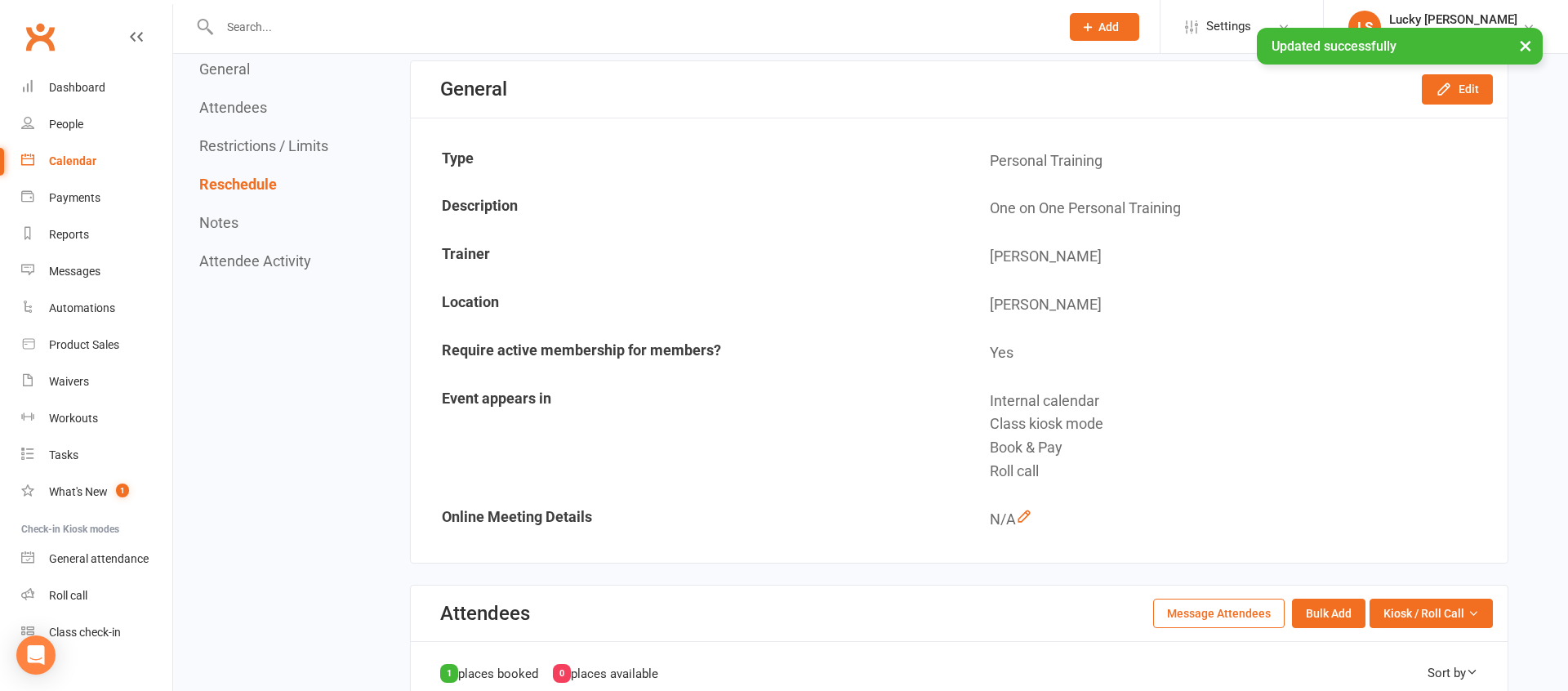
scroll to position [0, 0]
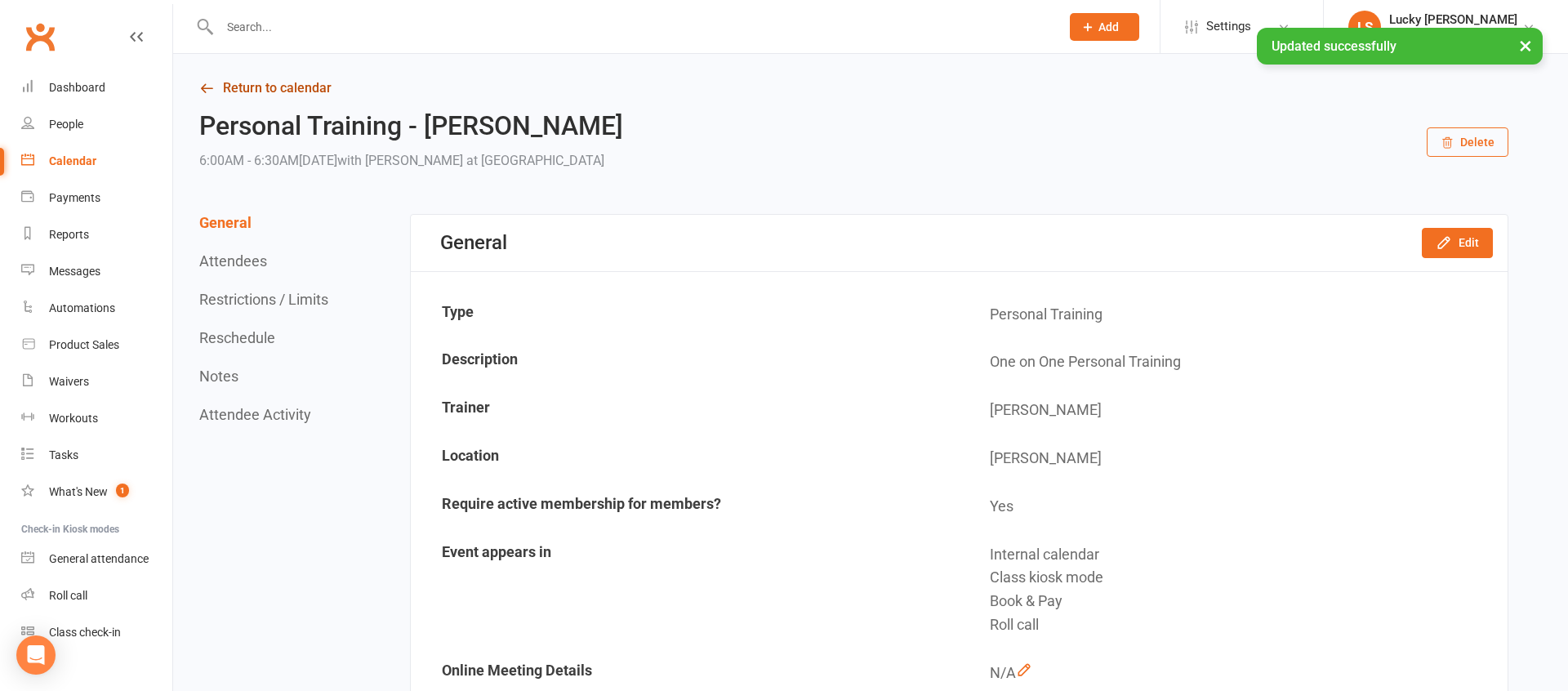
click at [303, 86] on link "Return to calendar" at bounding box center [854, 88] width 1309 height 23
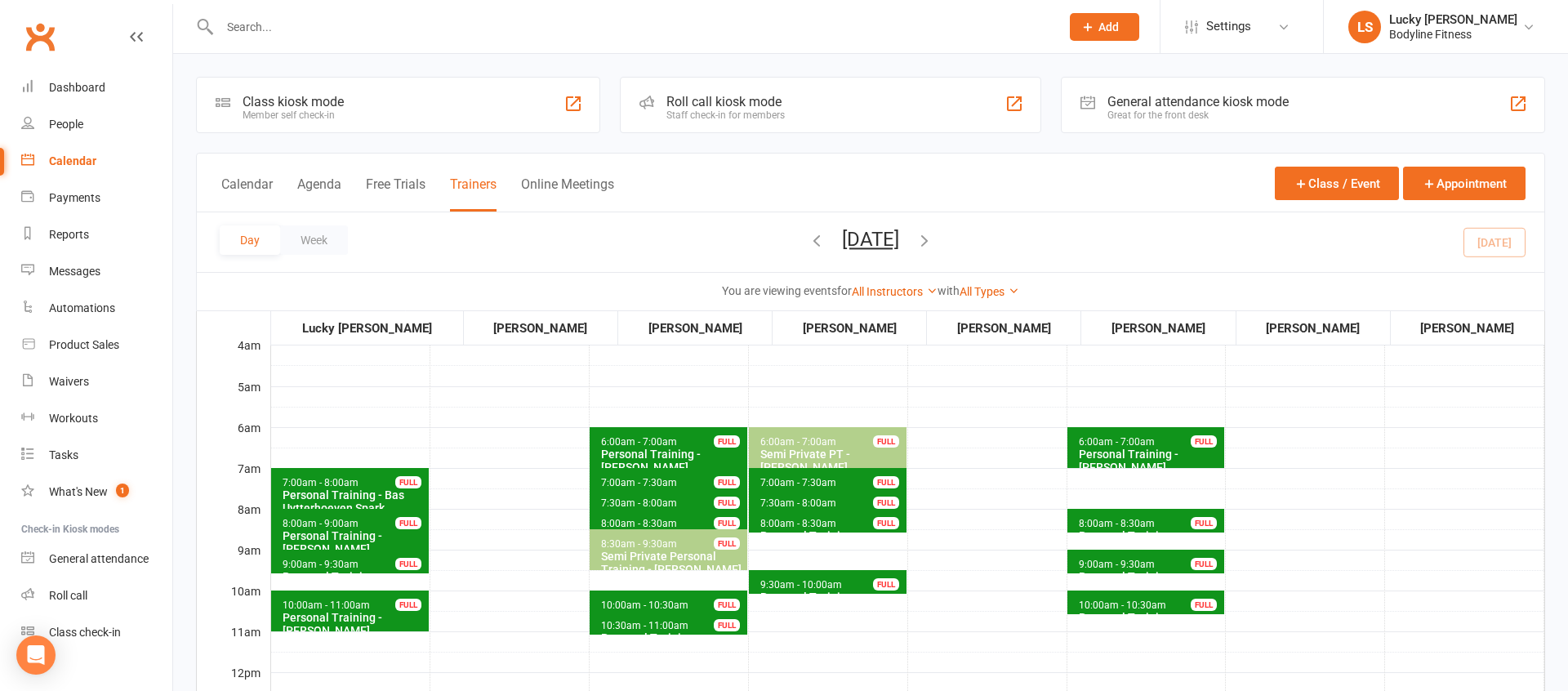
click at [899, 242] on button "[DATE]" at bounding box center [871, 239] width 57 height 23
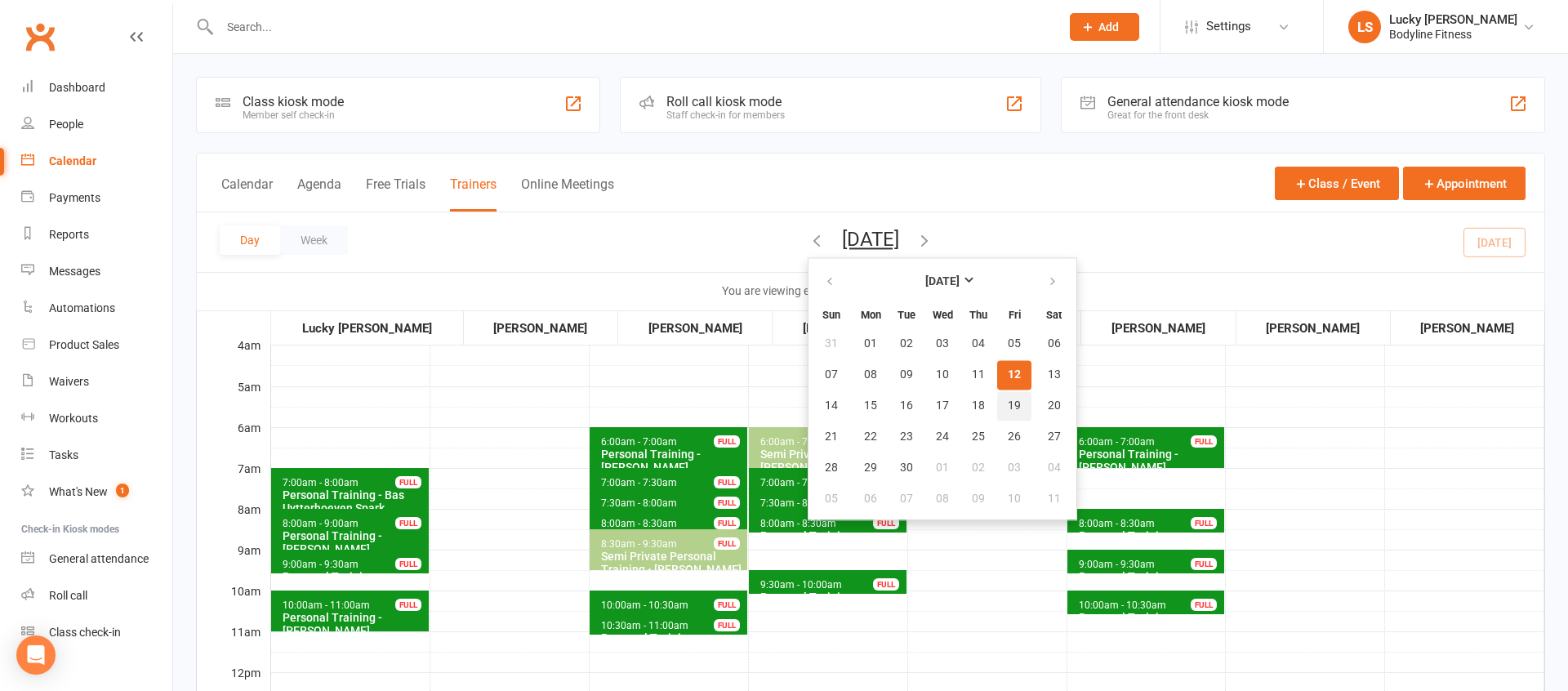
click at [1007, 410] on span "19" at bounding box center [1013, 405] width 13 height 13
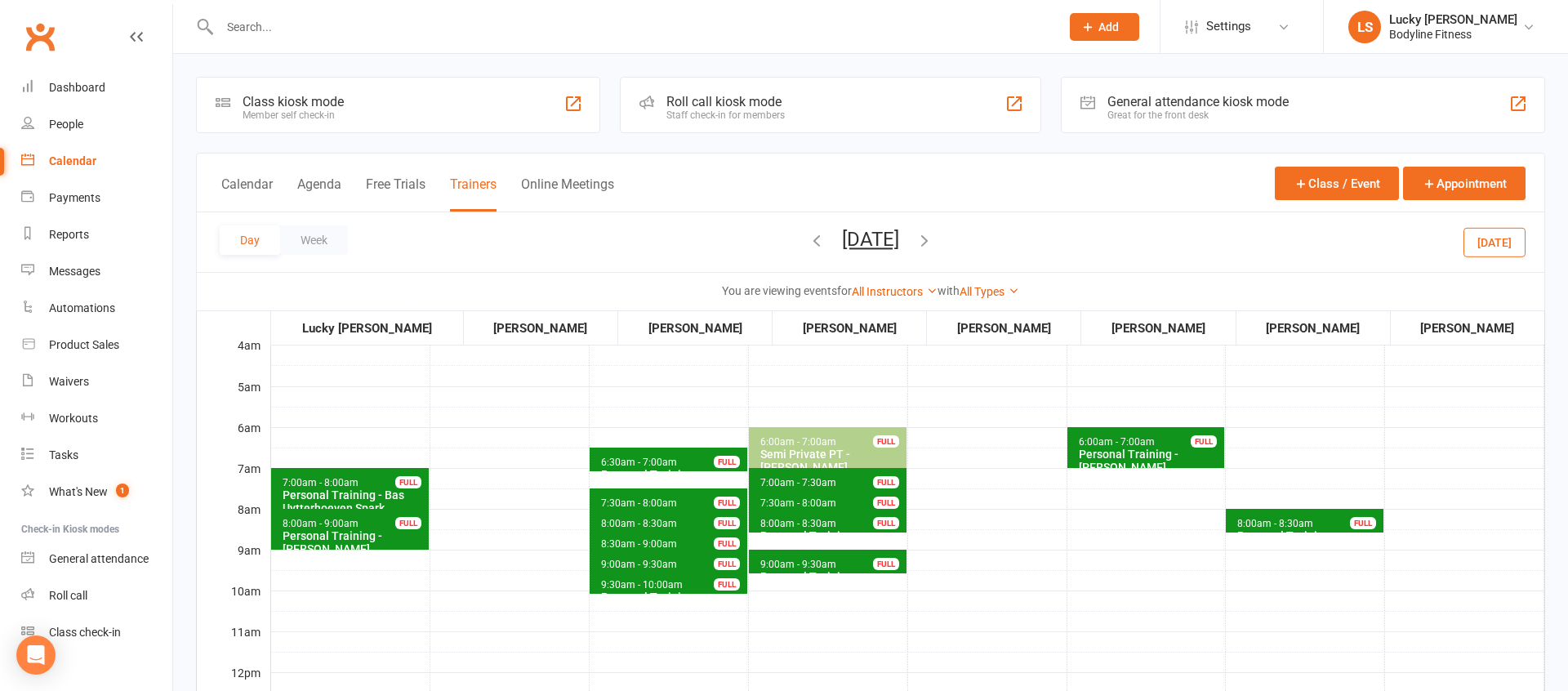
click at [656, 460] on span "6:30am - 7:00am" at bounding box center [639, 463] width 78 height 12
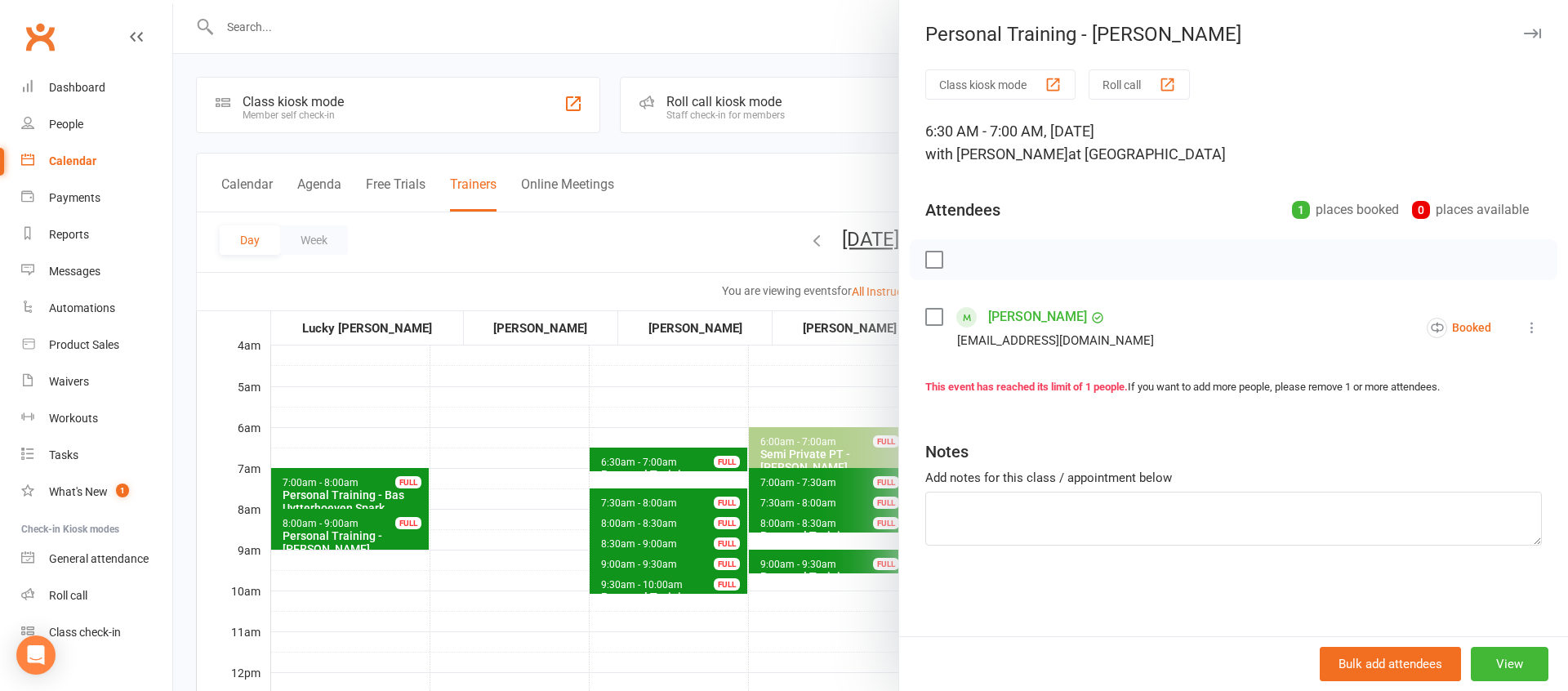
click at [665, 435] on div at bounding box center [871, 346] width 1395 height 691
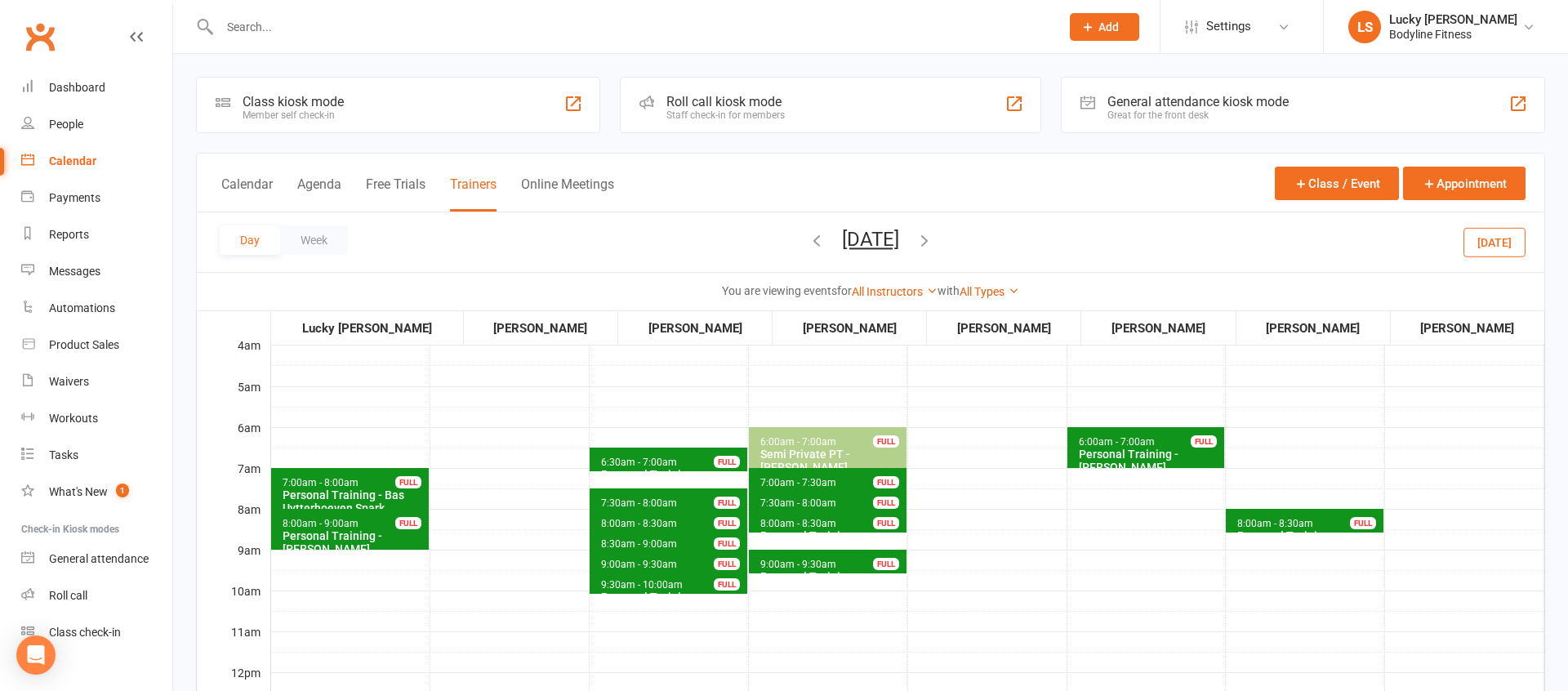
click at [844, 239] on button "[DATE]" at bounding box center [871, 239] width 57 height 23
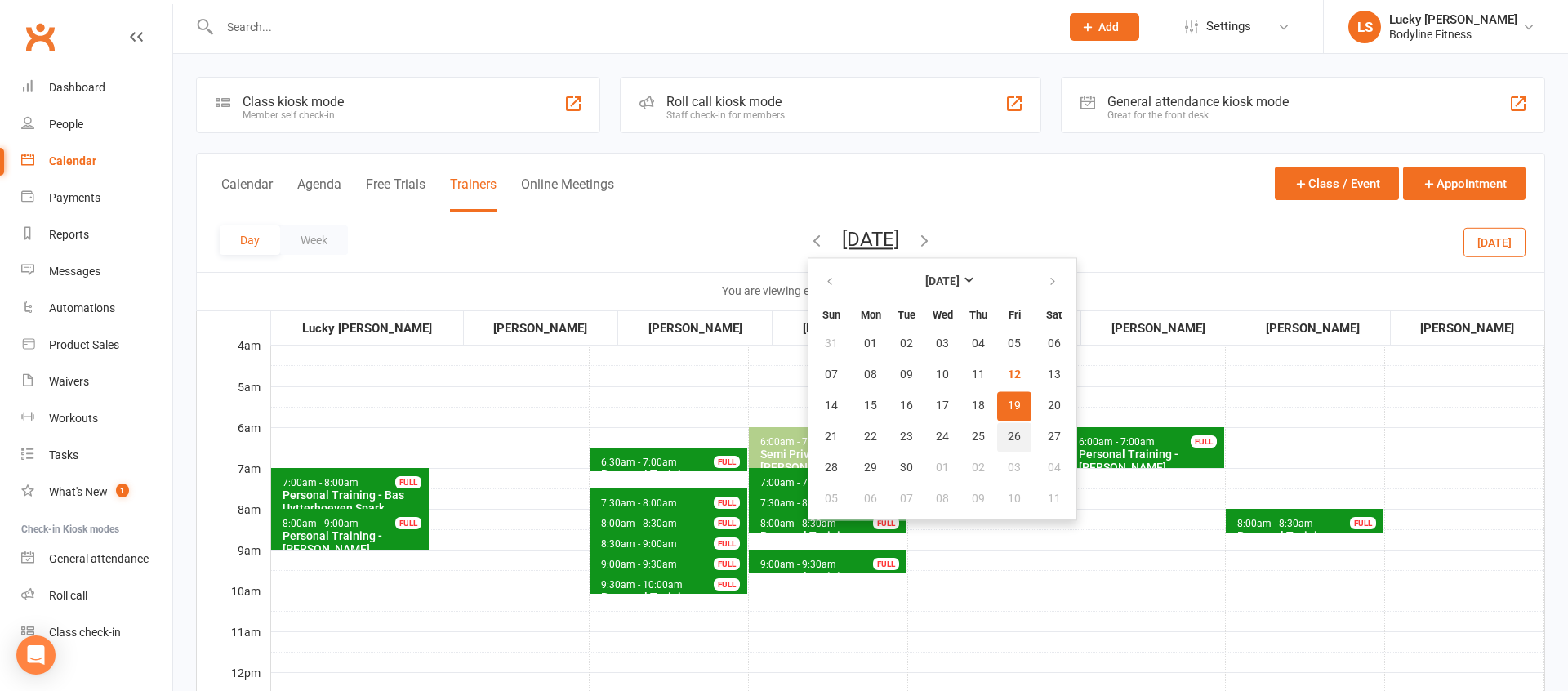
click at [1007, 438] on span "26" at bounding box center [1013, 437] width 13 height 13
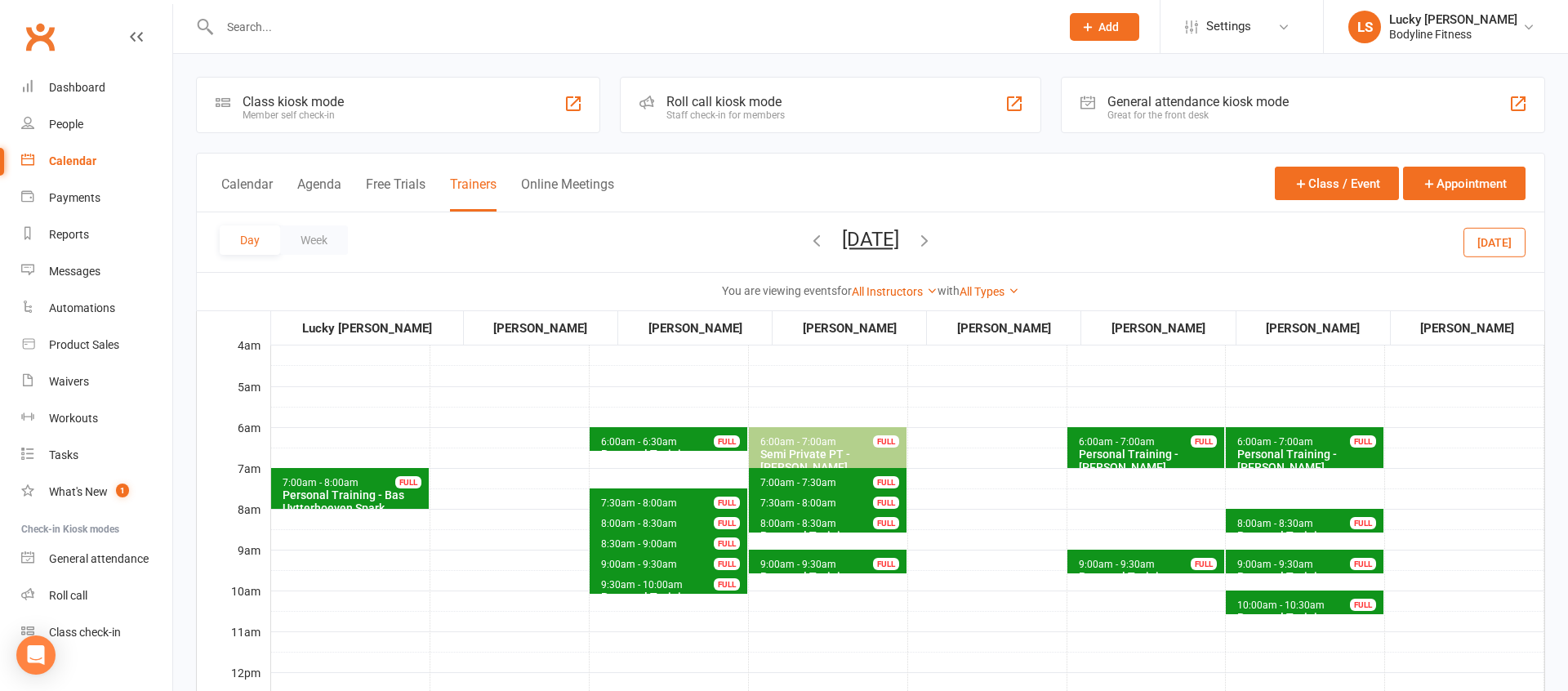
click at [876, 240] on button "[DATE]" at bounding box center [871, 239] width 57 height 23
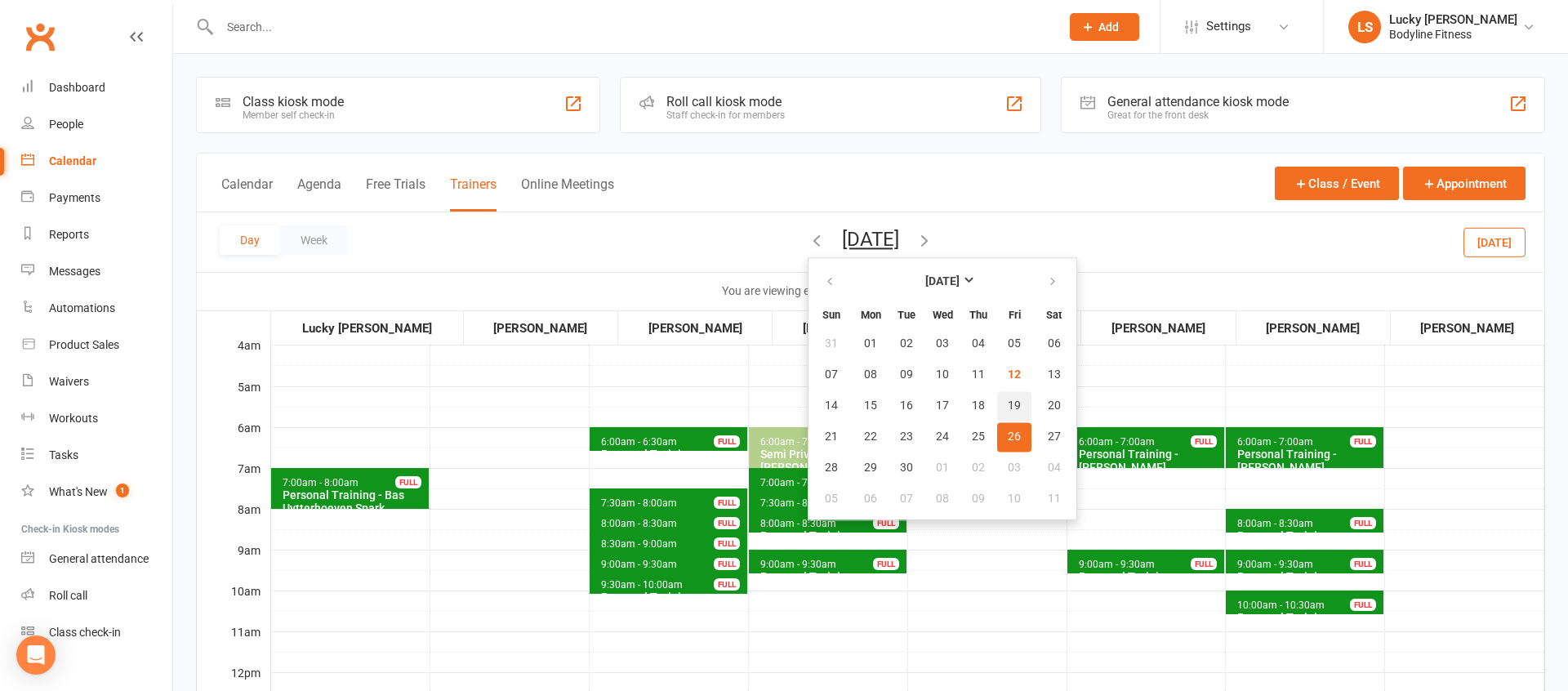
click at [997, 403] on button "19" at bounding box center [1014, 405] width 35 height 30
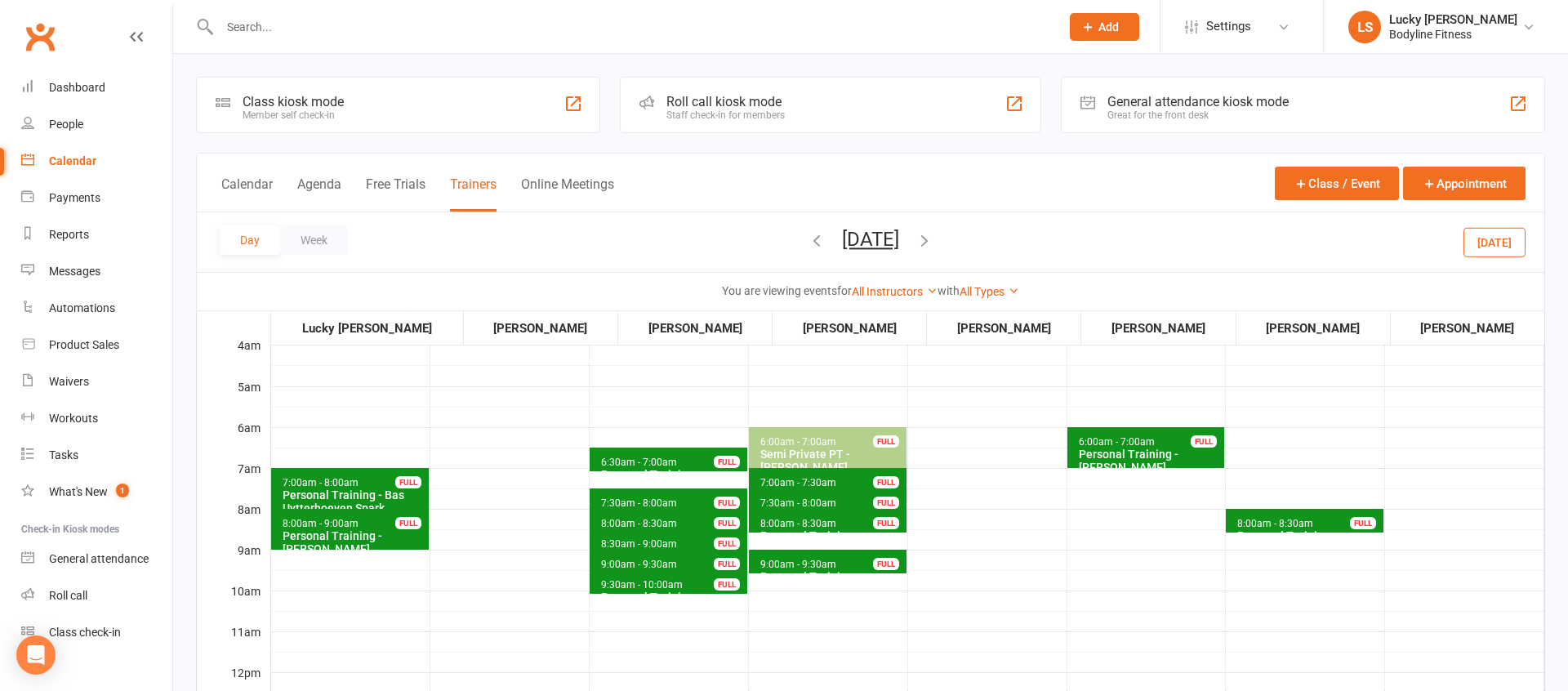
click at [706, 458] on span "6:30am - 7:00am Personal Training - [PERSON_NAME] FULL" at bounding box center [668, 460] width 158 height 24
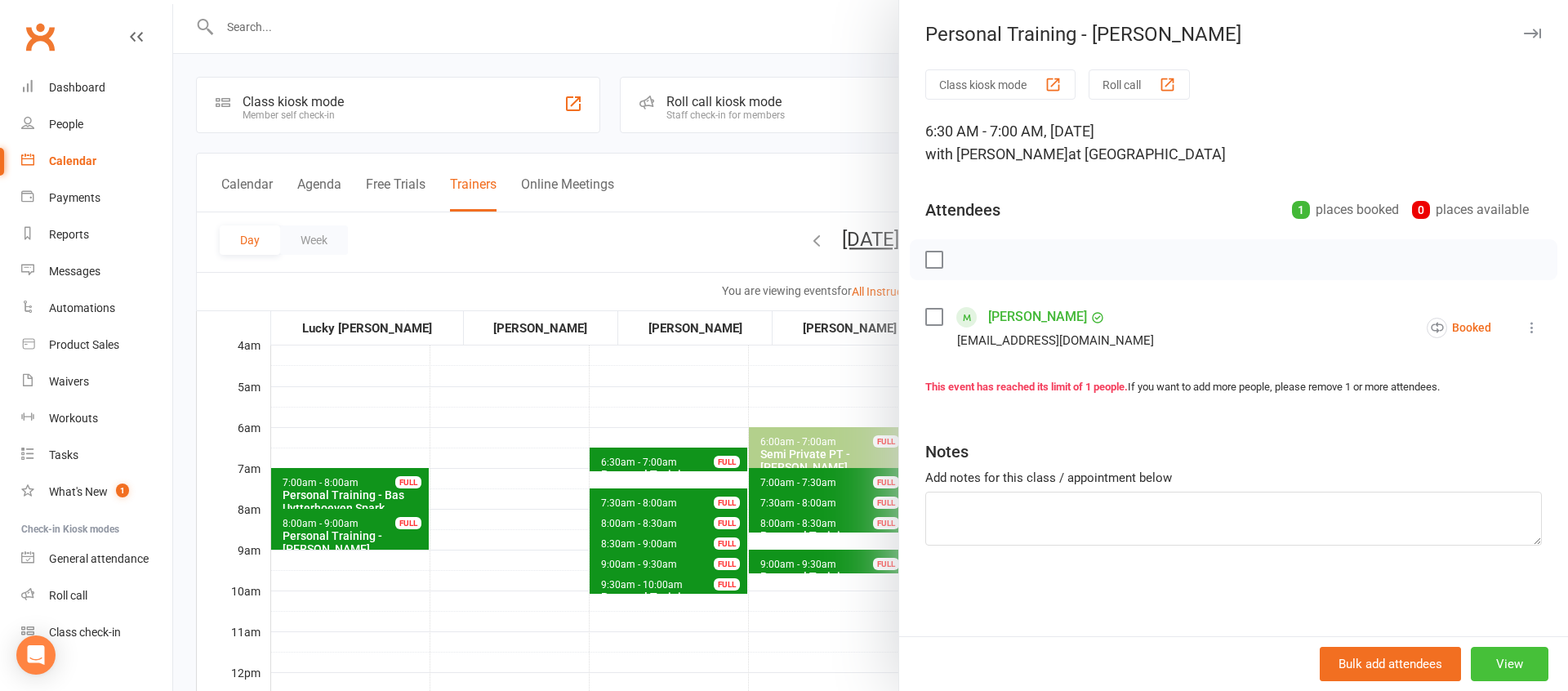
click at [1513, 665] on button "View" at bounding box center [1510, 664] width 78 height 35
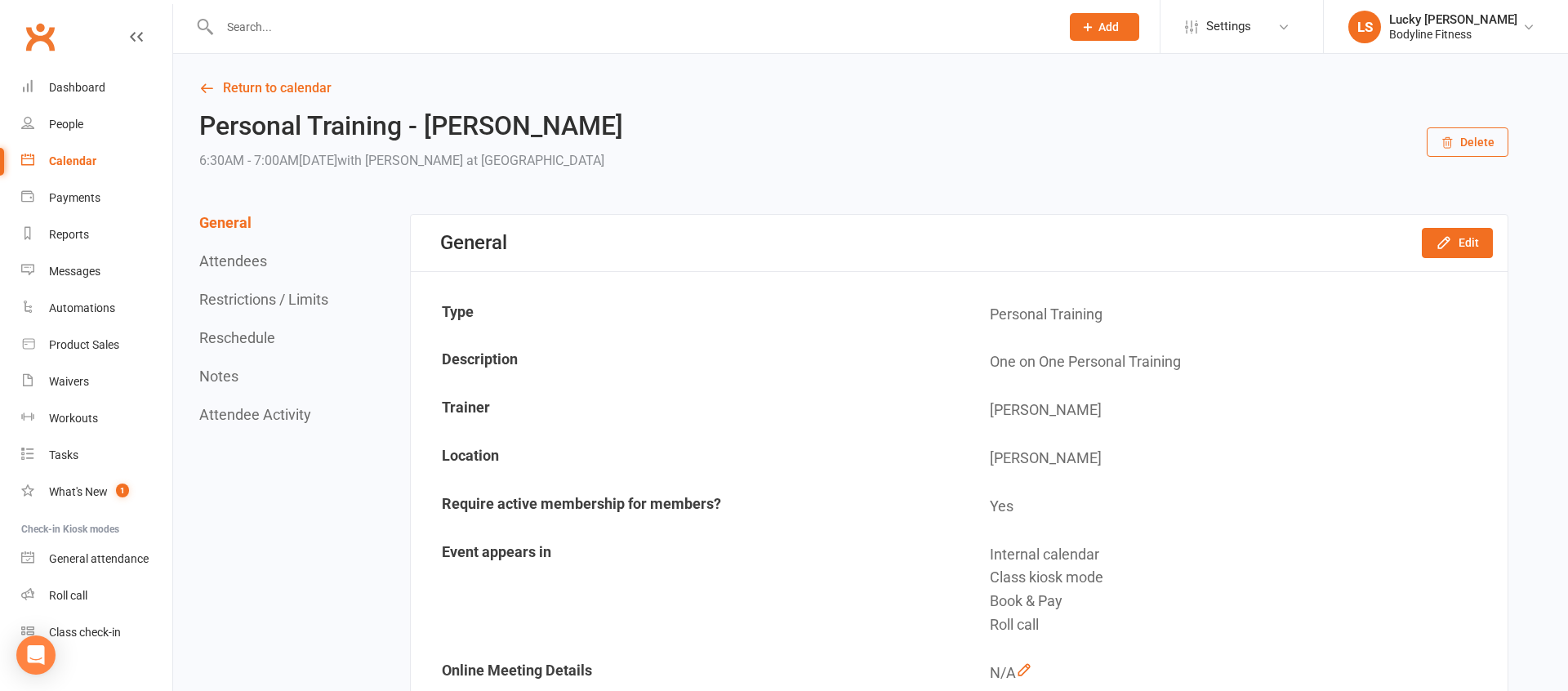
drag, startPoint x: 222, startPoint y: 333, endPoint x: 240, endPoint y: 332, distance: 18.0
click at [222, 333] on button "Reschedule" at bounding box center [237, 338] width 76 height 17
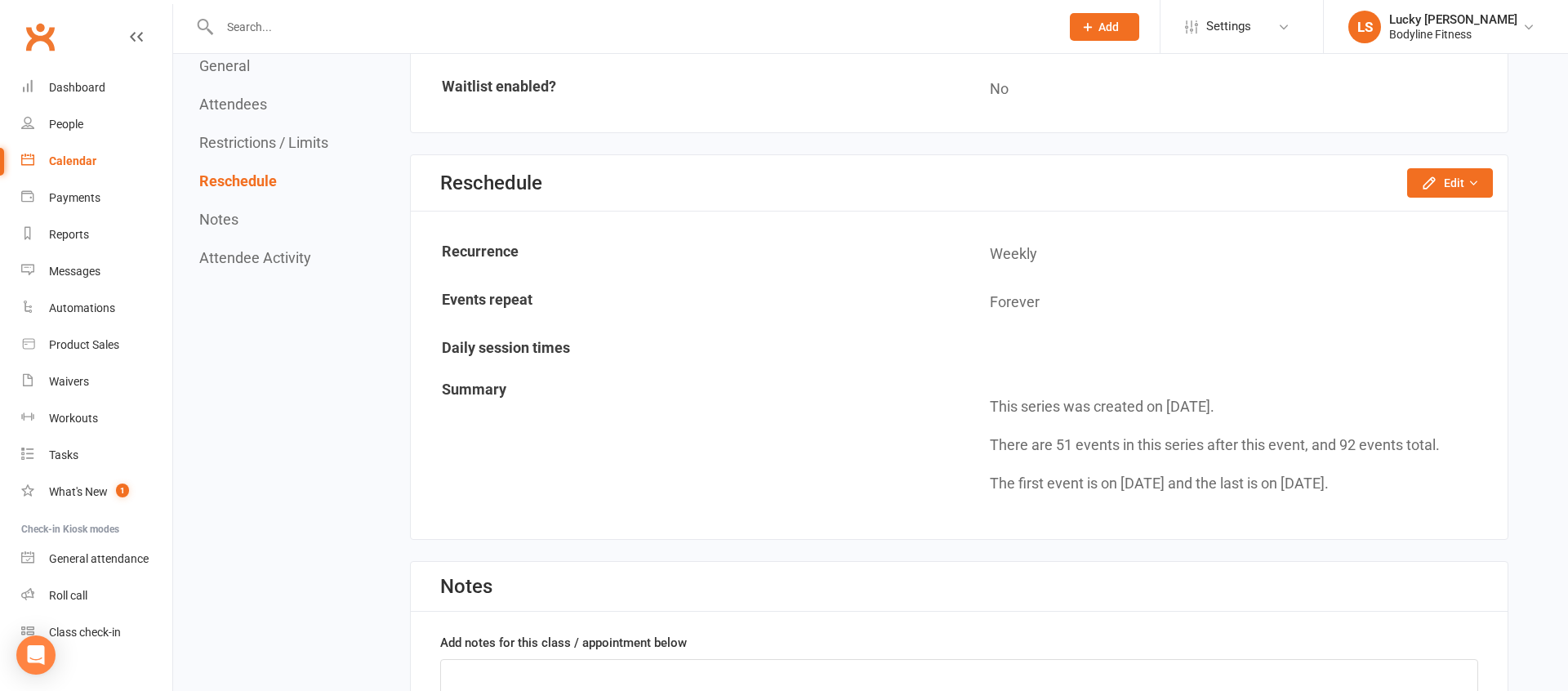
scroll to position [1260, 0]
click at [1449, 188] on button "Edit" at bounding box center [1450, 180] width 86 height 30
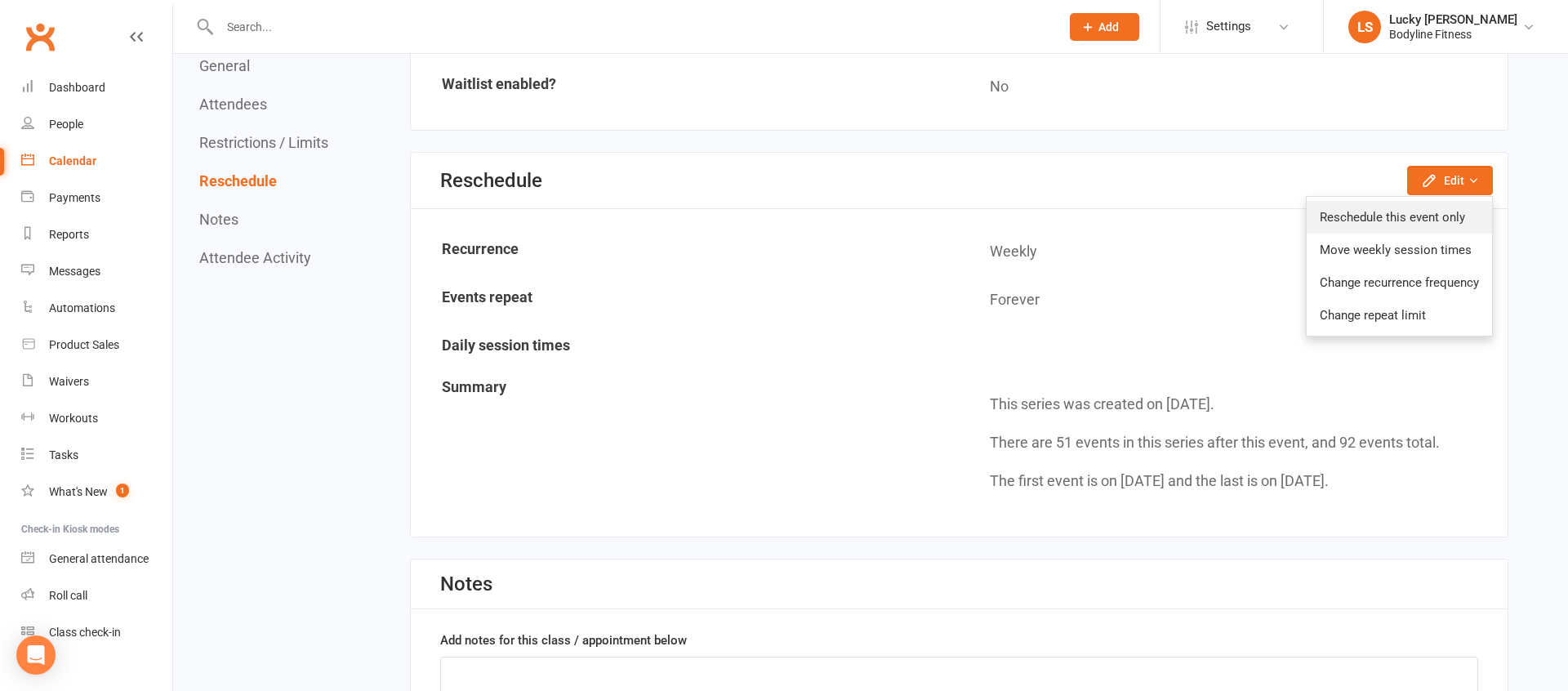
click at [1427, 215] on link "Reschedule this event only" at bounding box center [1399, 217] width 186 height 33
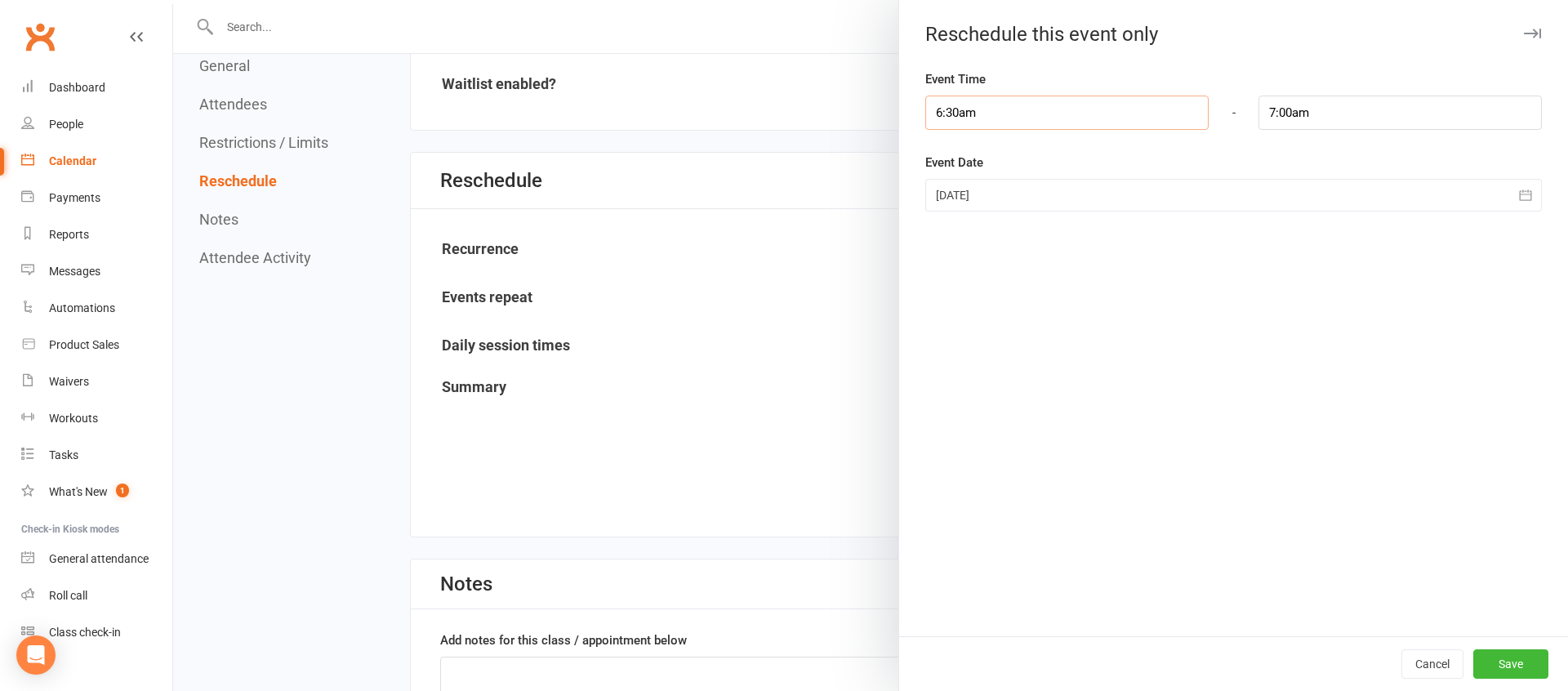
click at [986, 116] on input "6:30am" at bounding box center [1067, 112] width 284 height 35
type input "6:00am"
type input "6:30am"
click at [966, 166] on li "6:00am" at bounding box center [965, 172] width 79 height 24
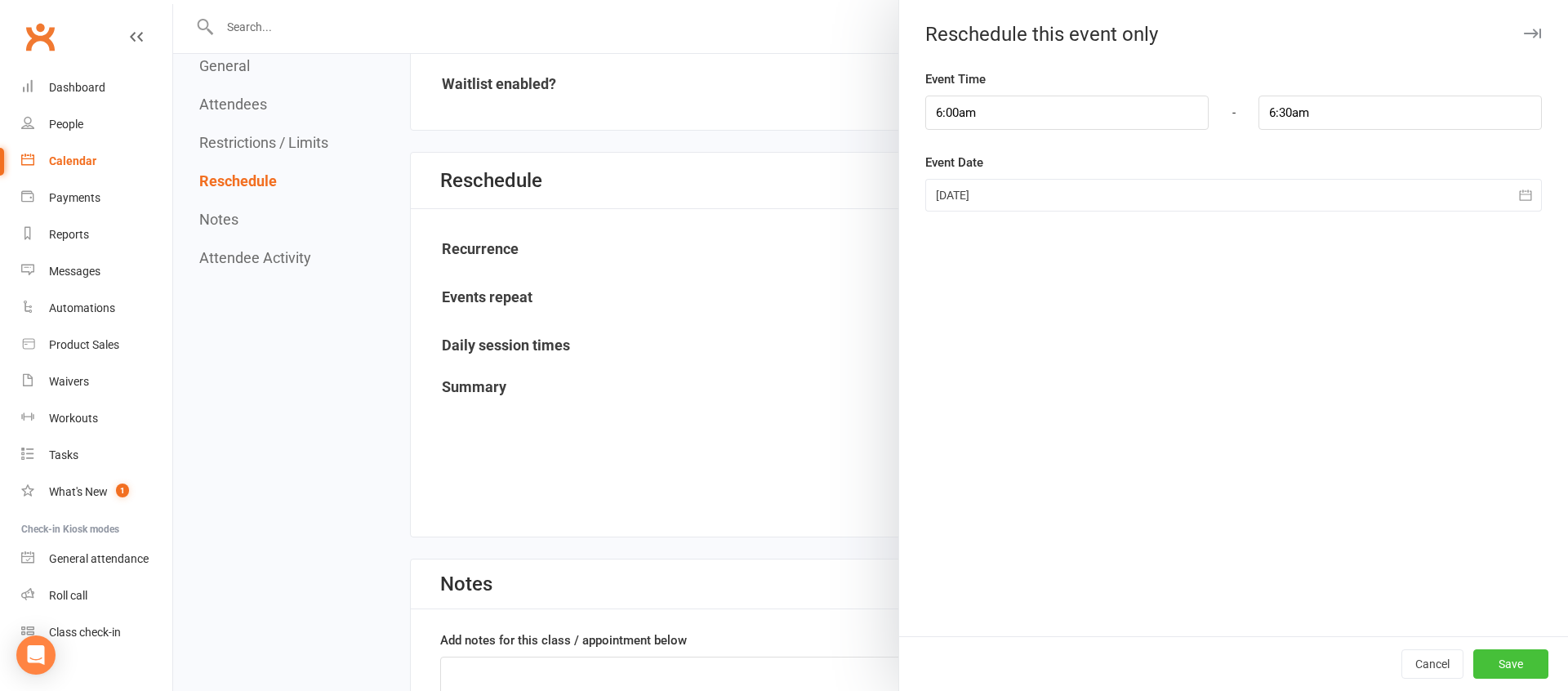
click at [1520, 664] on button "Save" at bounding box center [1510, 664] width 75 height 30
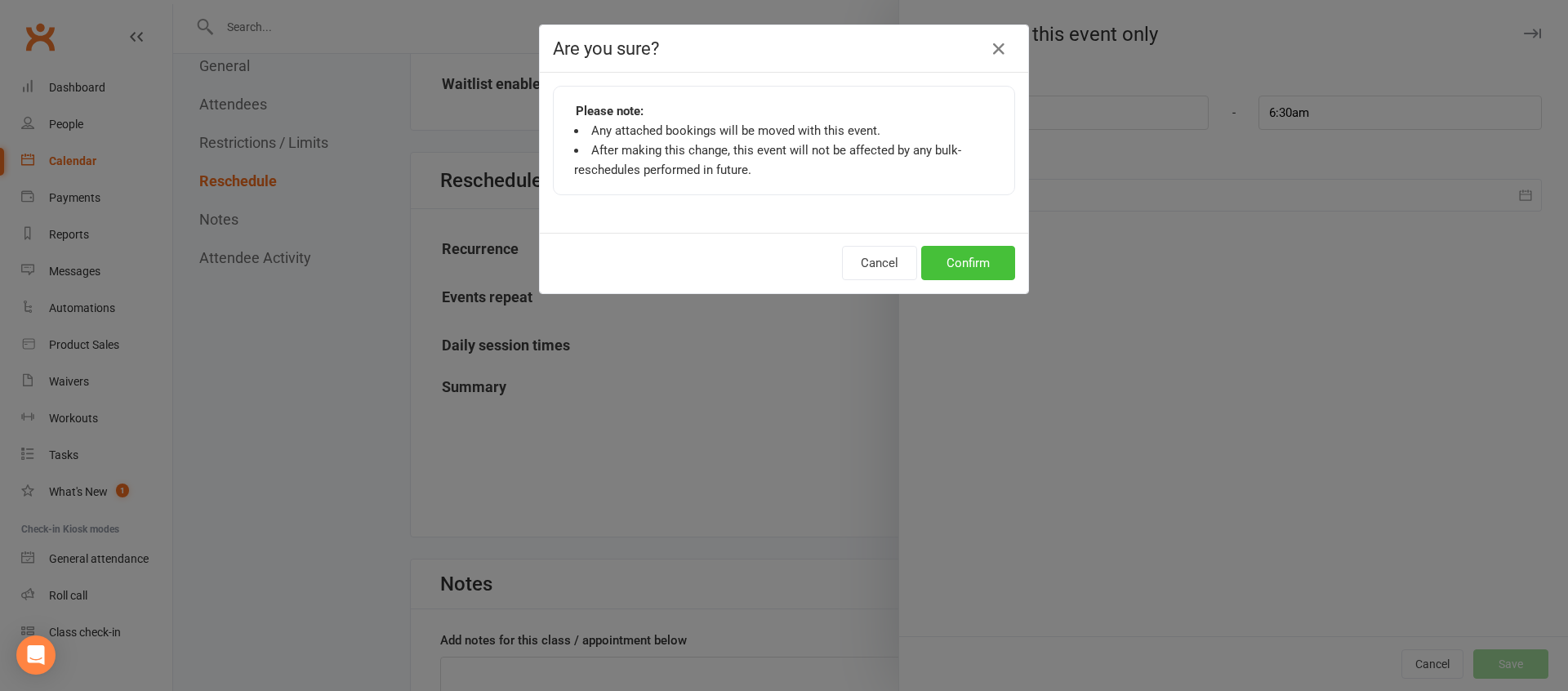
click at [967, 250] on button "Confirm" at bounding box center [968, 263] width 94 height 35
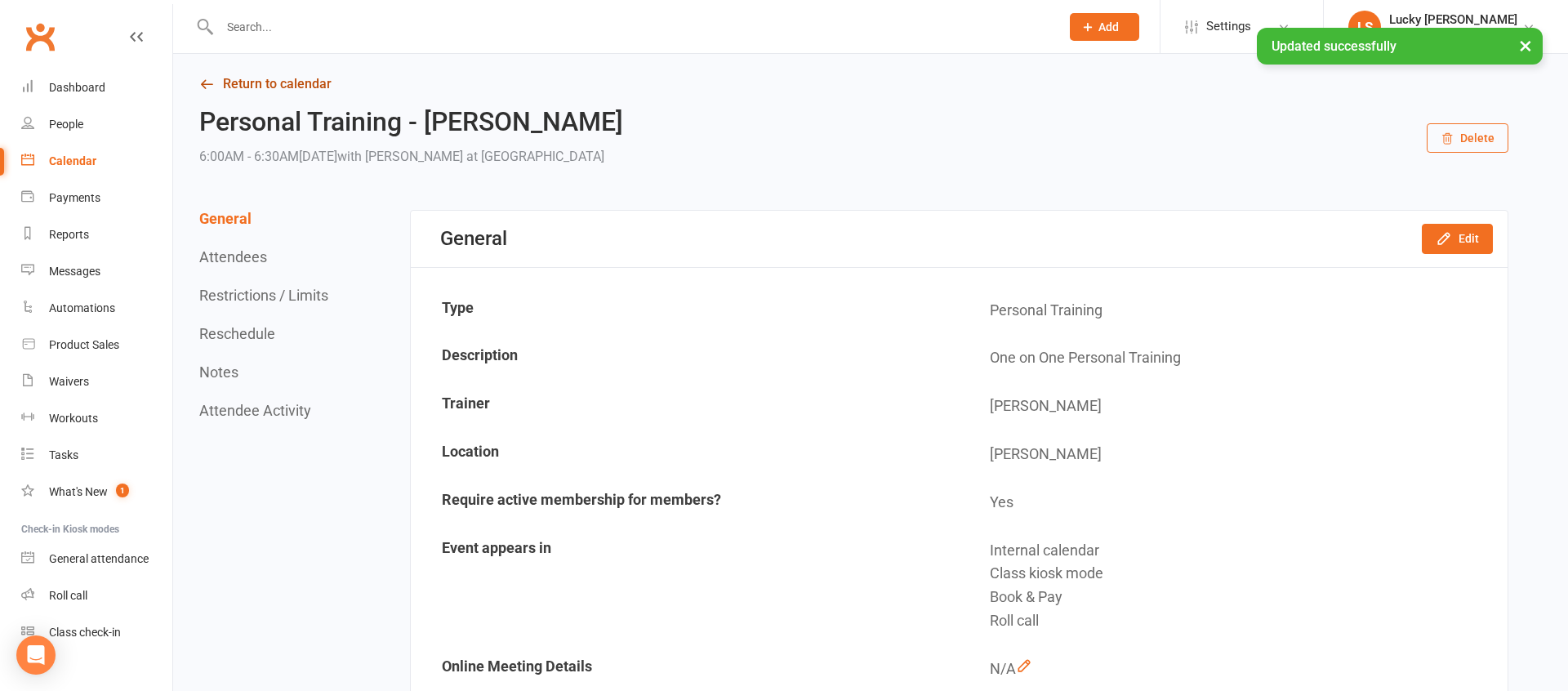
scroll to position [0, 0]
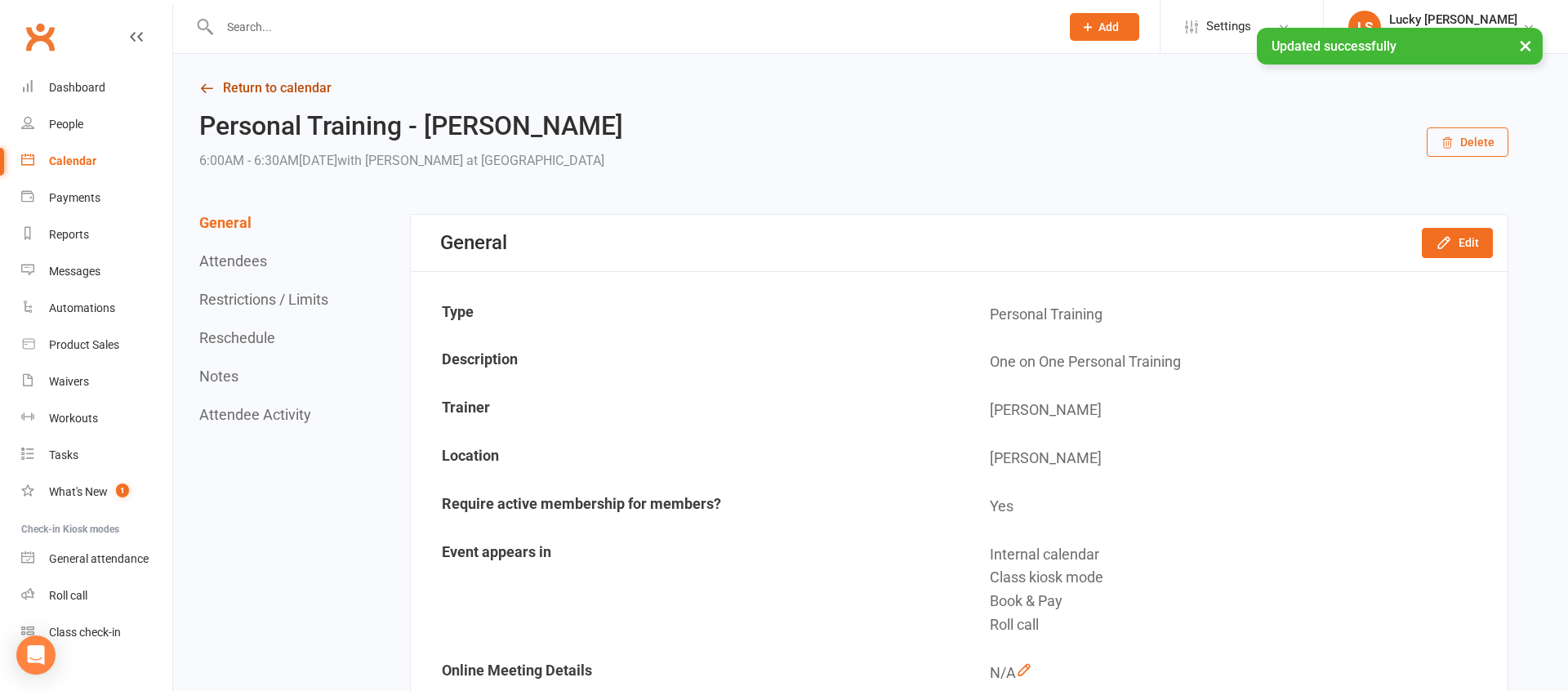
click at [262, 80] on link "Return to calendar" at bounding box center [854, 88] width 1309 height 23
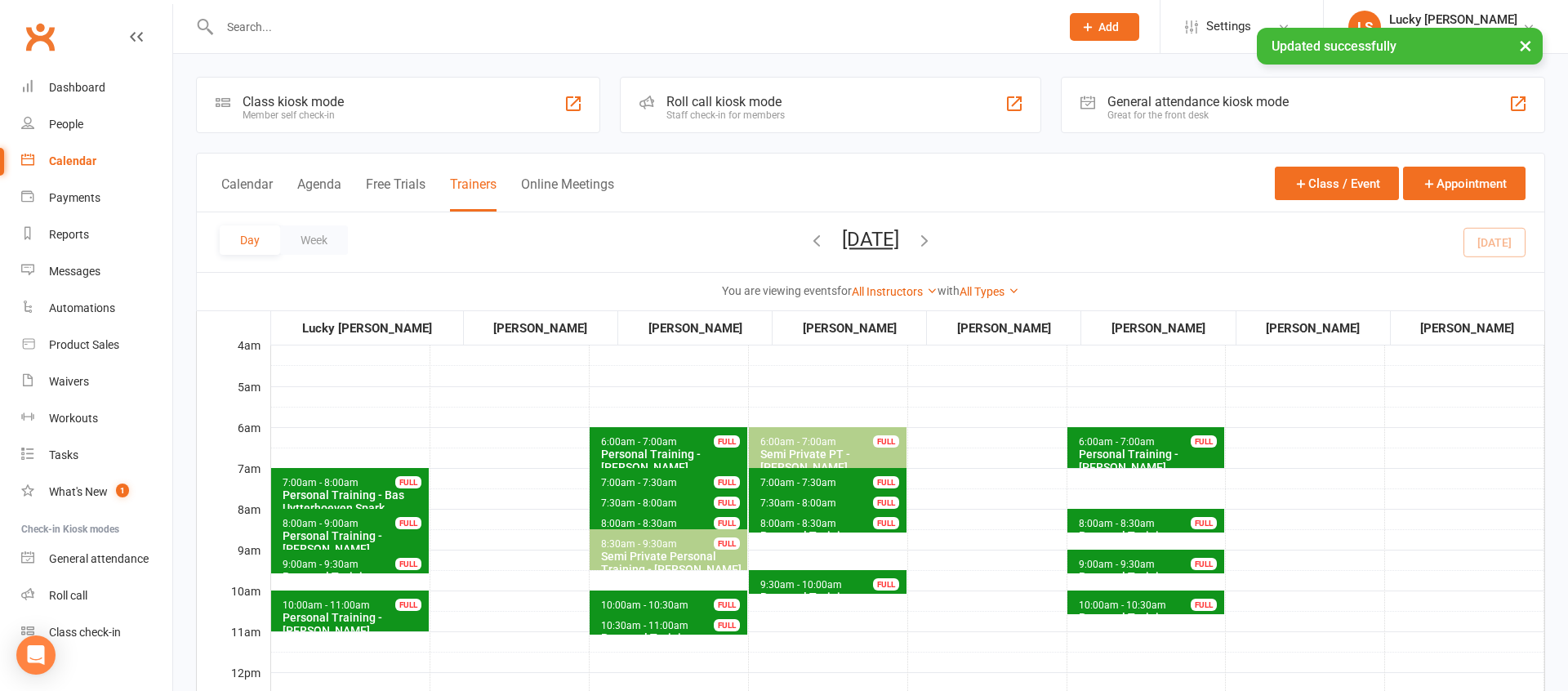
click at [893, 235] on button "[DATE]" at bounding box center [871, 239] width 57 height 23
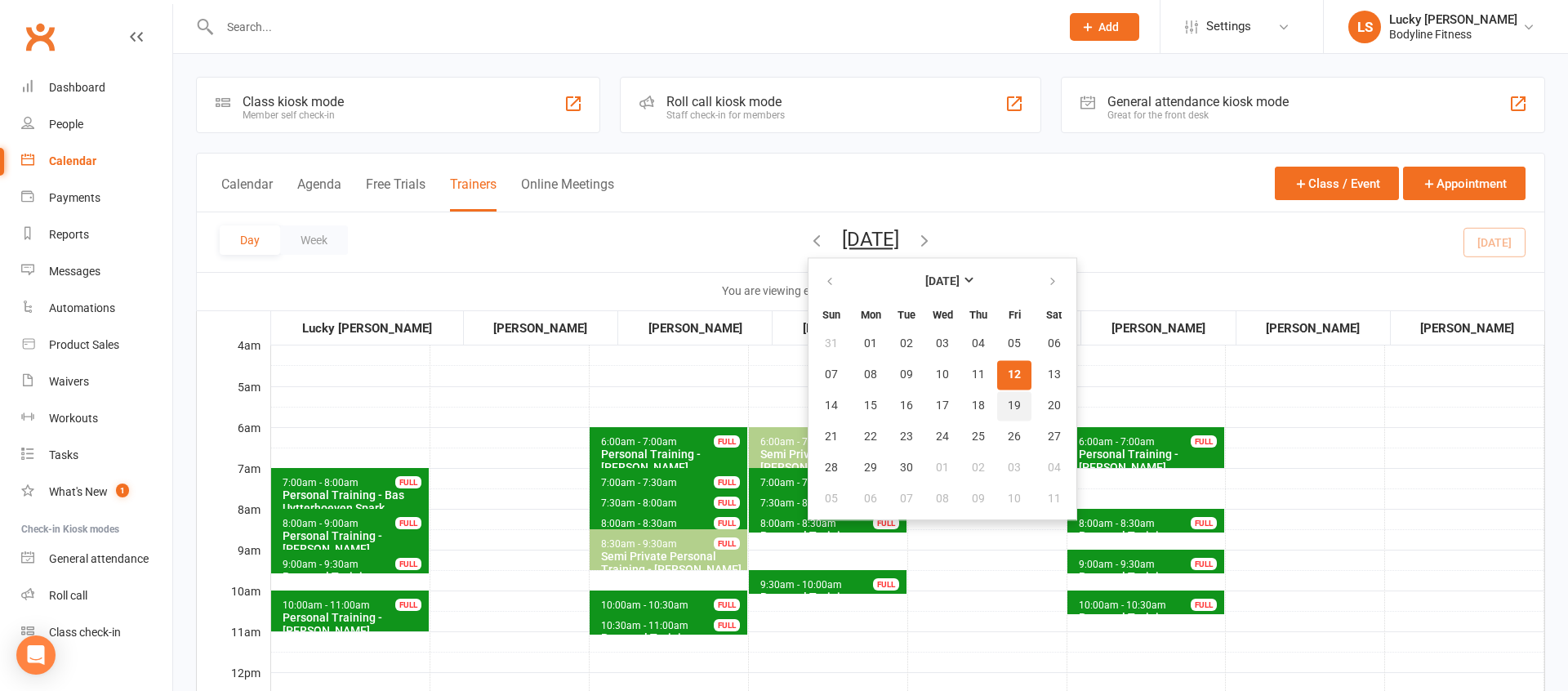
click at [997, 406] on button "19" at bounding box center [1014, 405] width 35 height 30
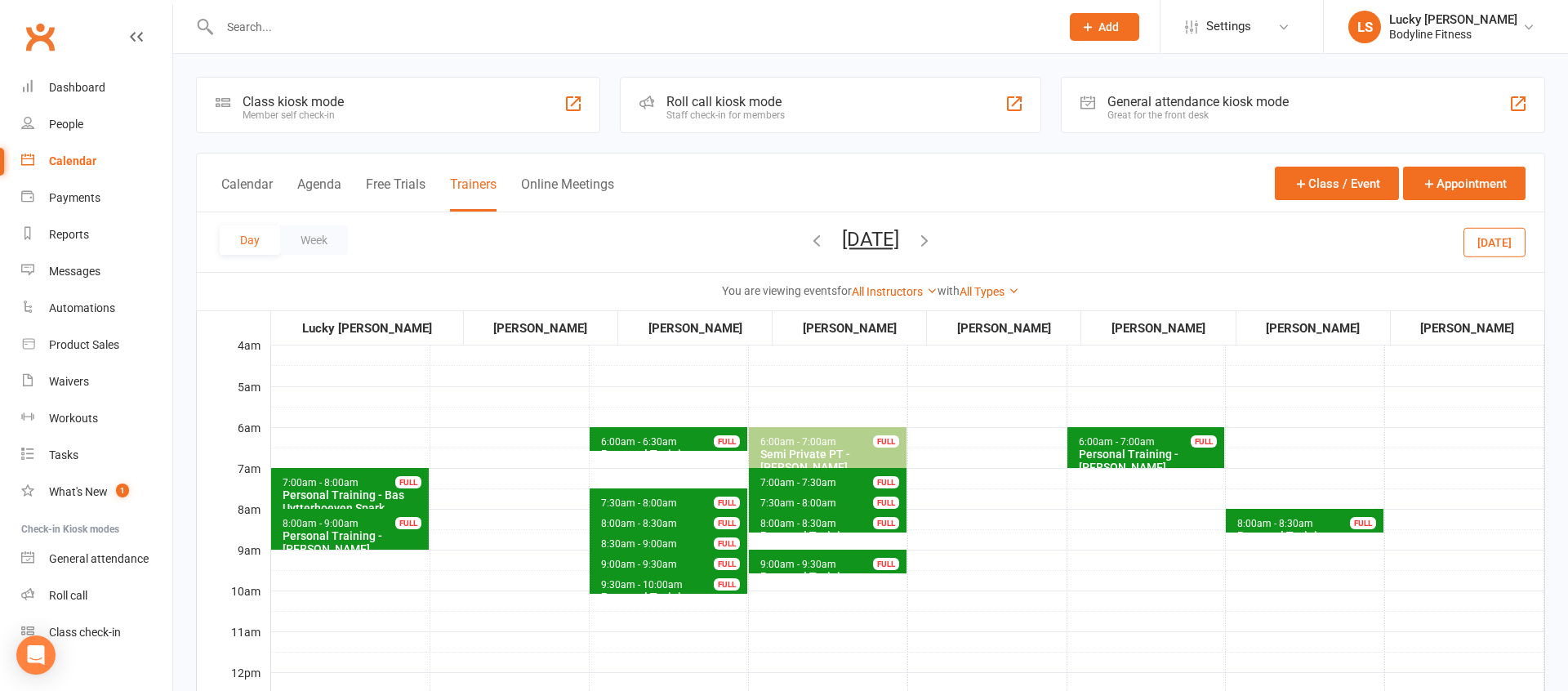
click at [1137, 440] on span "6:00am - 7:00am" at bounding box center [1116, 442] width 78 height 12
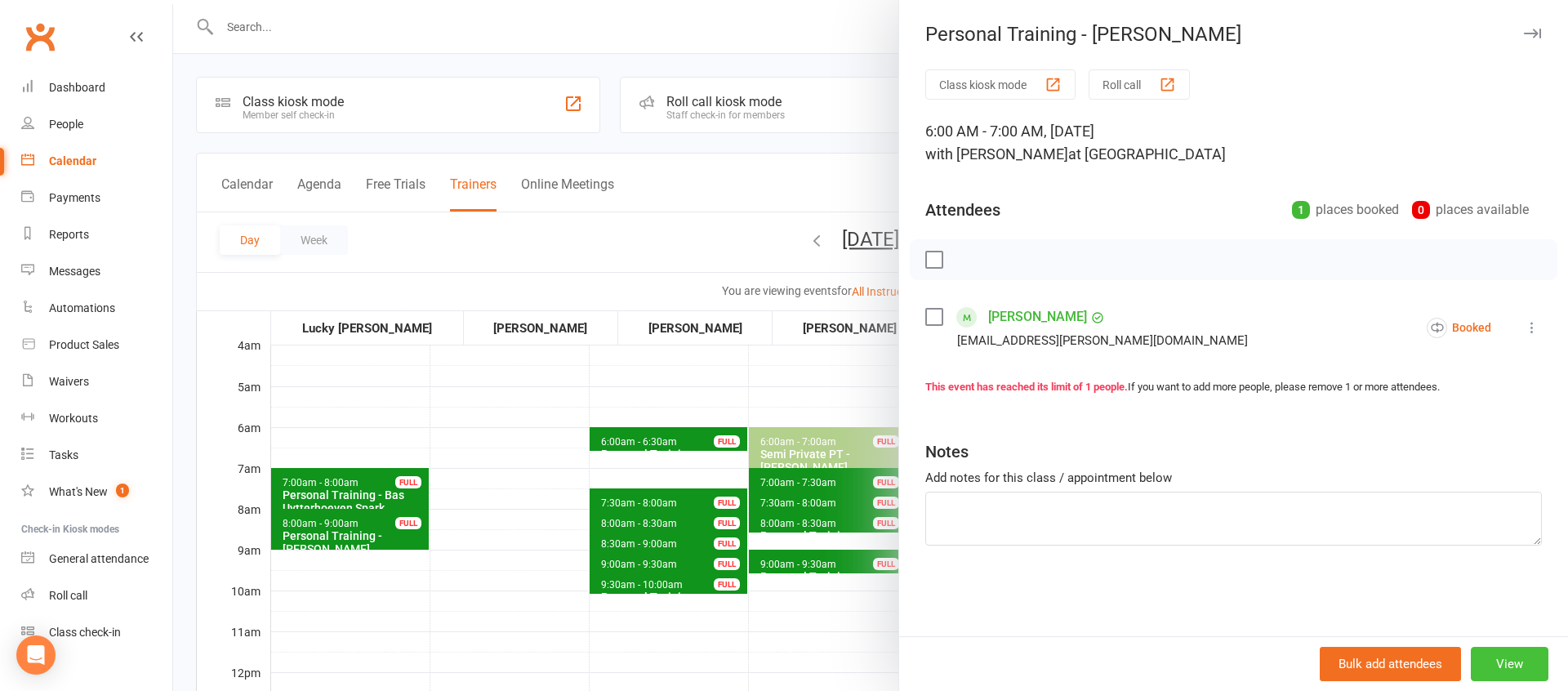
click at [1506, 661] on button "View" at bounding box center [1510, 664] width 78 height 35
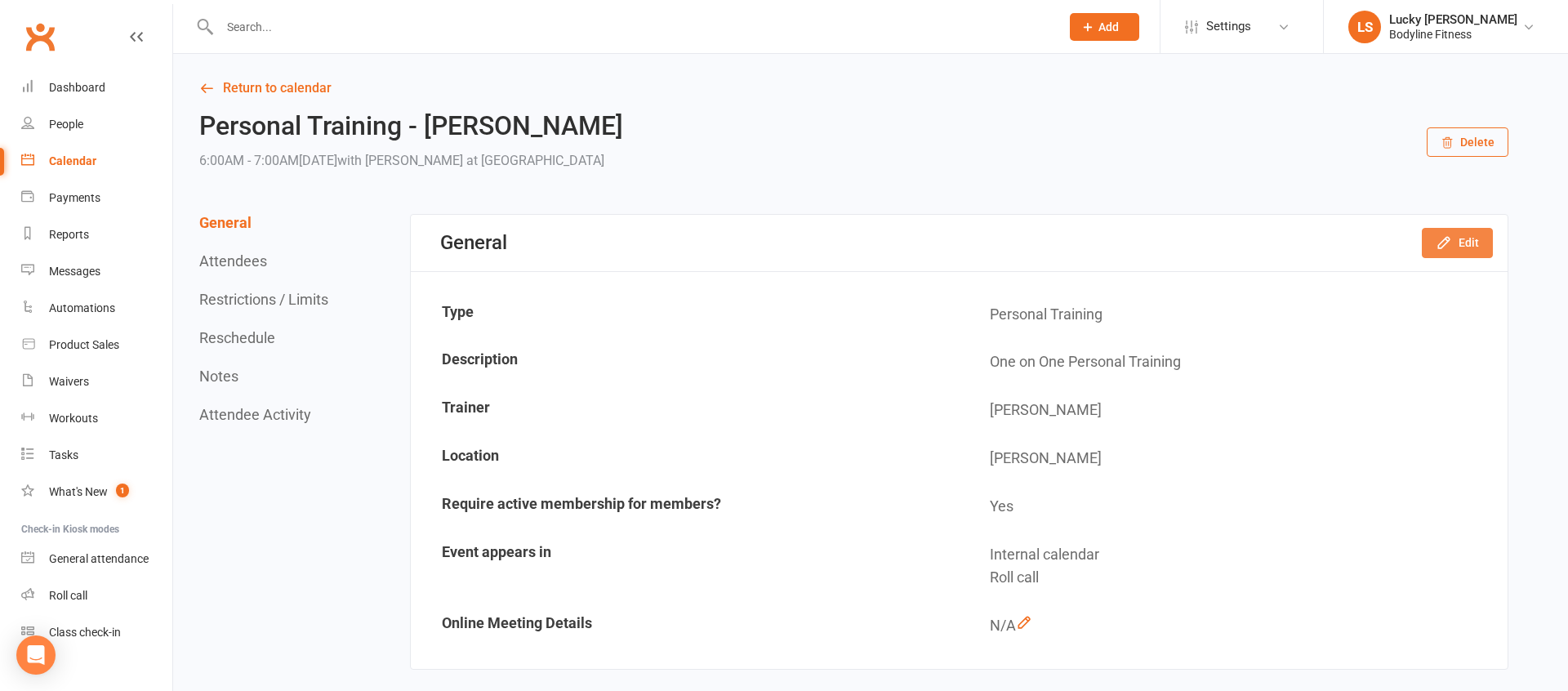
click at [1467, 240] on button "Edit" at bounding box center [1457, 242] width 71 height 30
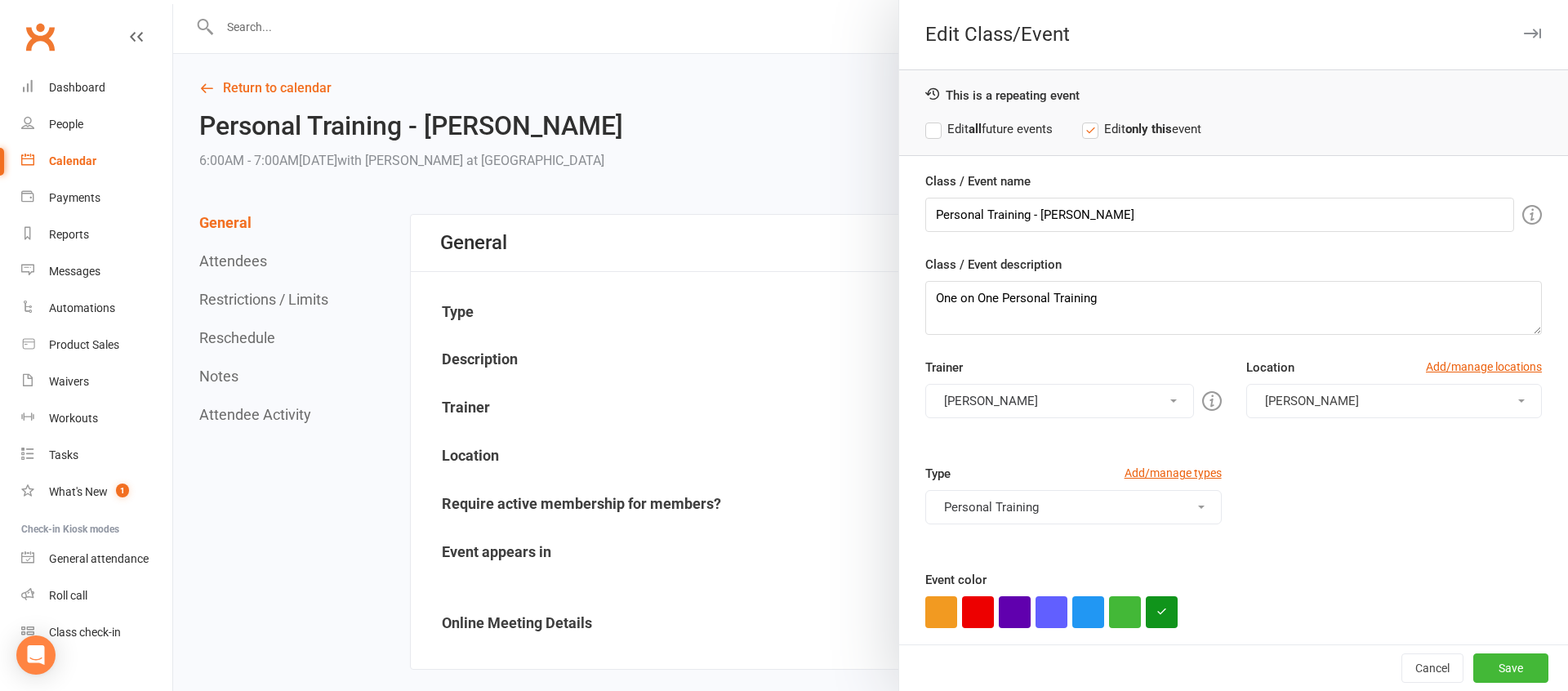
click at [985, 403] on button "[PERSON_NAME]" at bounding box center [1059, 400] width 268 height 35
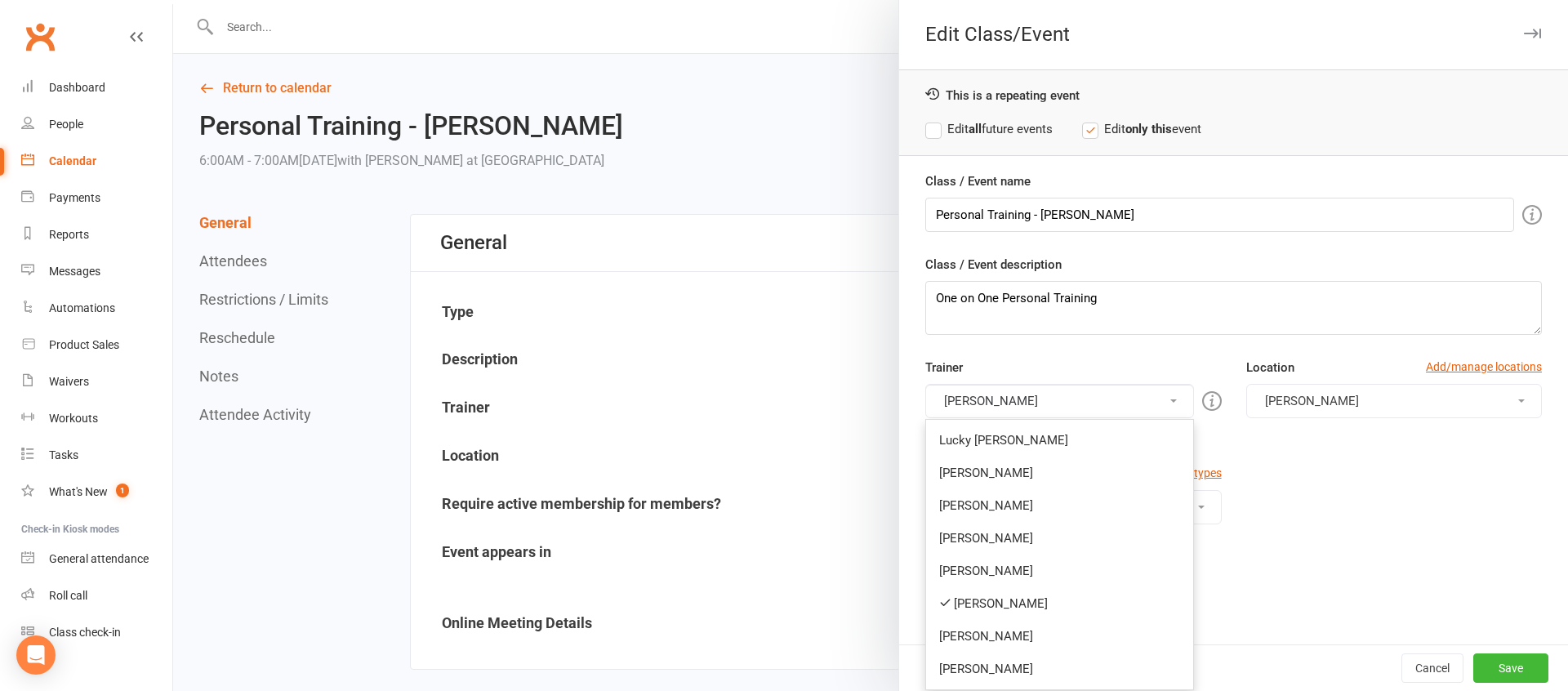
drag, startPoint x: 989, startPoint y: 609, endPoint x: 990, endPoint y: 595, distance: 14.0
click at [989, 608] on link "[PERSON_NAME]" at bounding box center [1059, 603] width 266 height 33
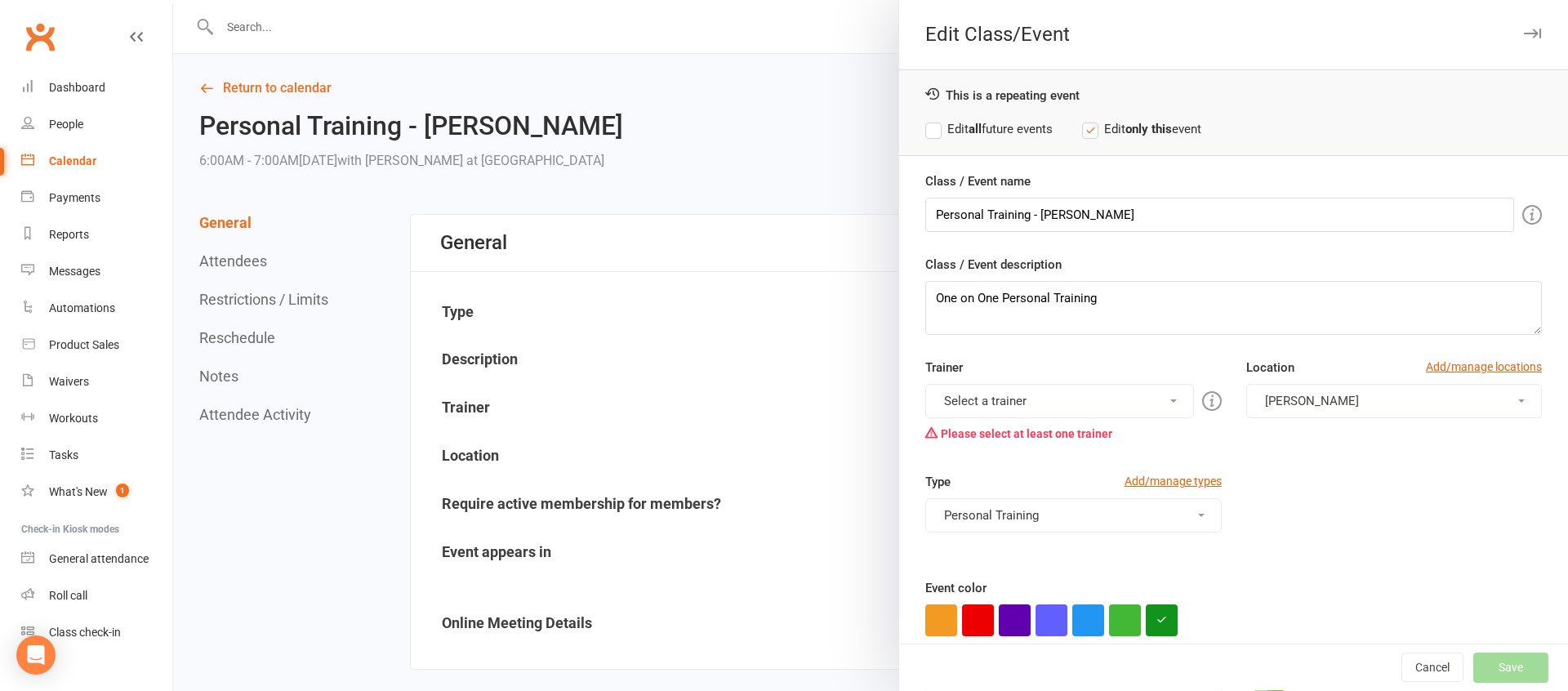
click at [986, 394] on button "Select a trainer" at bounding box center [1059, 400] width 268 height 35
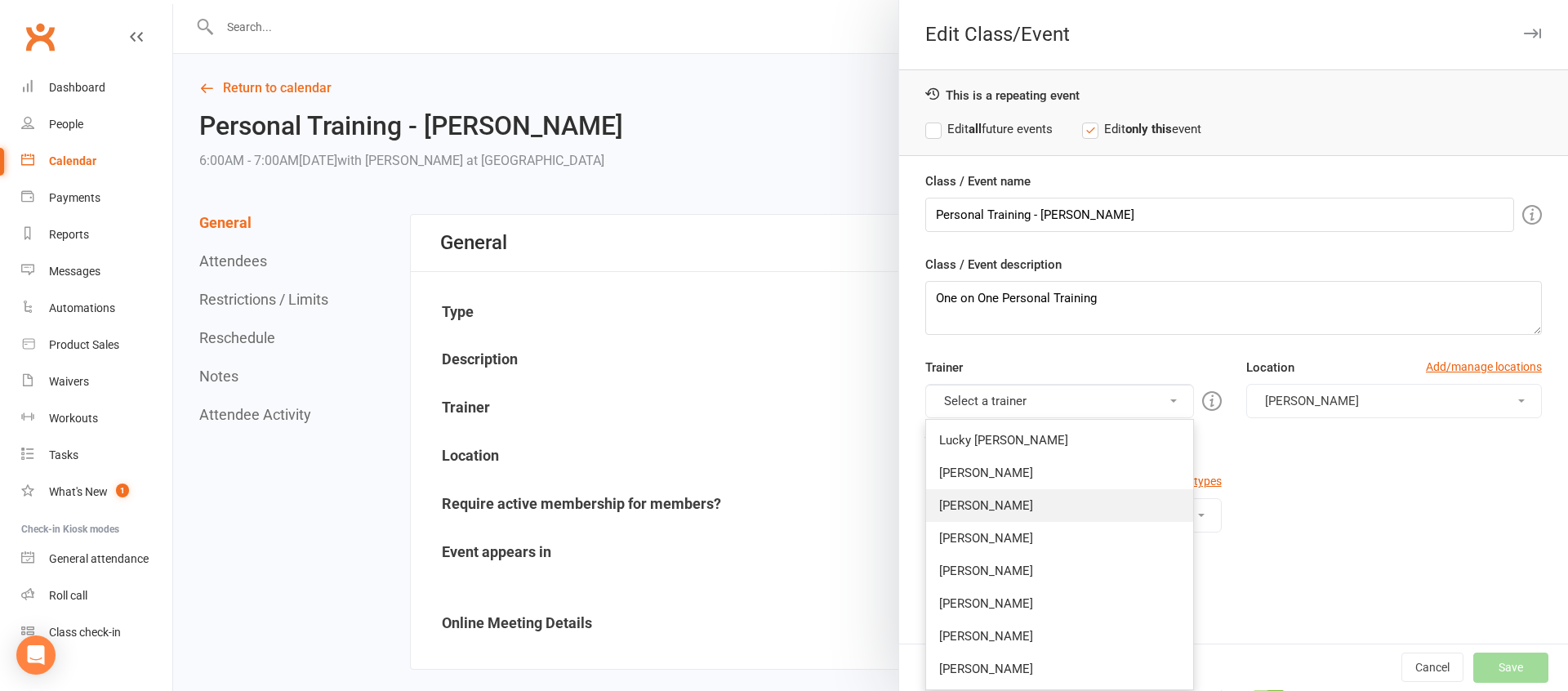
click at [981, 501] on link "[PERSON_NAME]" at bounding box center [1059, 505] width 266 height 33
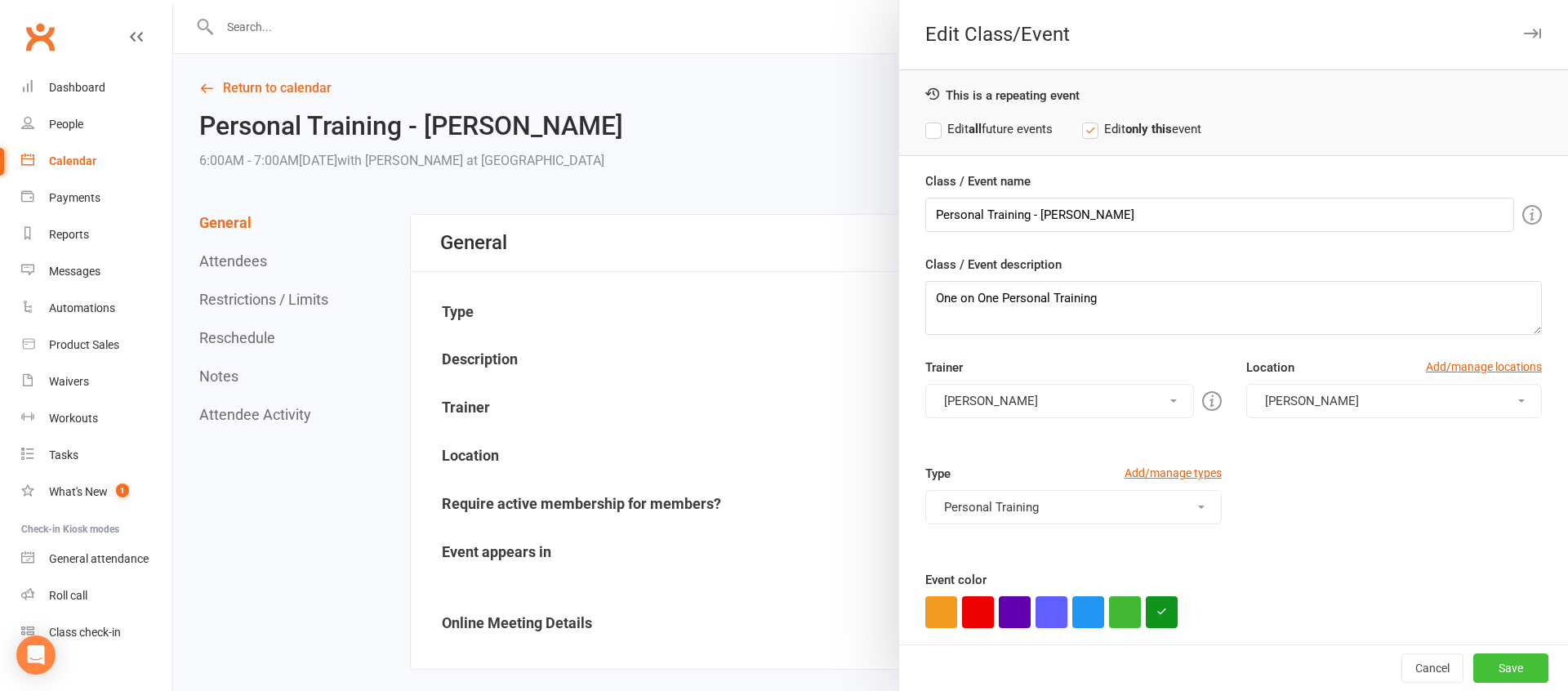
click at [1519, 663] on button "Save" at bounding box center [1510, 668] width 75 height 30
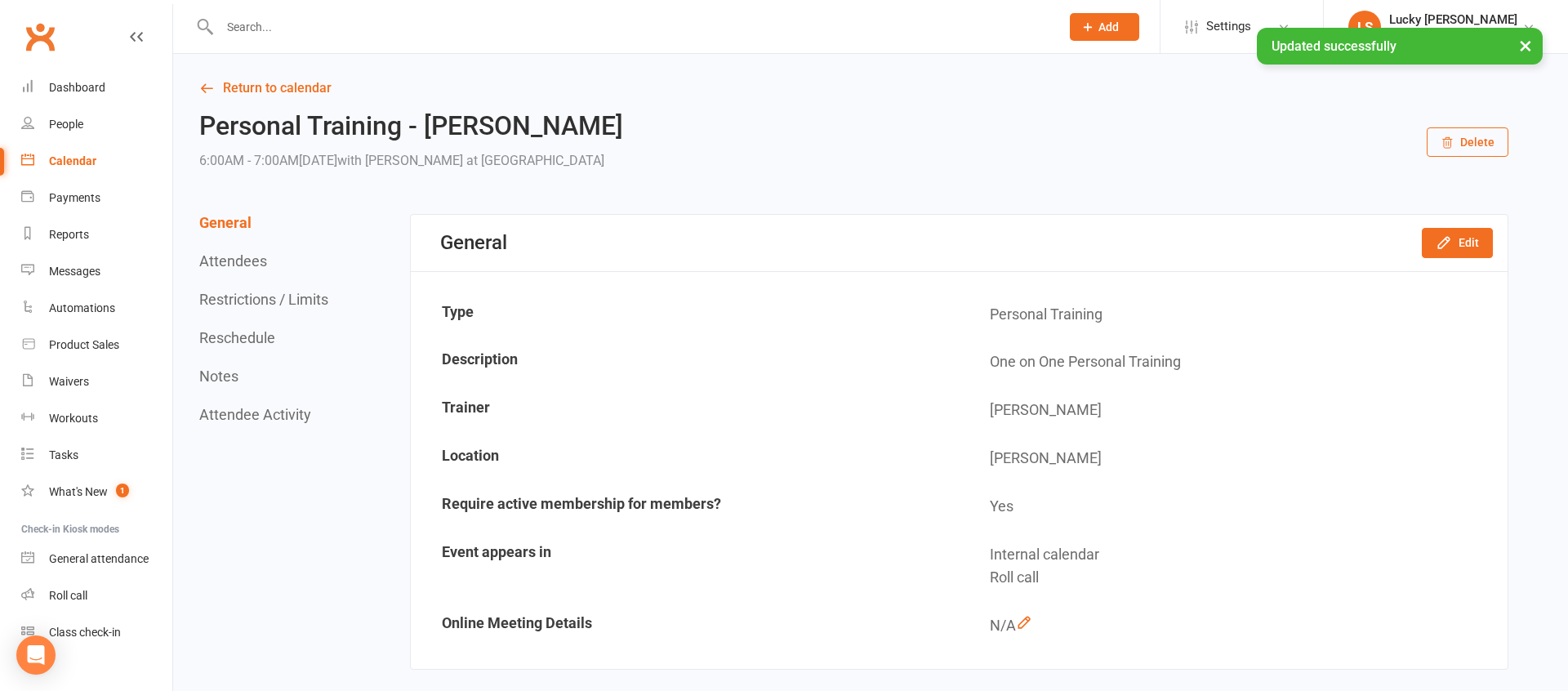
drag, startPoint x: 252, startPoint y: 338, endPoint x: 281, endPoint y: 340, distance: 29.1
click at [252, 338] on button "Reschedule" at bounding box center [237, 338] width 76 height 17
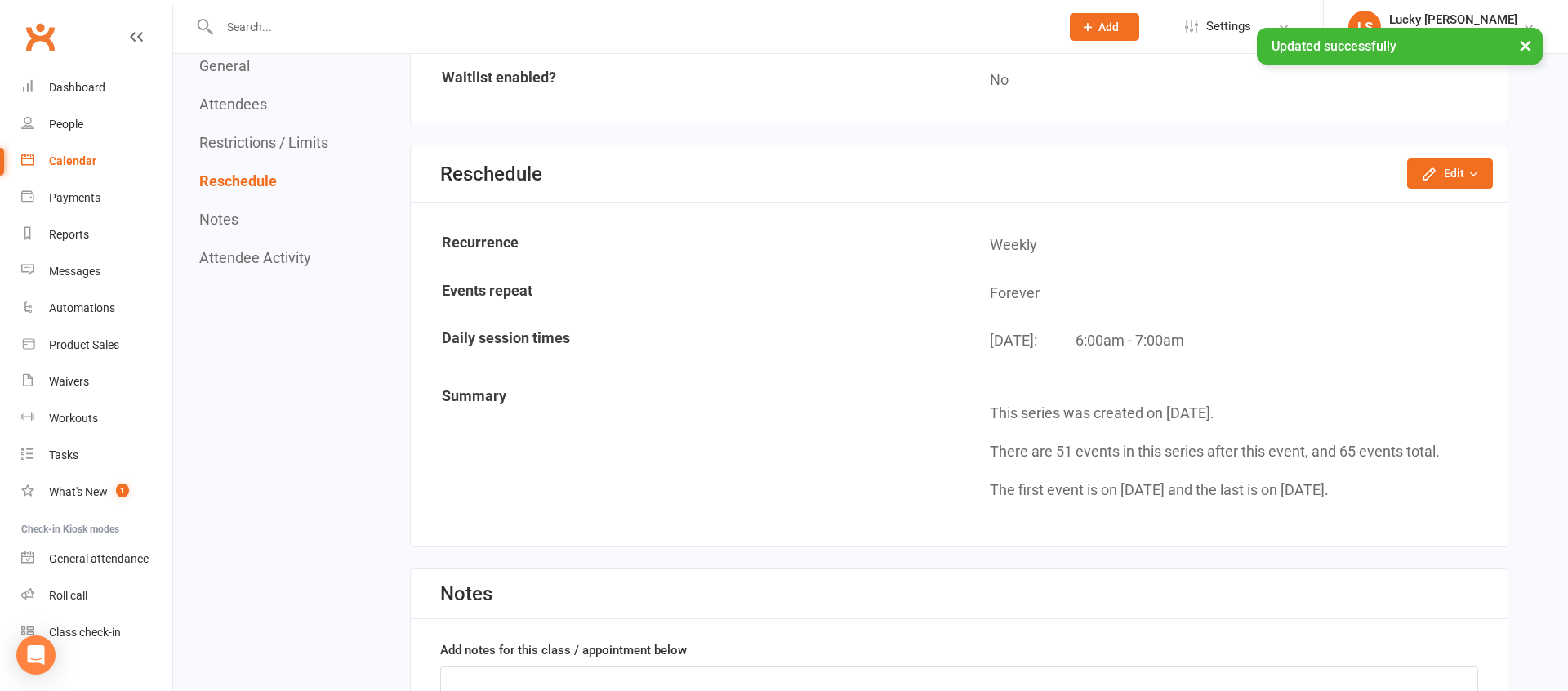
scroll to position [1221, 0]
click at [1465, 177] on button "Edit" at bounding box center [1450, 172] width 86 height 30
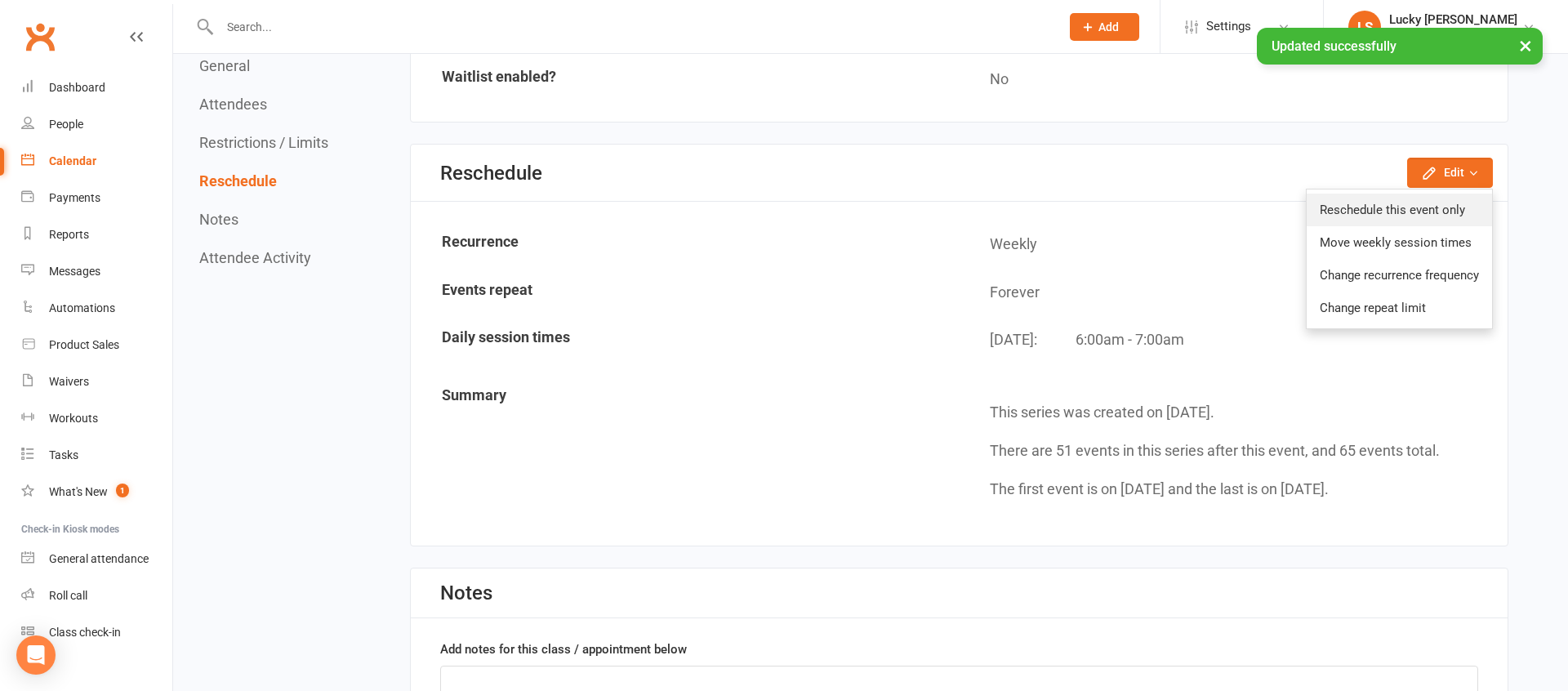
click at [1430, 209] on link "Reschedule this event only" at bounding box center [1399, 209] width 186 height 33
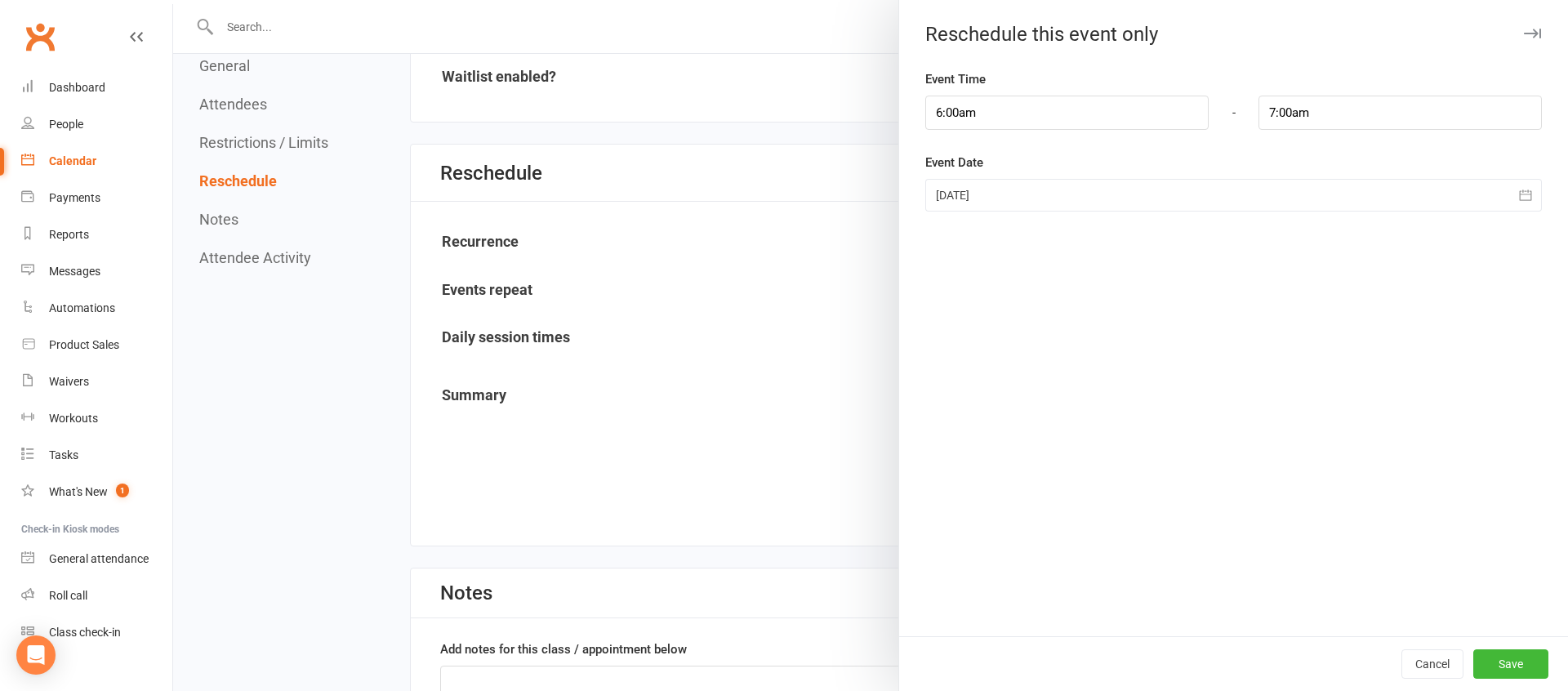
click at [1012, 189] on div at bounding box center [1234, 195] width 616 height 33
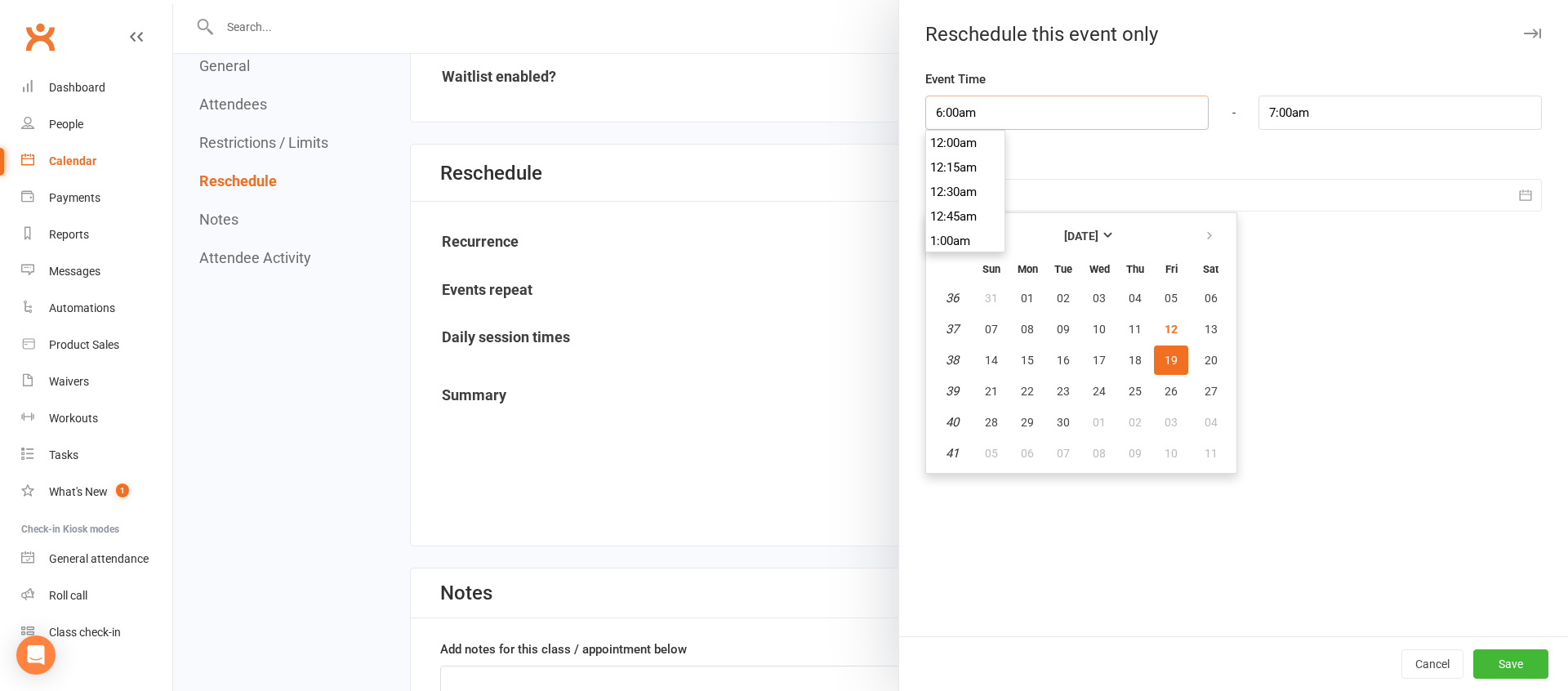
click at [1099, 112] on input "6:00am" at bounding box center [1067, 112] width 284 height 35
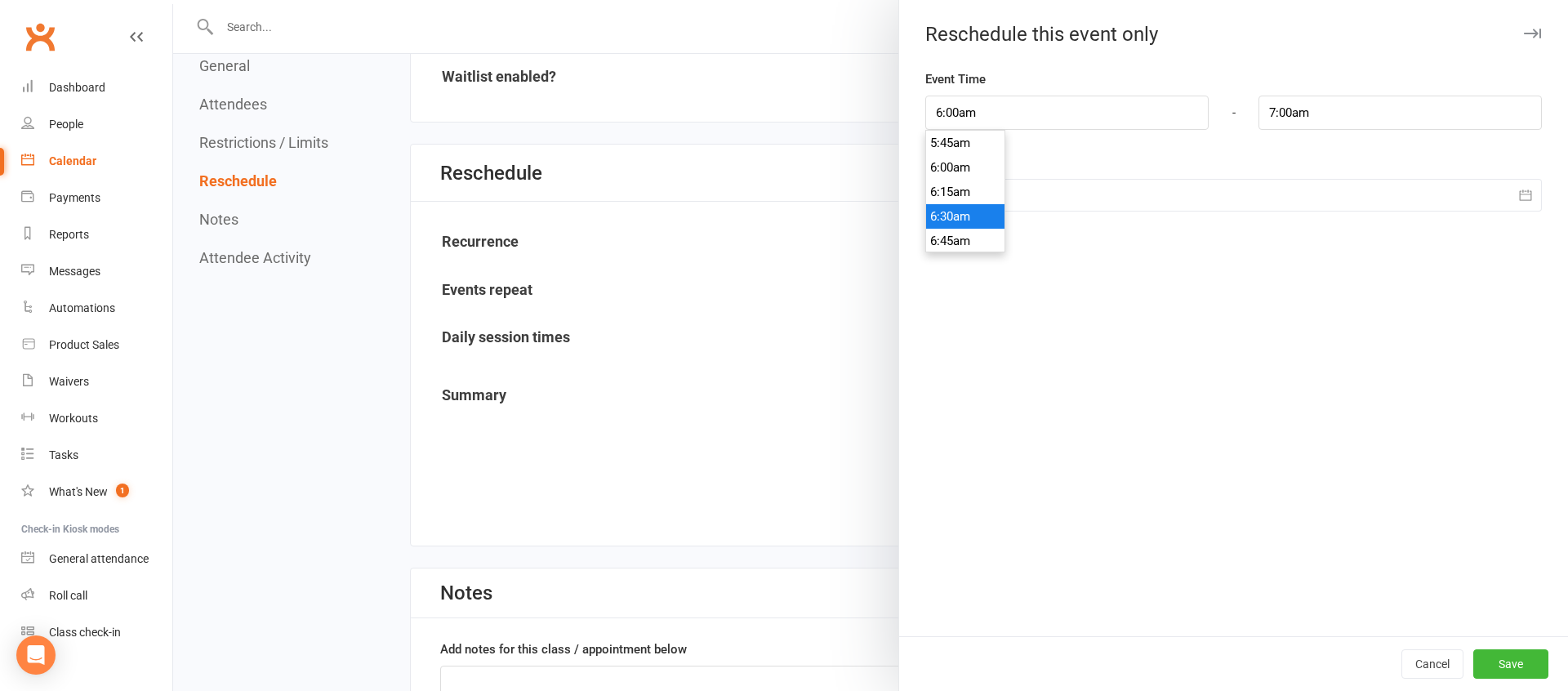
type input "6:30am"
type input "7:30am"
click at [952, 215] on li "6:30am" at bounding box center [965, 216] width 79 height 24
click at [1515, 662] on button "Save" at bounding box center [1510, 664] width 75 height 30
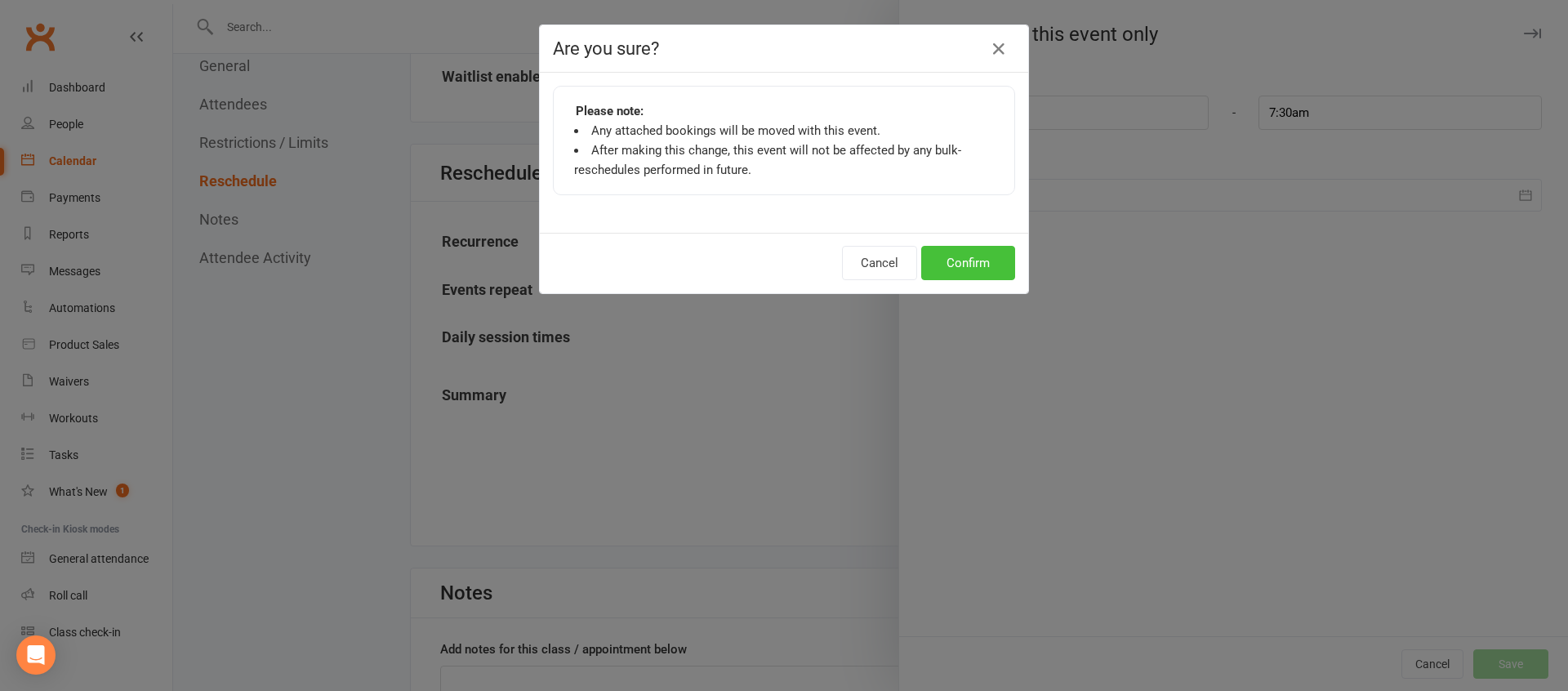
click at [958, 259] on button "Confirm" at bounding box center [968, 263] width 94 height 35
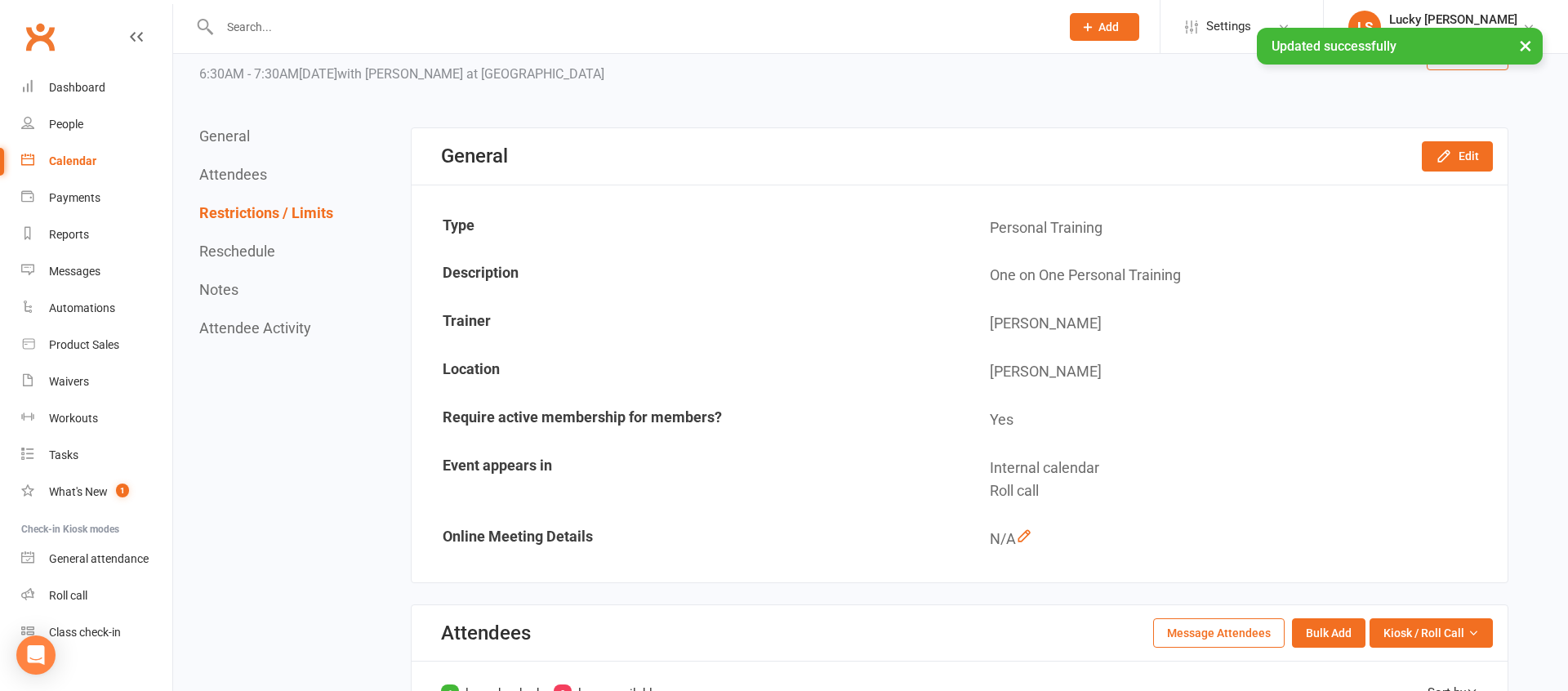
scroll to position [0, 0]
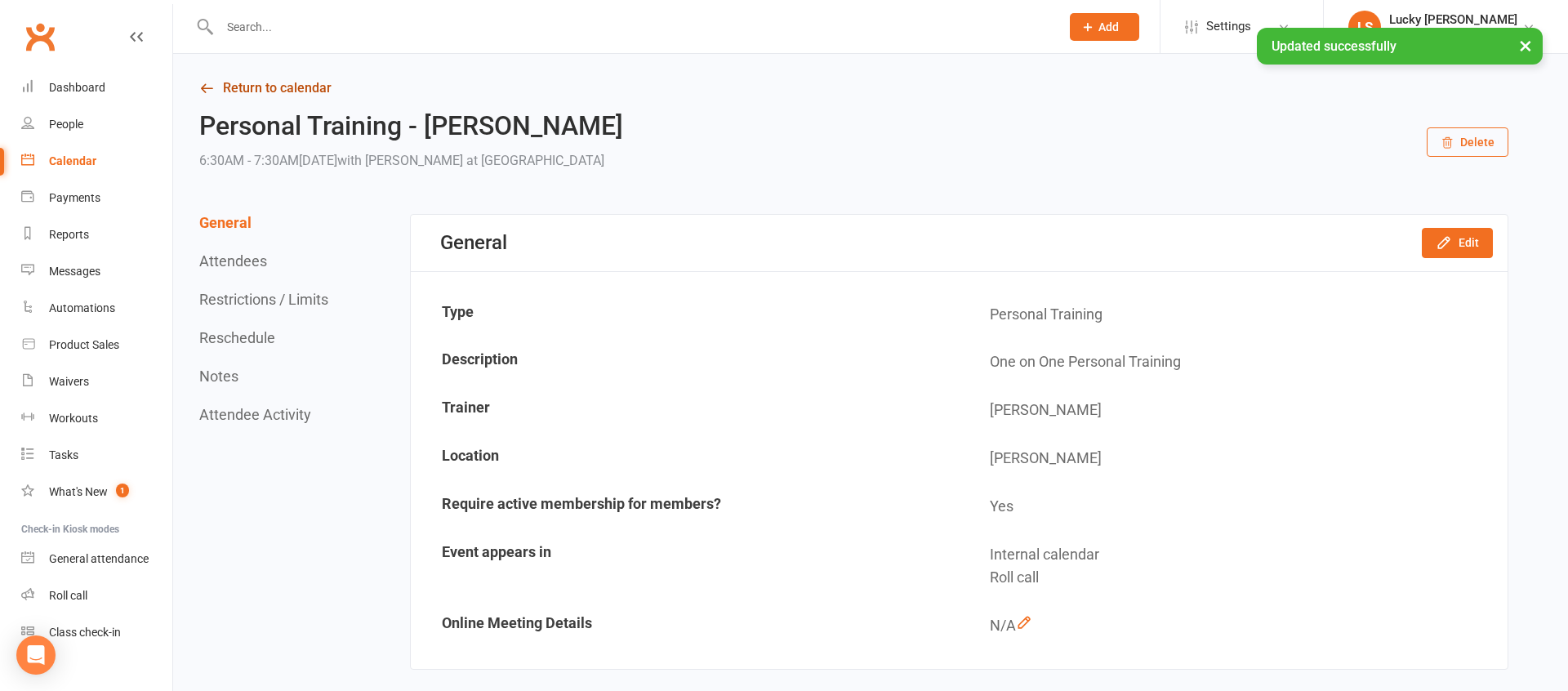
click at [298, 86] on link "Return to calendar" at bounding box center [854, 88] width 1309 height 23
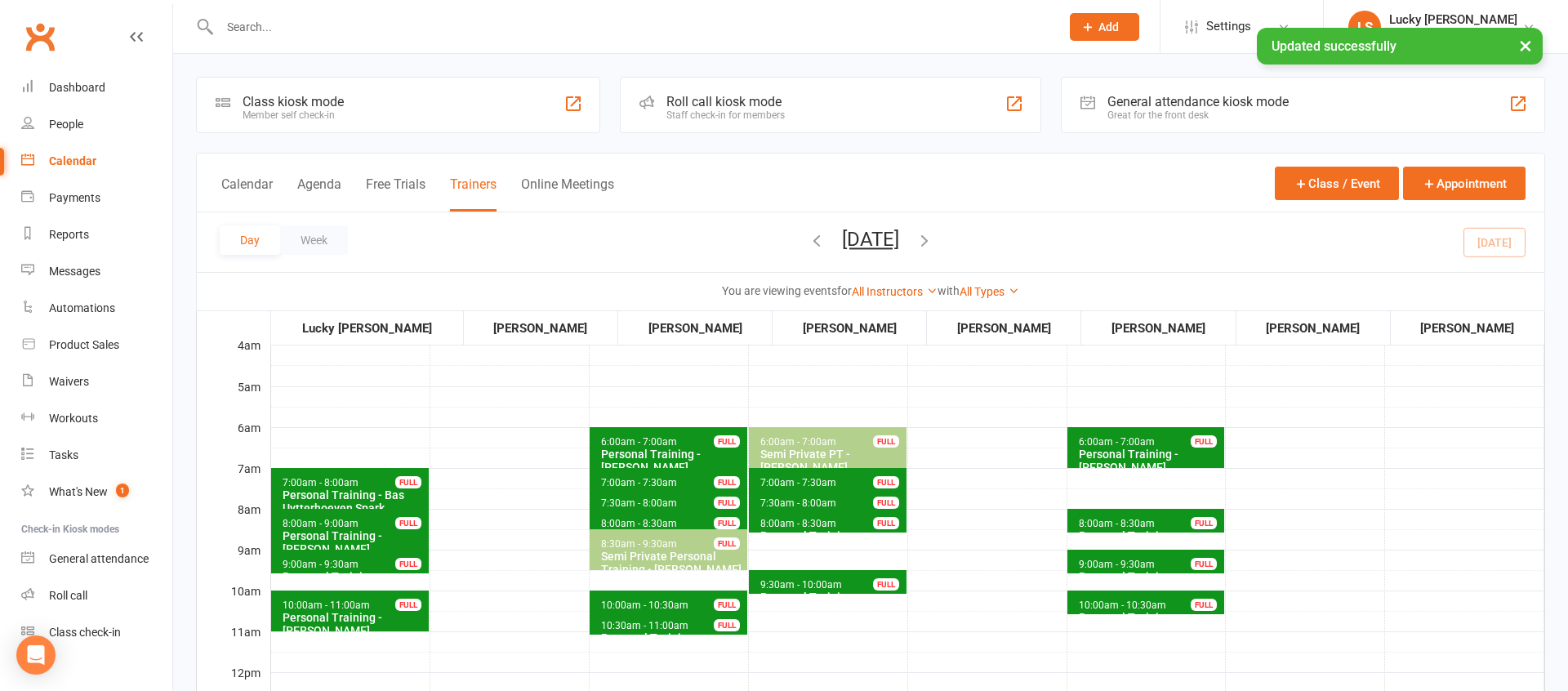
click at [899, 231] on button "[DATE]" at bounding box center [871, 239] width 57 height 23
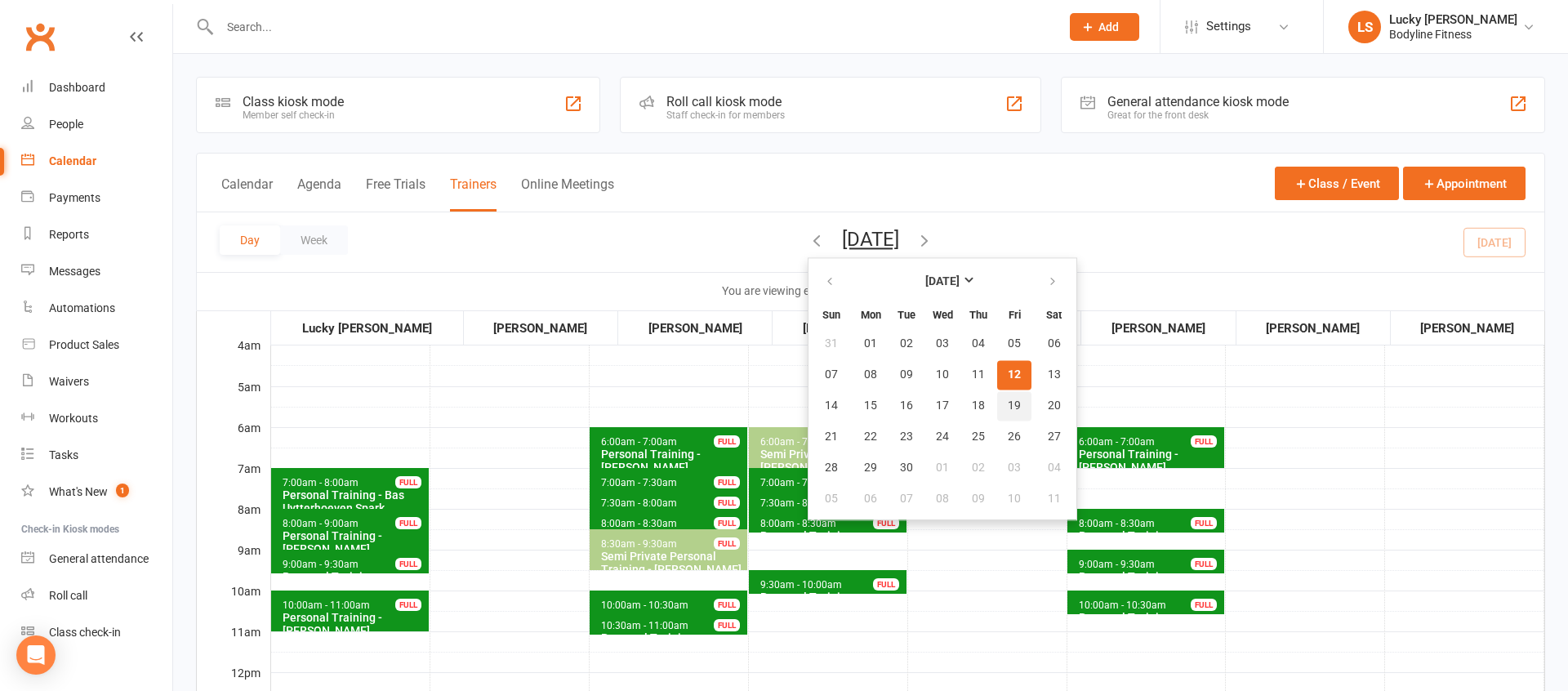
click at [1007, 406] on span "19" at bounding box center [1013, 405] width 13 height 13
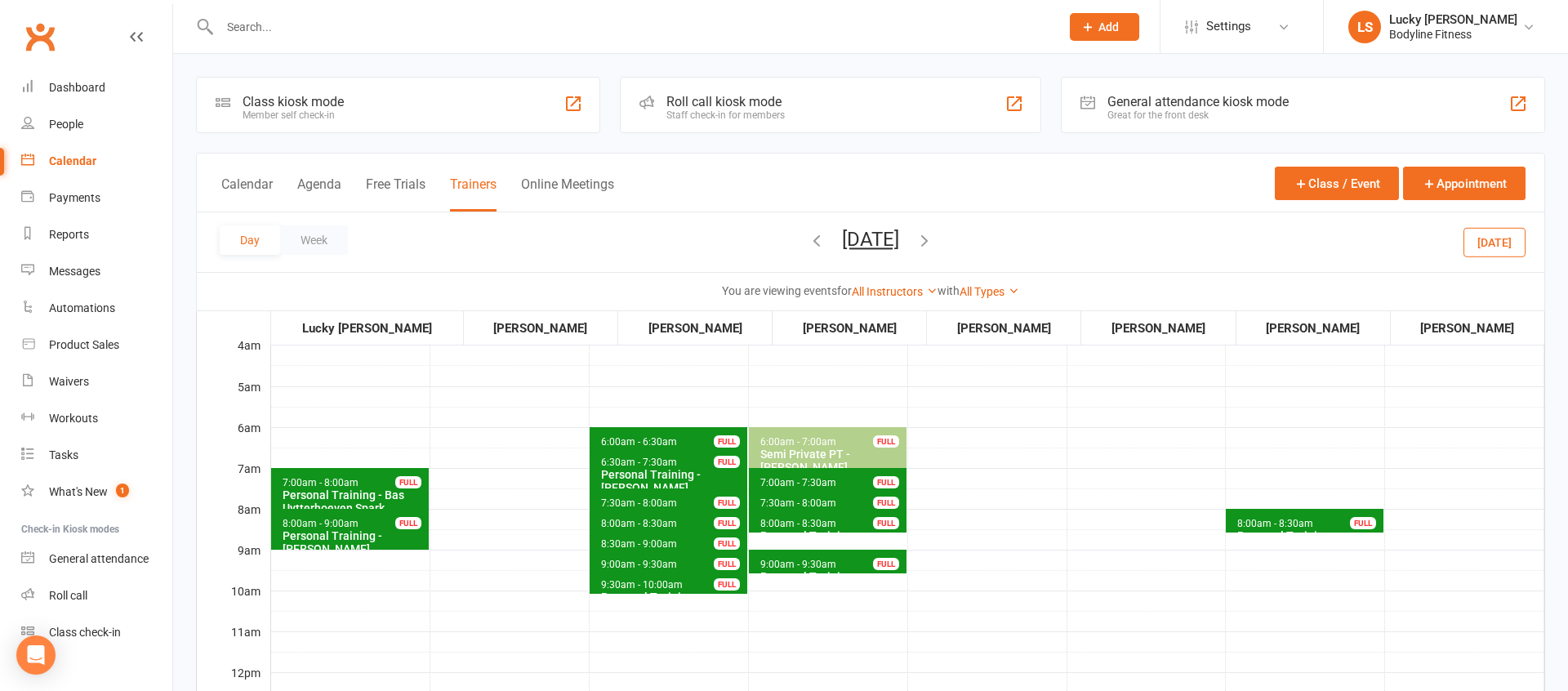
drag, startPoint x: 903, startPoint y: 242, endPoint x: 909, endPoint y: 261, distance: 19.9
click at [899, 242] on button "[DATE]" at bounding box center [871, 239] width 57 height 23
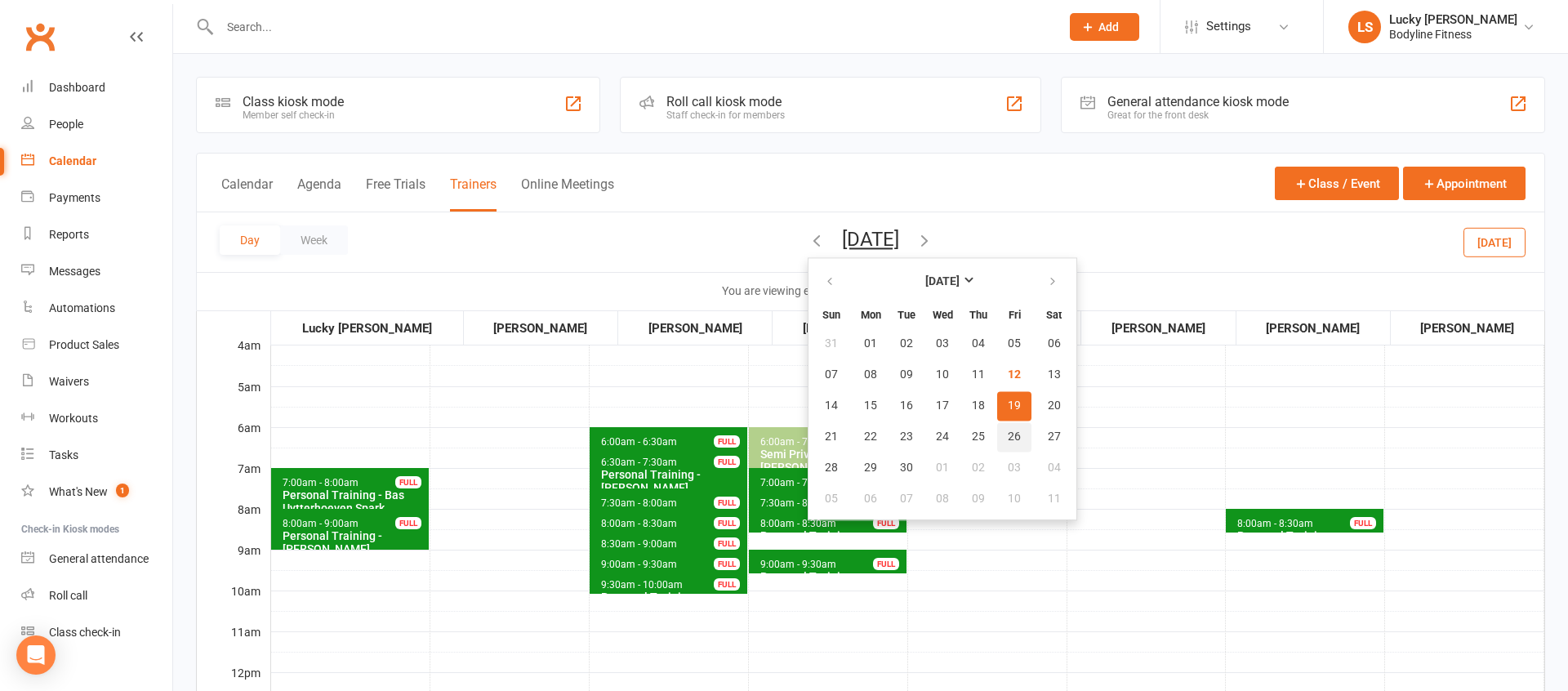
click at [1007, 440] on span "26" at bounding box center [1013, 437] width 13 height 13
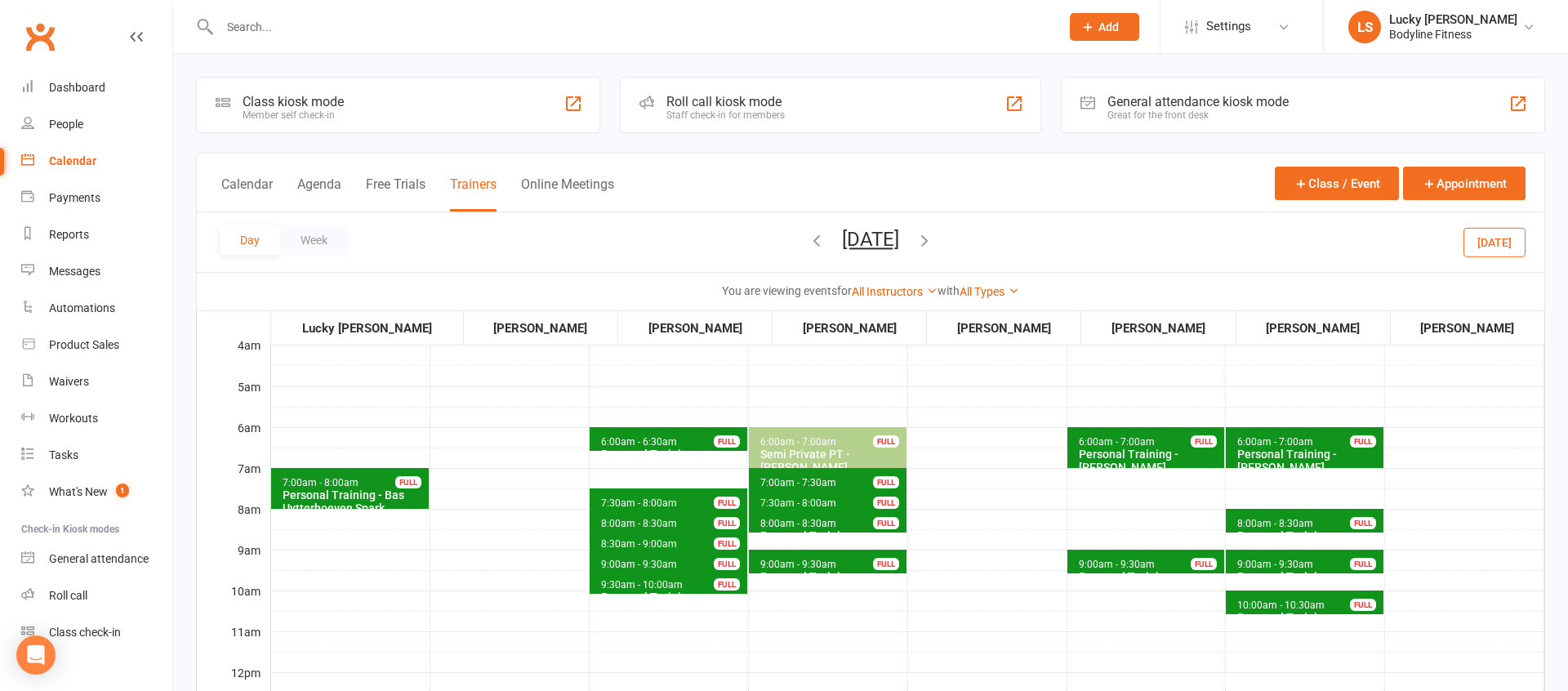
click at [1128, 441] on span "6:00am - 7:00am" at bounding box center [1116, 442] width 78 height 12
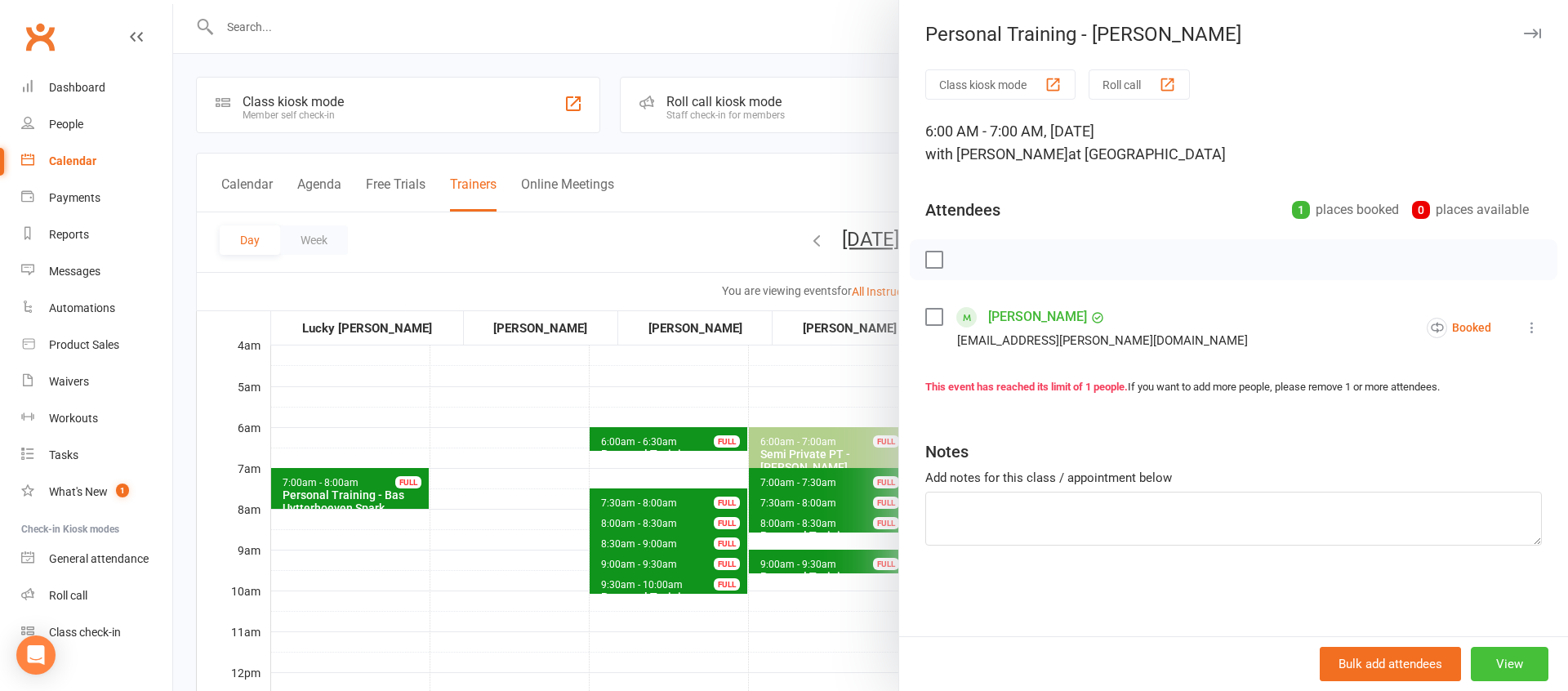
click at [1506, 663] on button "View" at bounding box center [1510, 664] width 78 height 35
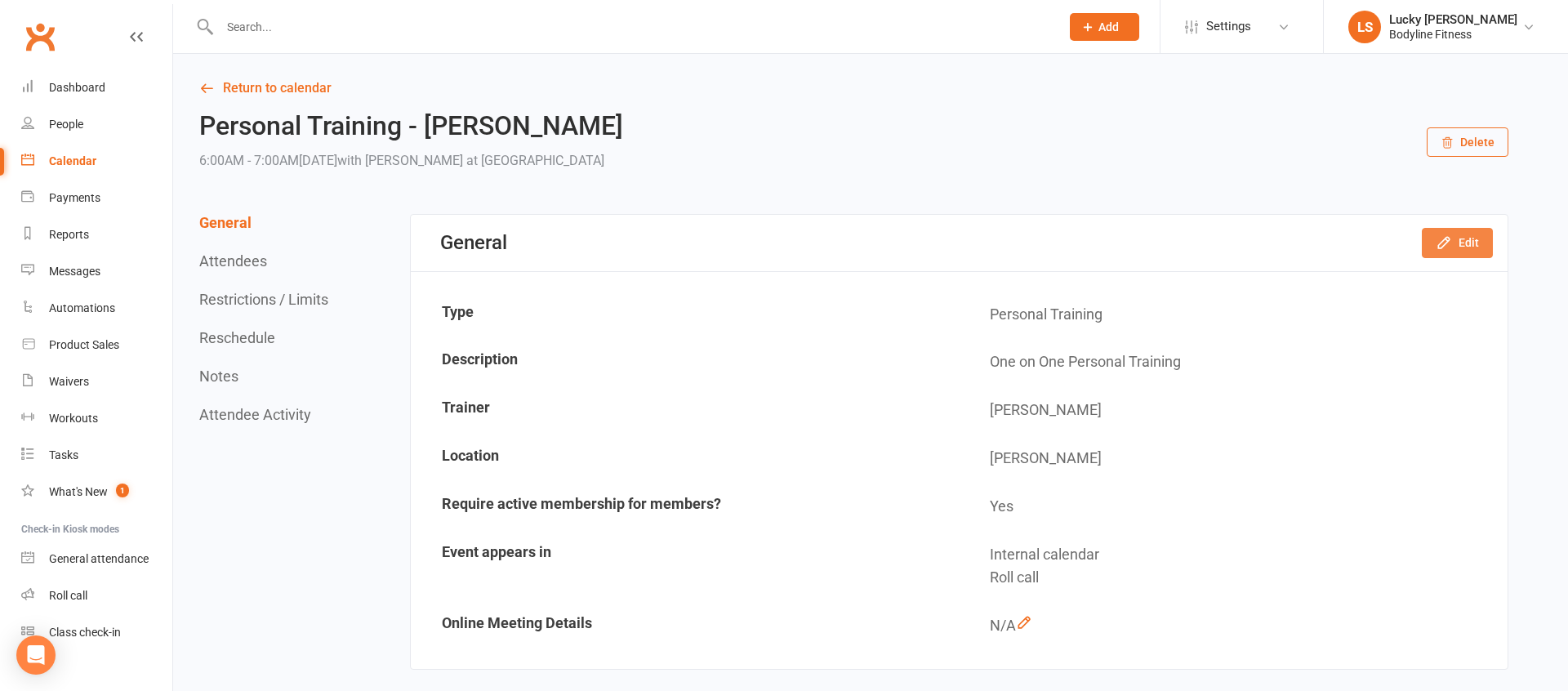
click at [1453, 244] on button "Edit" at bounding box center [1457, 242] width 71 height 30
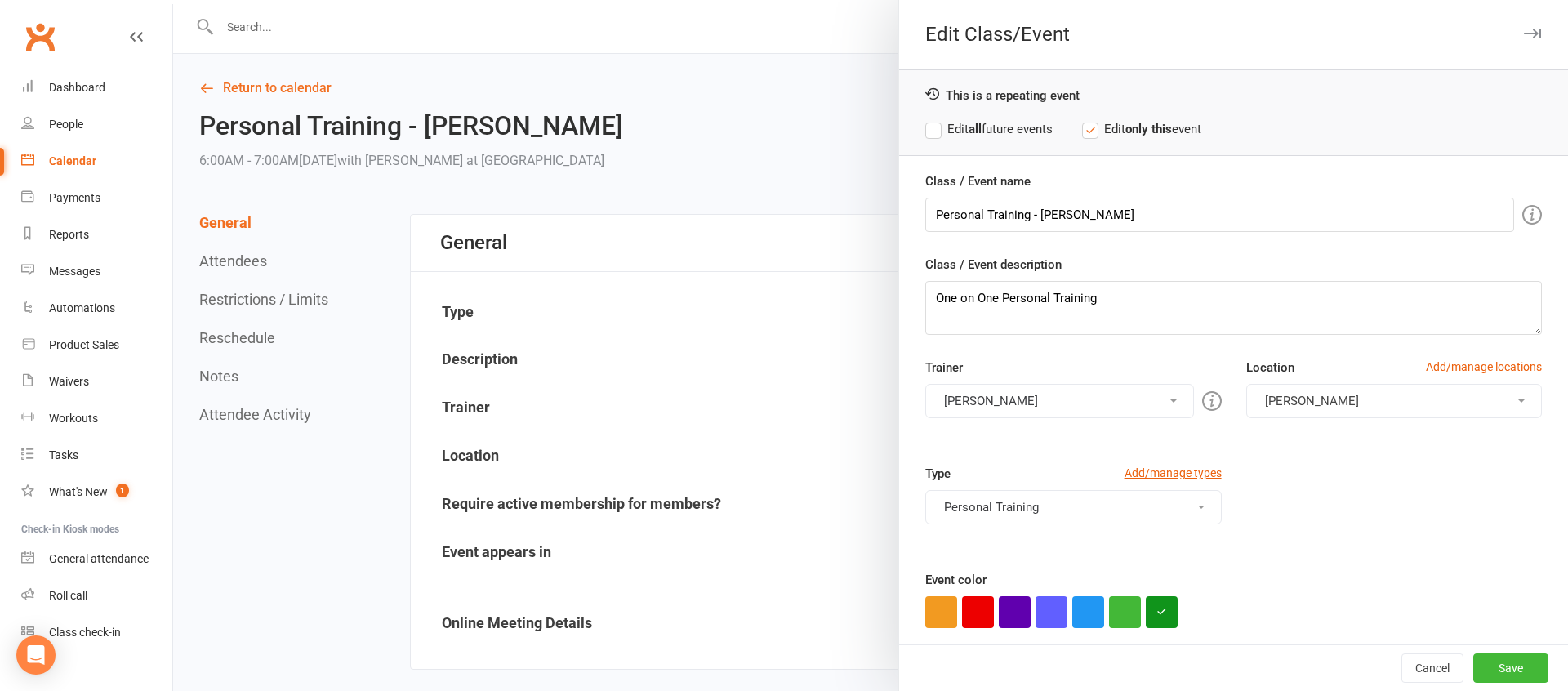
click at [963, 387] on button "[PERSON_NAME]" at bounding box center [1059, 400] width 268 height 35
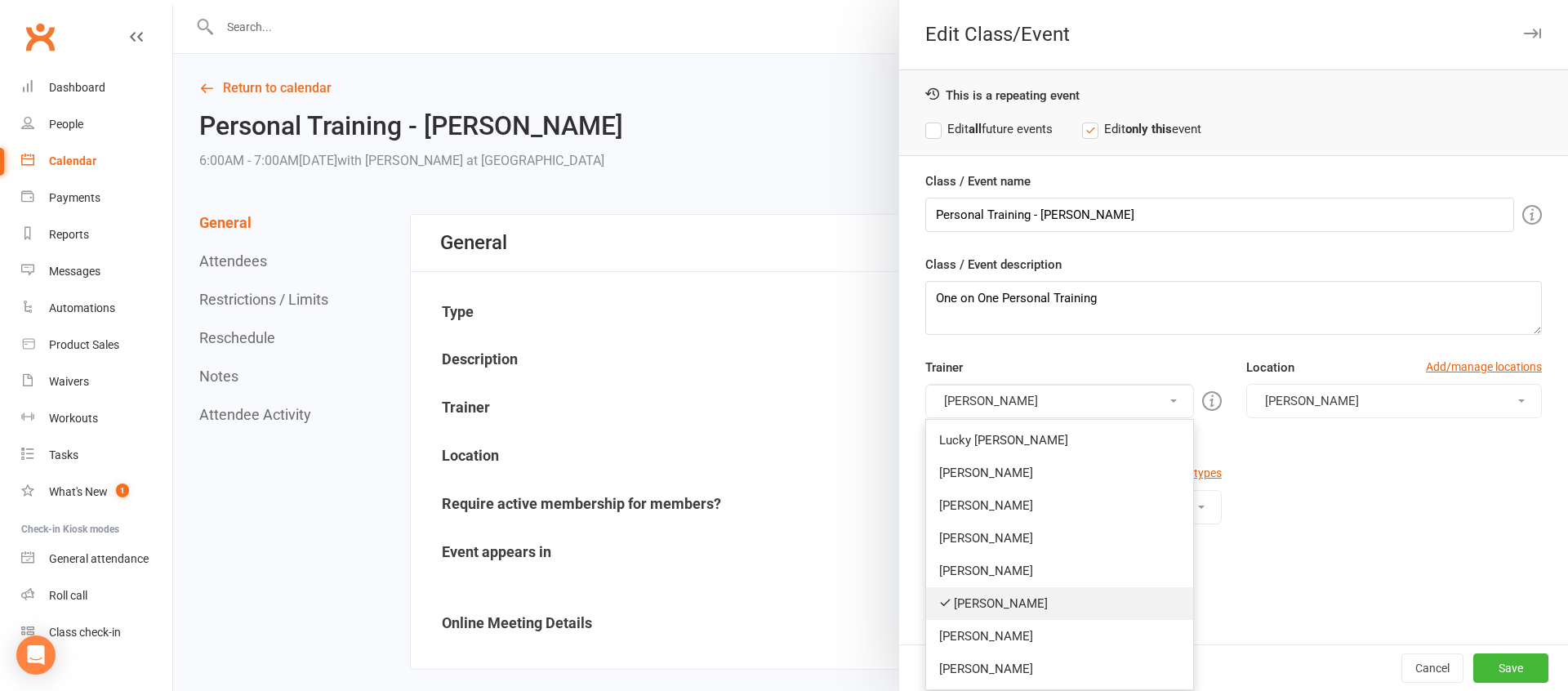
click at [999, 607] on link "[PERSON_NAME]" at bounding box center [1059, 603] width 266 height 33
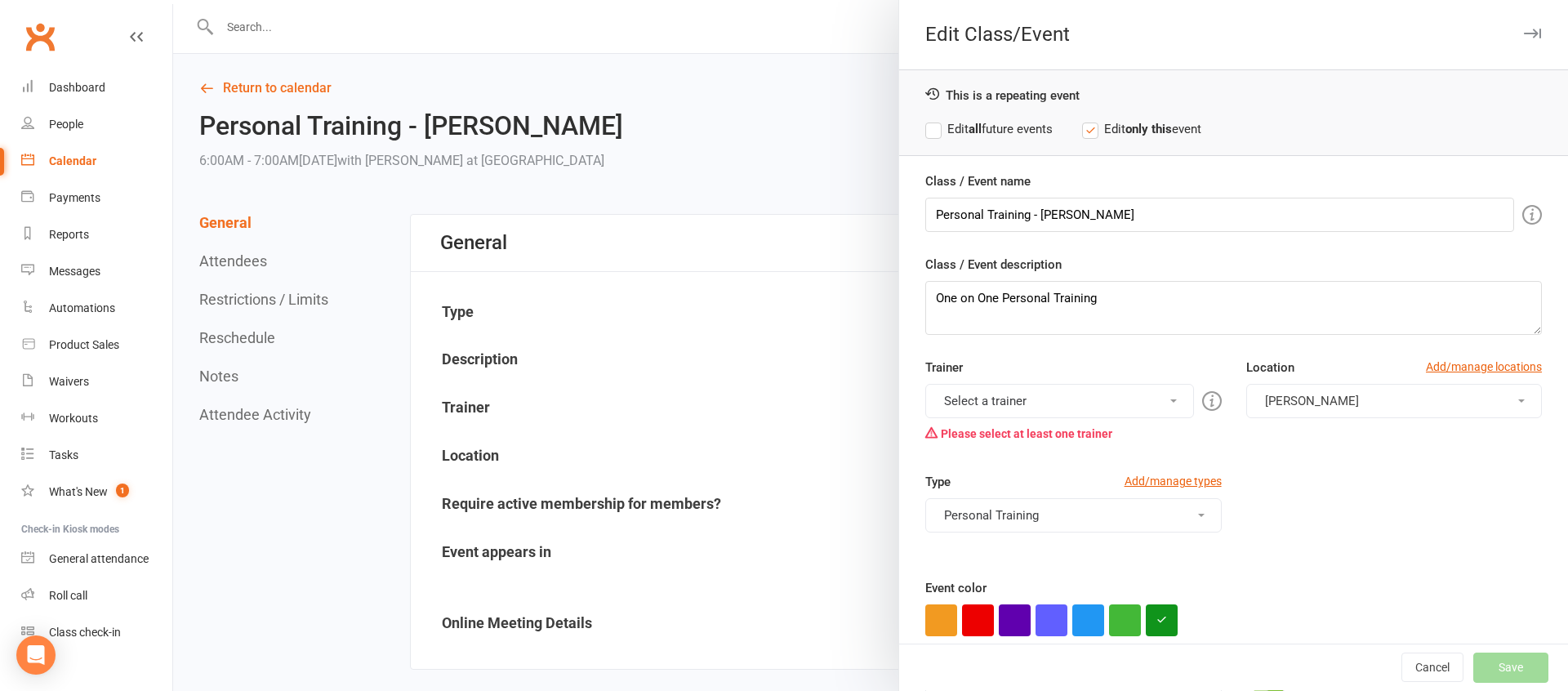
click at [981, 405] on button "Select a trainer" at bounding box center [1059, 400] width 268 height 35
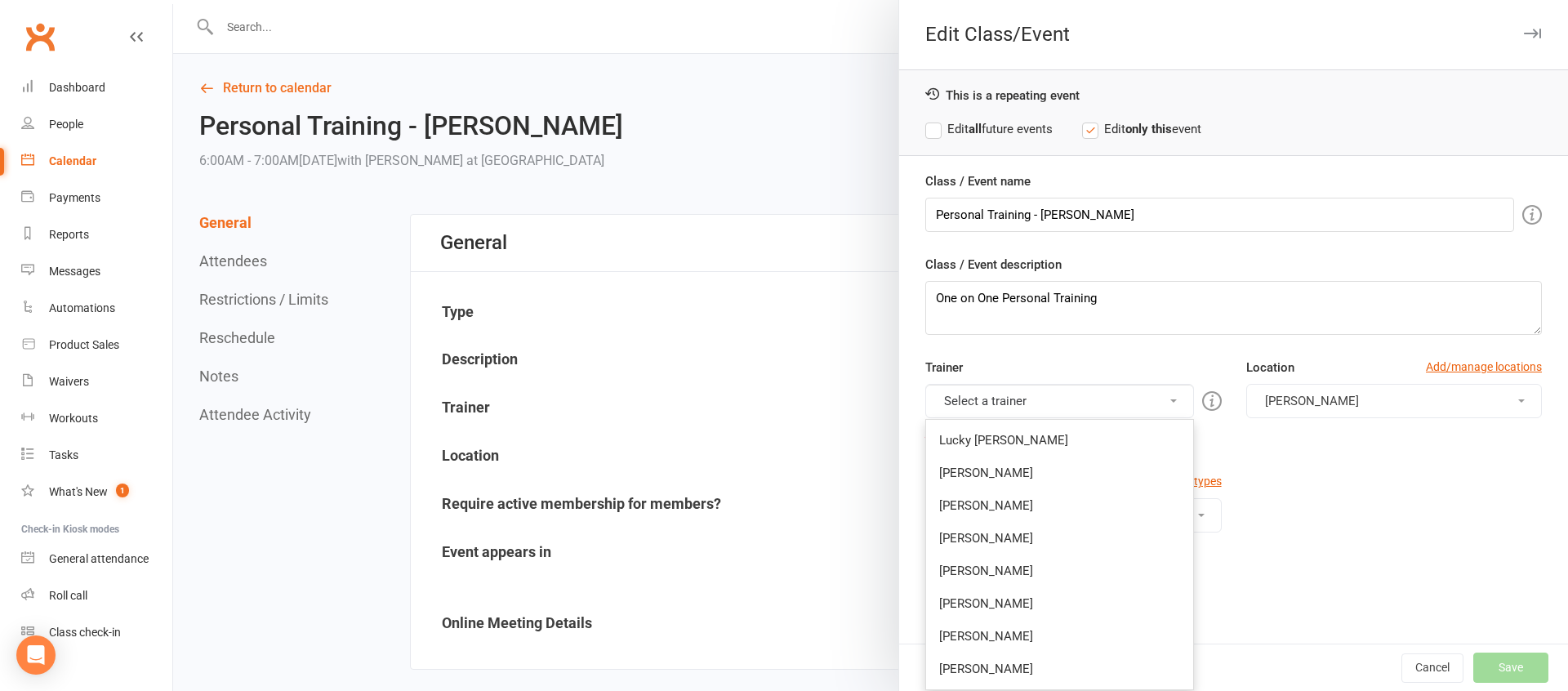
click at [990, 508] on link "[PERSON_NAME]" at bounding box center [1059, 505] width 266 height 33
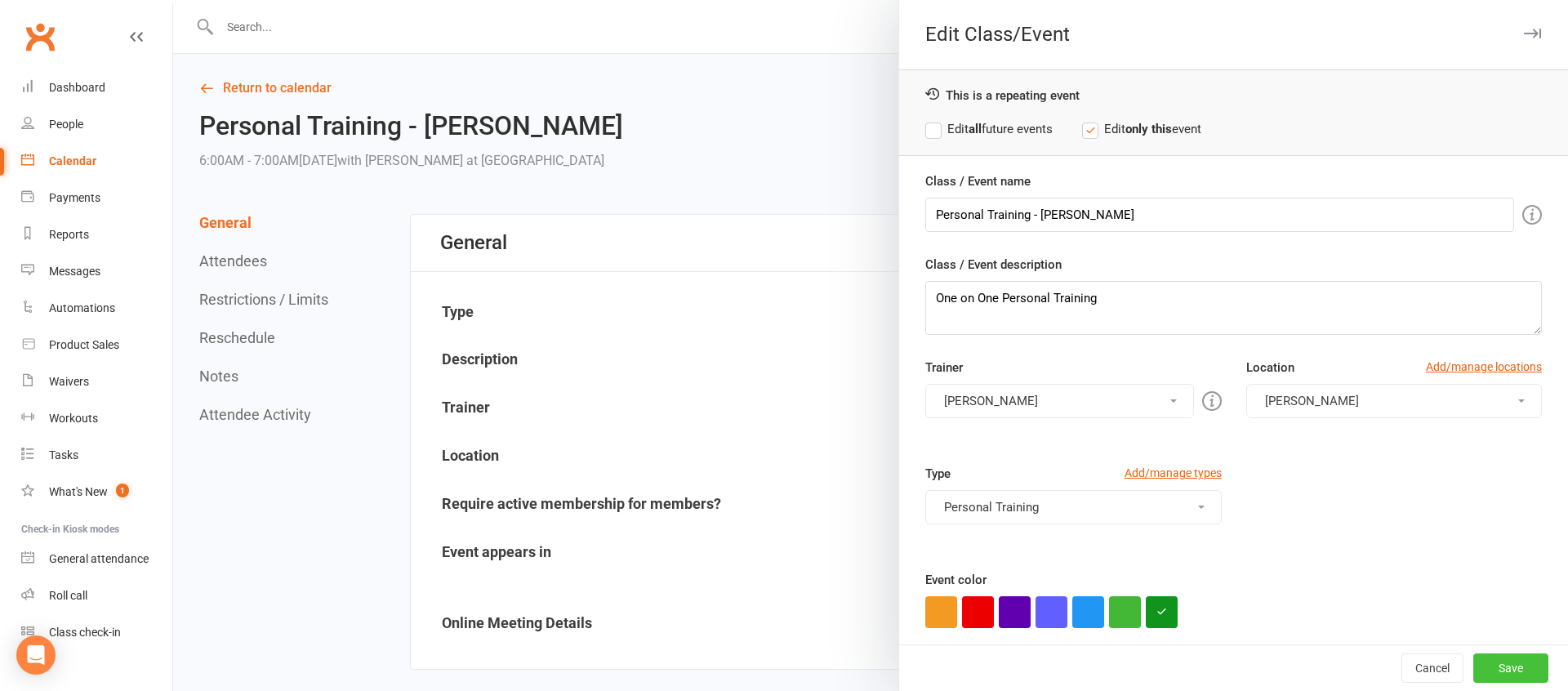
click at [1506, 664] on button "Save" at bounding box center [1510, 668] width 75 height 30
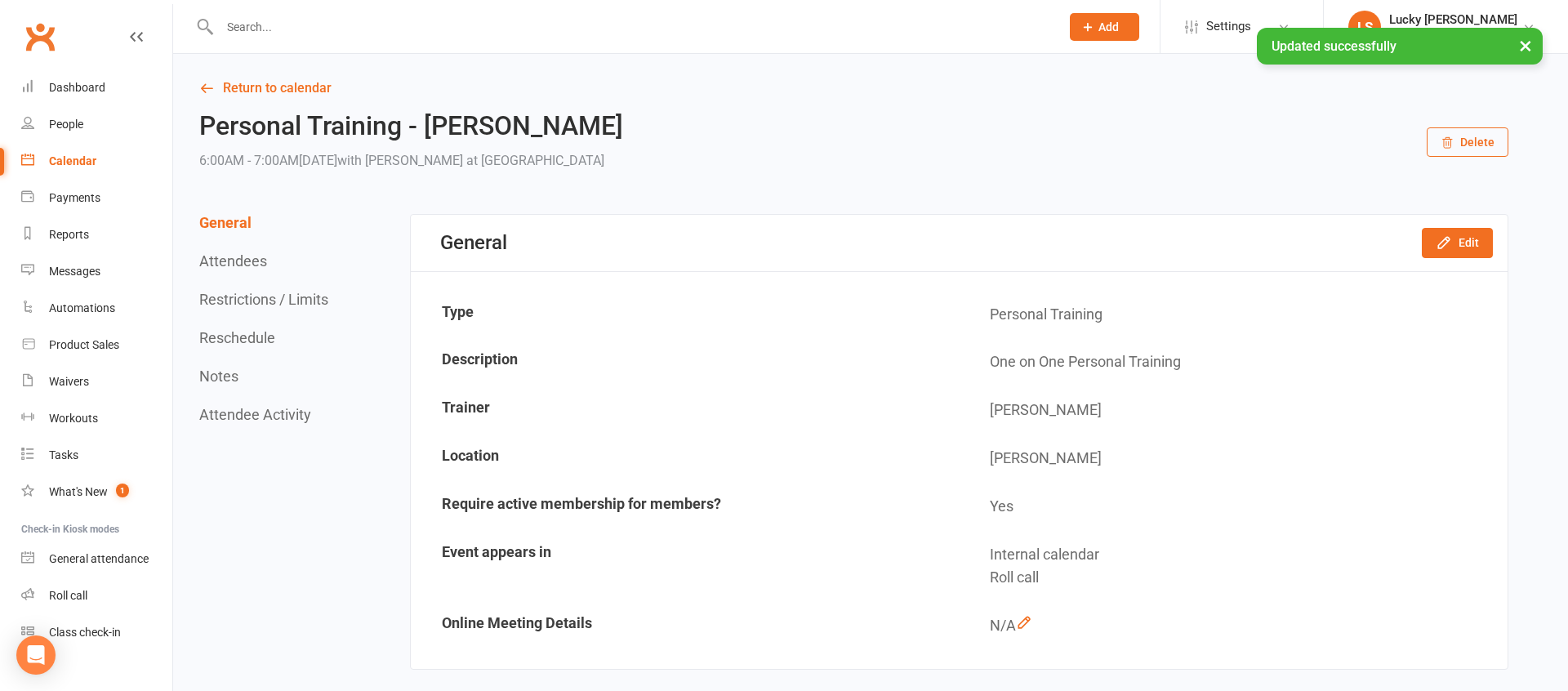
click at [263, 336] on button "Reschedule" at bounding box center [237, 338] width 76 height 17
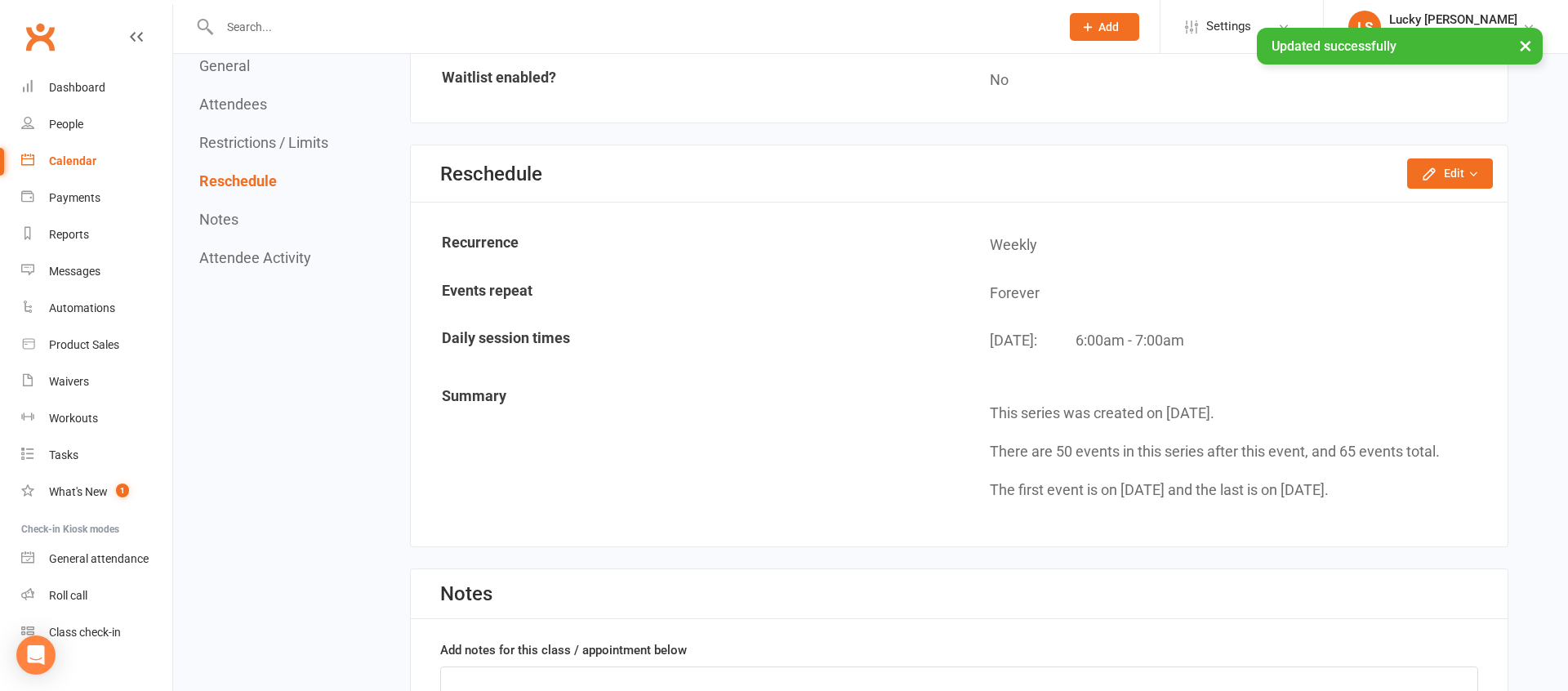
scroll to position [1221, 0]
click at [1421, 172] on icon "button" at bounding box center [1429, 172] width 16 height 16
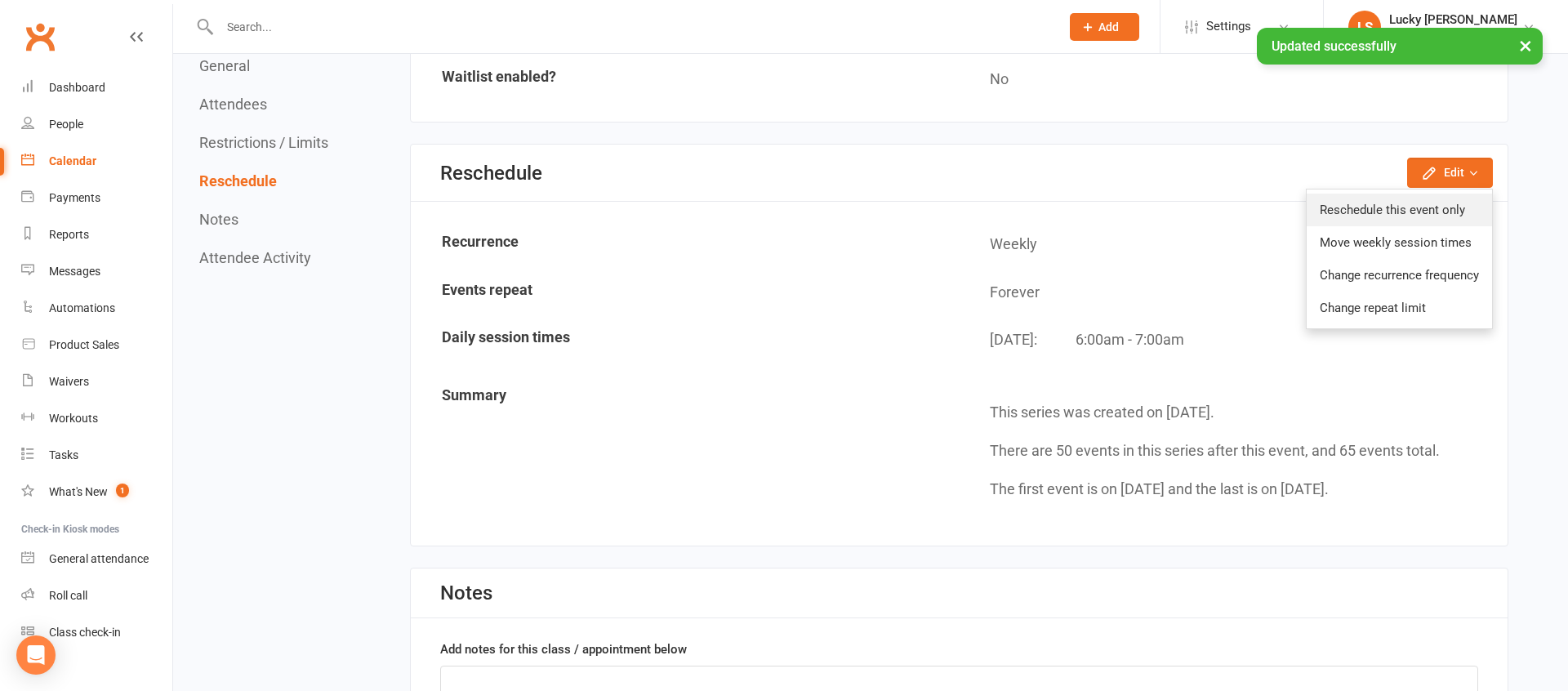
click at [1408, 210] on link "Reschedule this event only" at bounding box center [1399, 209] width 186 height 33
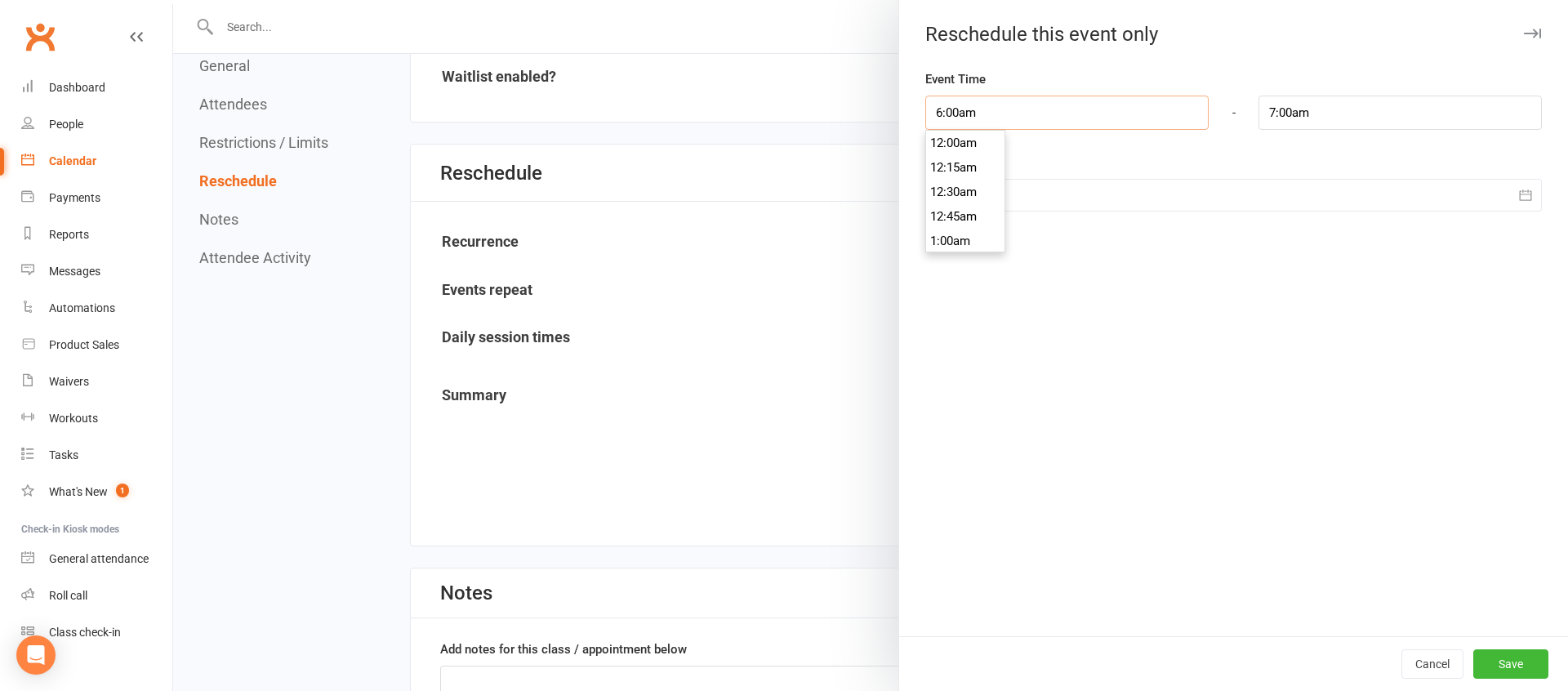
click at [995, 112] on input "6:00am" at bounding box center [1067, 112] width 284 height 35
type input "6:30am"
type input "7:30am"
drag, startPoint x: 958, startPoint y: 209, endPoint x: 982, endPoint y: 216, distance: 25.0
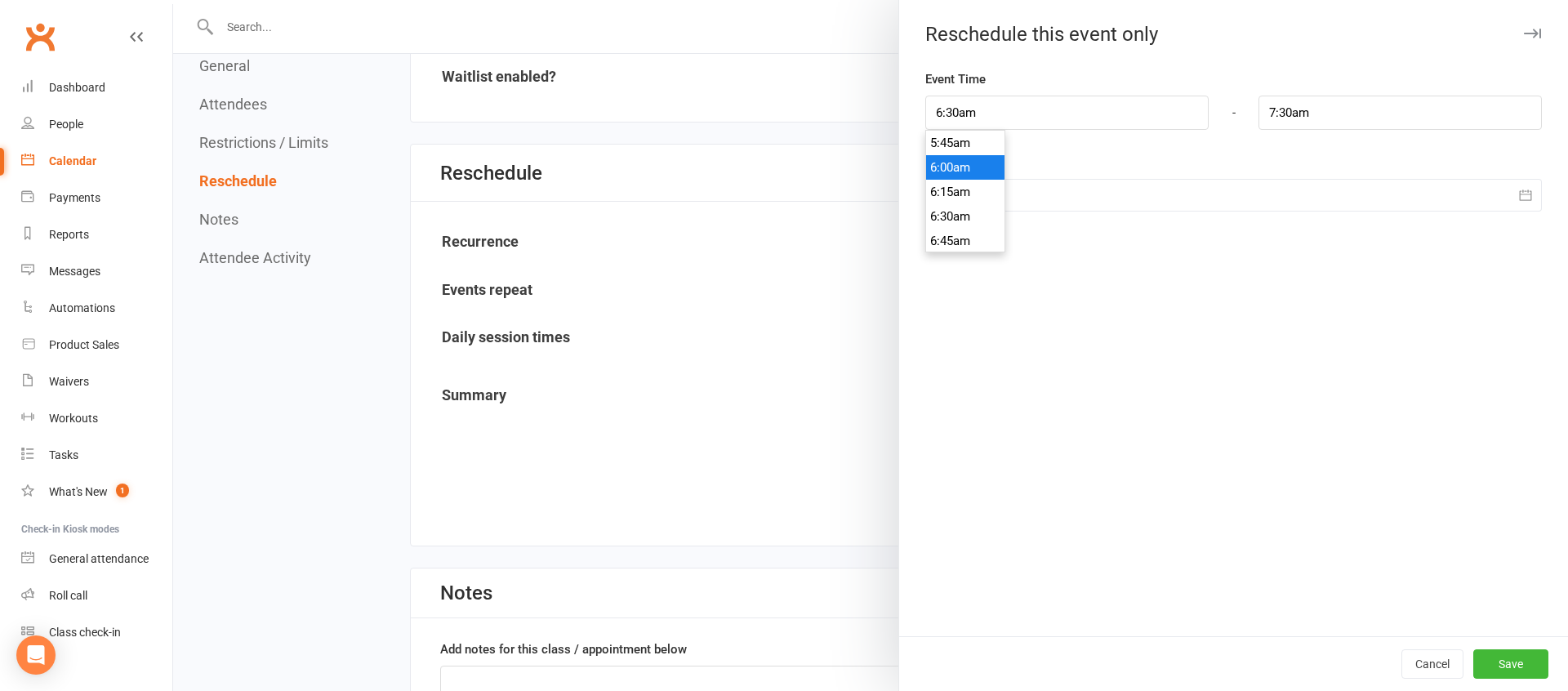
click at [958, 209] on li "6:30am" at bounding box center [965, 216] width 79 height 24
click at [1519, 664] on button "Save" at bounding box center [1510, 664] width 75 height 30
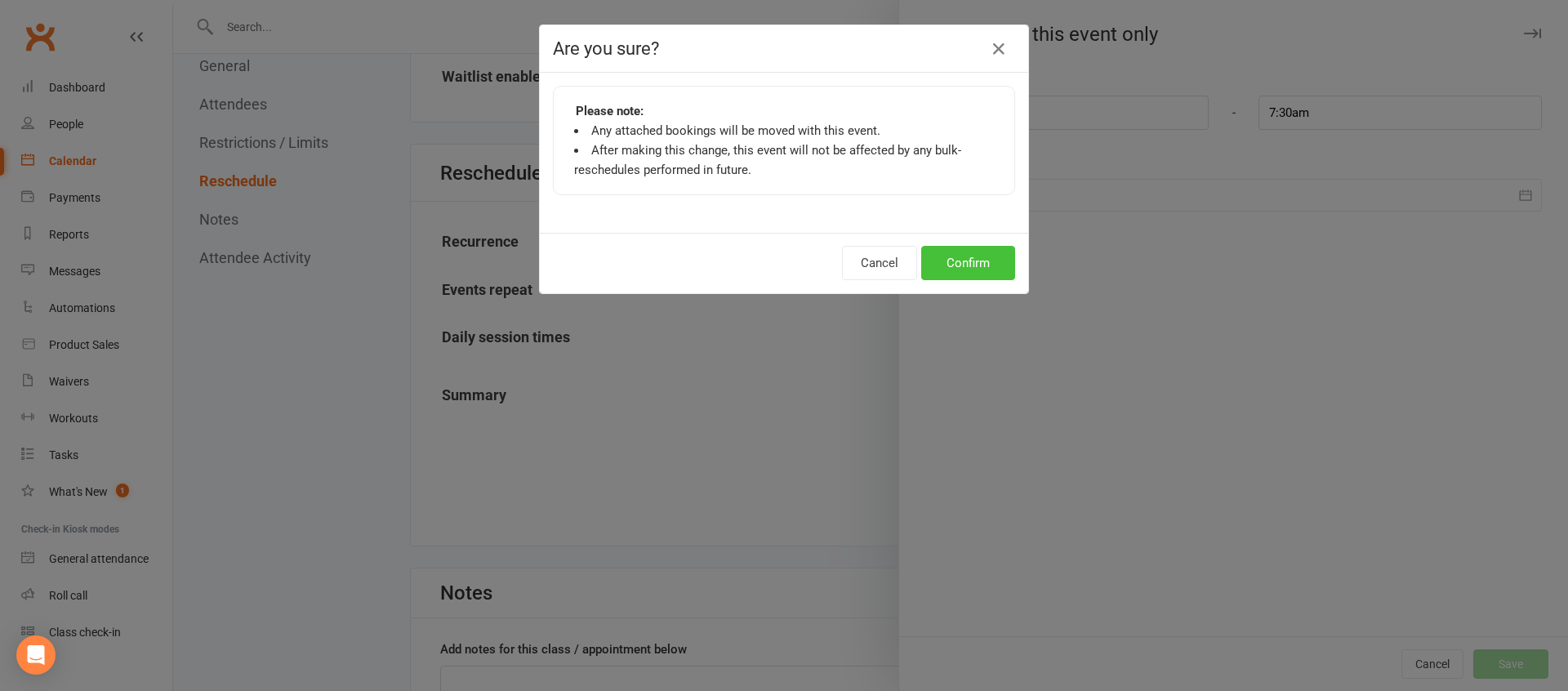
click at [962, 262] on button "Confirm" at bounding box center [968, 263] width 94 height 35
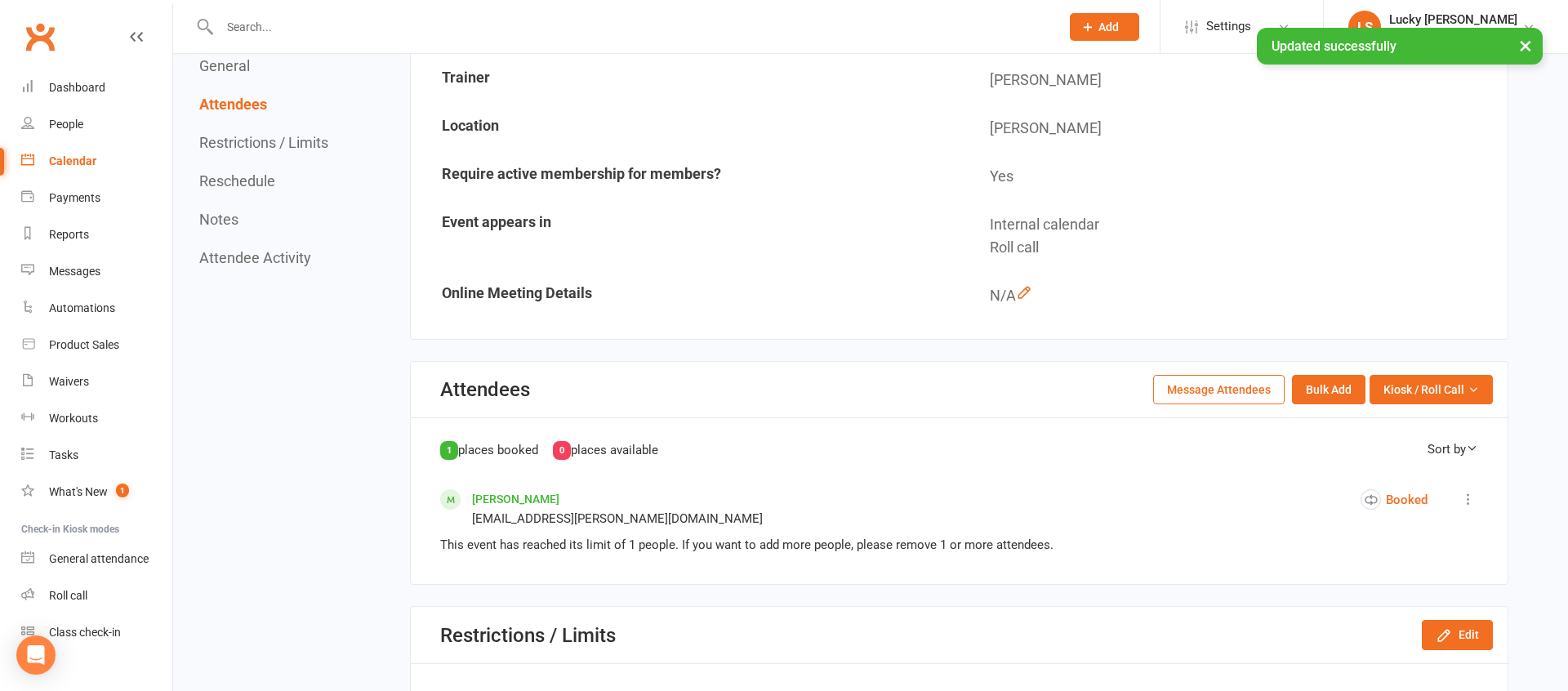
scroll to position [0, 0]
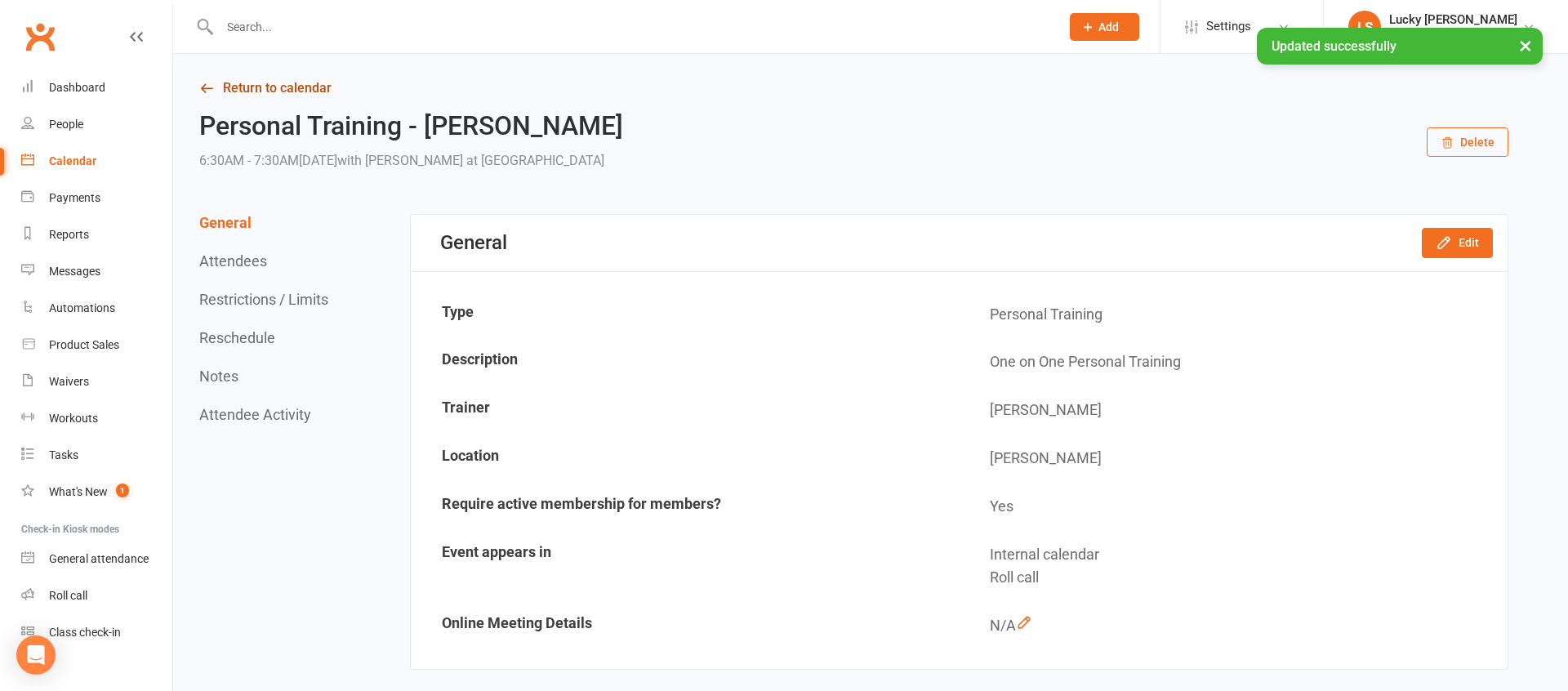
click at [298, 81] on link "Return to calendar" at bounding box center [854, 88] width 1309 height 23
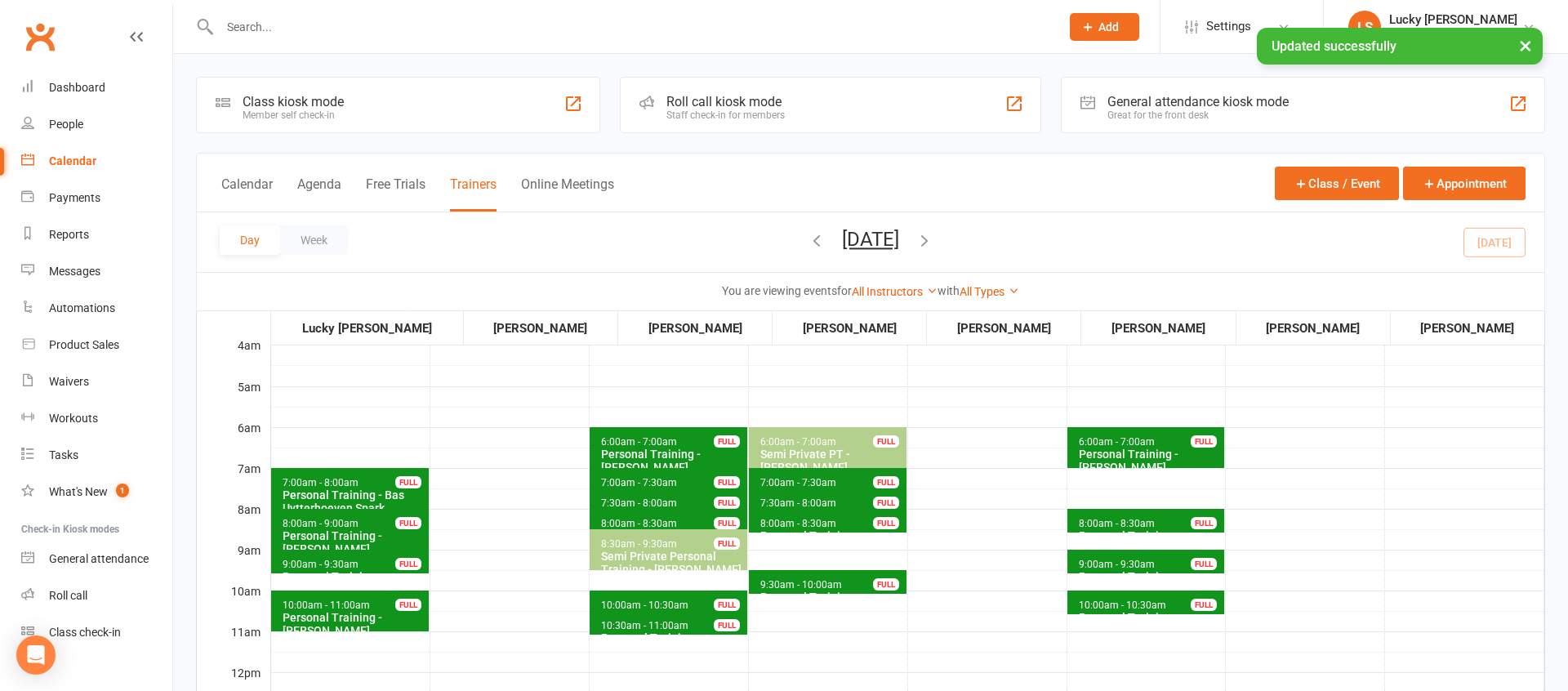
click at [884, 231] on button "[DATE]" at bounding box center [871, 239] width 57 height 23
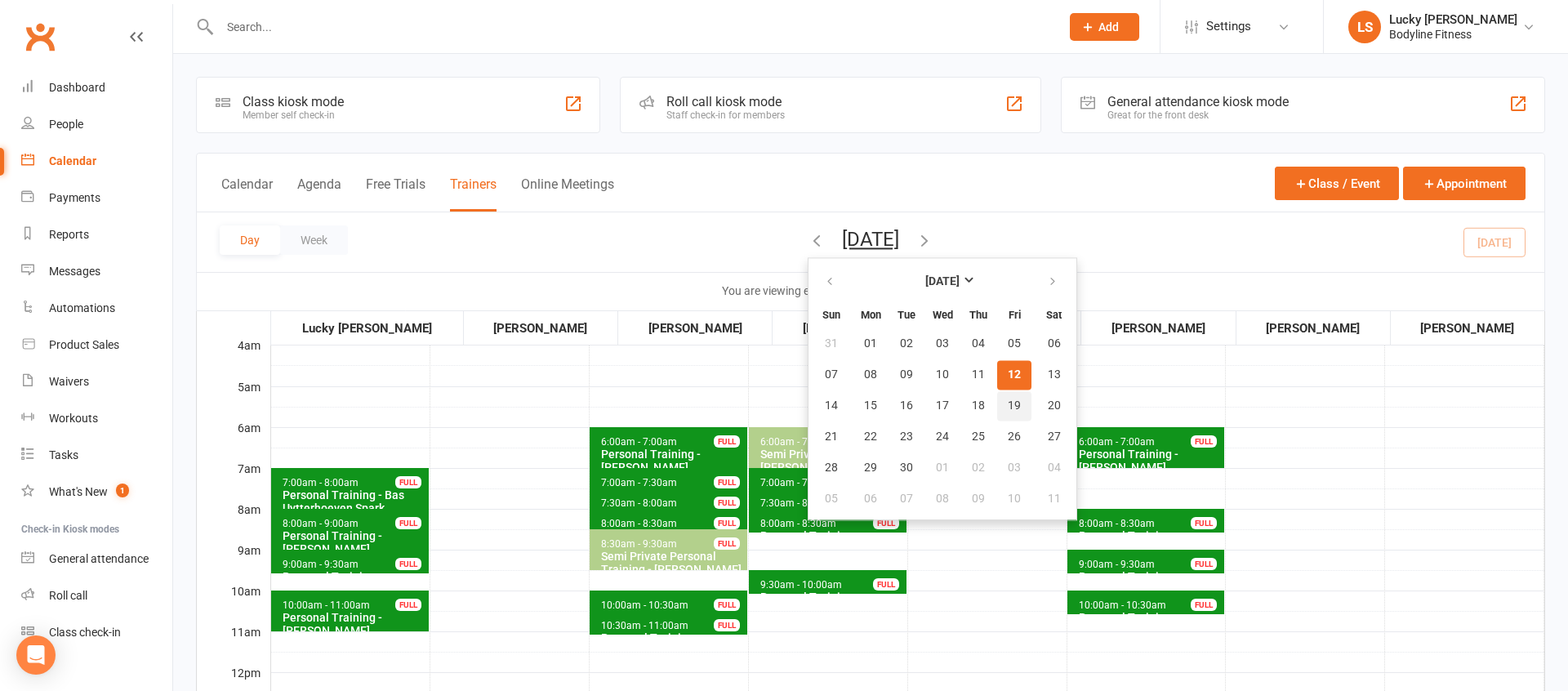
click at [1007, 405] on span "19" at bounding box center [1013, 405] width 13 height 13
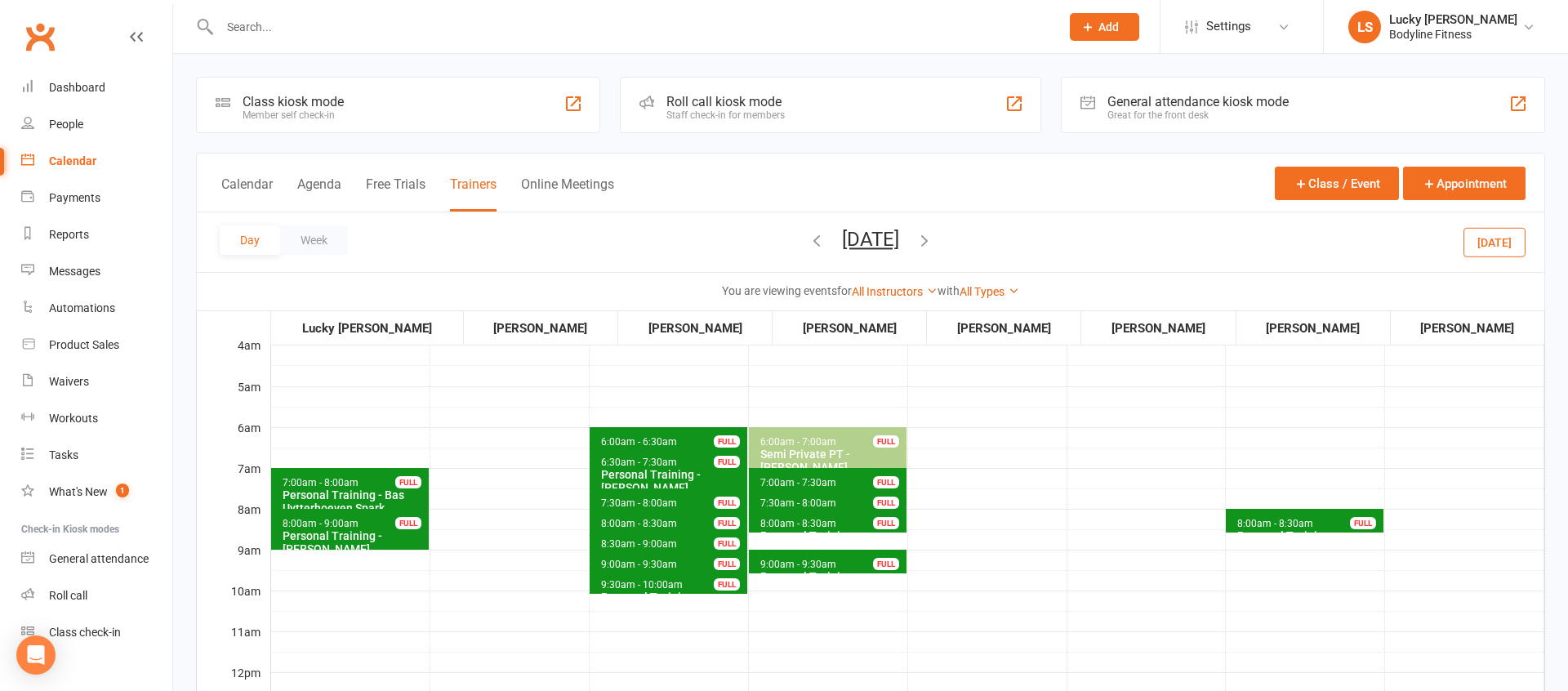
click at [899, 242] on button "[DATE]" at bounding box center [871, 239] width 57 height 23
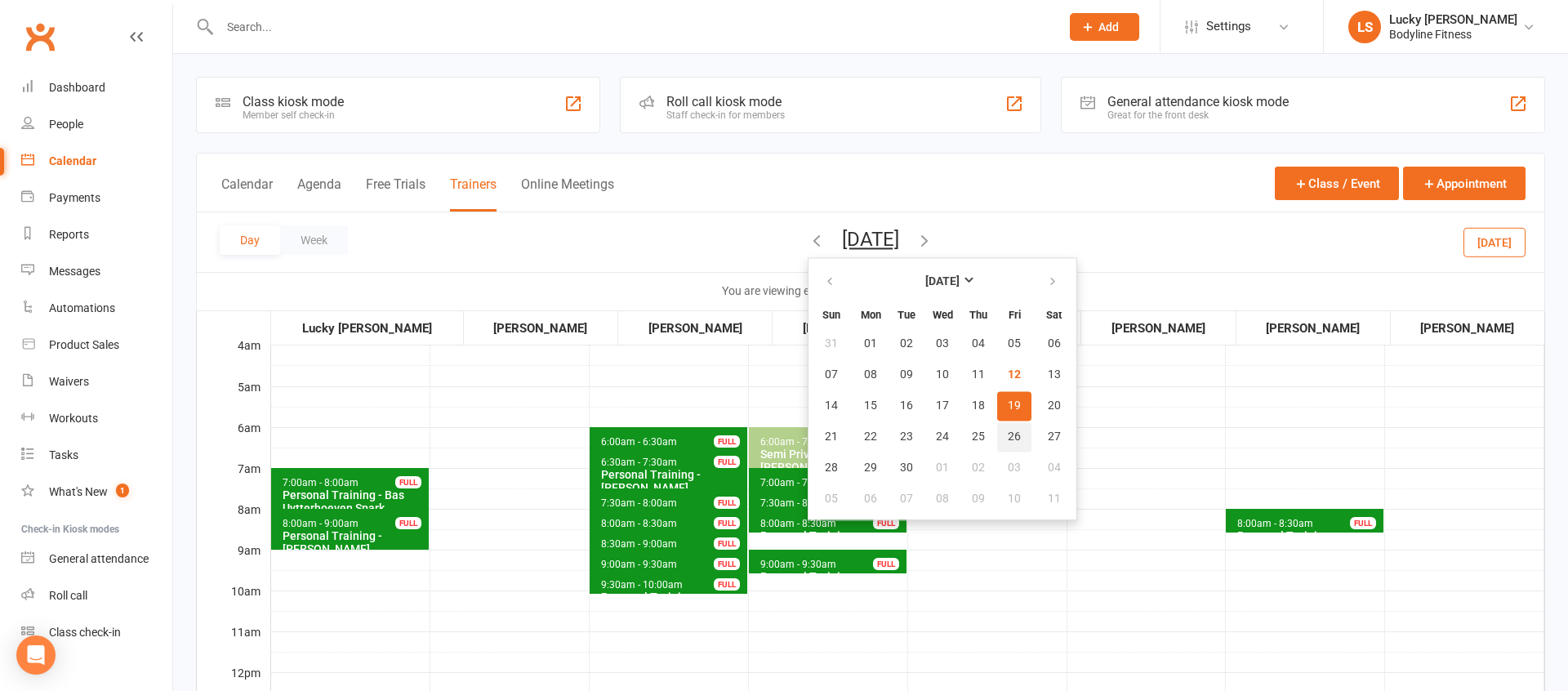
click at [1007, 438] on span "26" at bounding box center [1013, 437] width 13 height 13
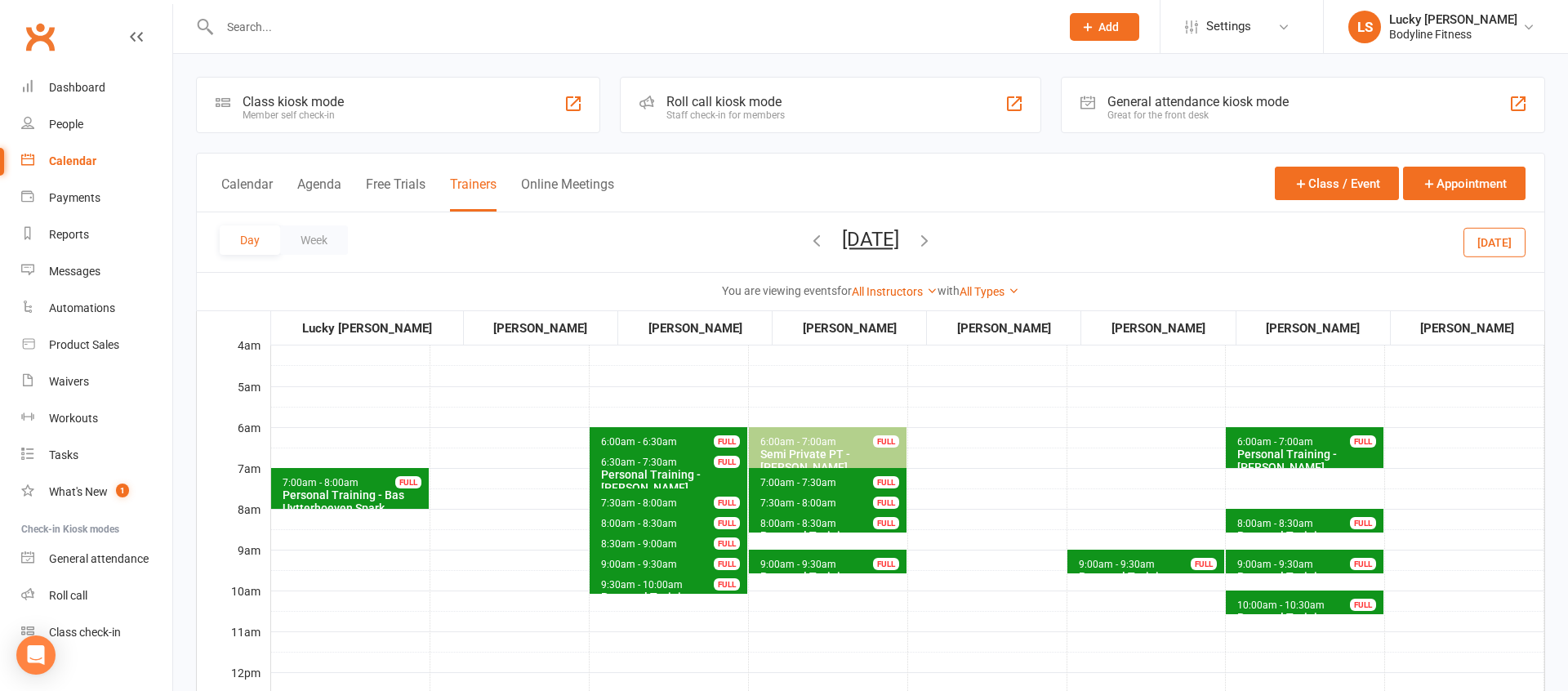
click at [899, 248] on button "[DATE]" at bounding box center [871, 239] width 57 height 23
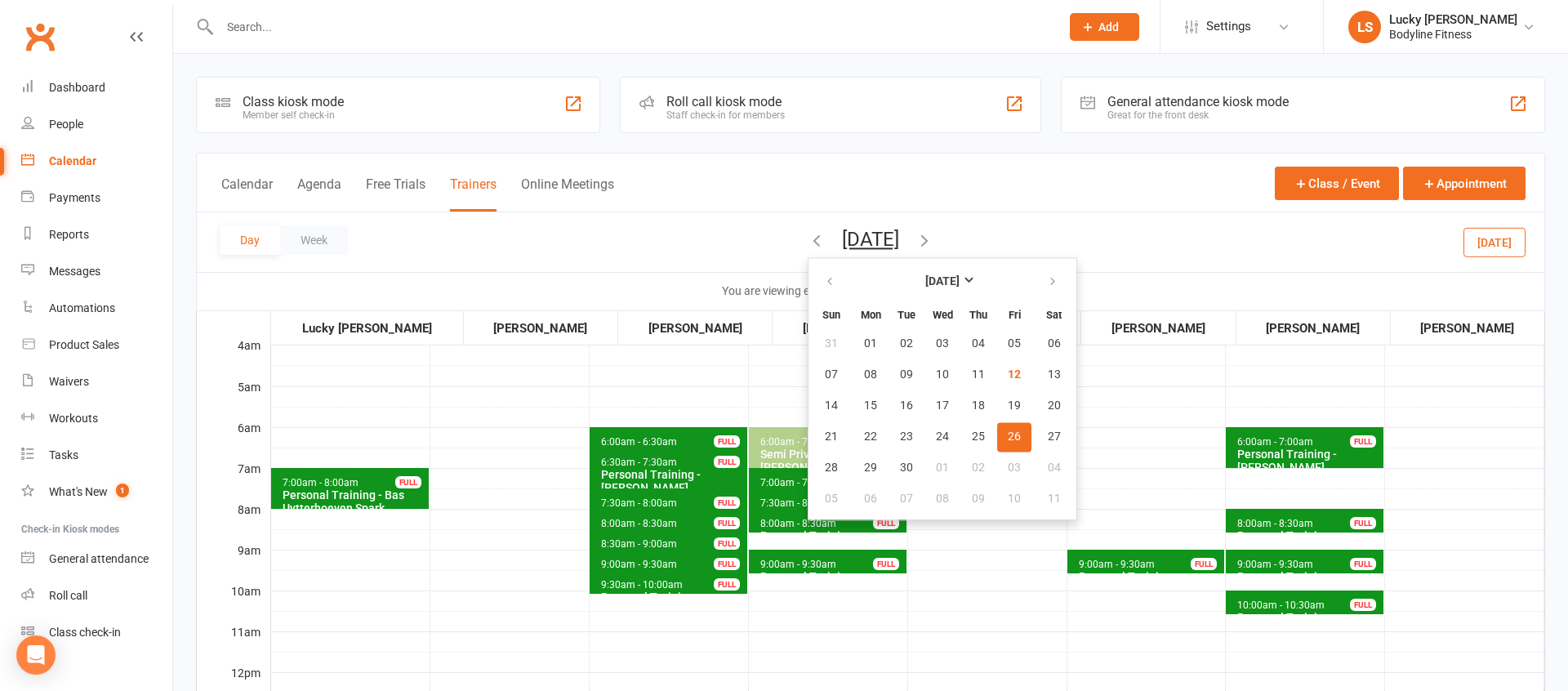
click at [1117, 556] on span "9:00am - 9:30am Personal Training - [PERSON_NAME] FULL" at bounding box center [1146, 562] width 158 height 24
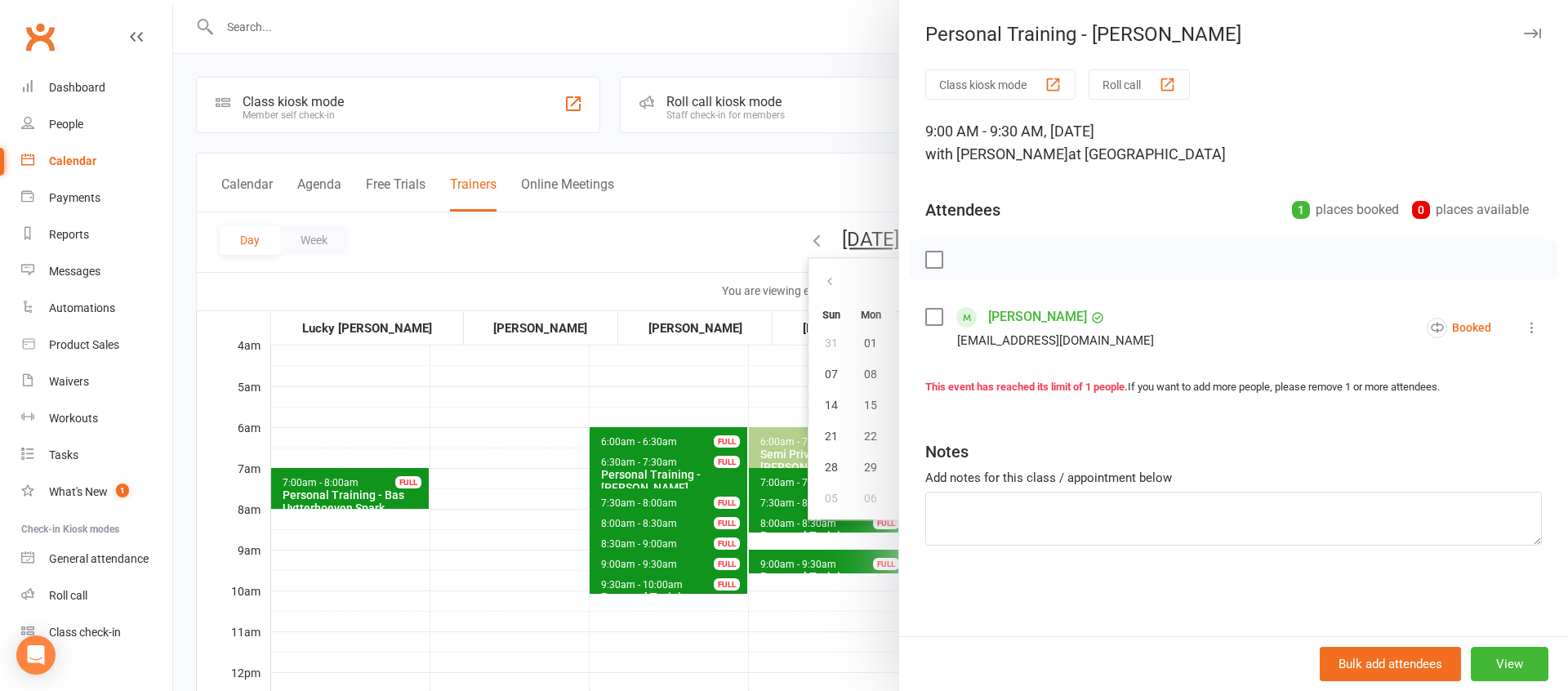
drag, startPoint x: 859, startPoint y: 574, endPoint x: 887, endPoint y: 548, distance: 38.2
click at [859, 574] on div at bounding box center [871, 346] width 1395 height 691
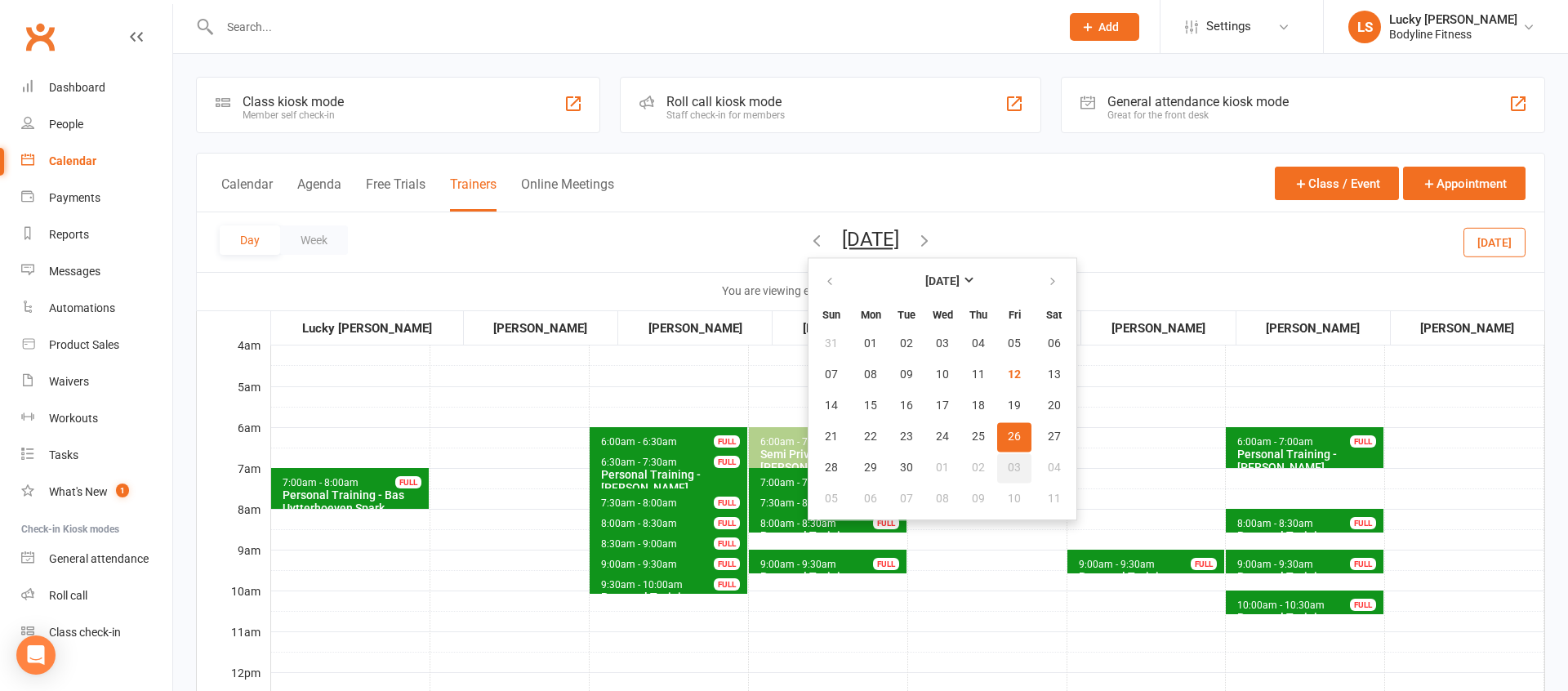
click at [1007, 470] on span "03" at bounding box center [1013, 467] width 13 height 13
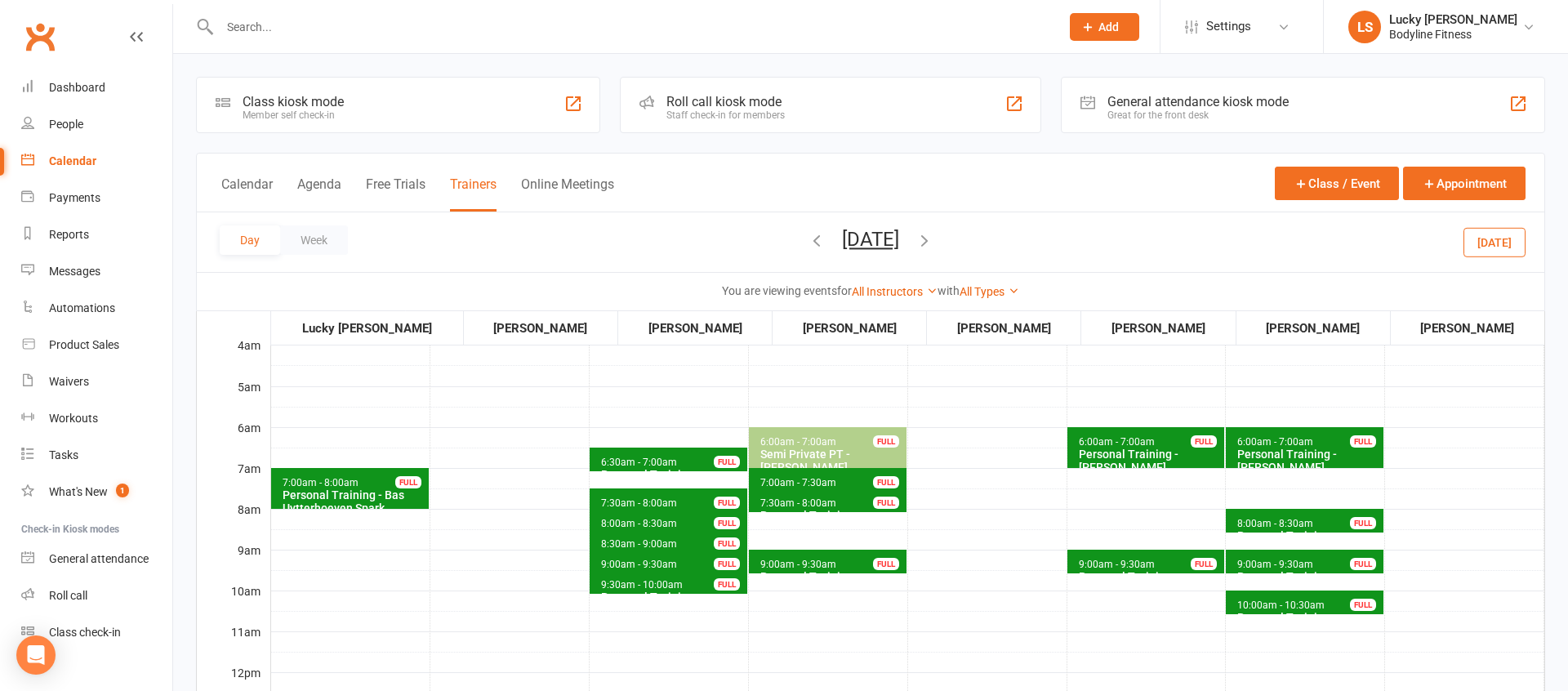
click at [640, 461] on span "6:30am - 7:00am" at bounding box center [639, 463] width 78 height 12
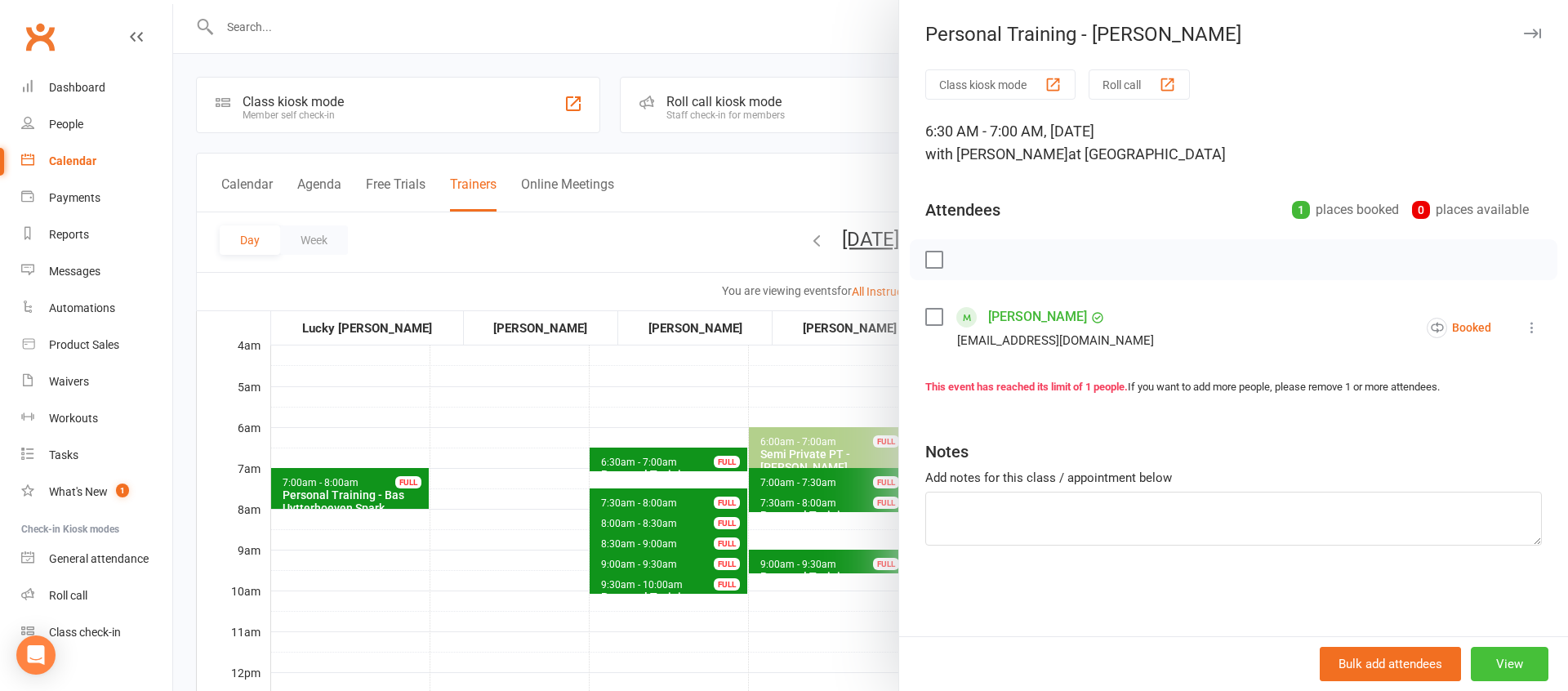
click at [1514, 662] on button "View" at bounding box center [1510, 664] width 78 height 35
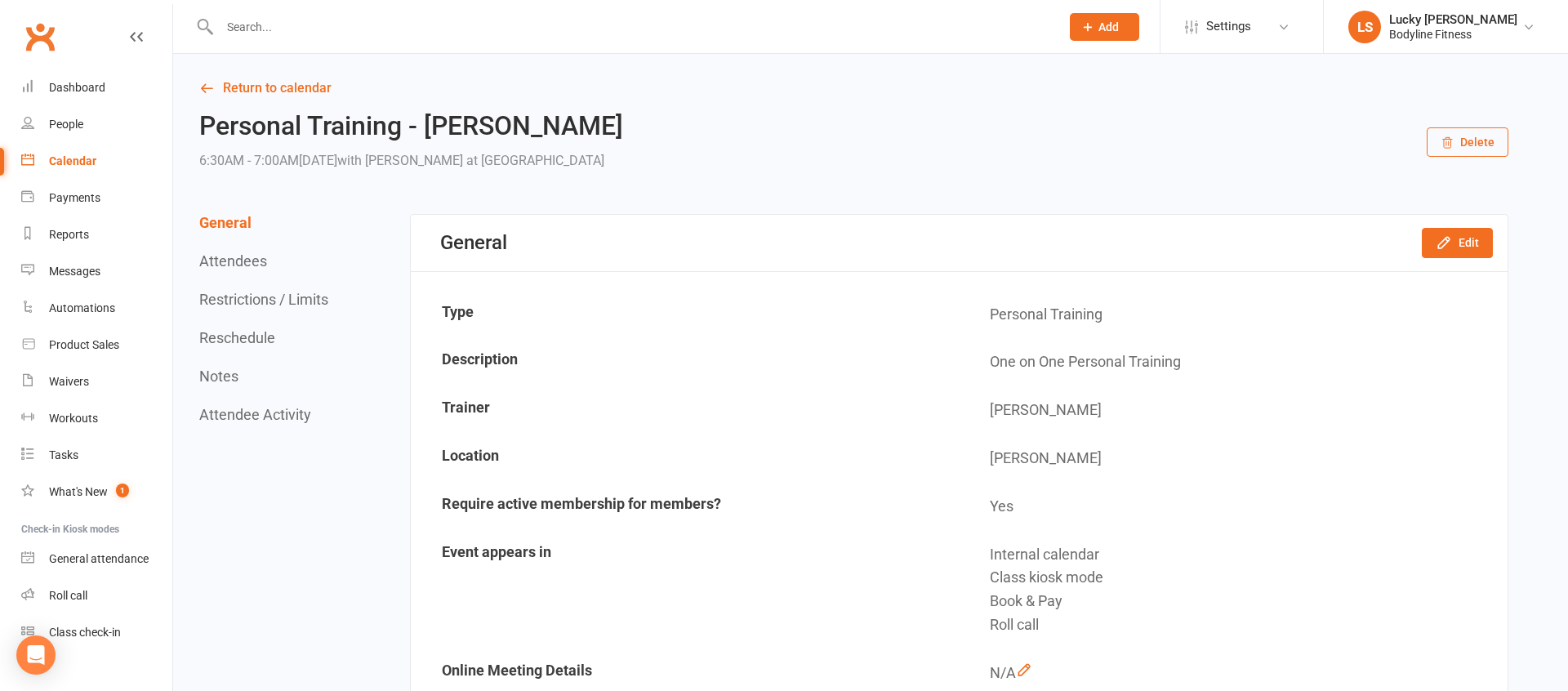
click at [229, 338] on button "Reschedule" at bounding box center [237, 338] width 76 height 17
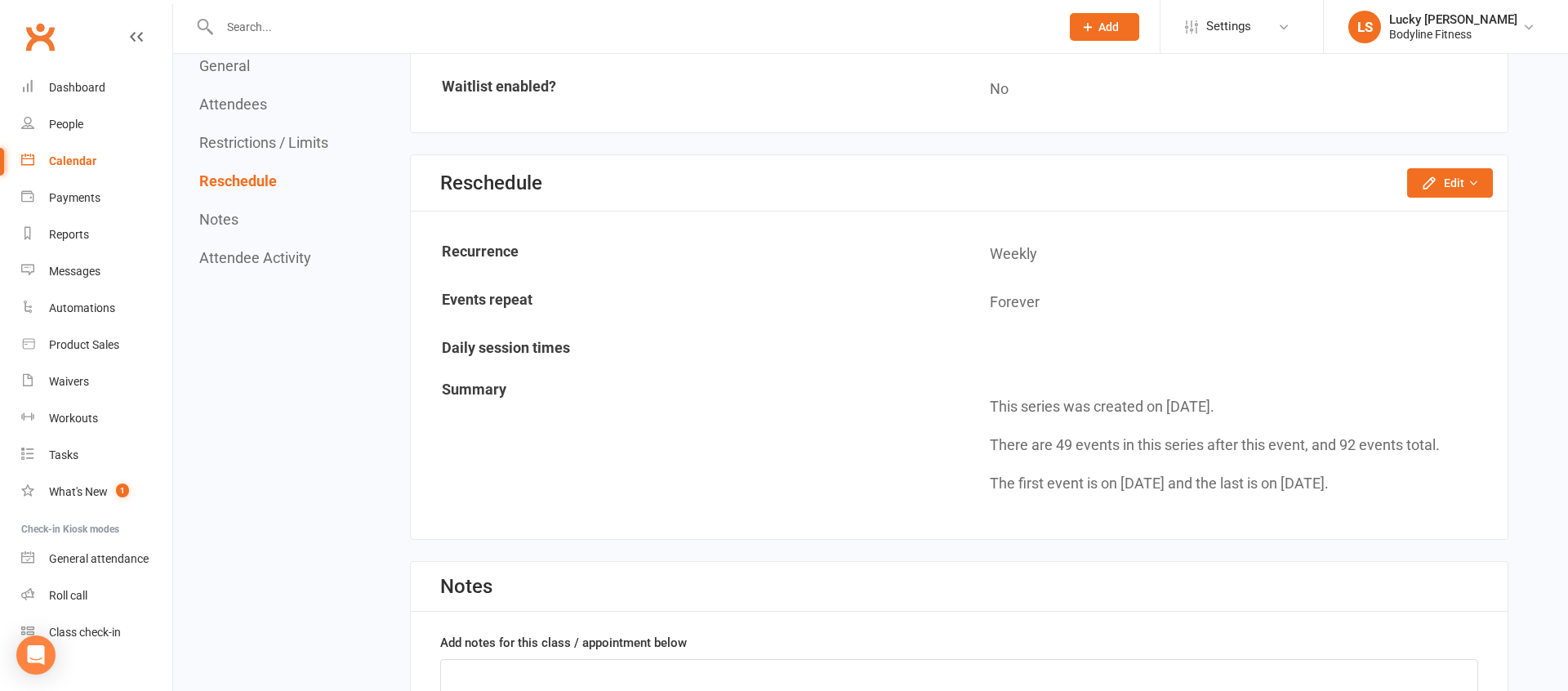
scroll to position [1260, 0]
click at [1463, 188] on button "Edit" at bounding box center [1450, 180] width 86 height 30
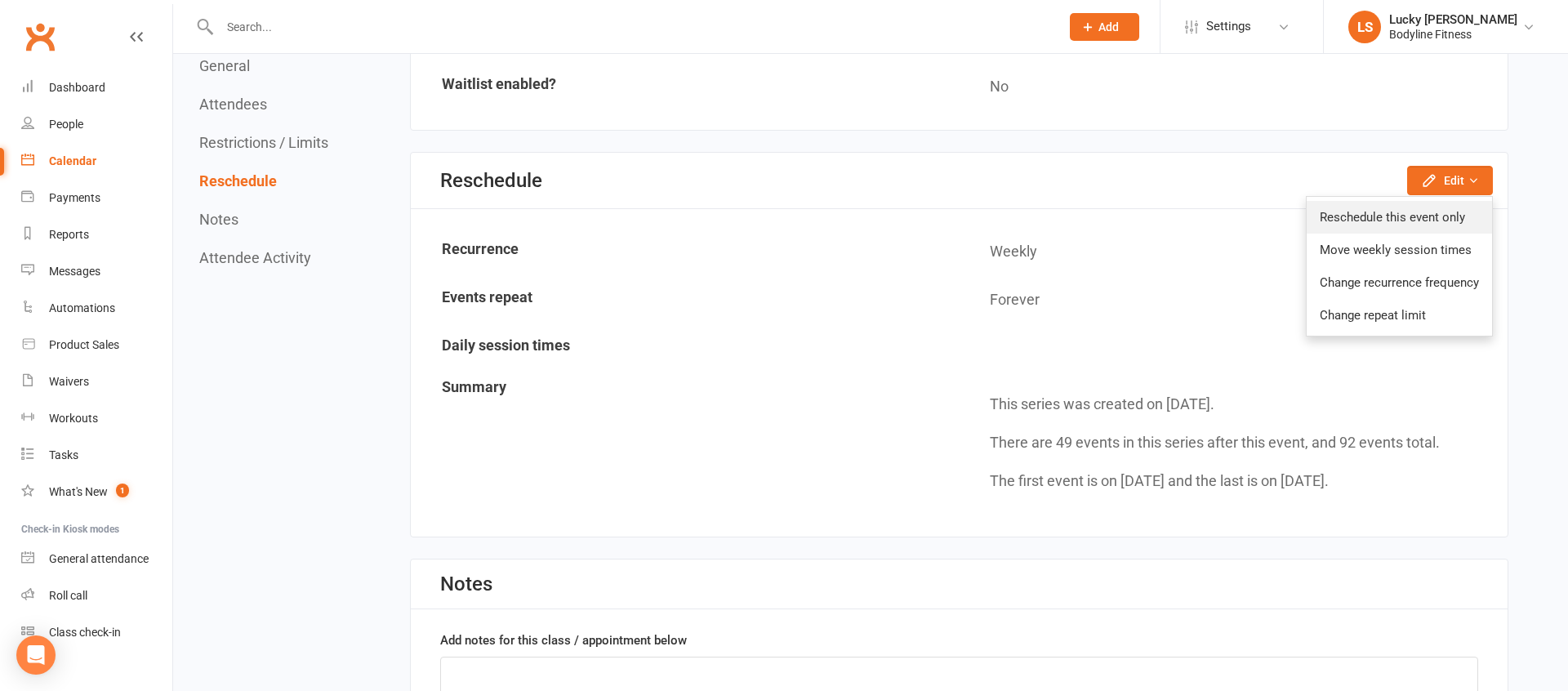
click at [1435, 210] on link "Reschedule this event only" at bounding box center [1399, 217] width 186 height 33
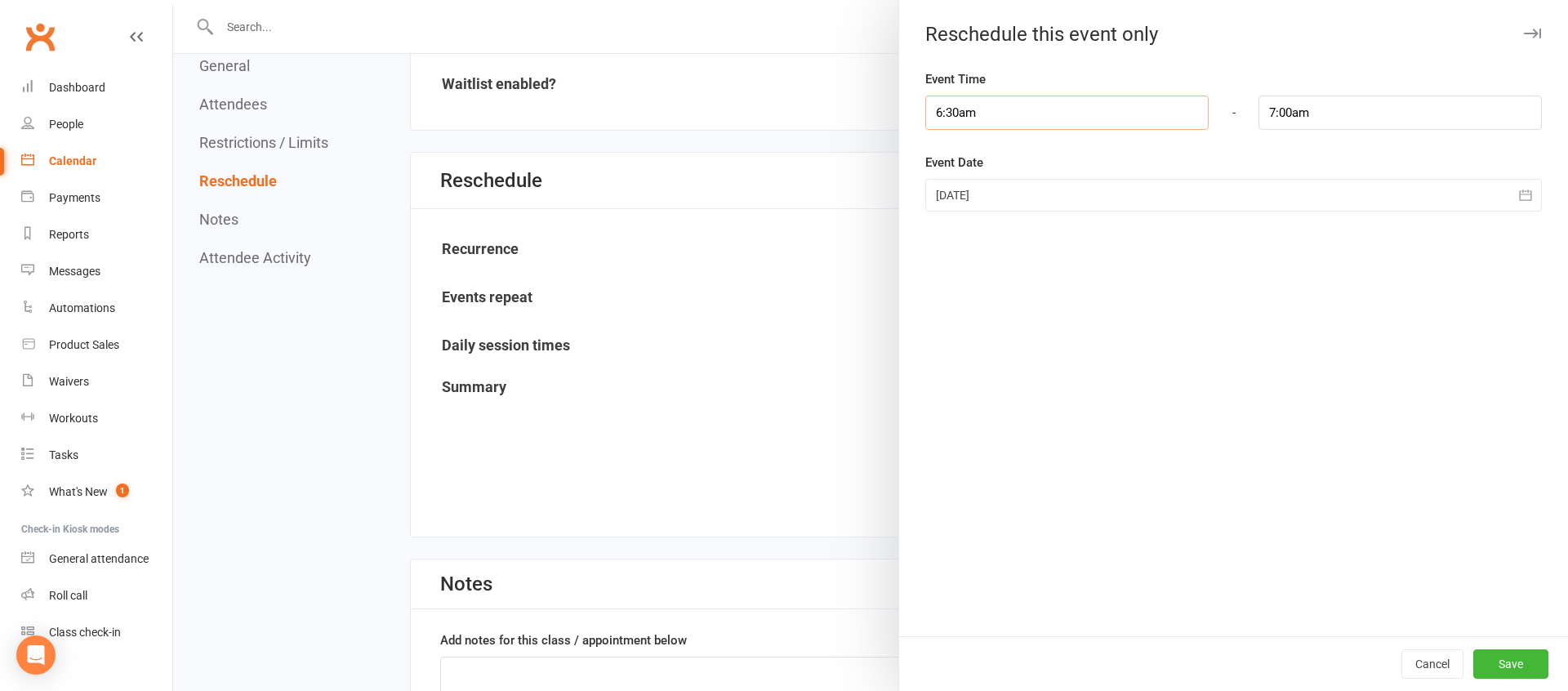
click at [974, 112] on input "6:30am" at bounding box center [1067, 112] width 284 height 35
type input "6:00am"
type input "6:30am"
click at [951, 144] on li "6:00am" at bounding box center [965, 142] width 79 height 24
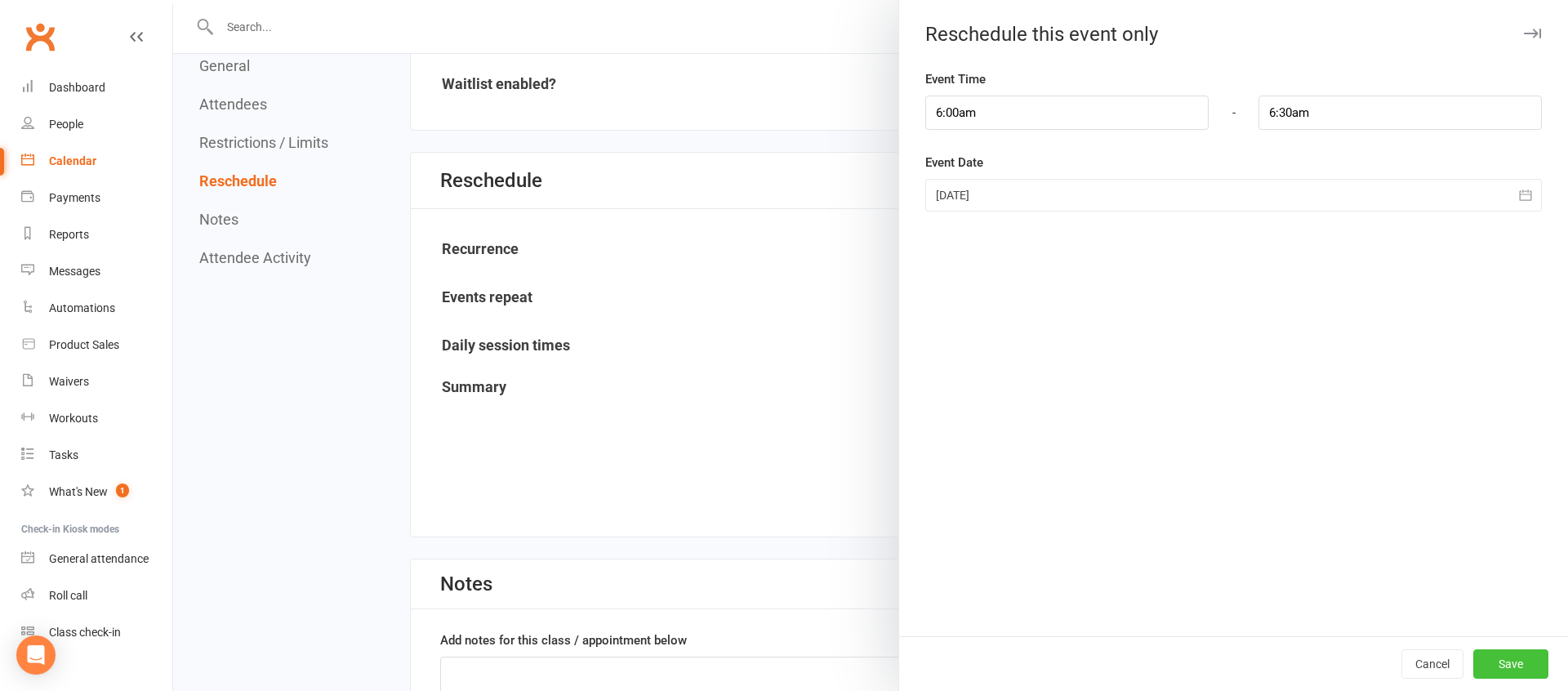
click at [1498, 663] on button "Save" at bounding box center [1510, 664] width 75 height 30
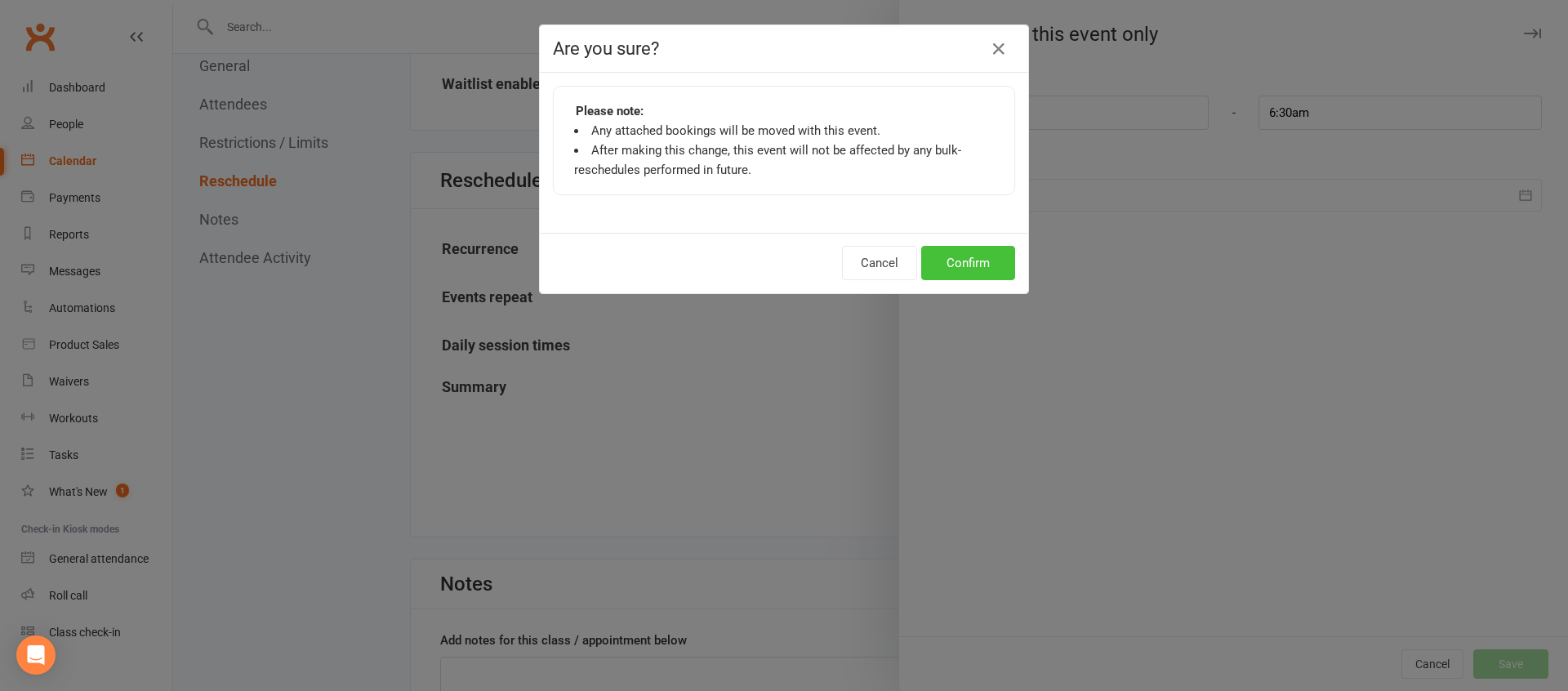
click at [971, 259] on button "Confirm" at bounding box center [968, 263] width 94 height 35
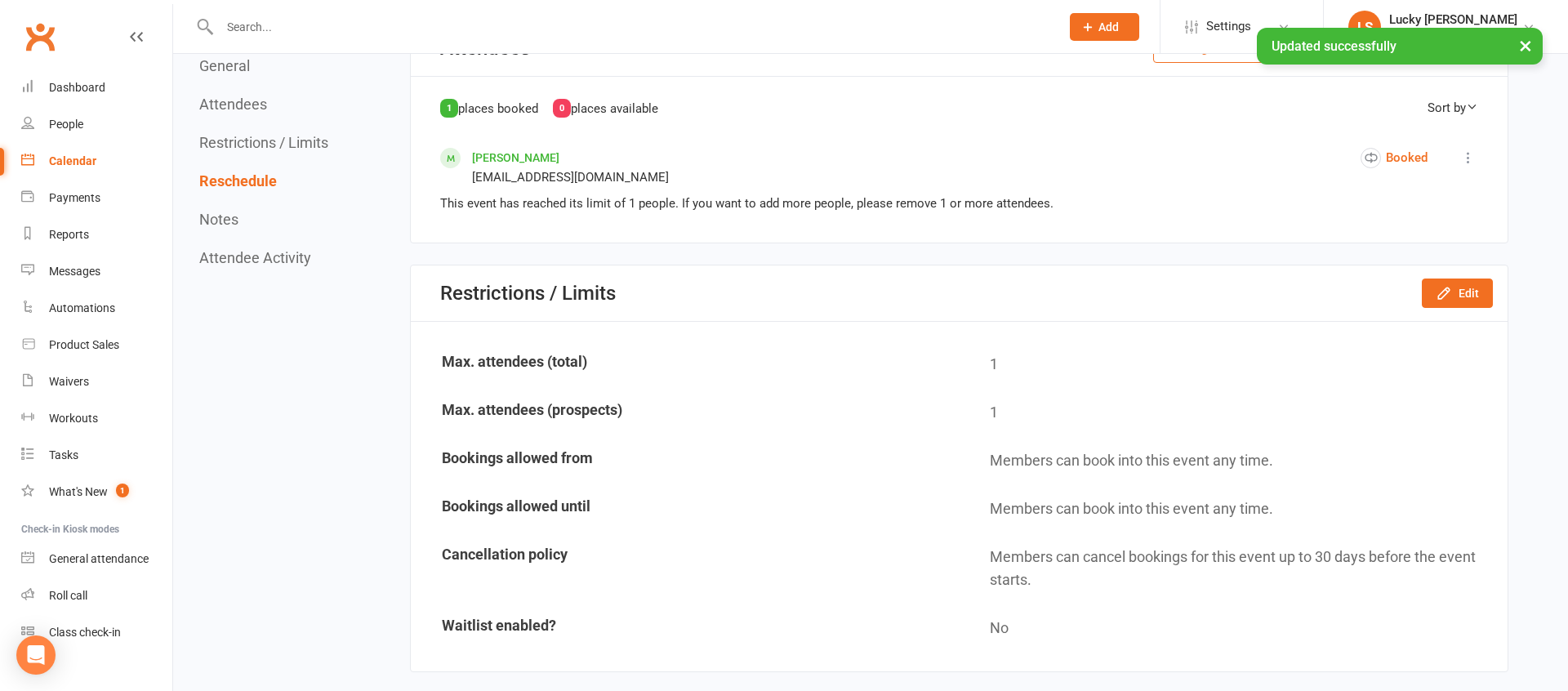
scroll to position [0, 0]
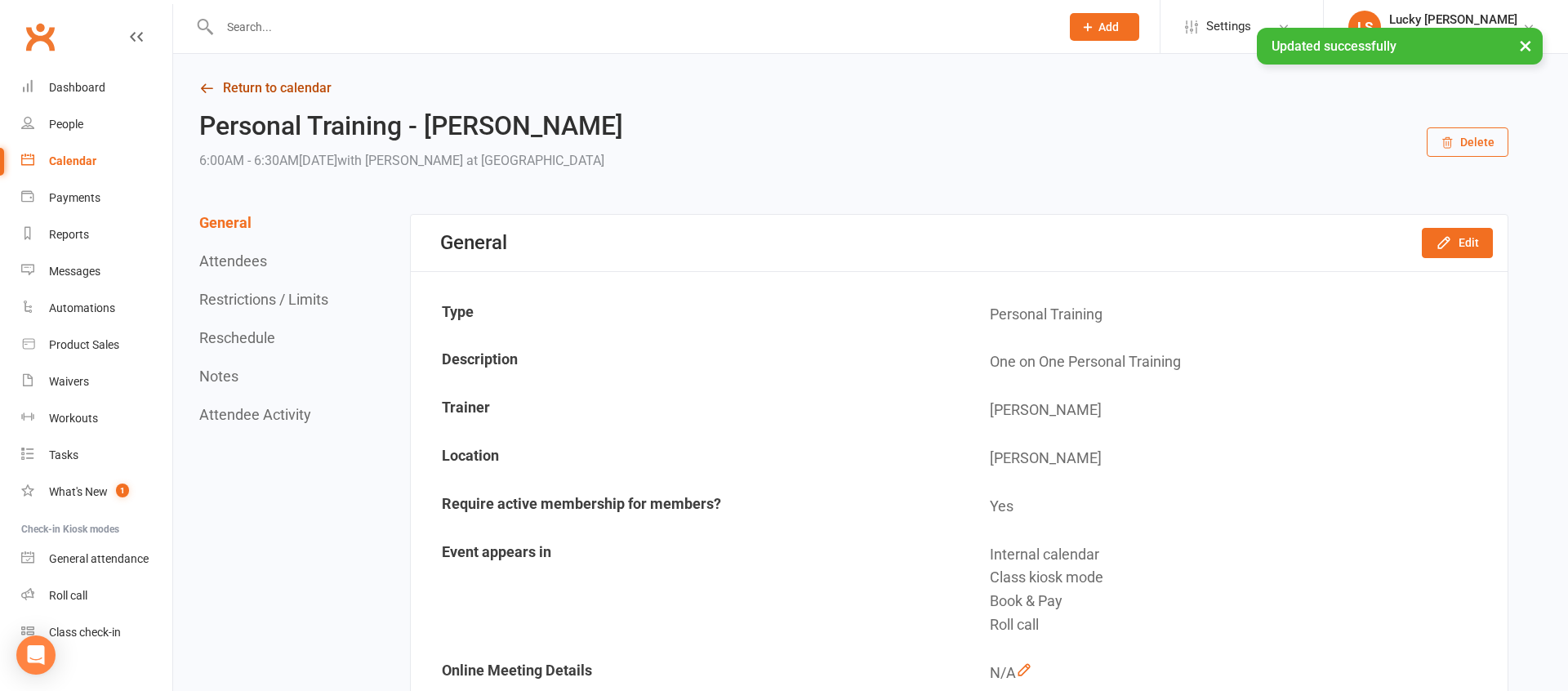
click at [287, 79] on link "Return to calendar" at bounding box center [854, 88] width 1309 height 23
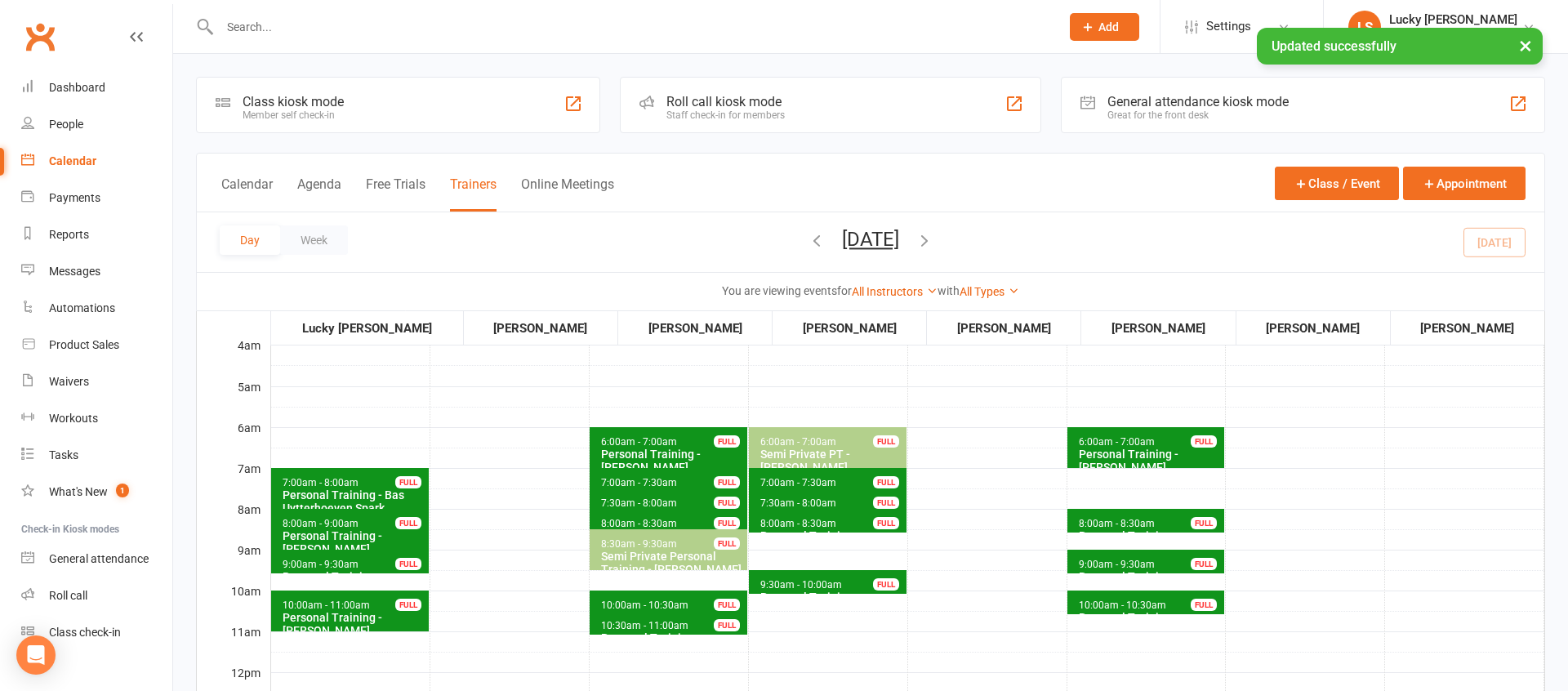
click at [893, 245] on button "[DATE]" at bounding box center [871, 239] width 57 height 23
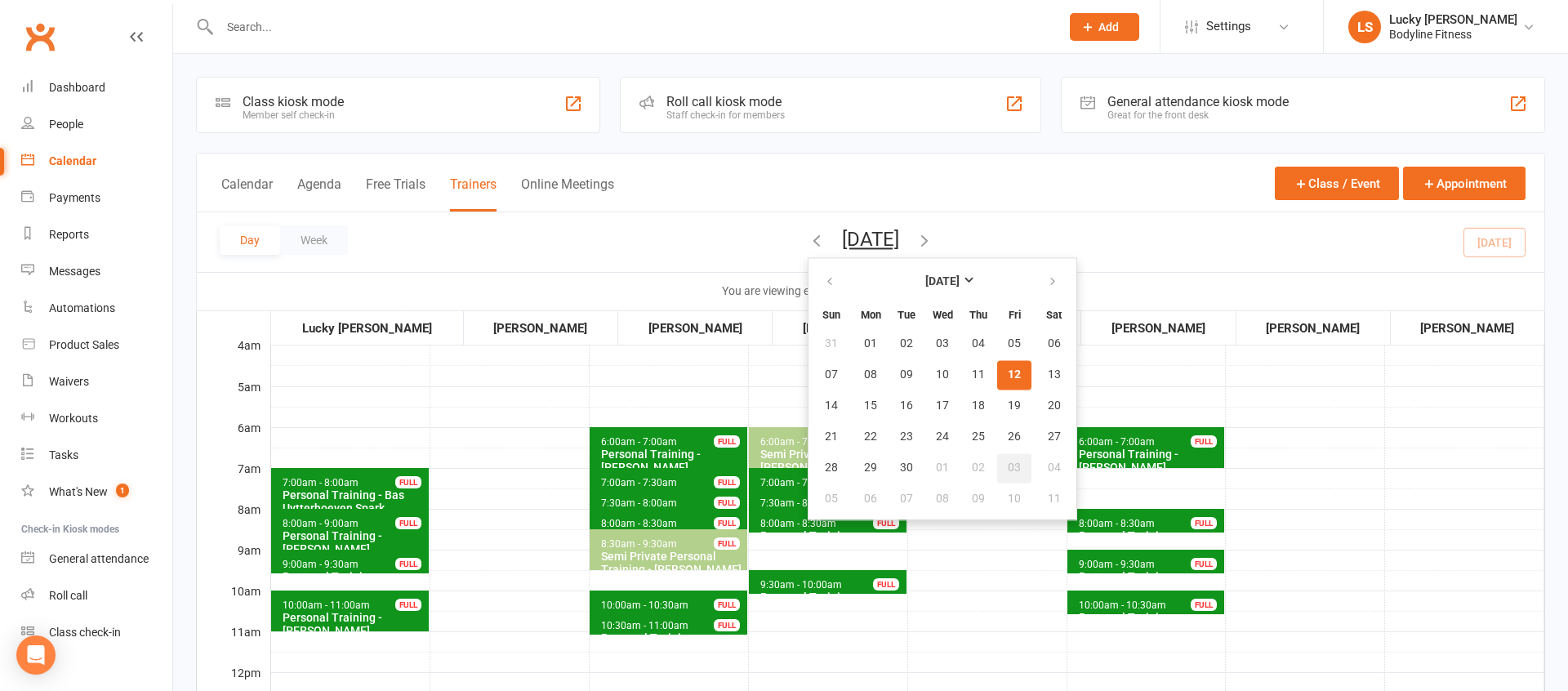
drag, startPoint x: 959, startPoint y: 471, endPoint x: 952, endPoint y: 472, distance: 7.1
click at [1007, 471] on span "03" at bounding box center [1013, 467] width 13 height 13
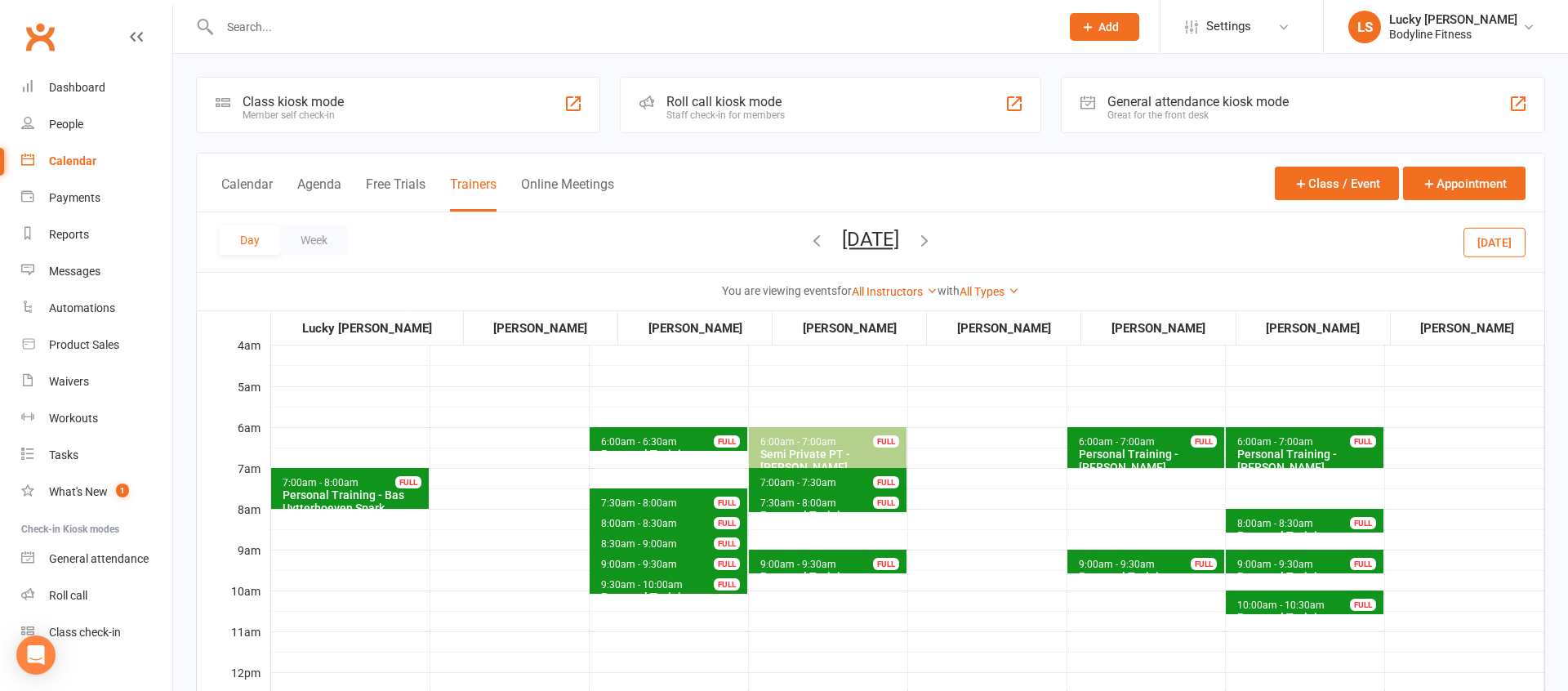
click at [1141, 444] on span "6:00am - 7:00am" at bounding box center [1116, 442] width 78 height 12
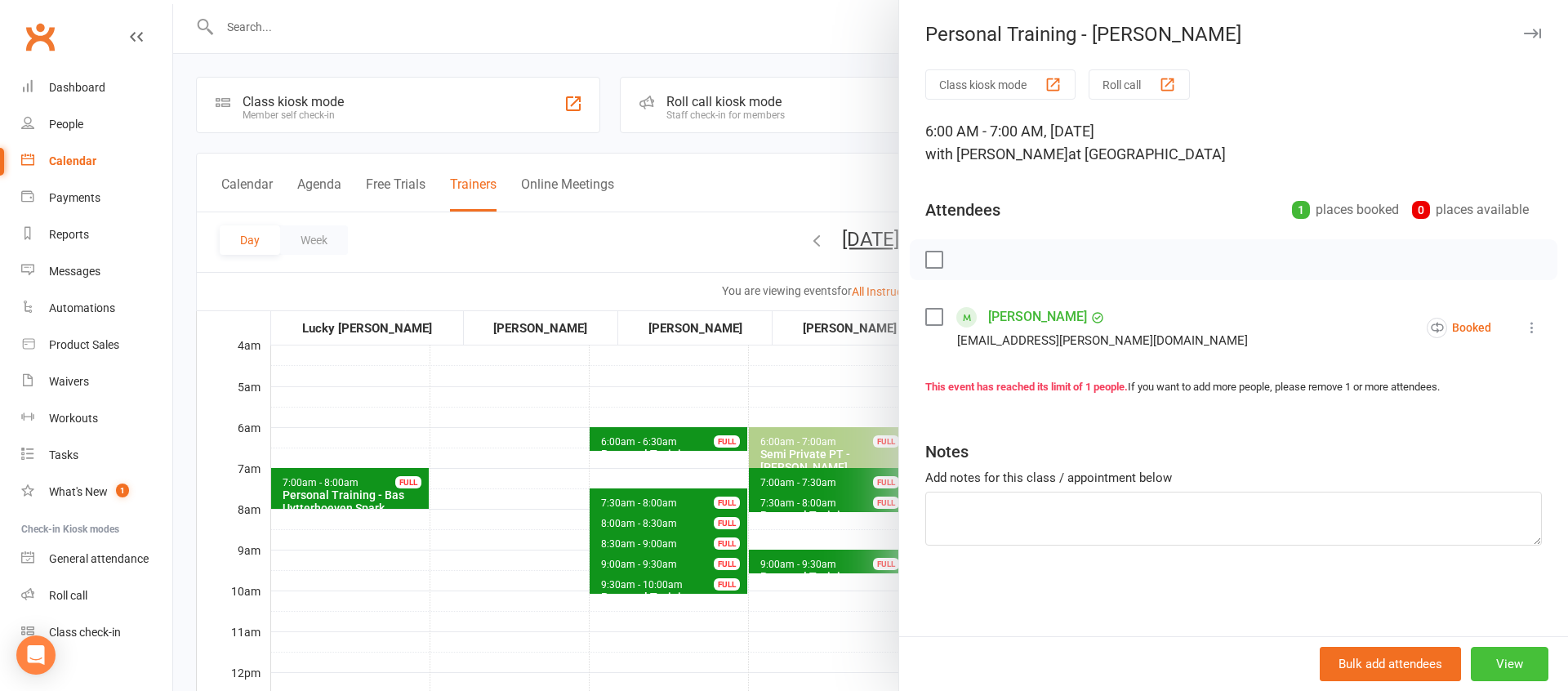
click at [1508, 667] on button "View" at bounding box center [1510, 664] width 78 height 35
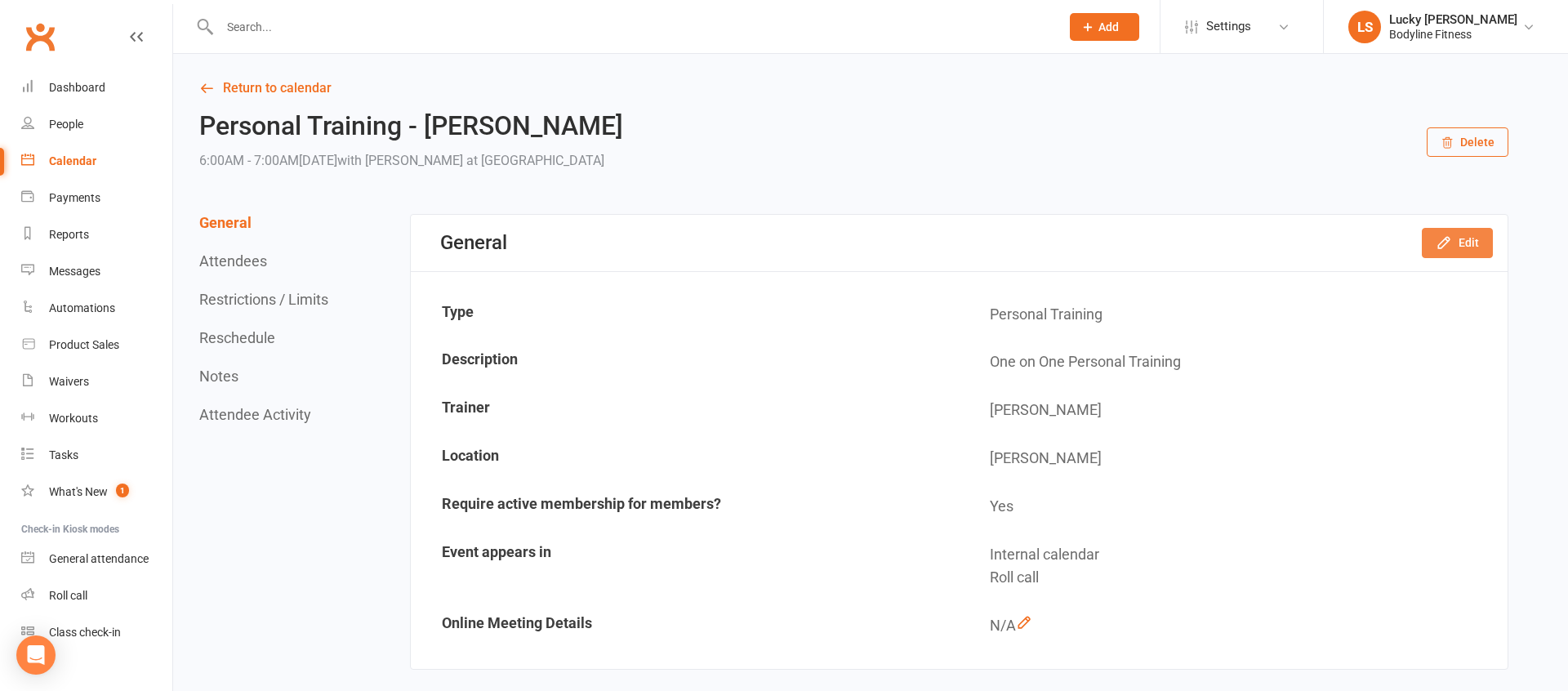
click at [1451, 233] on button "Edit" at bounding box center [1457, 242] width 71 height 30
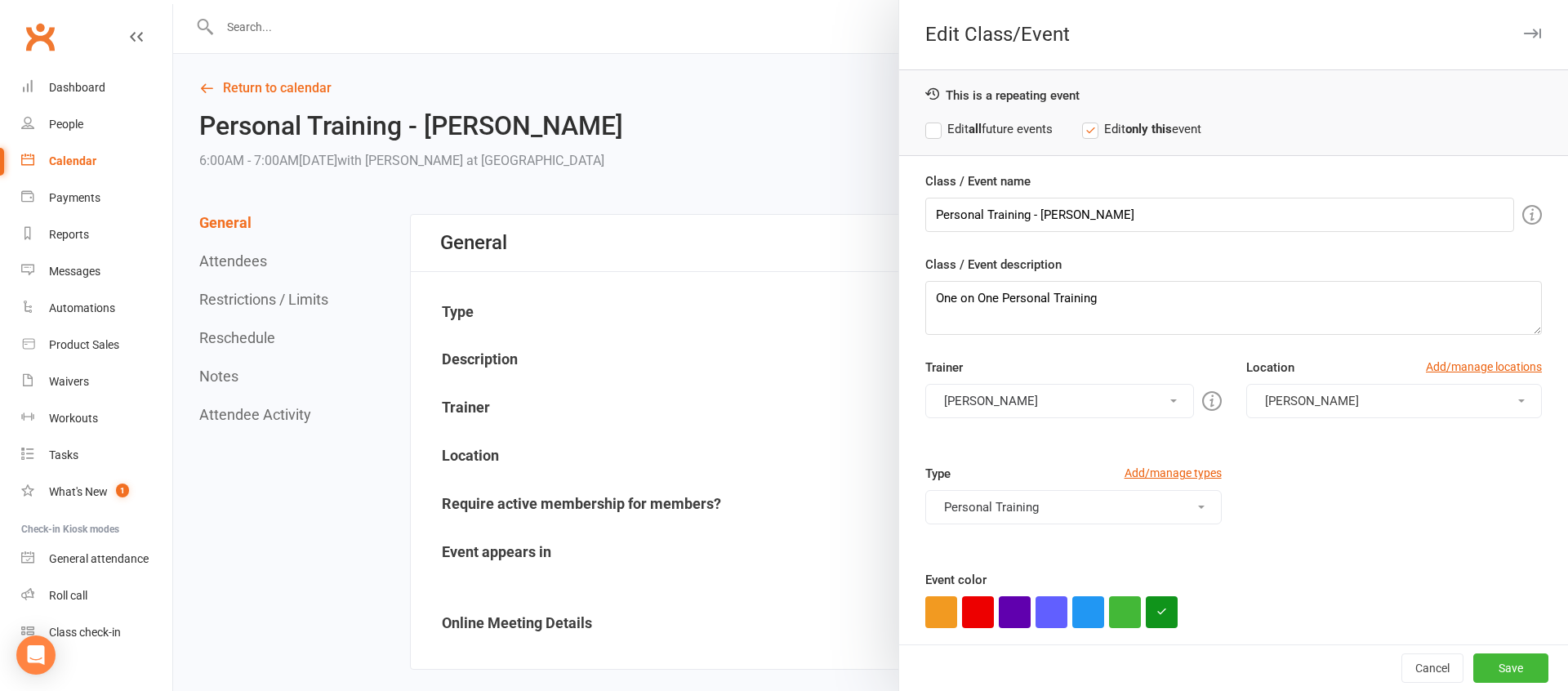
click at [1017, 394] on button "[PERSON_NAME]" at bounding box center [1059, 400] width 268 height 35
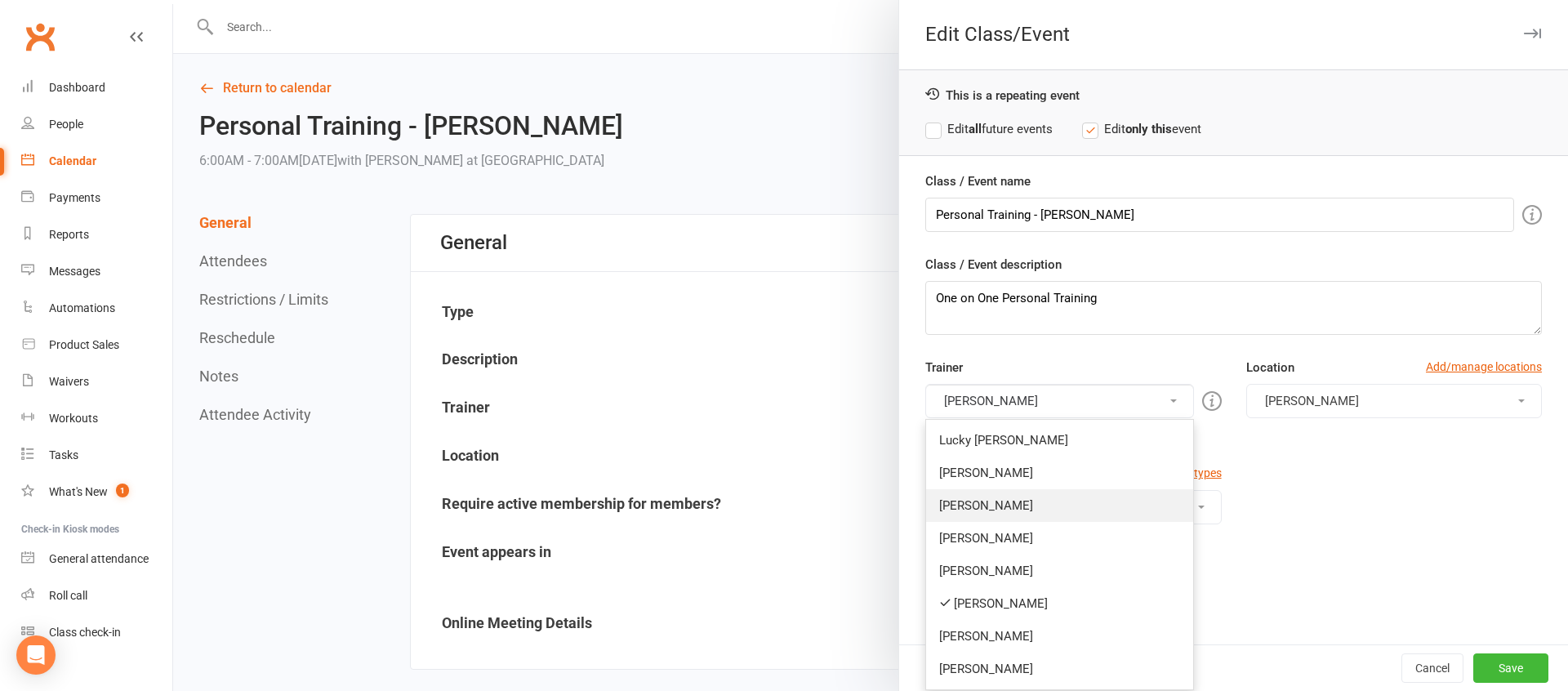
click at [990, 503] on link "[PERSON_NAME]" at bounding box center [1059, 505] width 266 height 33
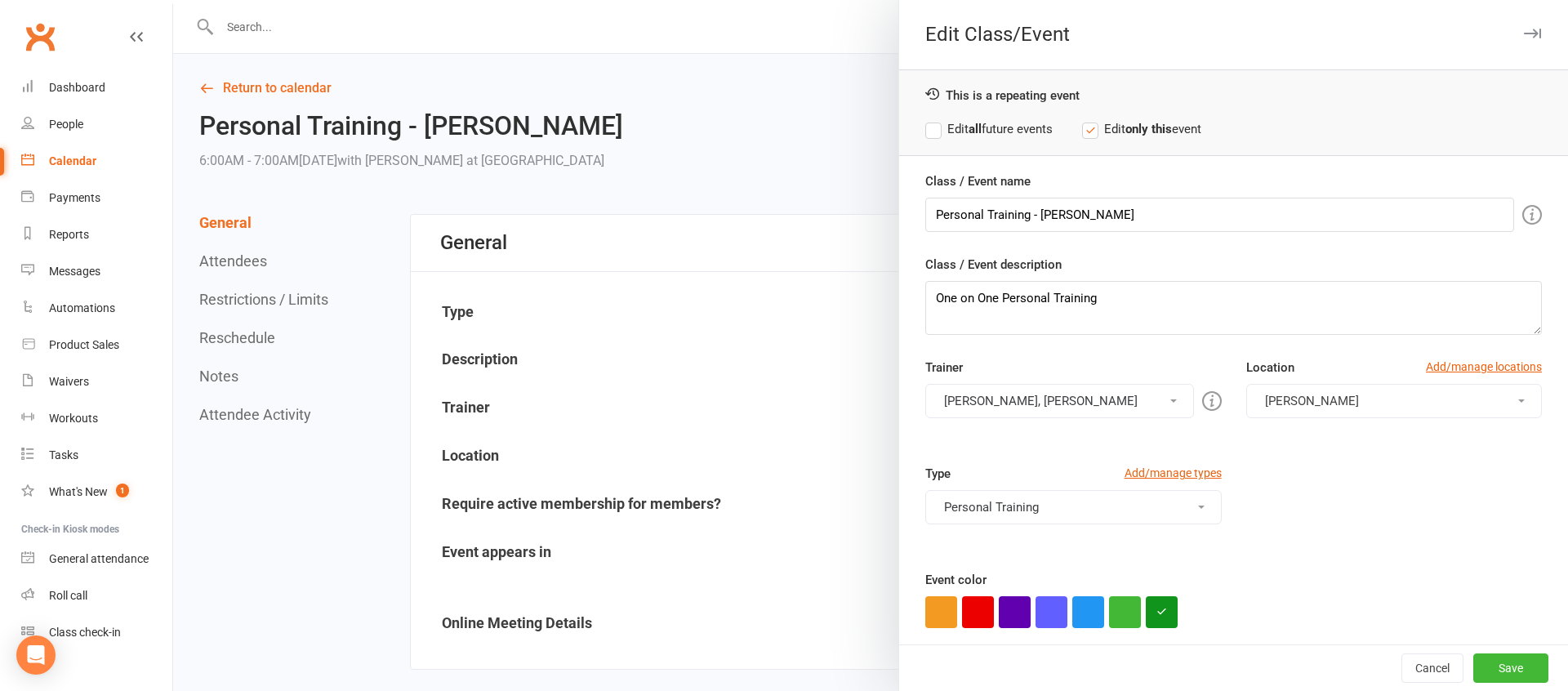
drag, startPoint x: 998, startPoint y: 408, endPoint x: 1011, endPoint y: 439, distance: 33.6
click at [998, 408] on button "[PERSON_NAME], [PERSON_NAME]" at bounding box center [1059, 400] width 268 height 35
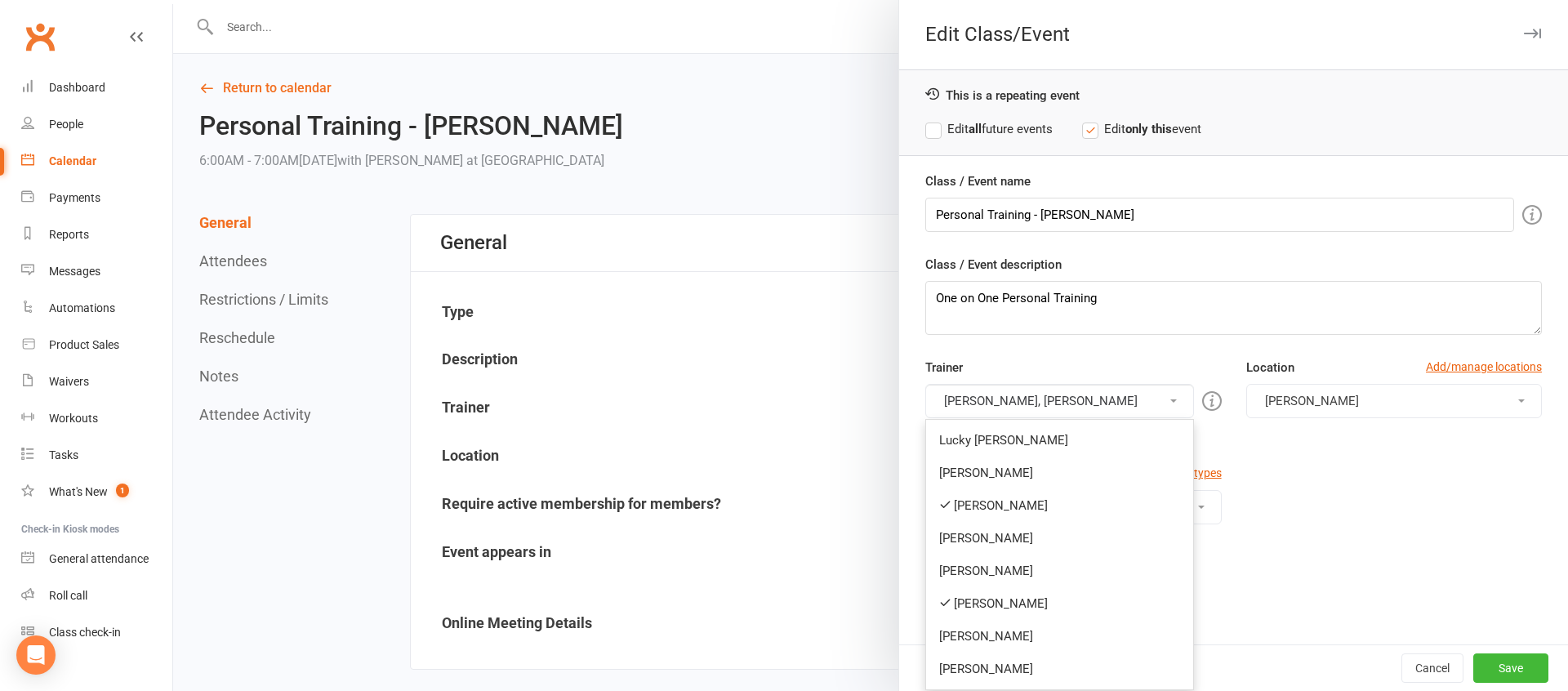
click at [1002, 611] on link "[PERSON_NAME]" at bounding box center [1059, 603] width 266 height 33
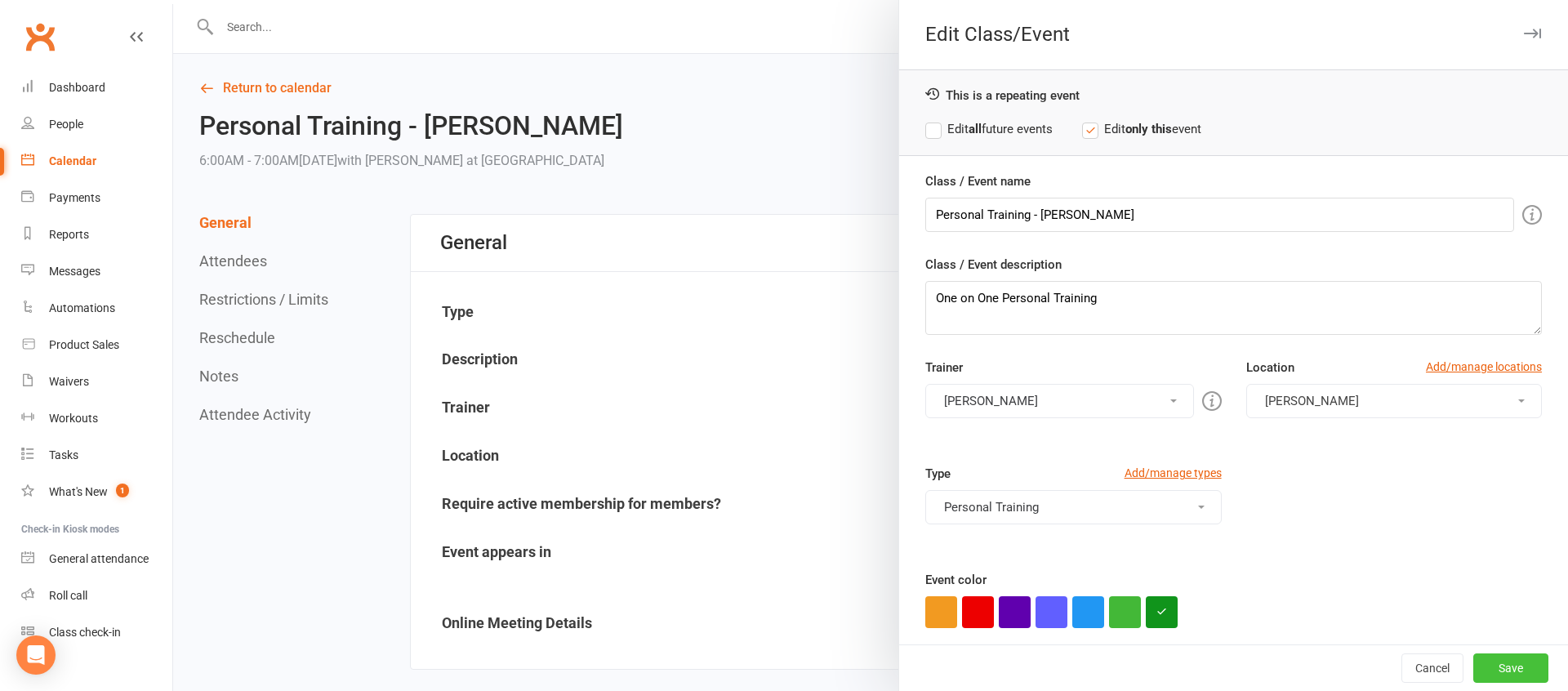
click at [1497, 653] on div "Cancel Save" at bounding box center [1234, 667] width 669 height 46
click at [1506, 669] on button "Save" at bounding box center [1510, 668] width 75 height 30
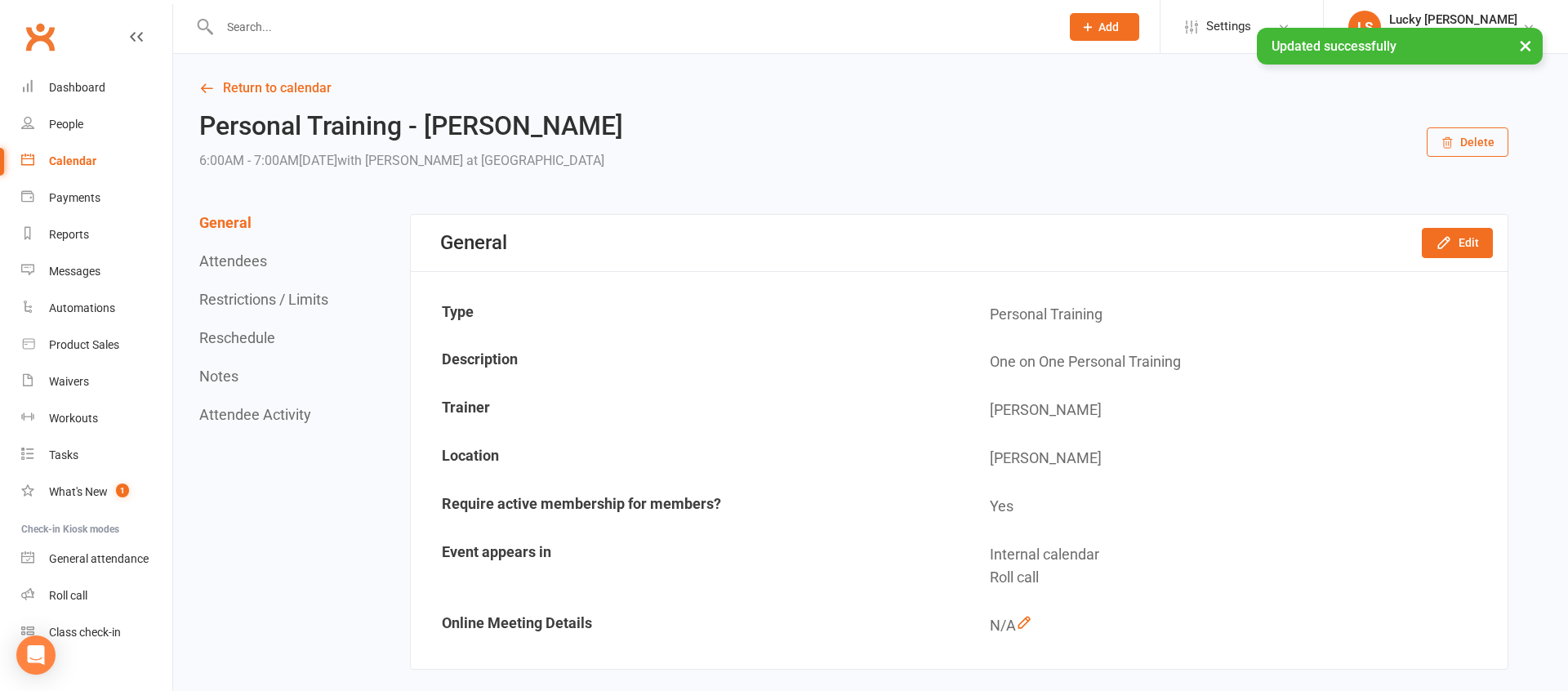
click at [229, 342] on button "Reschedule" at bounding box center [237, 338] width 76 height 17
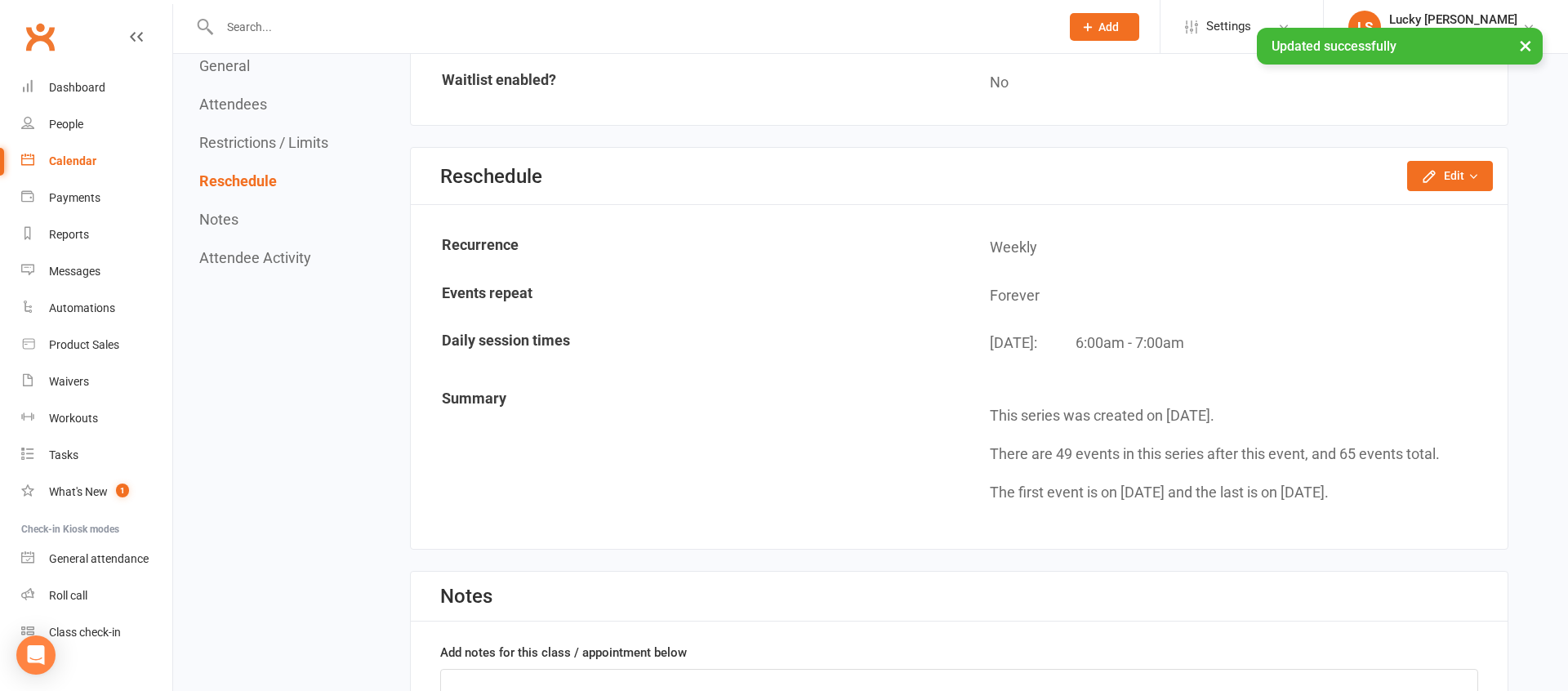
scroll to position [1221, 0]
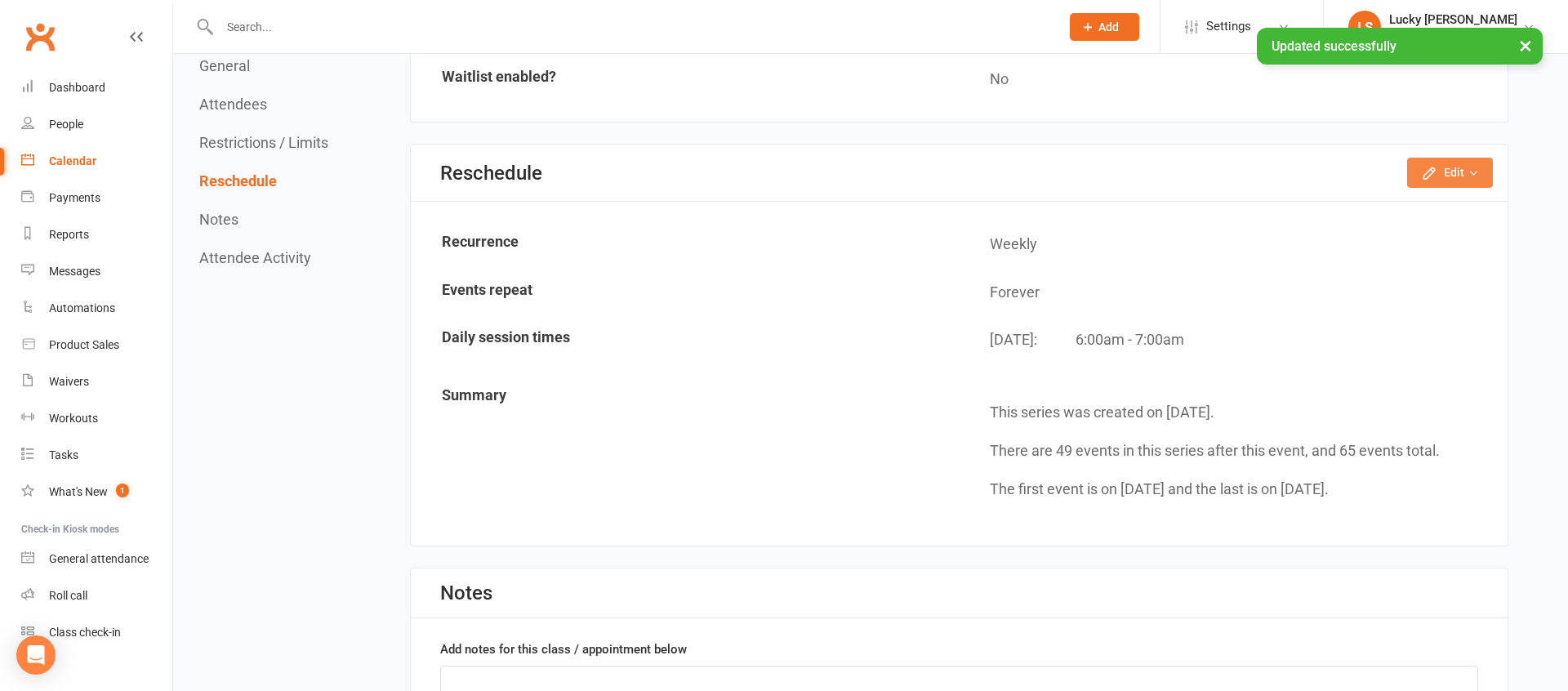
click at [1462, 172] on button "Edit" at bounding box center [1450, 172] width 86 height 30
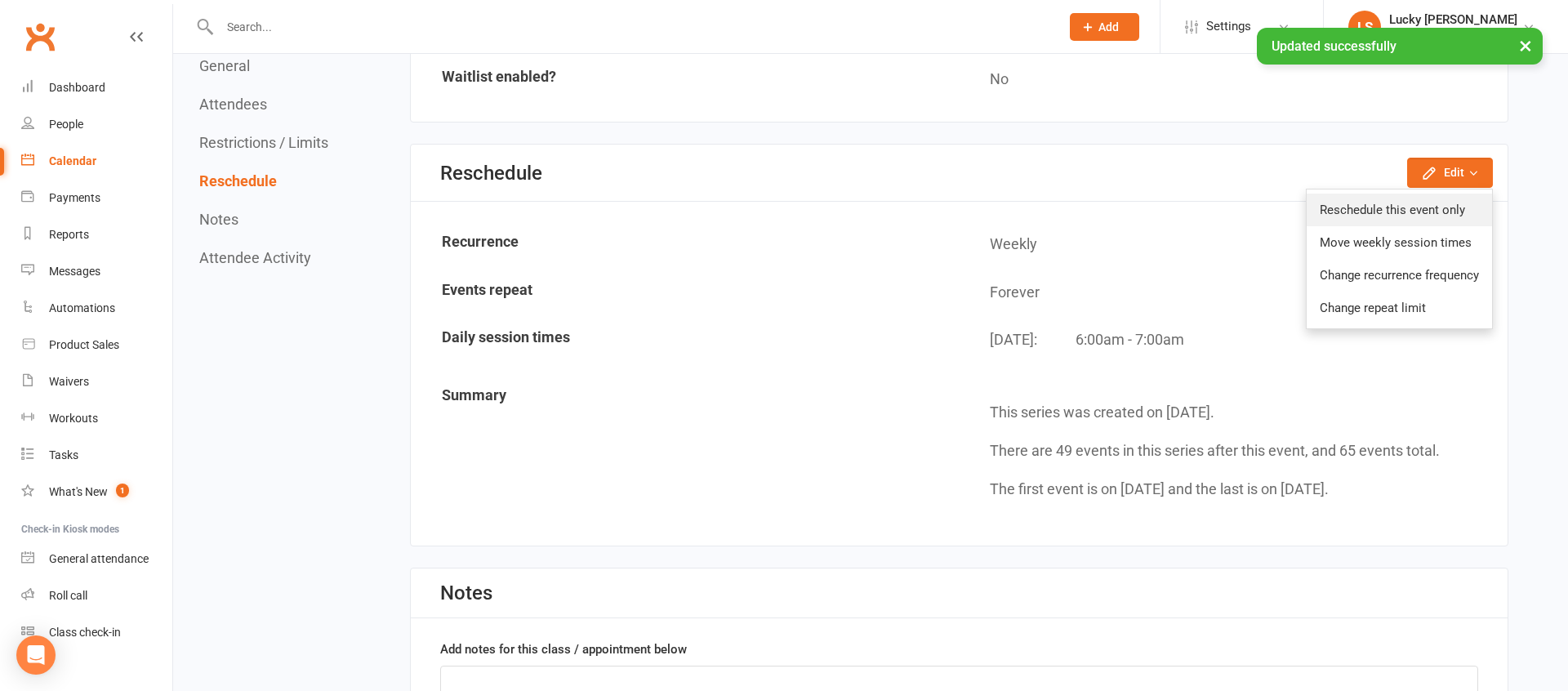
click at [1430, 193] on link "Reschedule this event only" at bounding box center [1399, 209] width 186 height 33
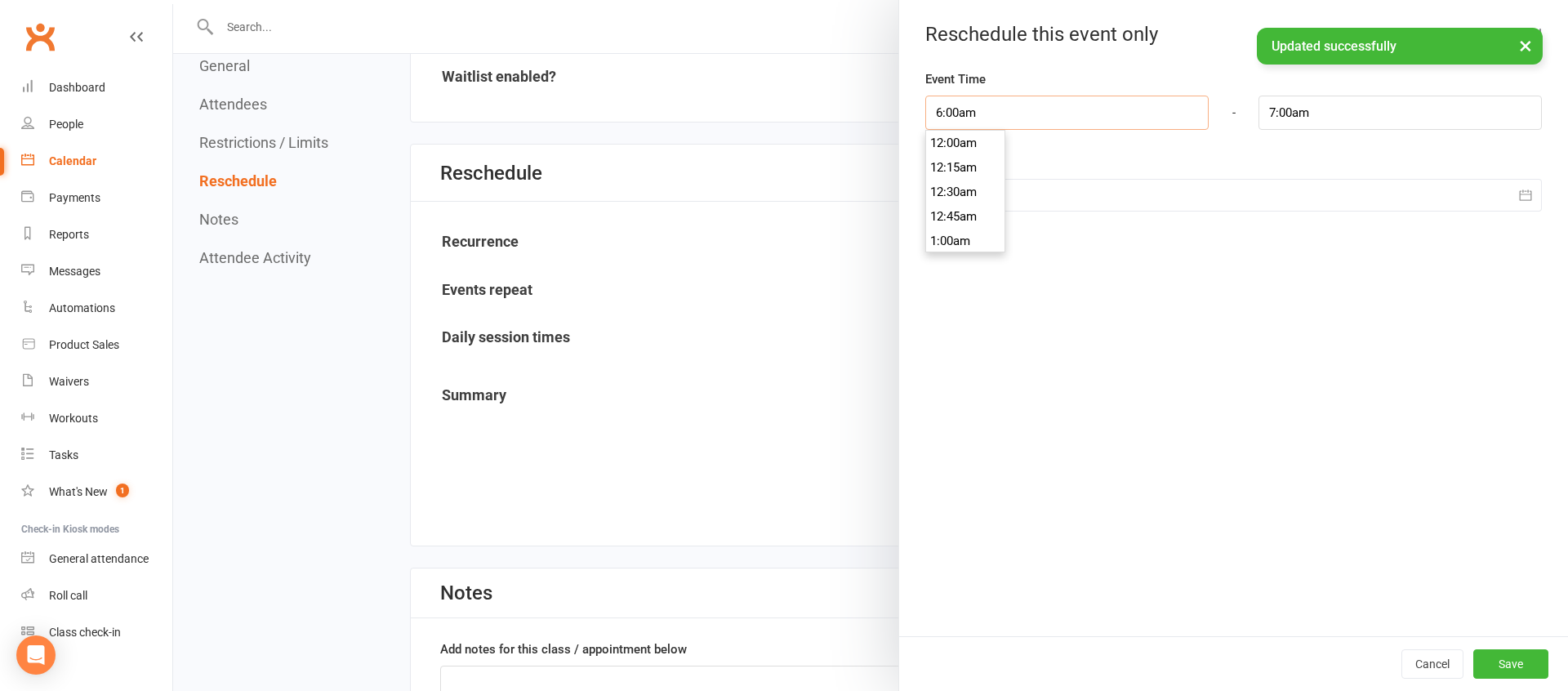
click at [998, 114] on input "6:00am" at bounding box center [1067, 112] width 284 height 35
type input "6:30am"
type input "7:30am"
click at [950, 220] on li "6:30am" at bounding box center [965, 216] width 79 height 24
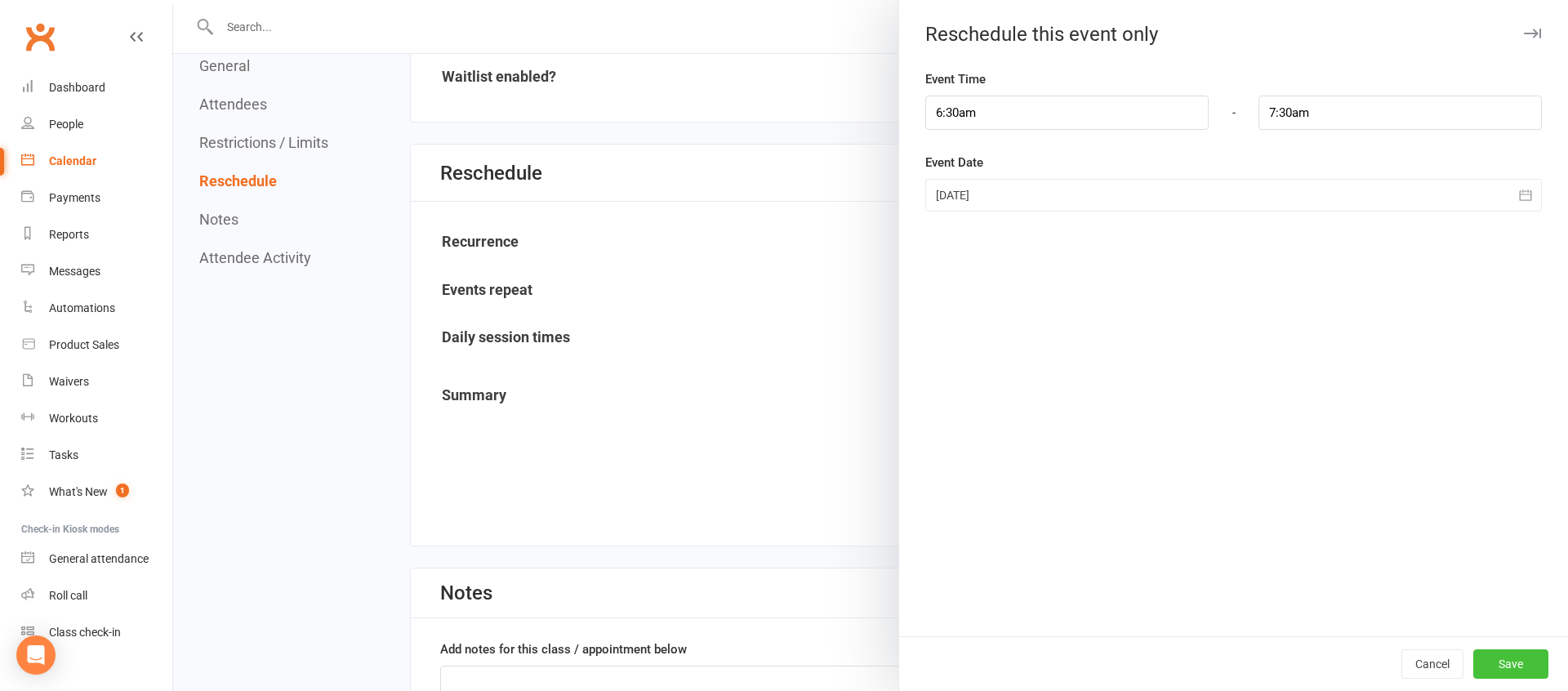
click at [1512, 657] on button "Save" at bounding box center [1510, 664] width 75 height 30
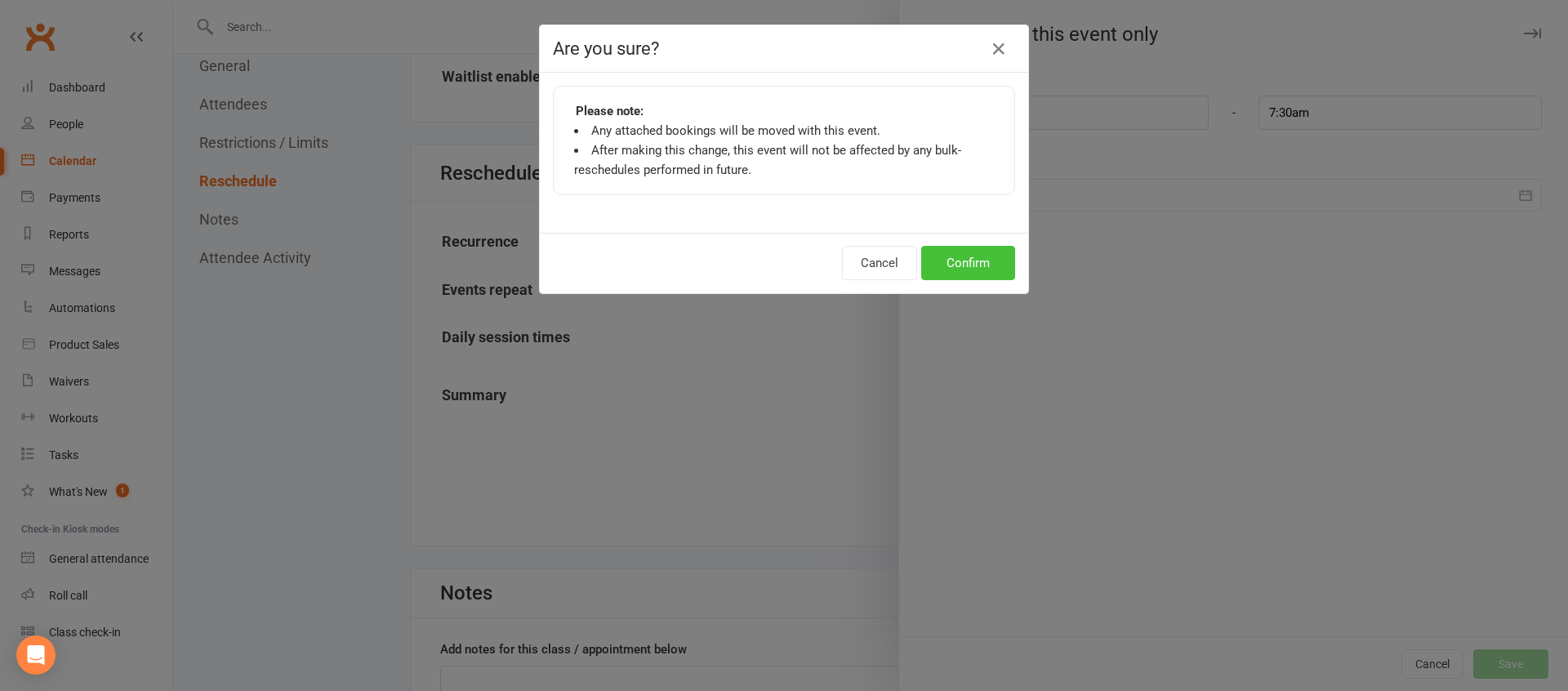
click at [973, 265] on button "Confirm" at bounding box center [968, 263] width 94 height 35
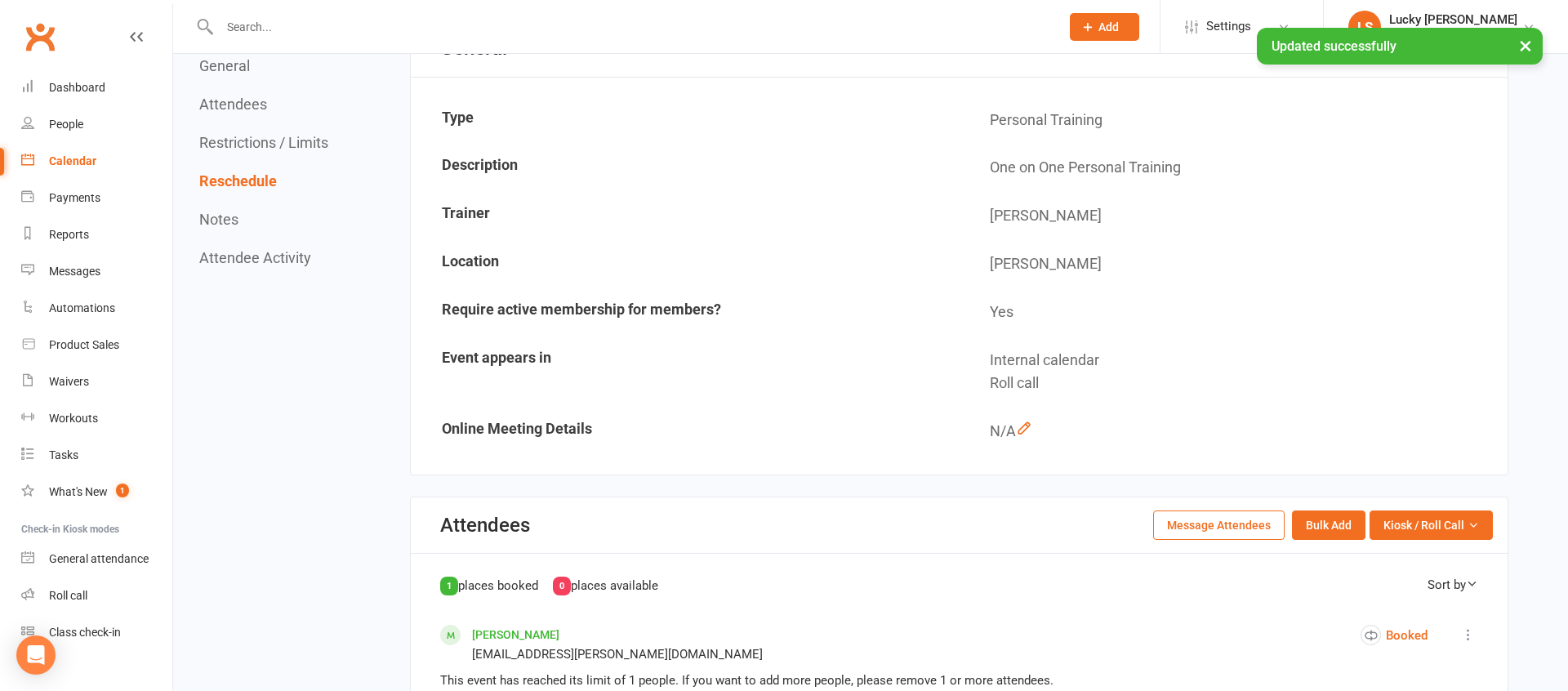
scroll to position [0, 0]
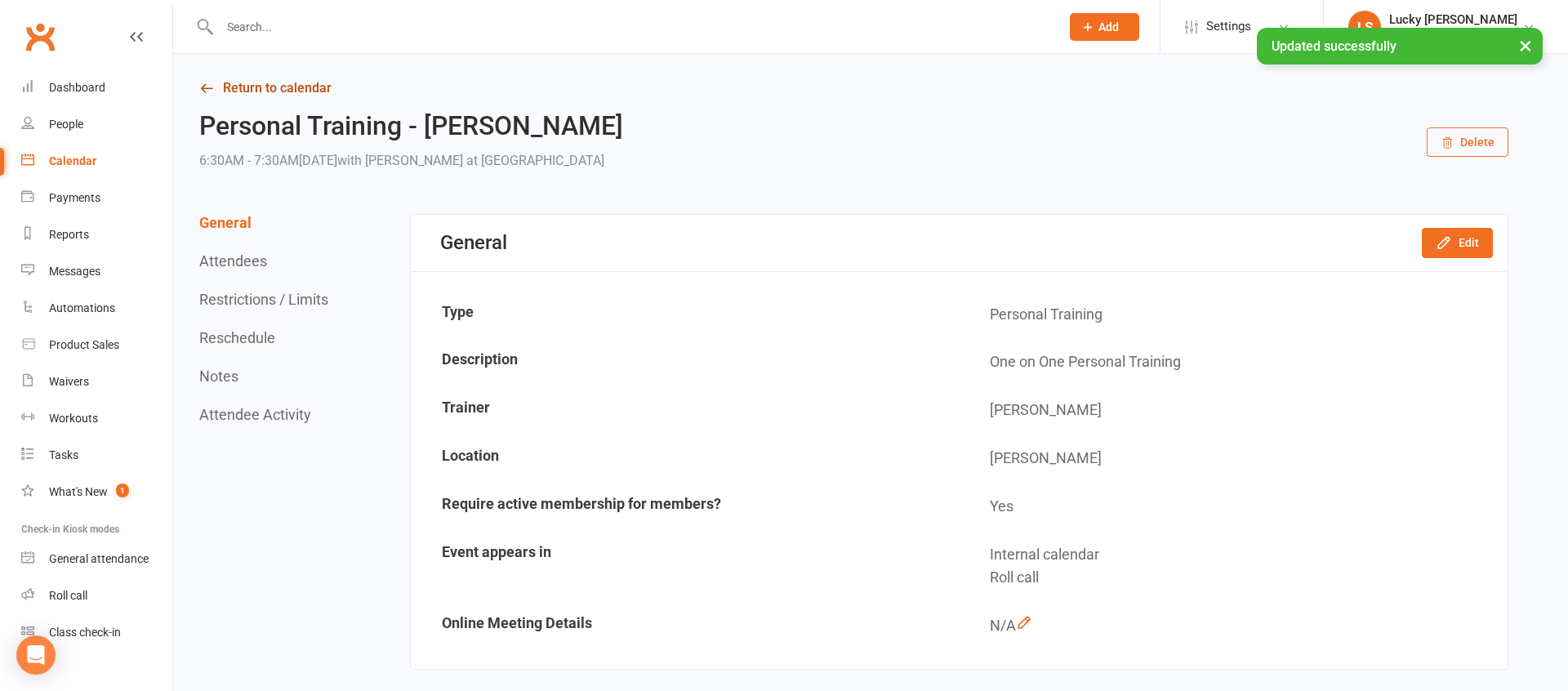
click at [291, 85] on link "Return to calendar" at bounding box center [854, 88] width 1309 height 23
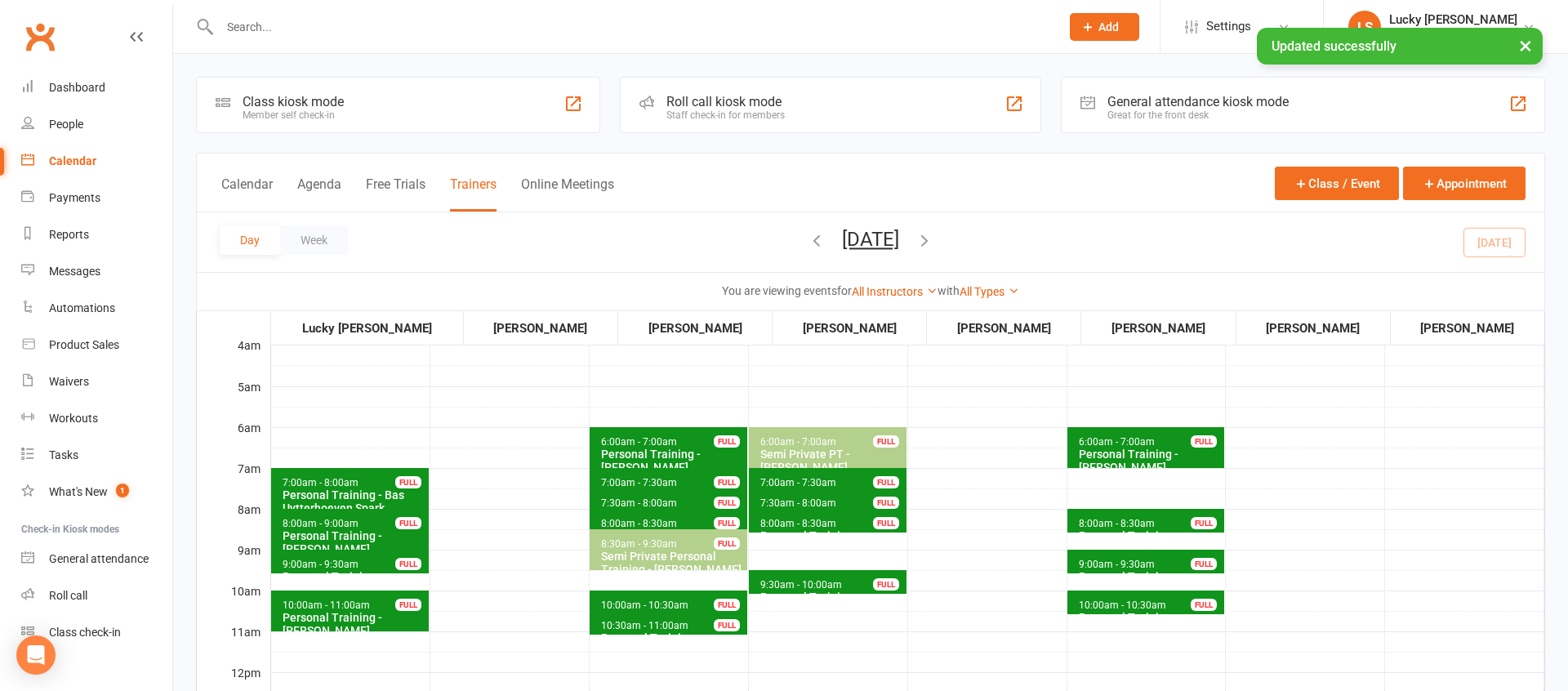
click at [900, 251] on span "[DATE] [DATE] Sun Mon Tue Wed Thu Fri Sat 31 01 02 03 04 05 06 07 08 09 10 11 1…" at bounding box center [871, 242] width 90 height 29
click at [899, 244] on button "[DATE]" at bounding box center [871, 239] width 57 height 23
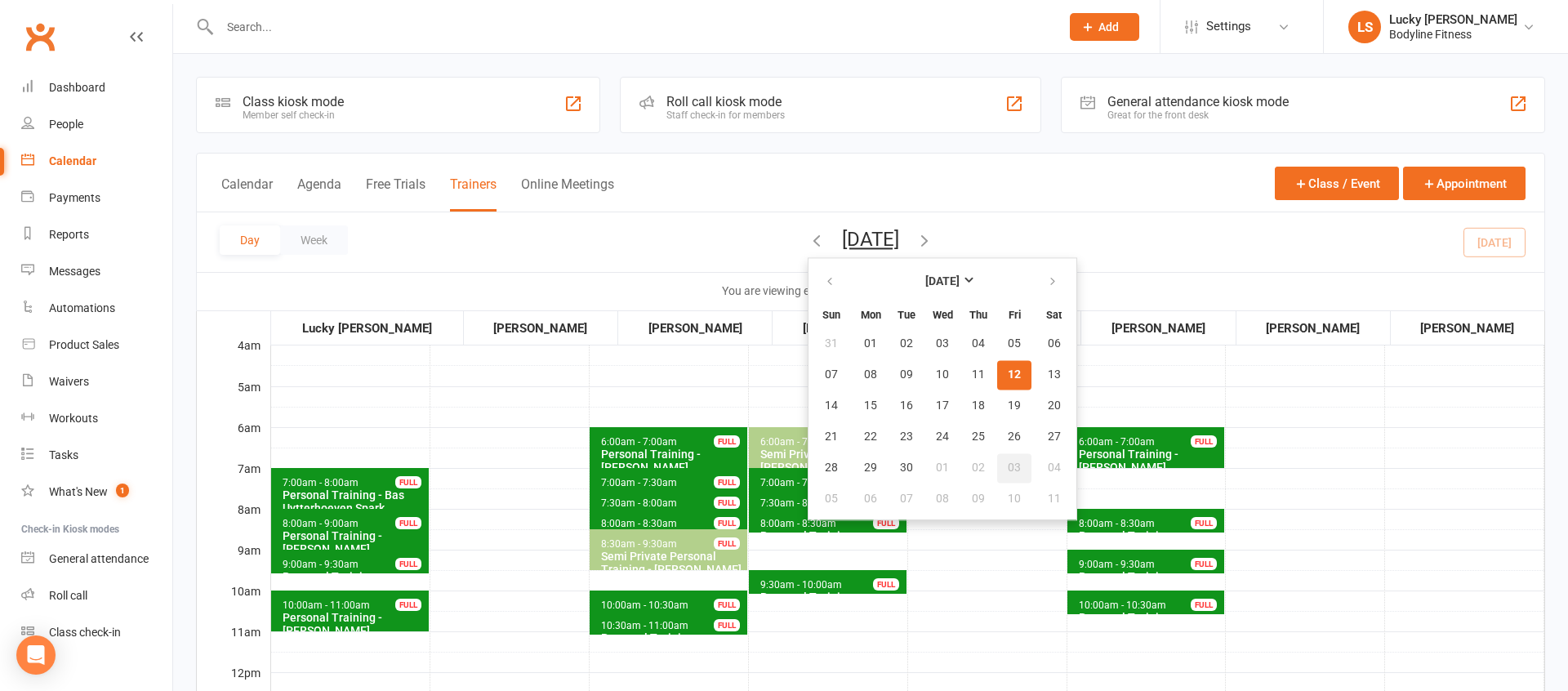
click at [997, 473] on button "03" at bounding box center [1014, 468] width 35 height 30
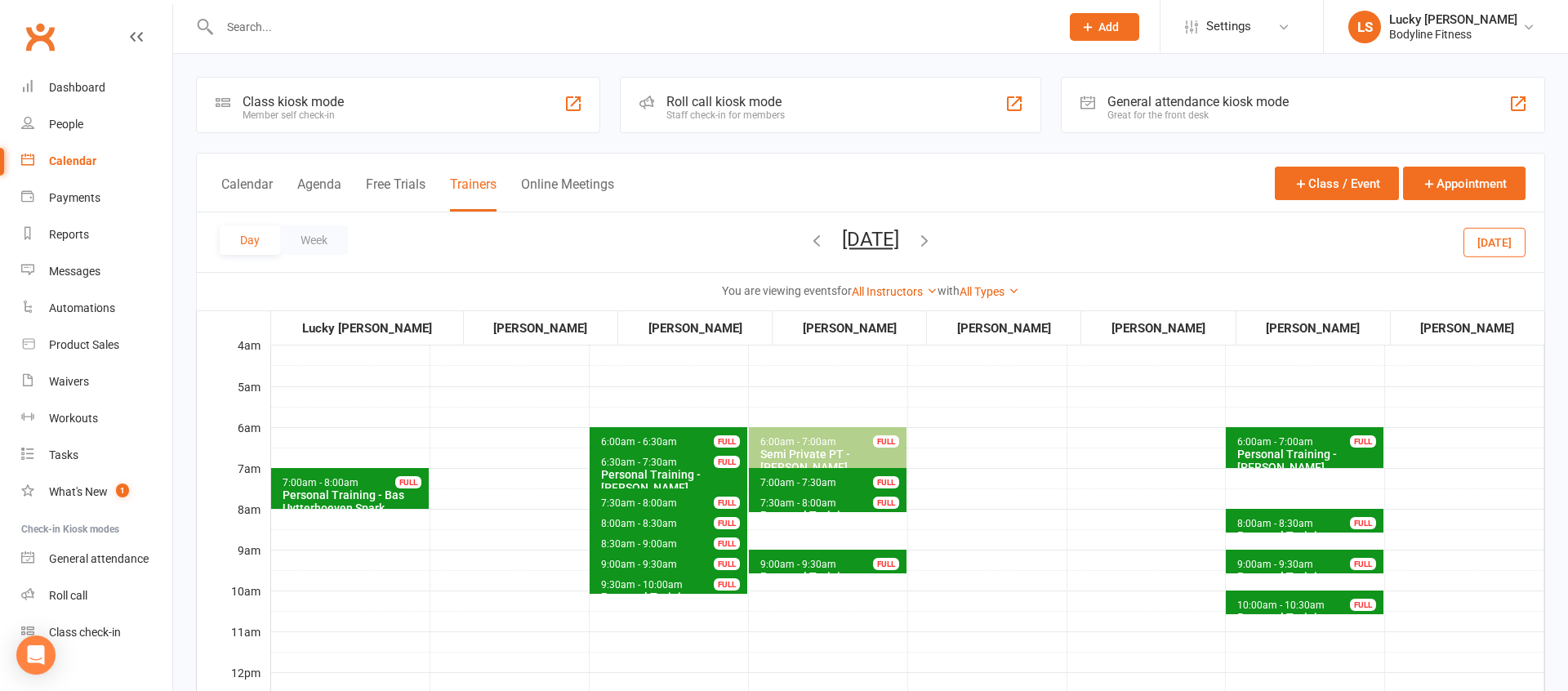
click at [1495, 237] on button "[DATE]" at bounding box center [1494, 242] width 62 height 30
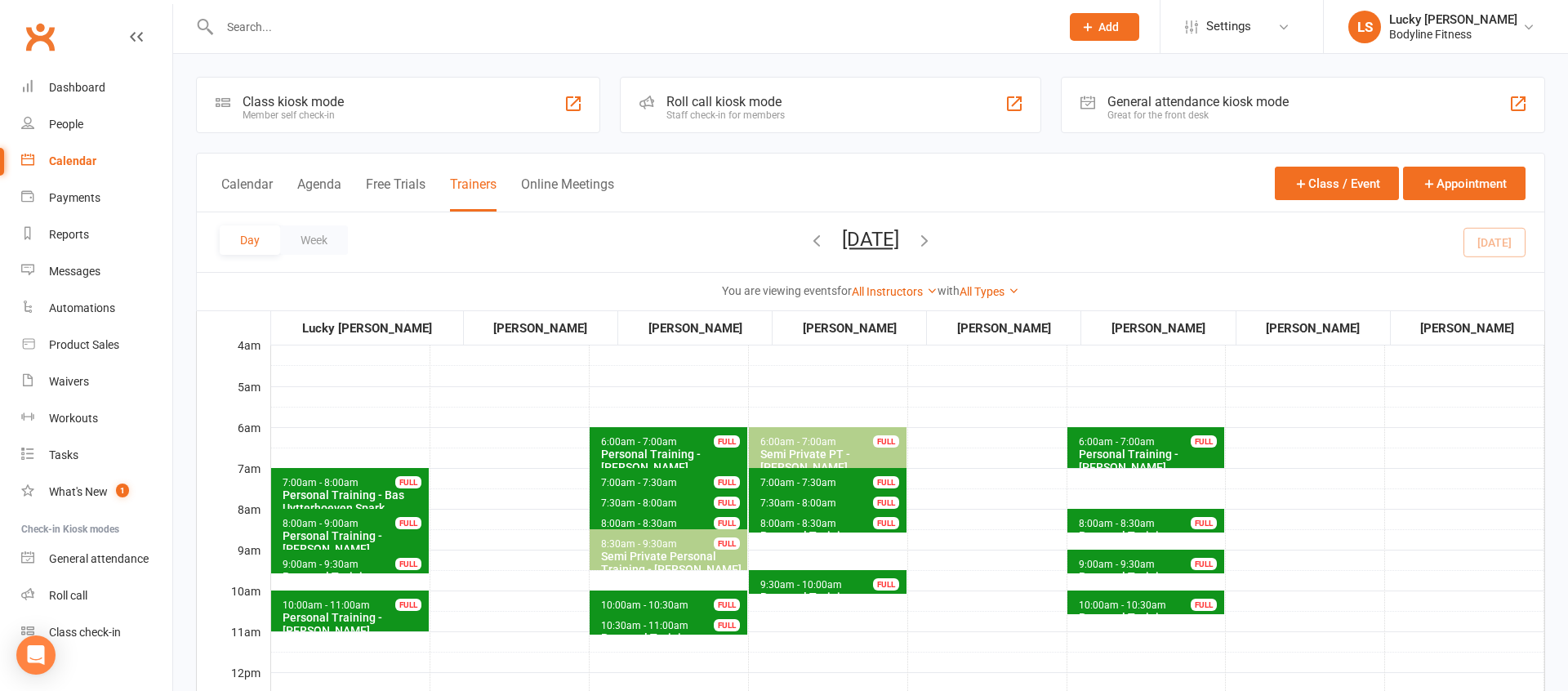
click at [392, 14] on div at bounding box center [622, 26] width 853 height 53
click at [377, 29] on input "text" at bounding box center [631, 26] width 833 height 23
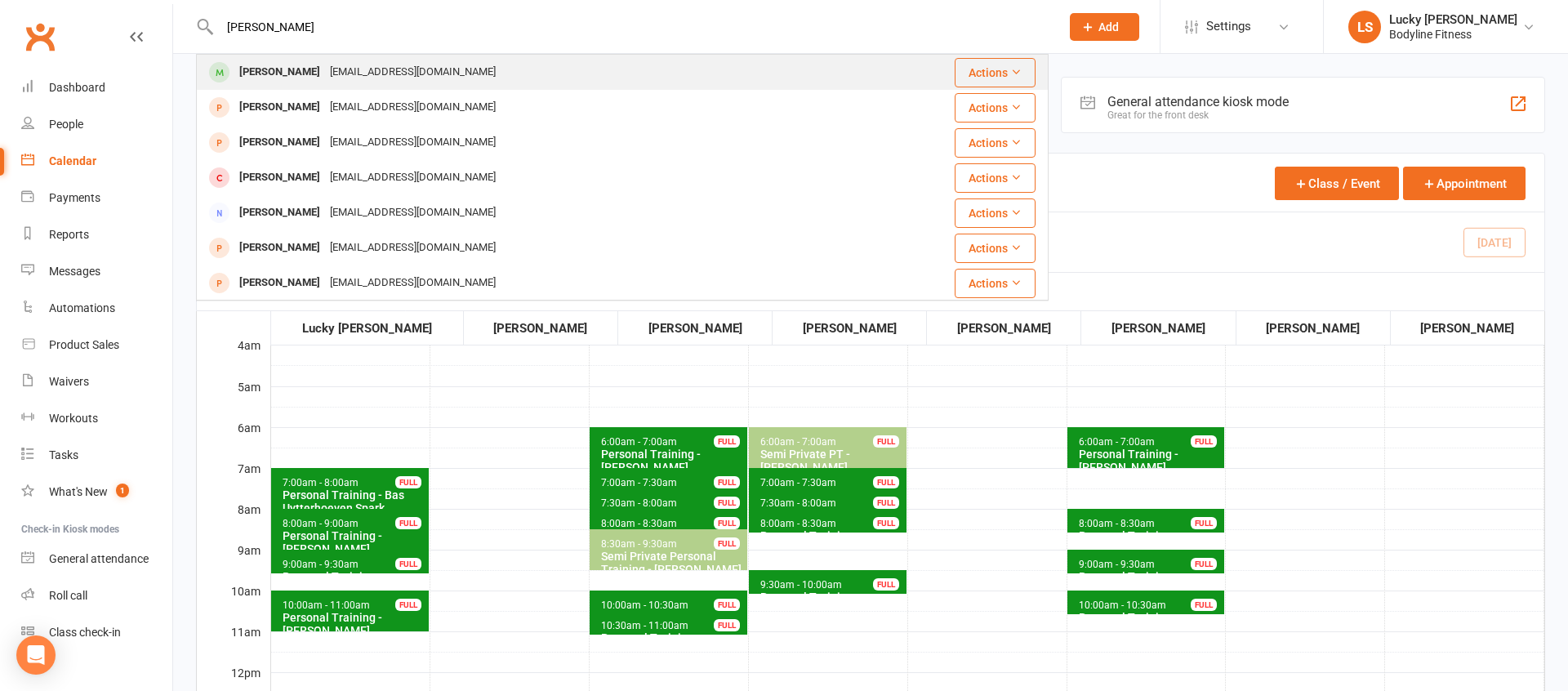
type input "[PERSON_NAME]"
click at [328, 73] on div "[EMAIL_ADDRESS][DOMAIN_NAME]" at bounding box center [413, 73] width 176 height 24
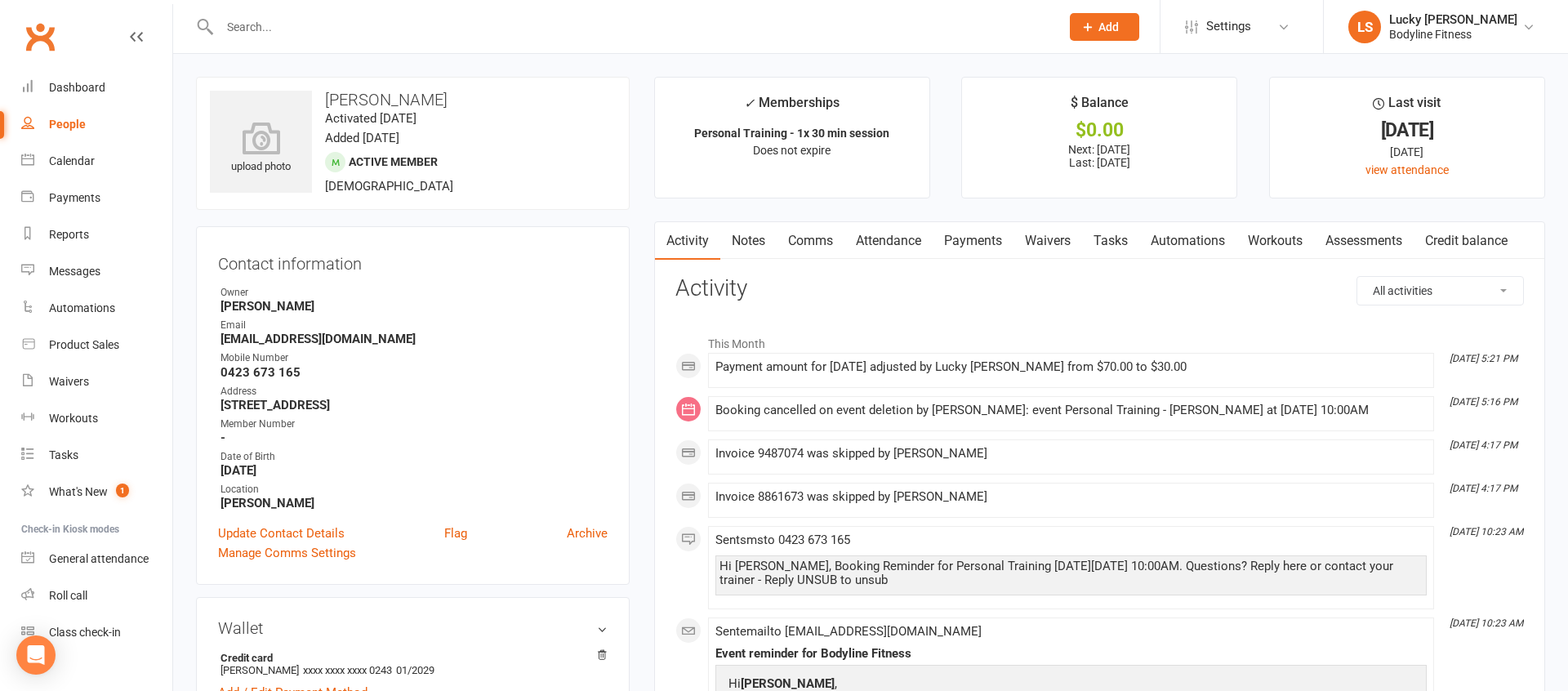
click at [989, 234] on link "Payments" at bounding box center [973, 241] width 81 height 37
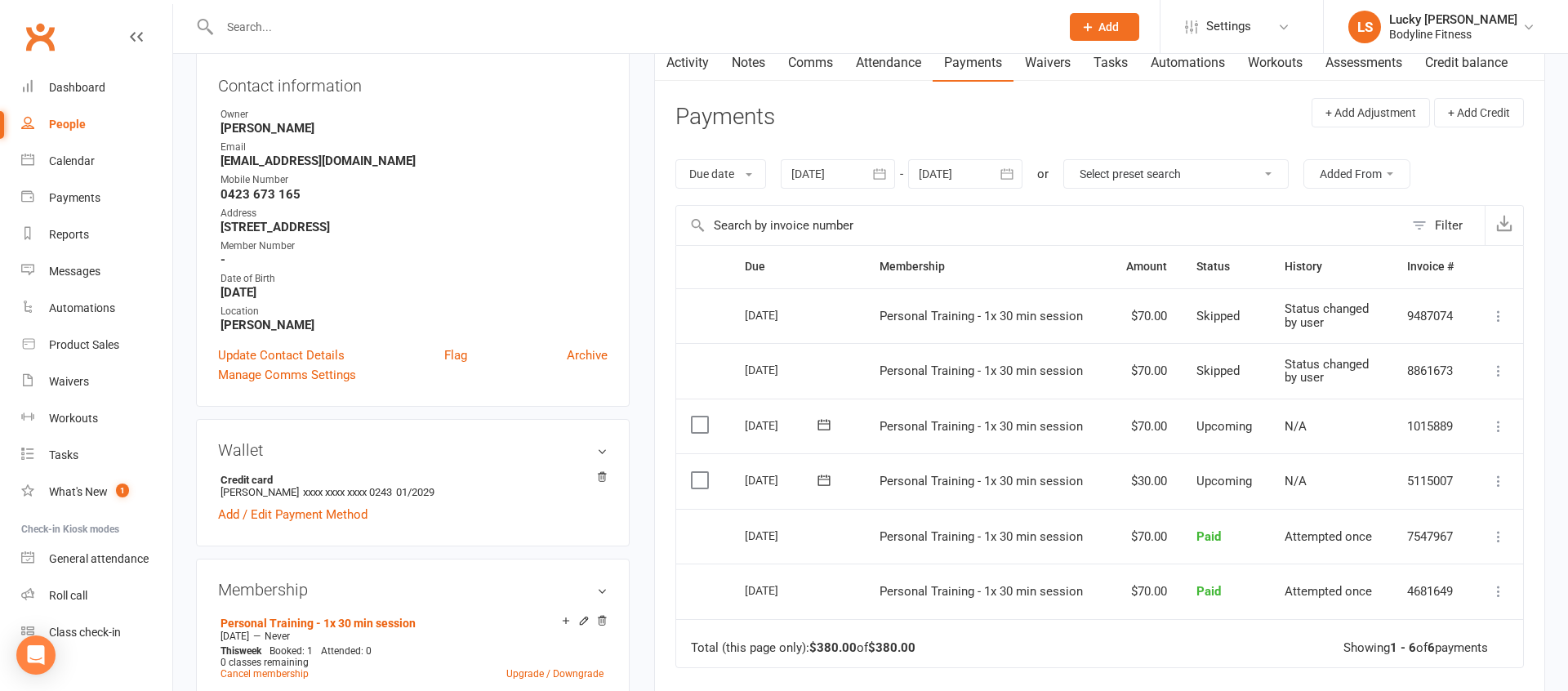
scroll to position [209, 0]
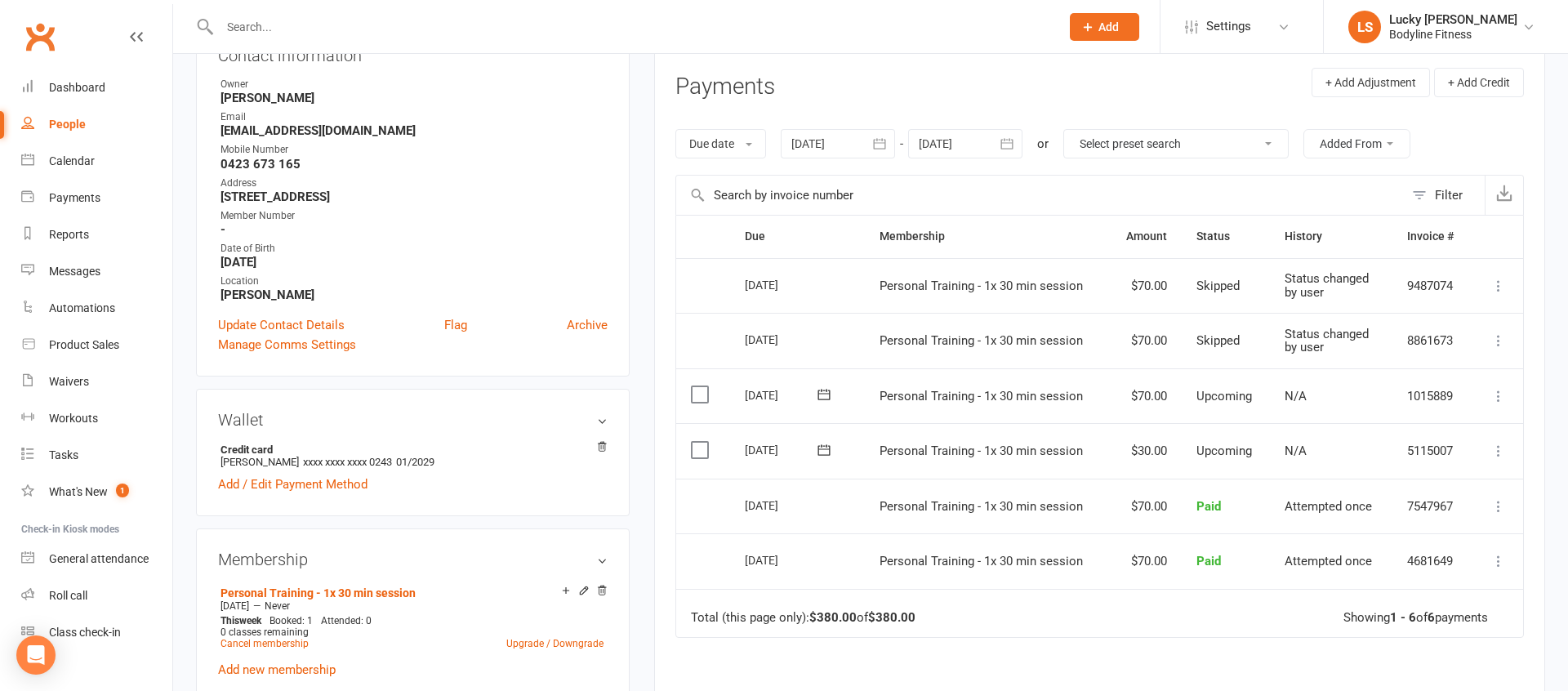
click at [1500, 451] on icon at bounding box center [1498, 450] width 16 height 16
click at [1338, 581] on link "Skip" at bounding box center [1411, 580] width 193 height 33
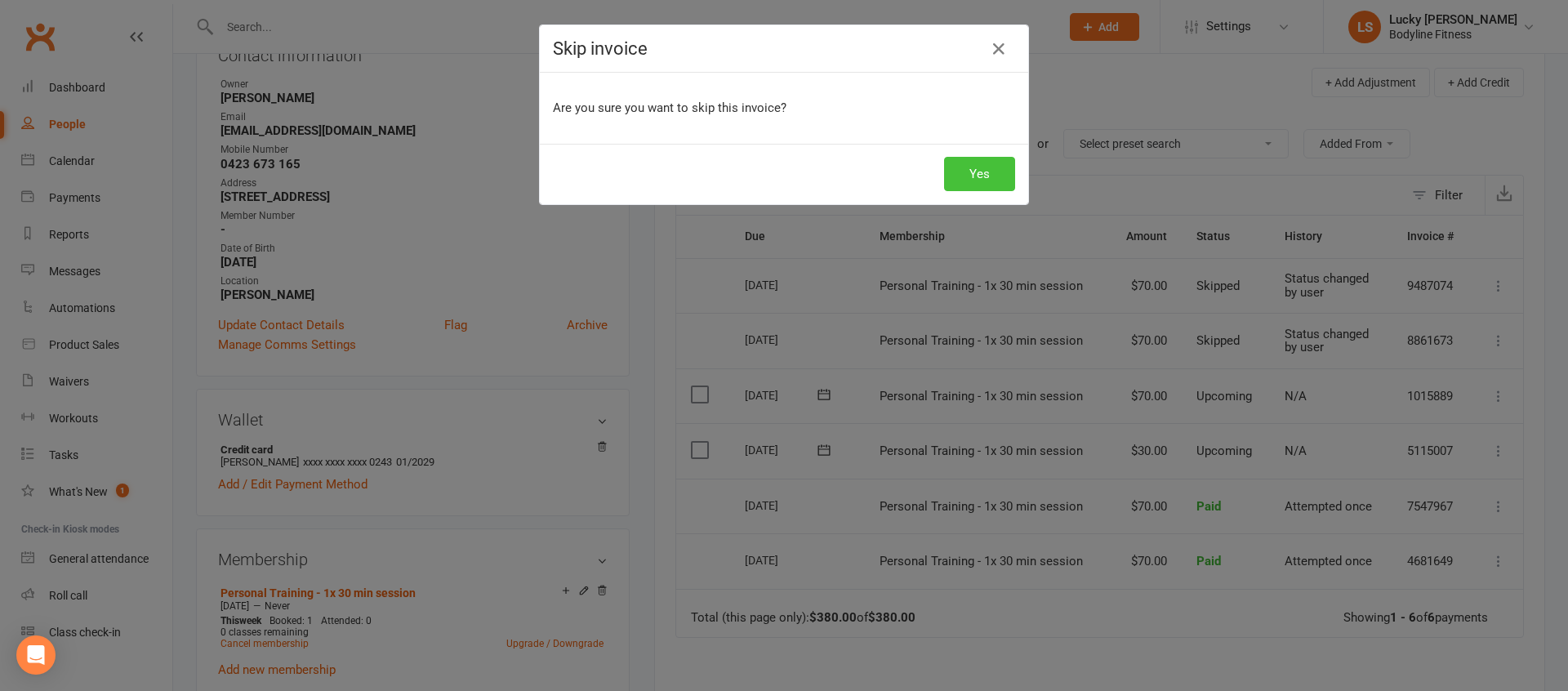
click at [983, 178] on button "Yes" at bounding box center [979, 174] width 71 height 35
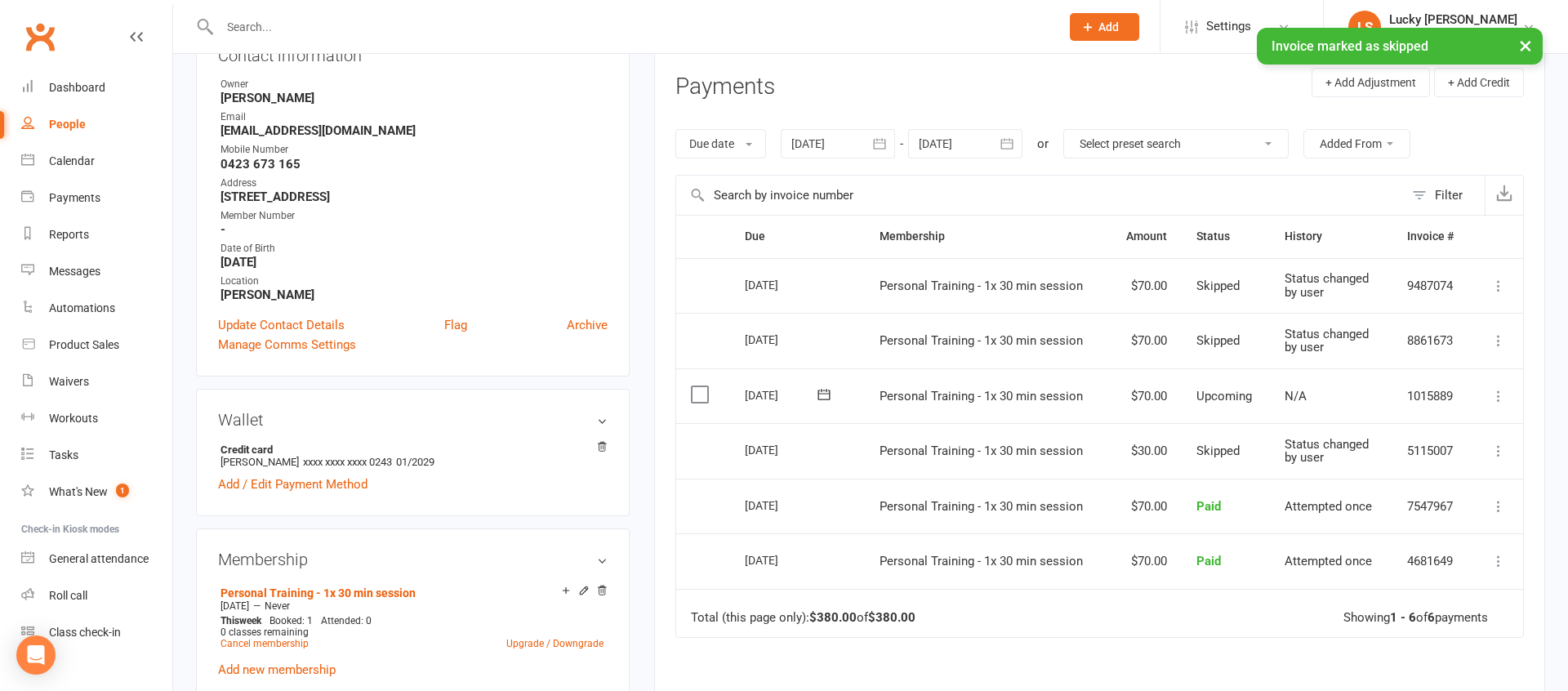
scroll to position [0, 0]
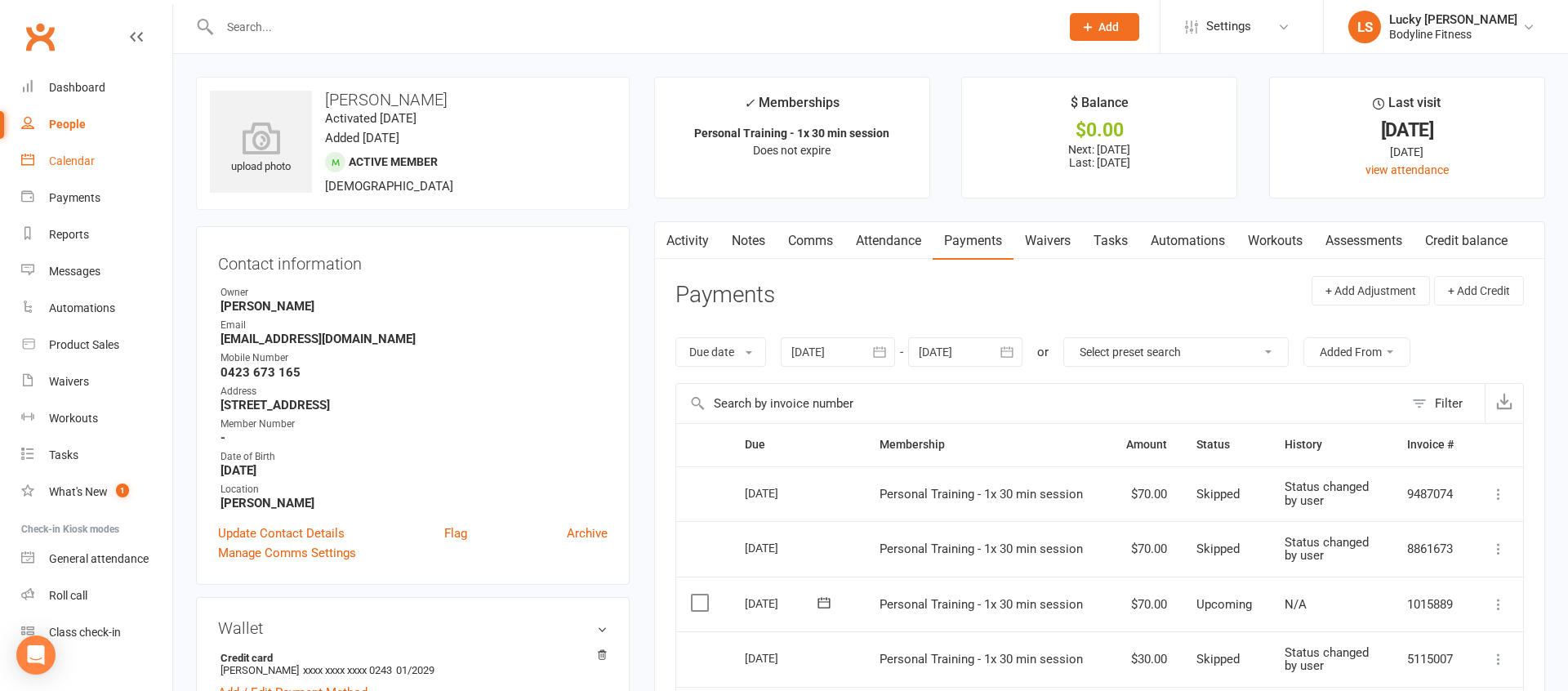
click at [78, 165] on div "Calendar" at bounding box center [72, 161] width 46 height 13
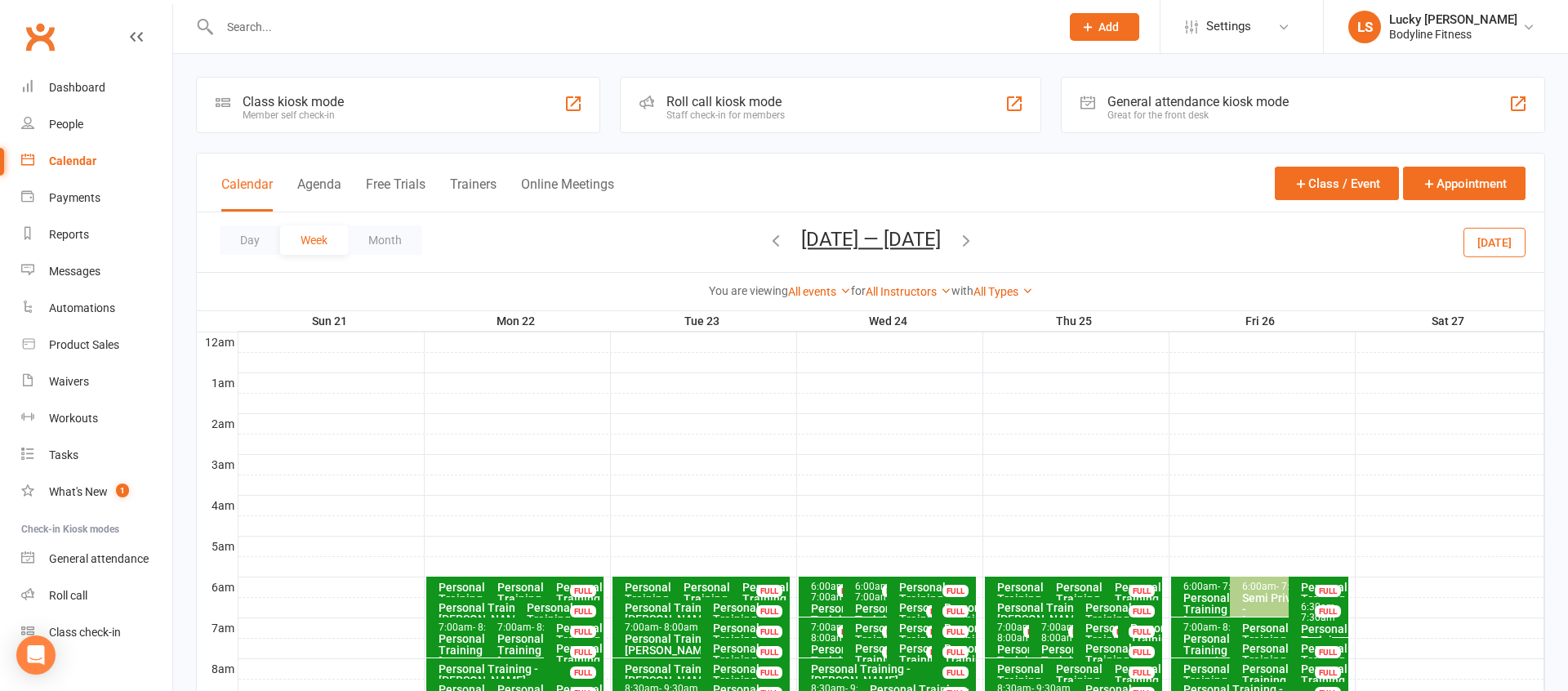
click at [455, 180] on button "Trainers" at bounding box center [473, 194] width 46 height 35
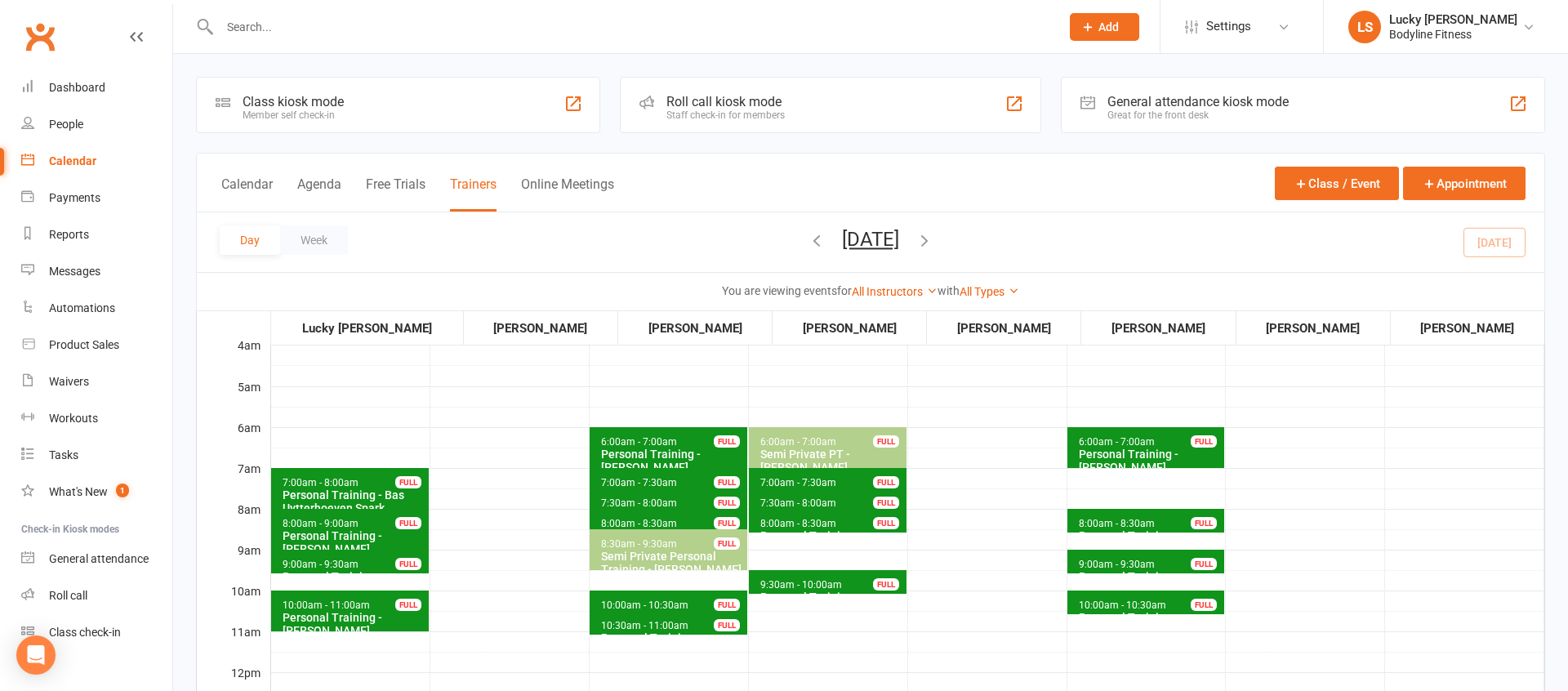
click at [899, 232] on button "[DATE]" at bounding box center [871, 239] width 57 height 23
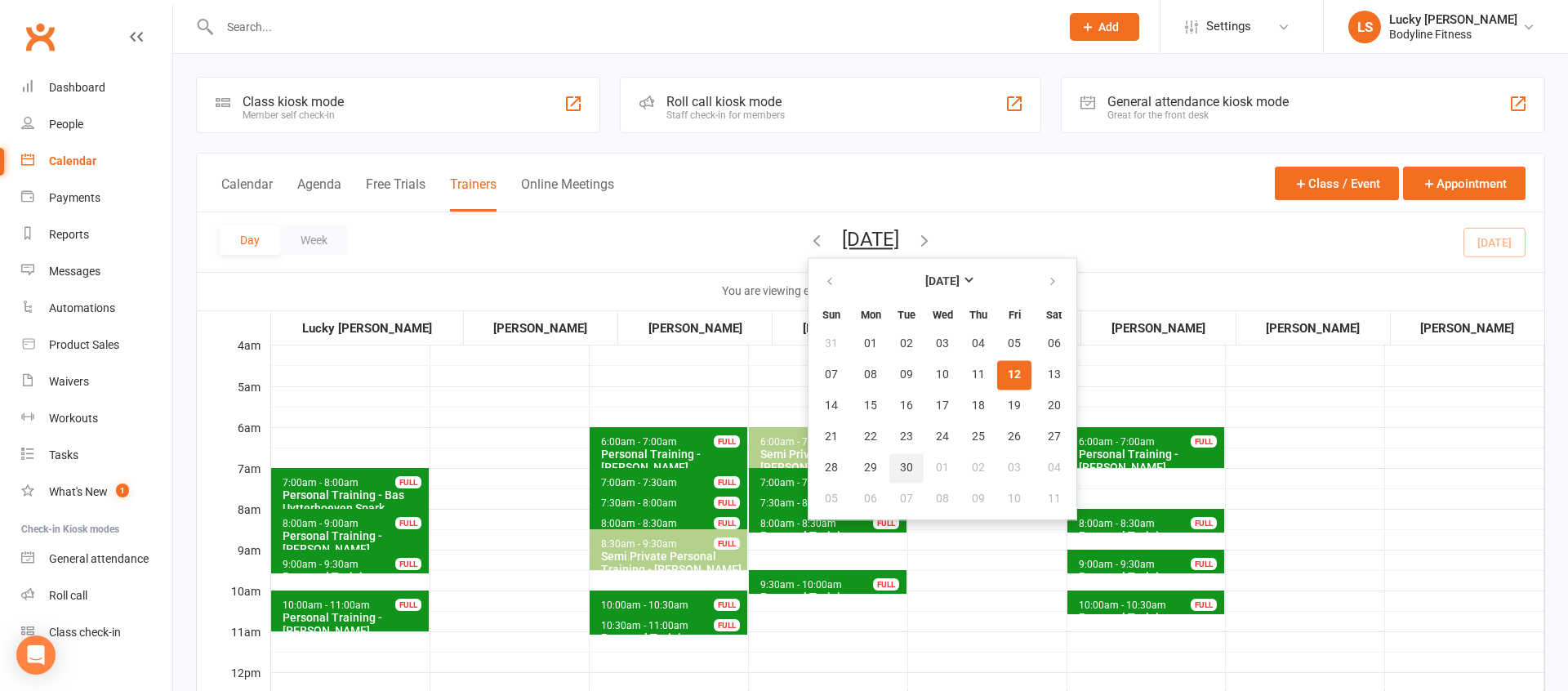
click at [900, 464] on span "30" at bounding box center [906, 467] width 13 height 13
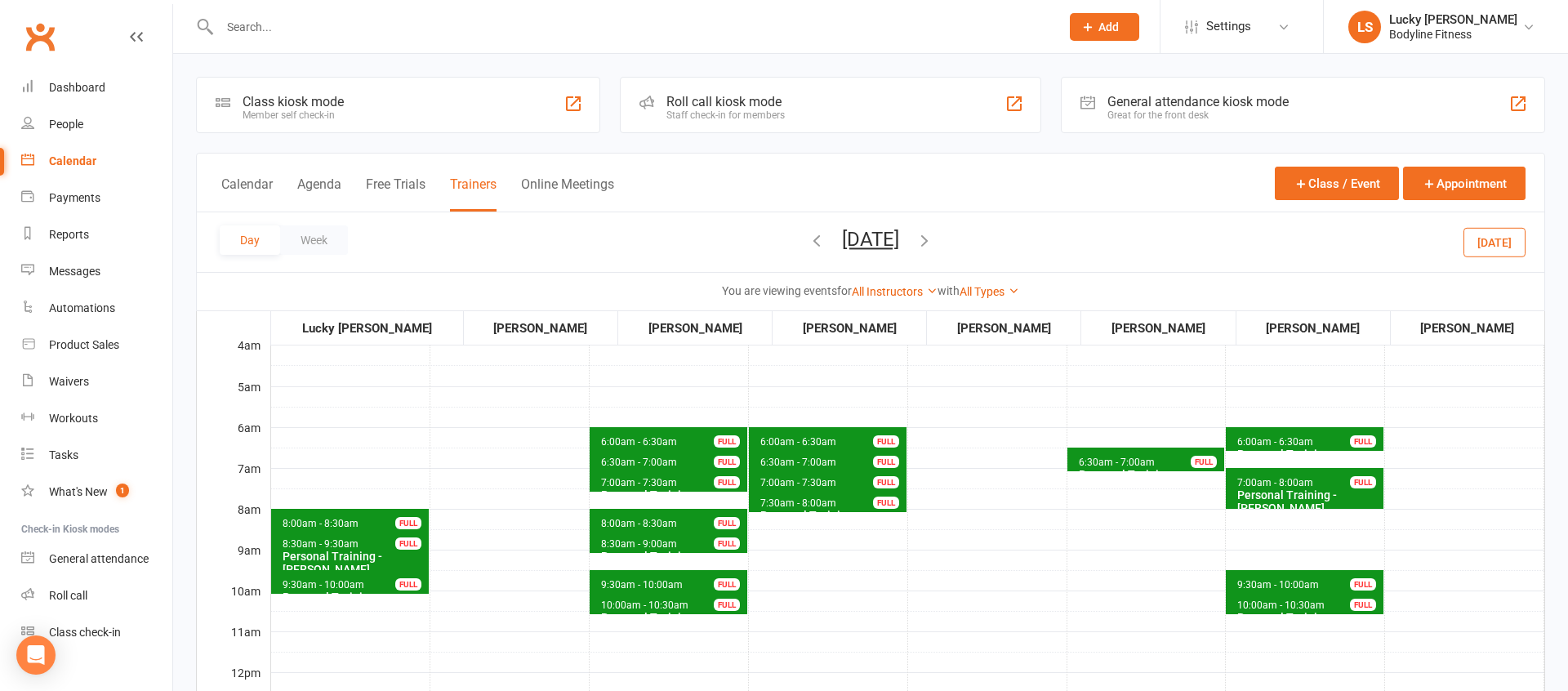
click at [1114, 460] on span "6:30am - 7:00am" at bounding box center [1116, 463] width 78 height 12
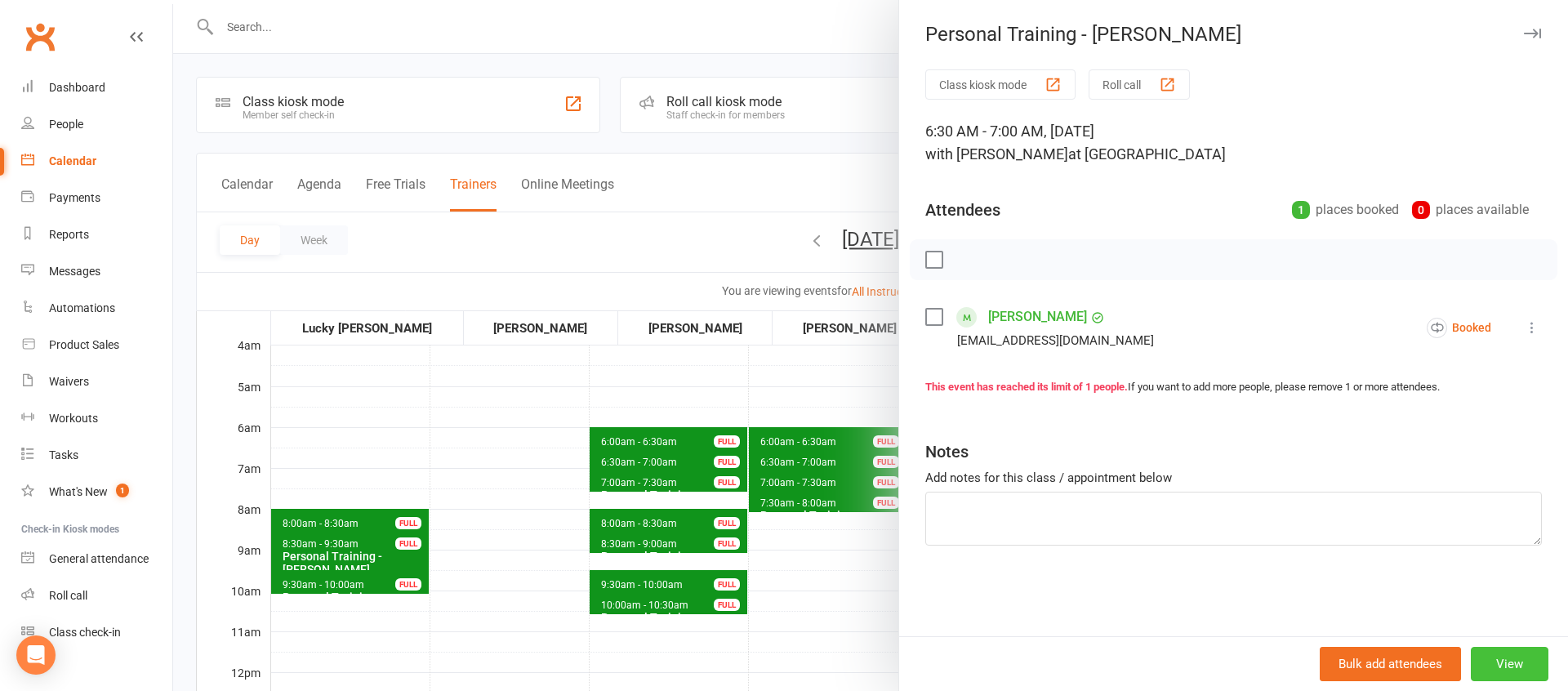
click at [1511, 665] on button "View" at bounding box center [1510, 664] width 78 height 35
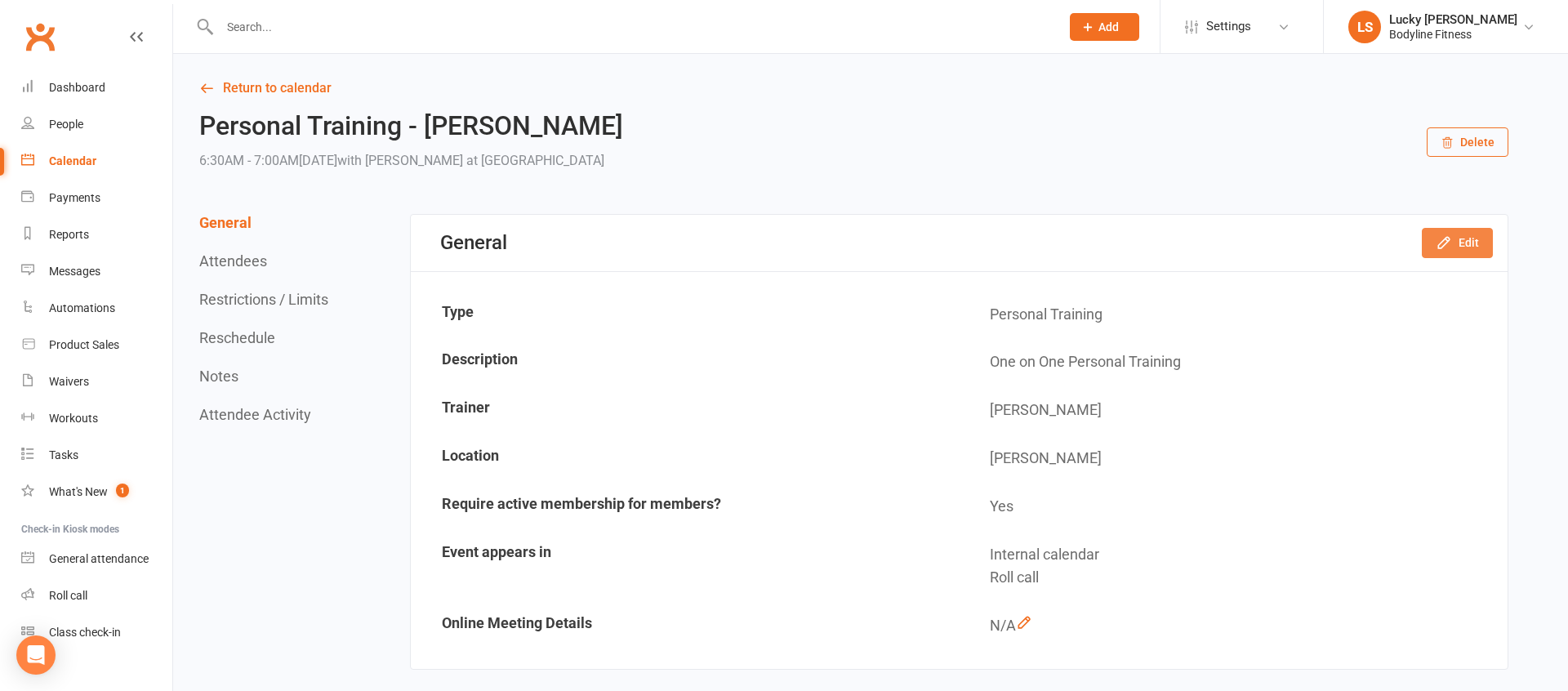
click at [1452, 238] on button "Edit" at bounding box center [1457, 242] width 71 height 30
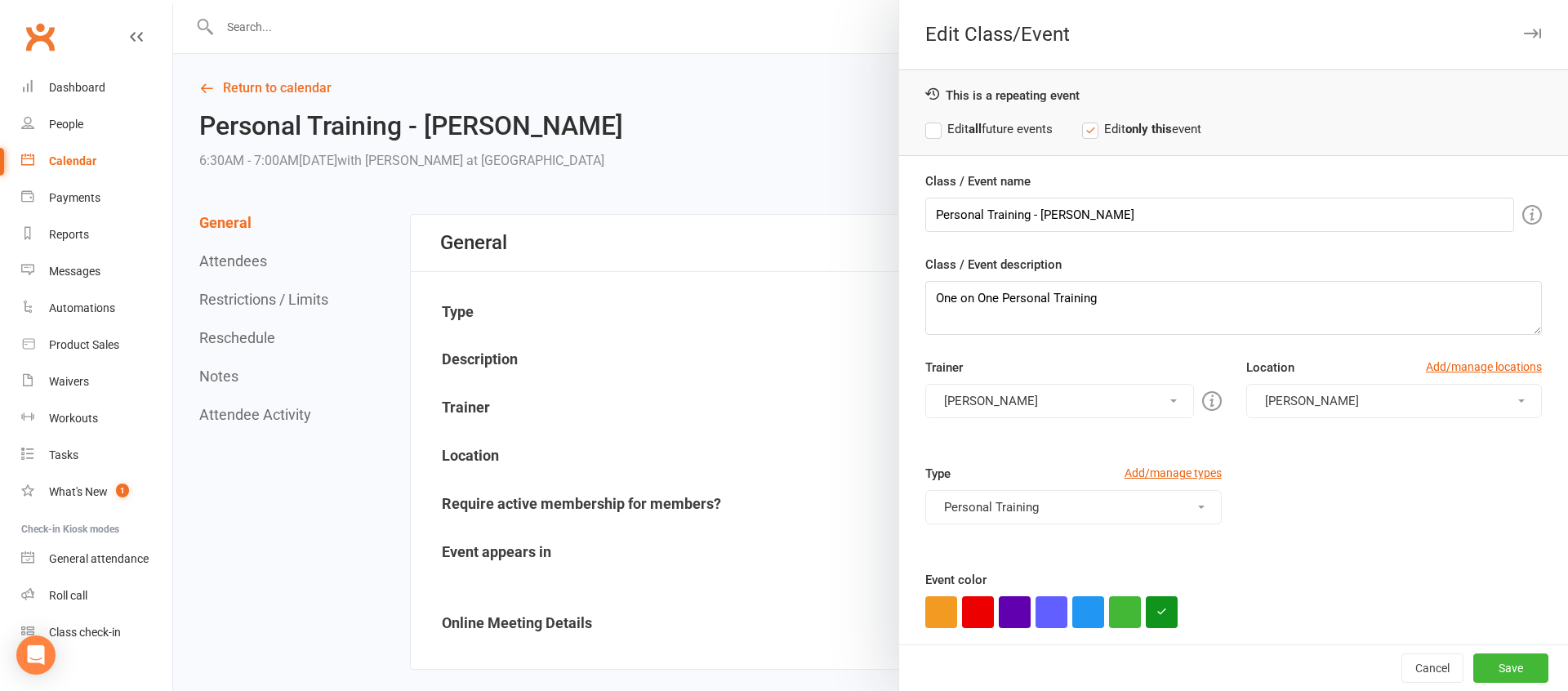
click at [980, 402] on button "[PERSON_NAME]" at bounding box center [1059, 400] width 268 height 35
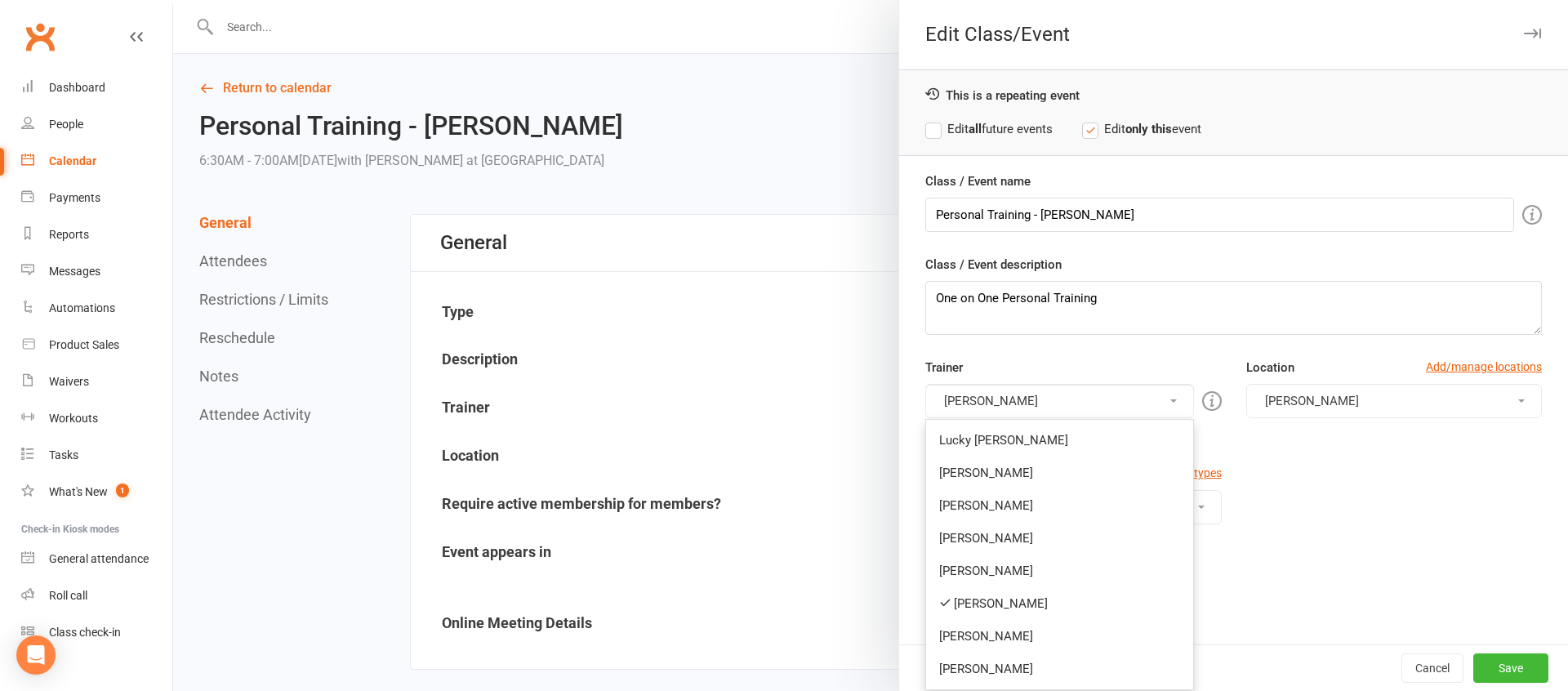
click at [970, 596] on link "[PERSON_NAME]" at bounding box center [1059, 603] width 266 height 33
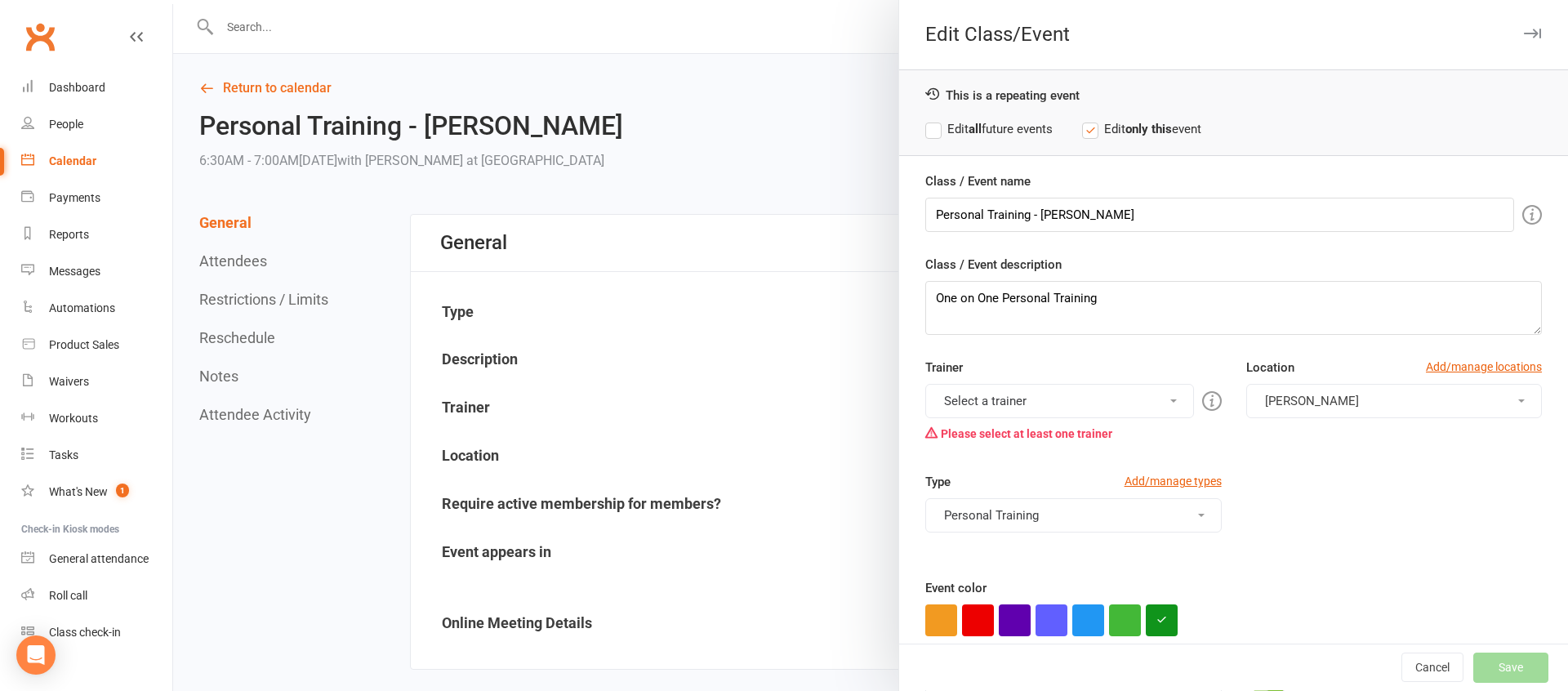
drag, startPoint x: 990, startPoint y: 405, endPoint x: 992, endPoint y: 426, distance: 21.1
click at [991, 406] on button "Select a trainer" at bounding box center [1059, 400] width 268 height 35
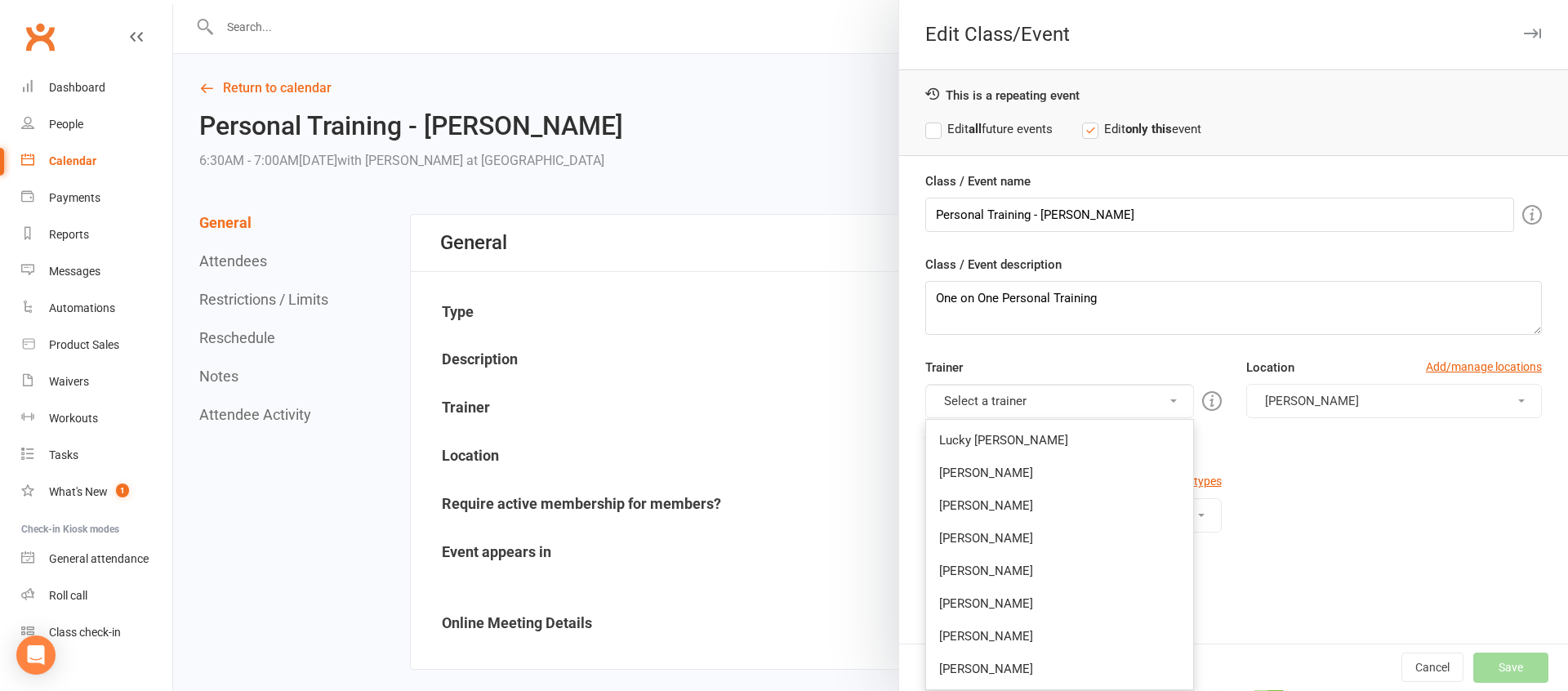
click at [980, 635] on link "[PERSON_NAME]" at bounding box center [1059, 636] width 266 height 33
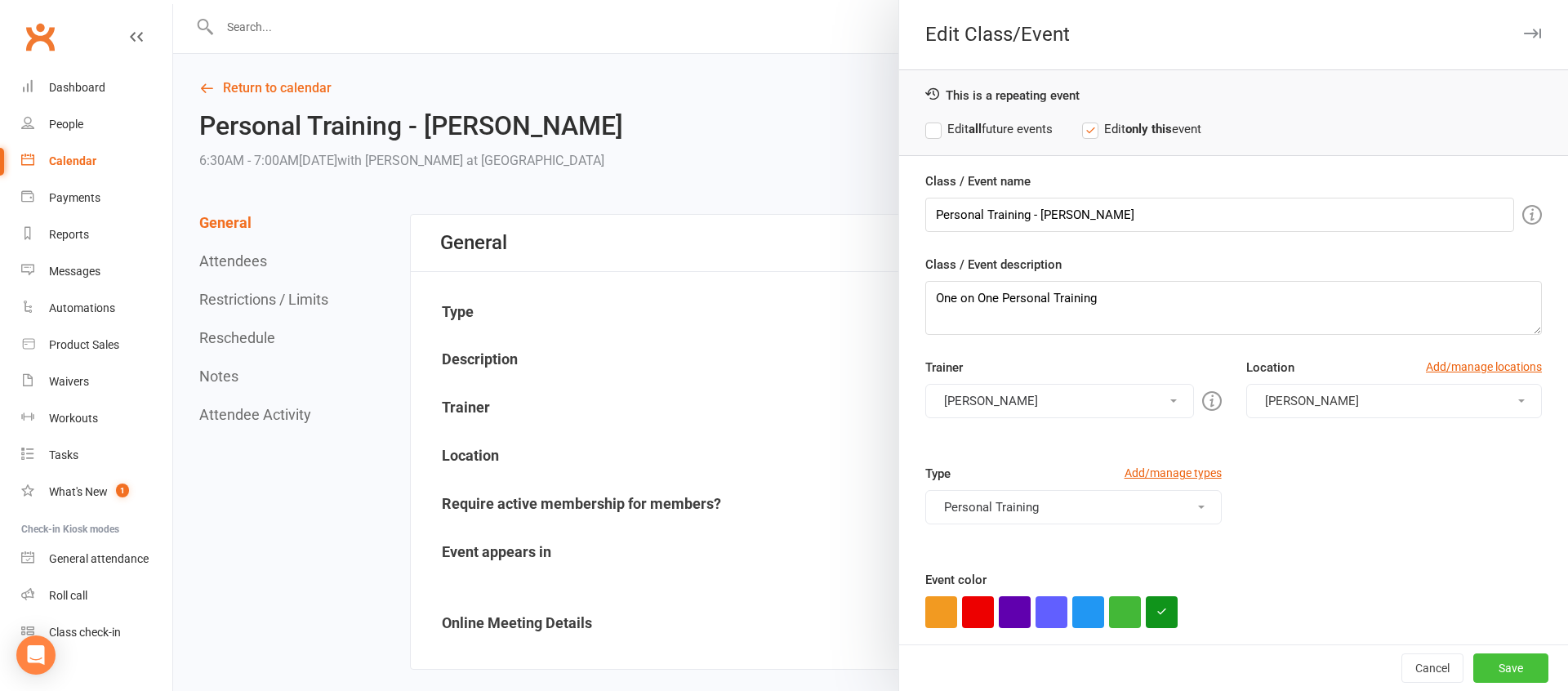
click at [1507, 663] on button "Save" at bounding box center [1510, 668] width 75 height 30
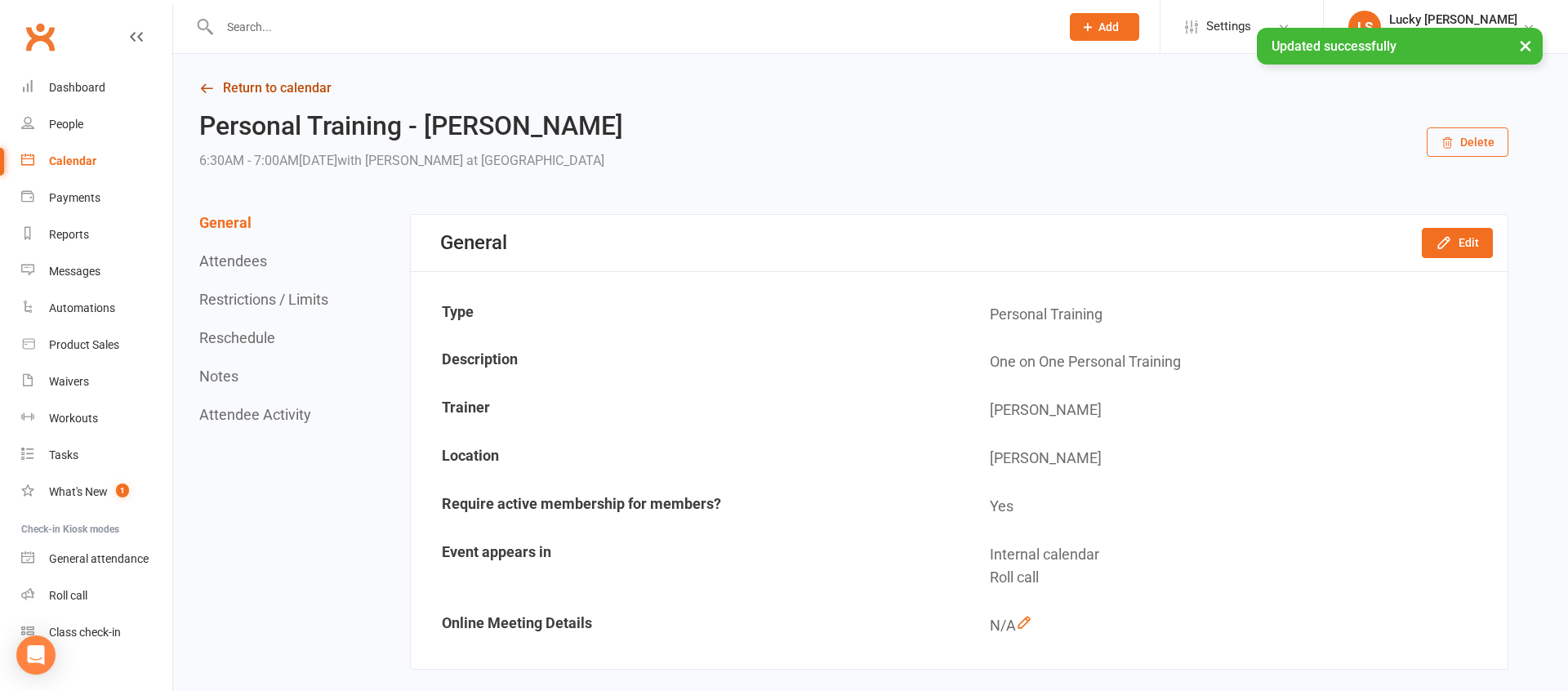
click at [271, 92] on link "Return to calendar" at bounding box center [854, 88] width 1309 height 23
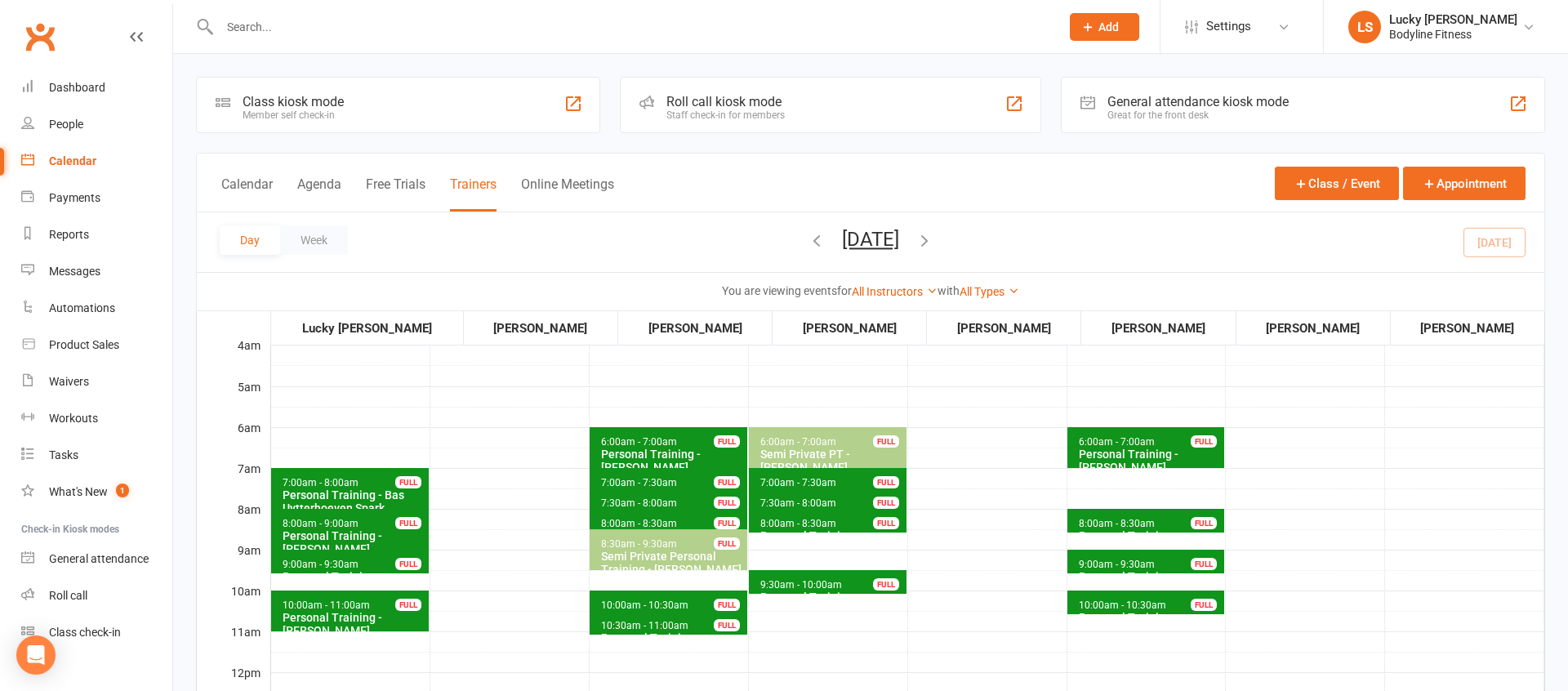
click at [865, 242] on button "[DATE]" at bounding box center [871, 239] width 57 height 23
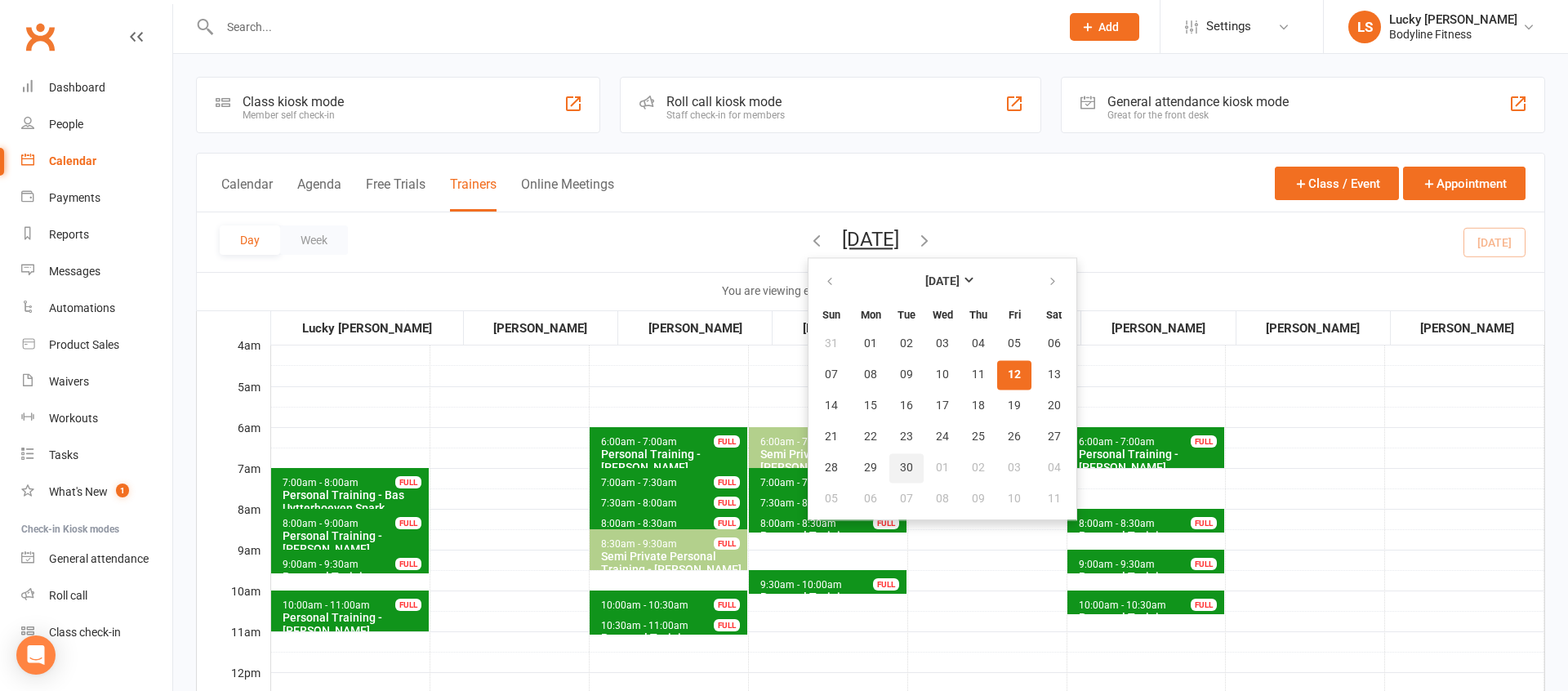
click at [889, 459] on button "30" at bounding box center [906, 468] width 35 height 30
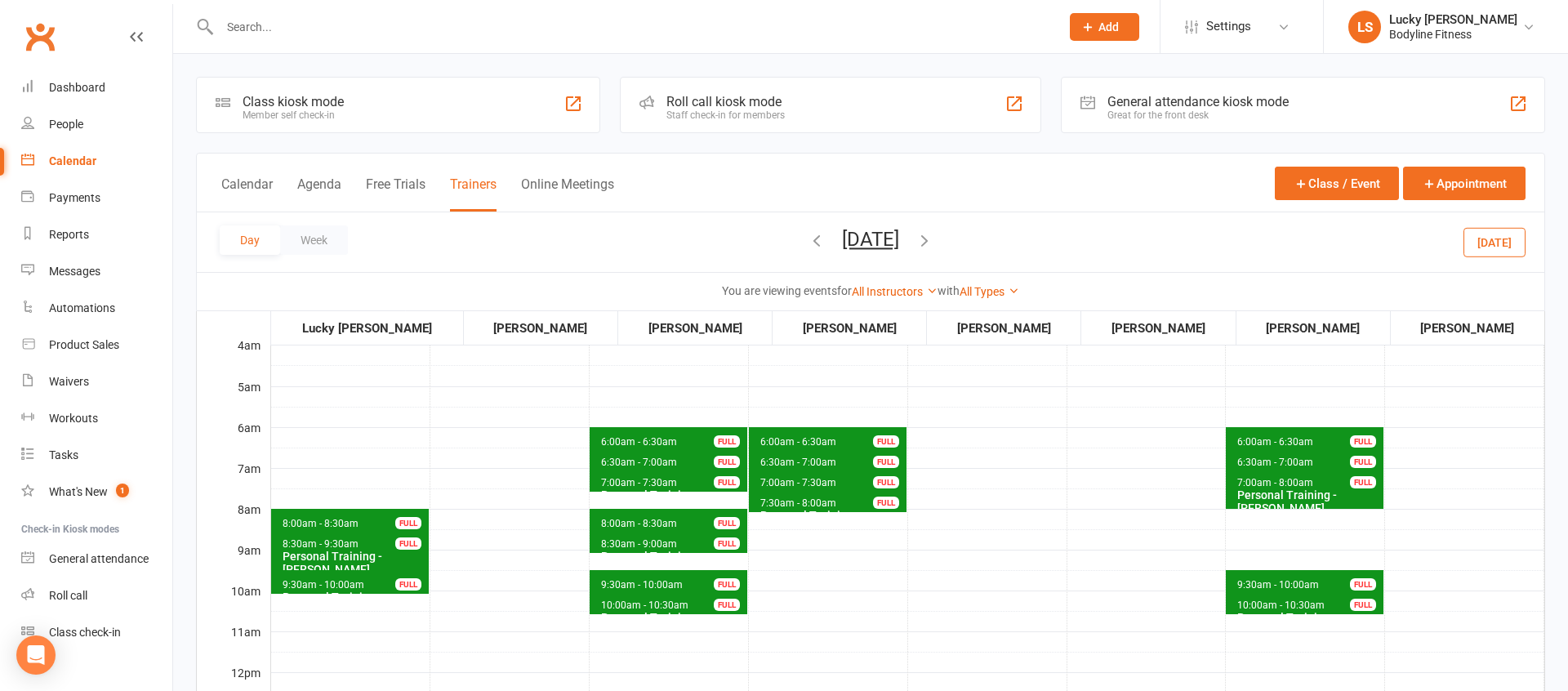
click at [884, 235] on button "[DATE]" at bounding box center [871, 239] width 57 height 23
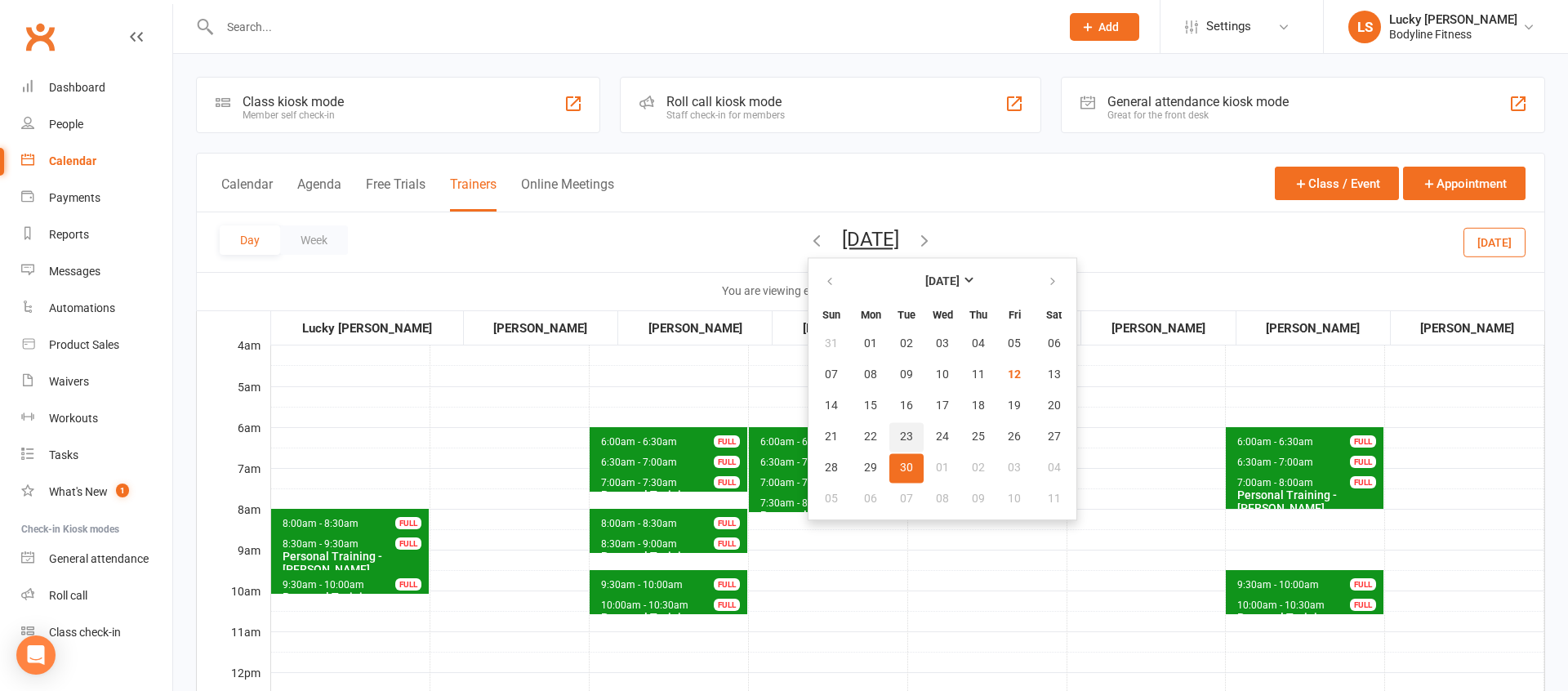
click at [900, 438] on span "23" at bounding box center [906, 437] width 13 height 13
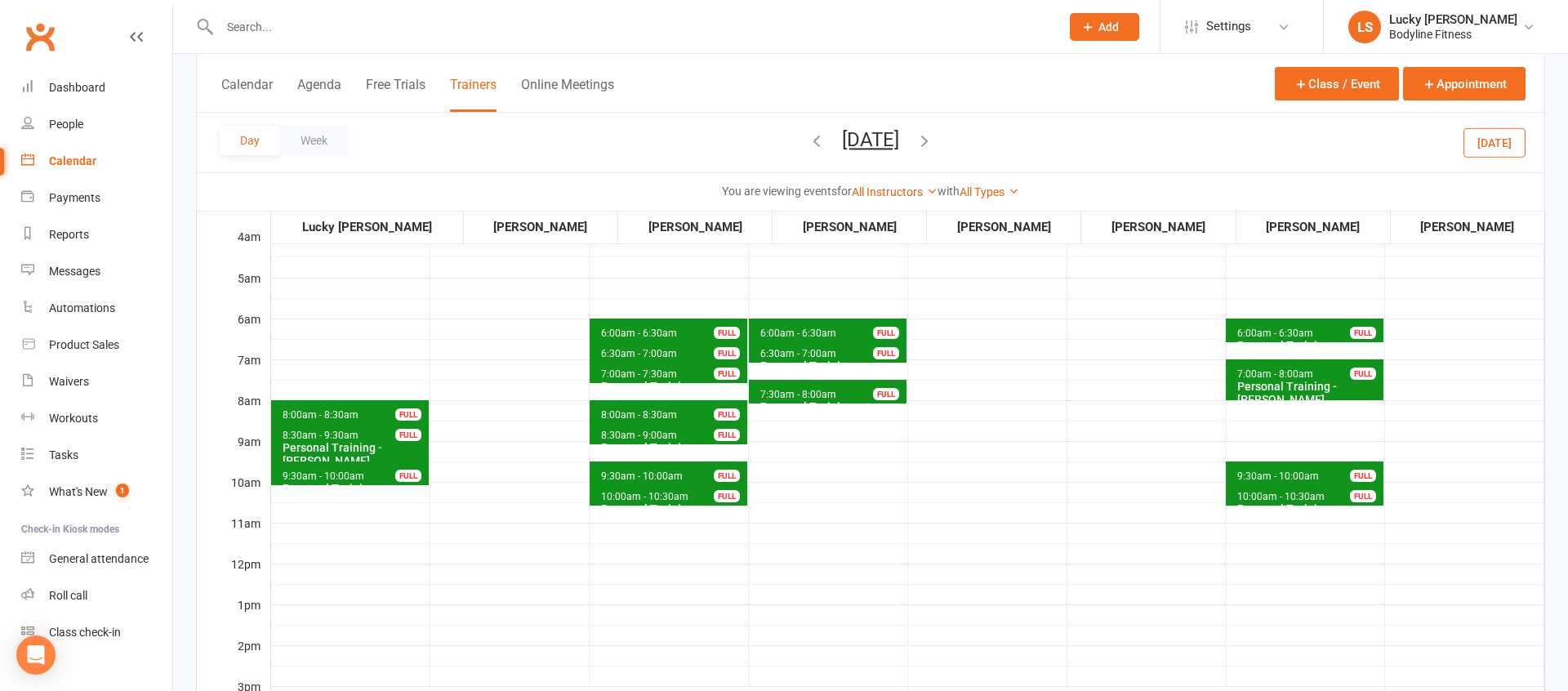
scroll to position [113, 0]
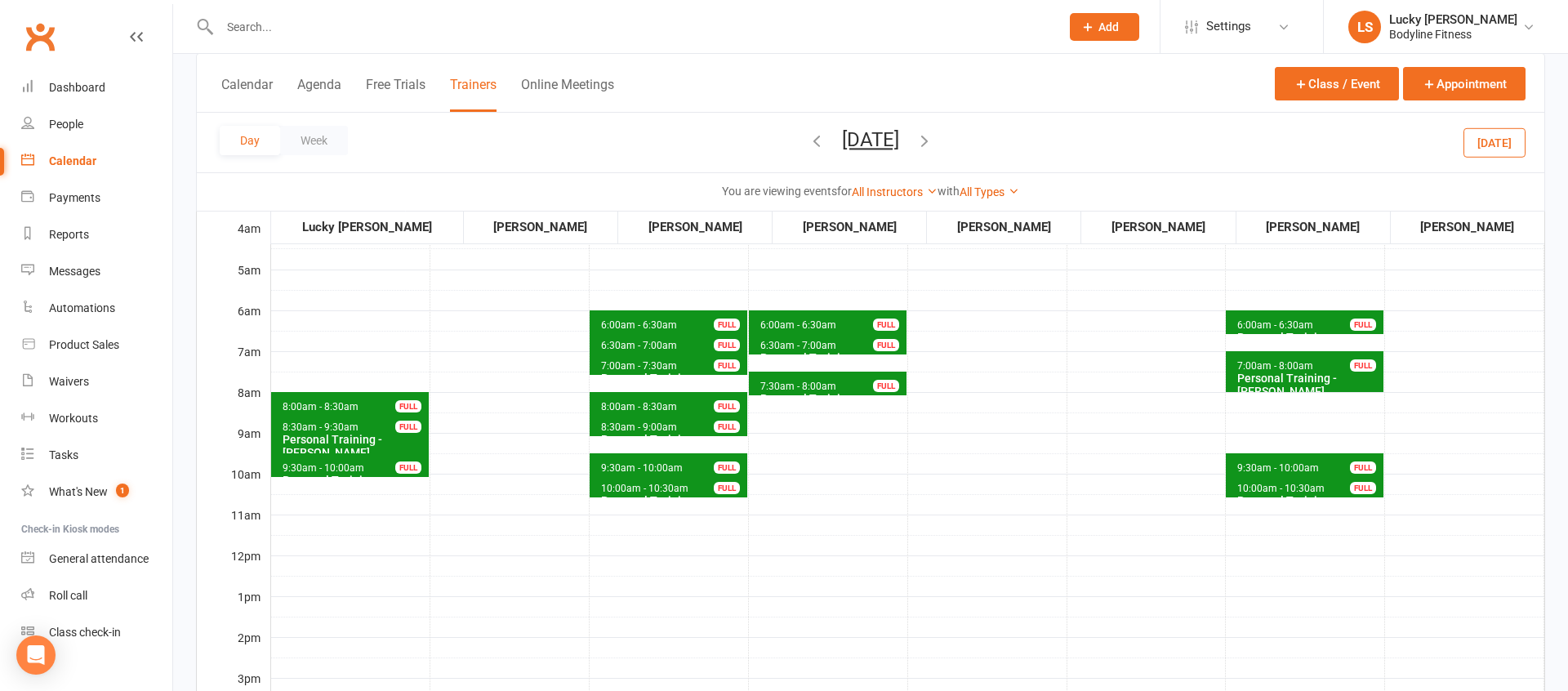
click at [899, 136] on button "[DATE]" at bounding box center [871, 139] width 57 height 23
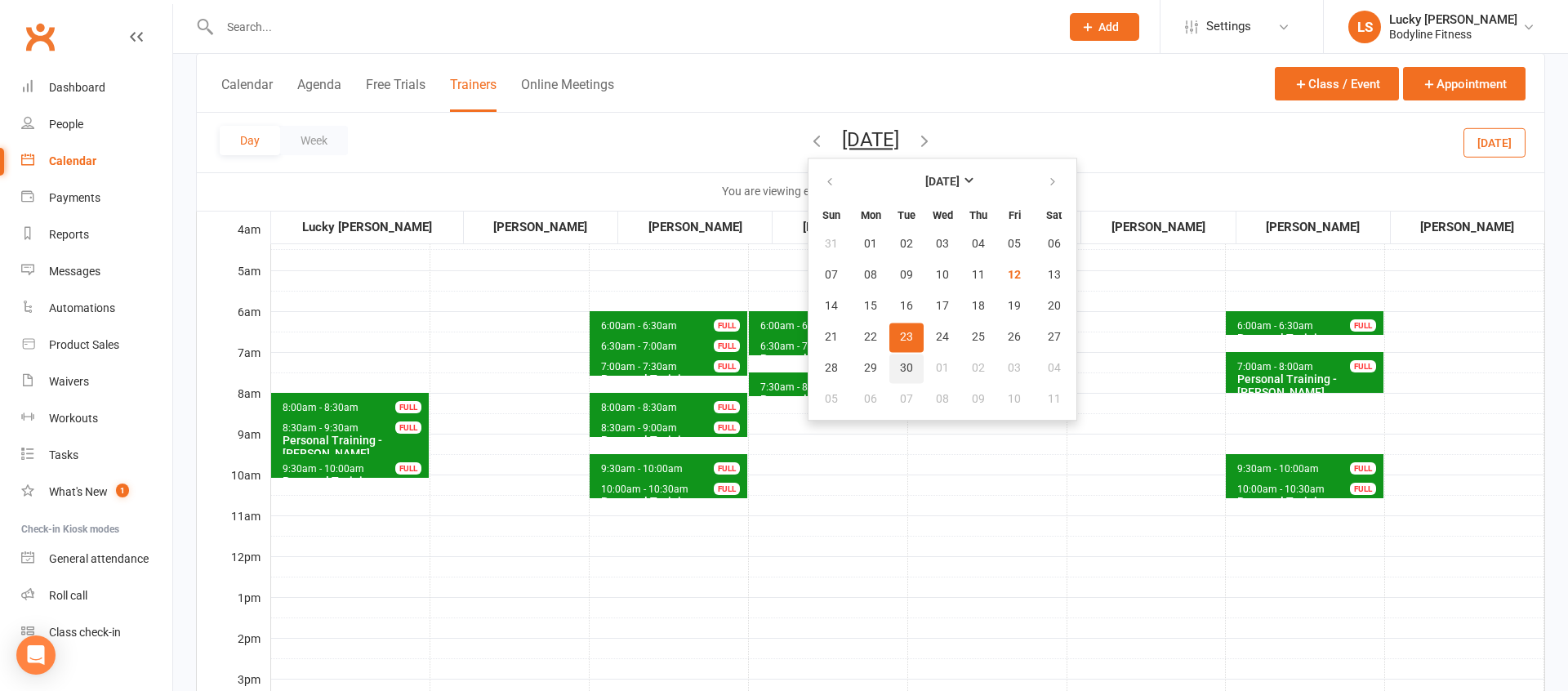
click at [900, 365] on span "30" at bounding box center [906, 367] width 13 height 13
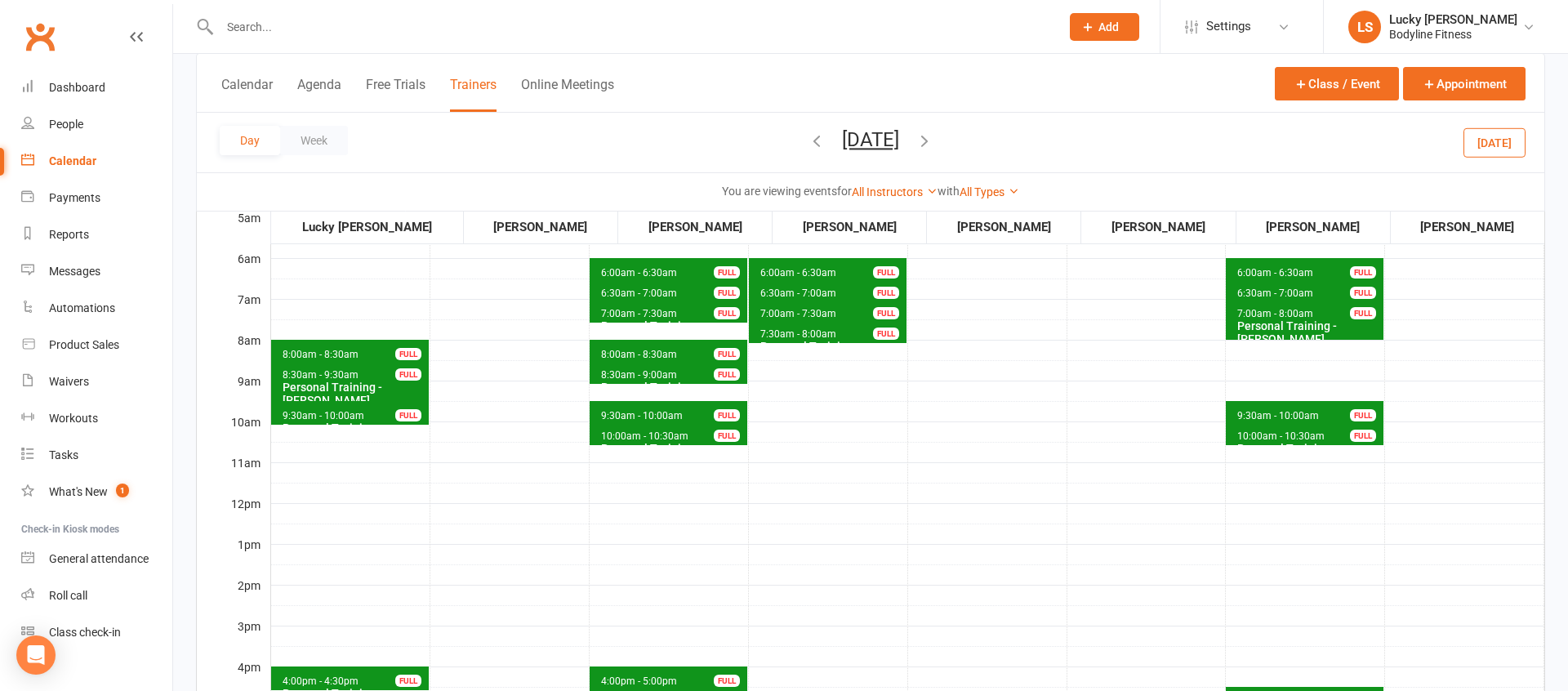
scroll to position [0, 0]
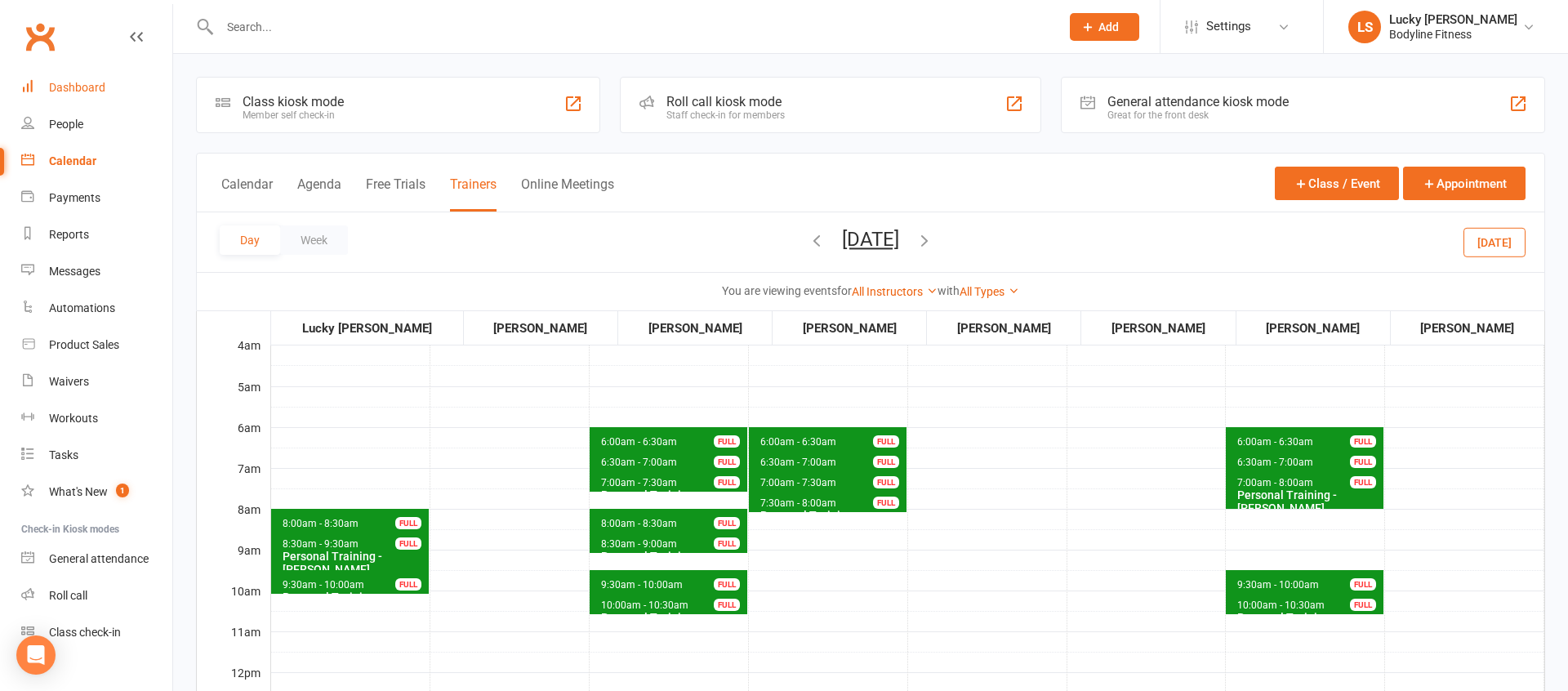
click at [91, 87] on div "Dashboard" at bounding box center [77, 87] width 57 height 13
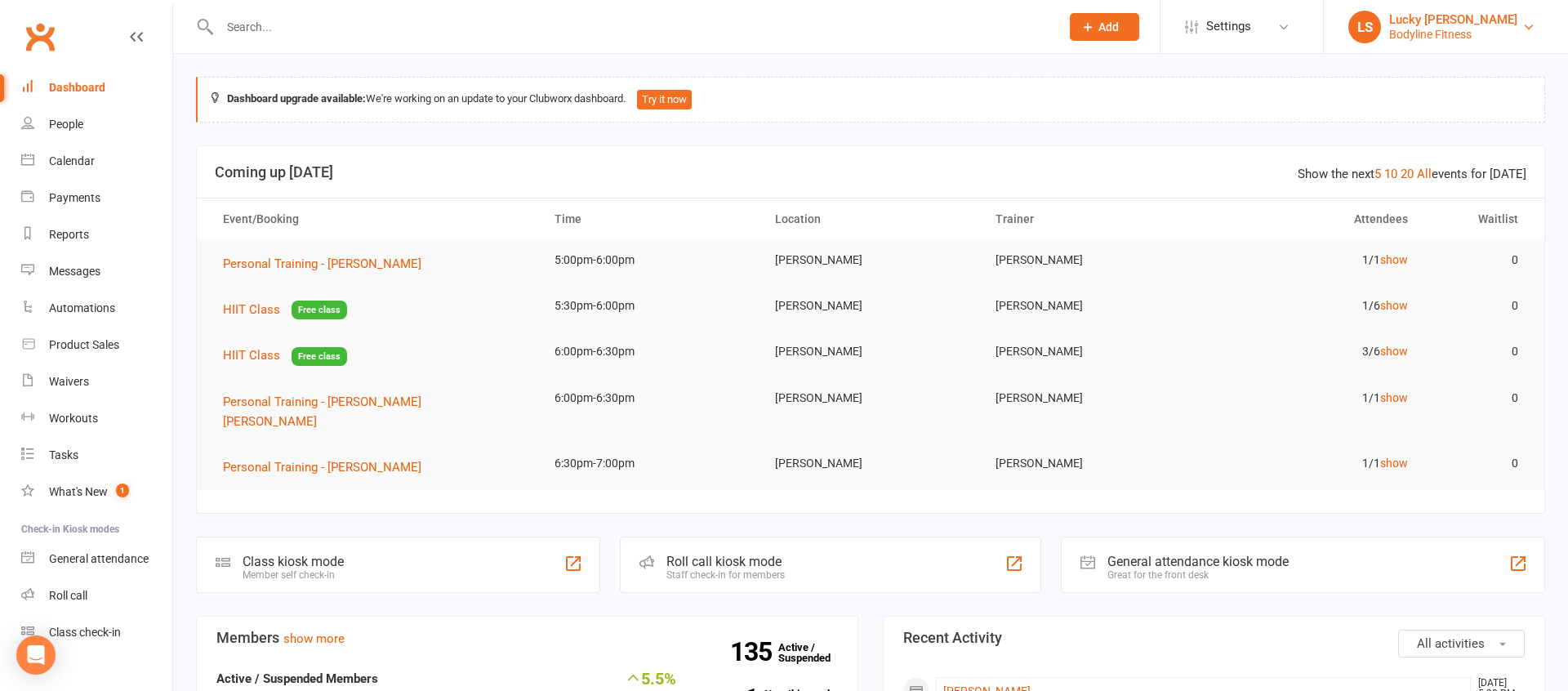
click at [1415, 25] on div "Lucky [PERSON_NAME]" at bounding box center [1453, 19] width 128 height 14
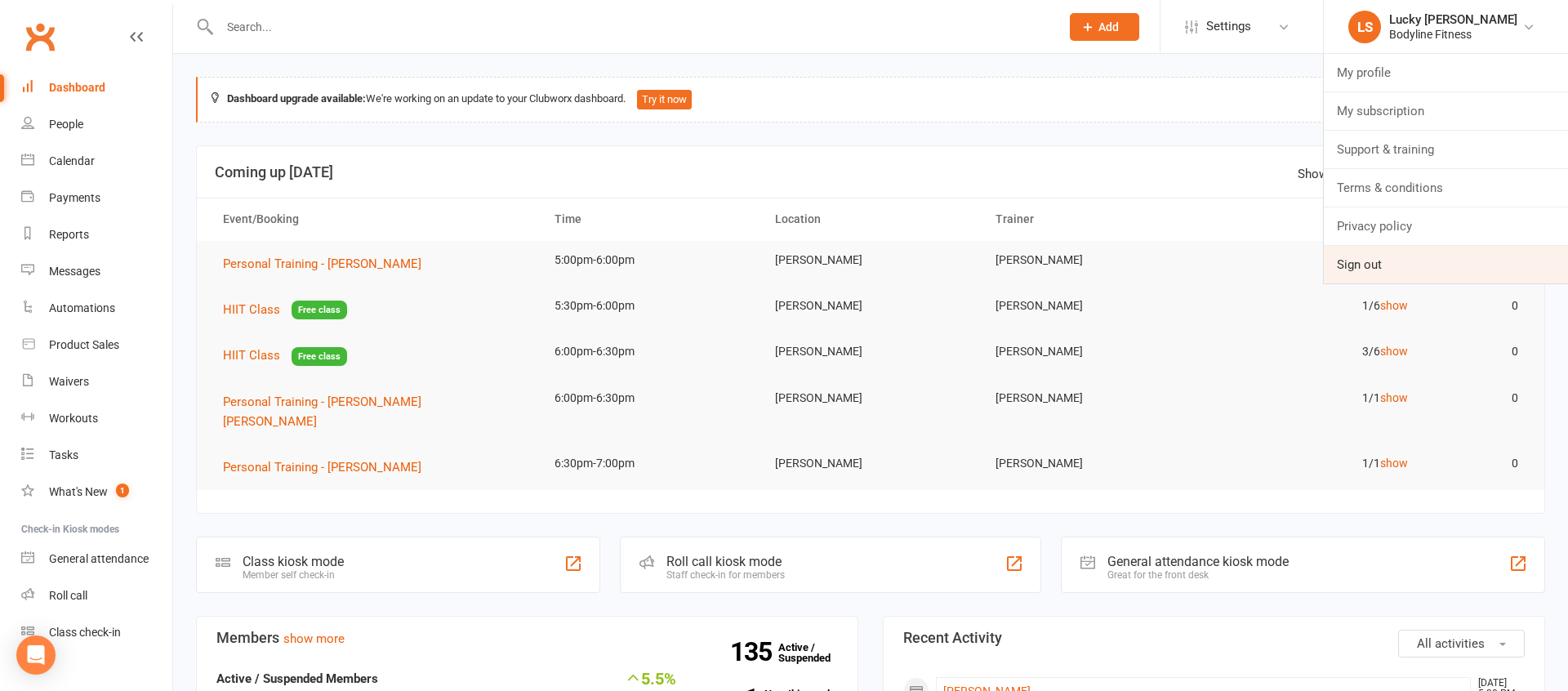
click at [1359, 263] on link "Sign out" at bounding box center [1446, 264] width 244 height 37
